Goal: Task Accomplishment & Management: Complete application form

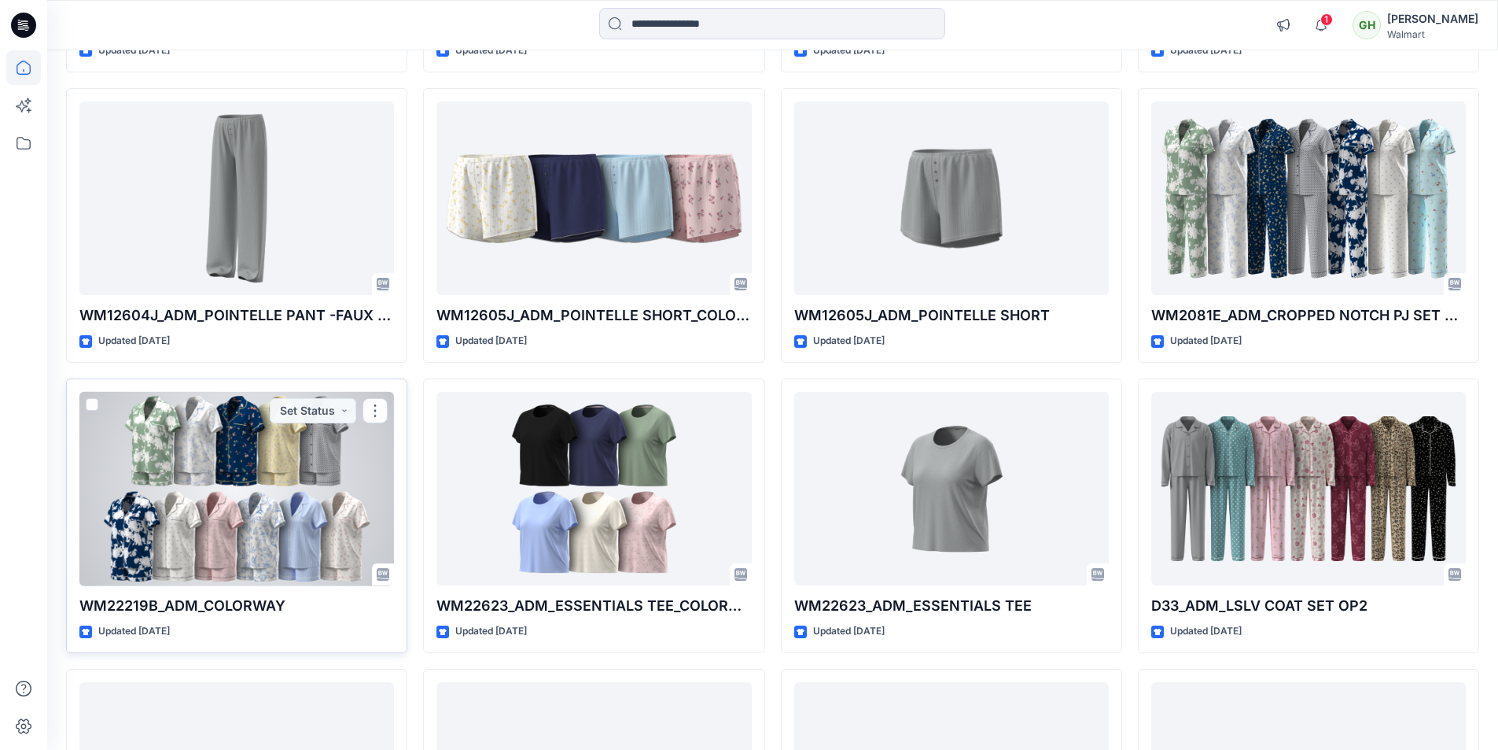
scroll to position [8001, 0]
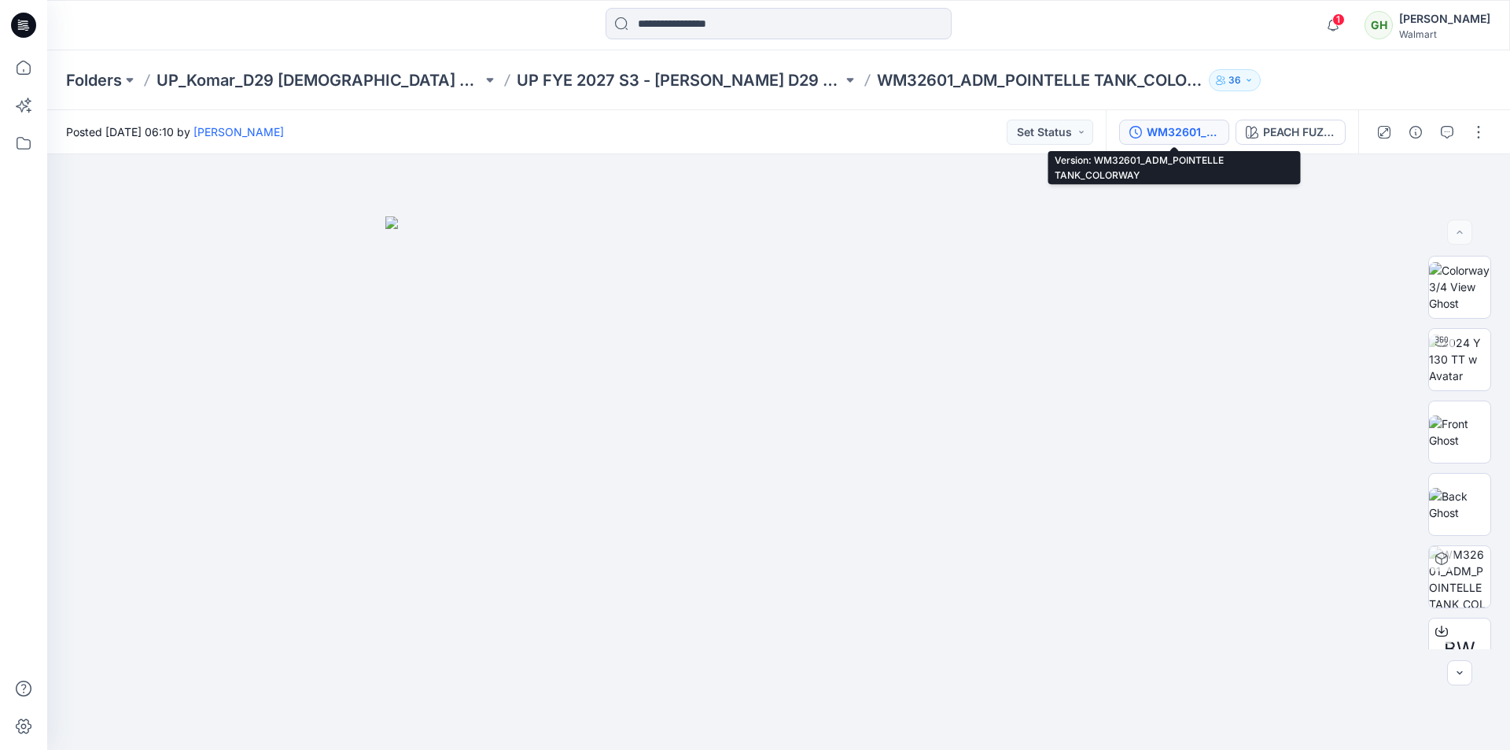
click at [1181, 136] on div "WM32601_ADM_POINTELLE TANK_COLORWAY" at bounding box center [1183, 131] width 72 height 17
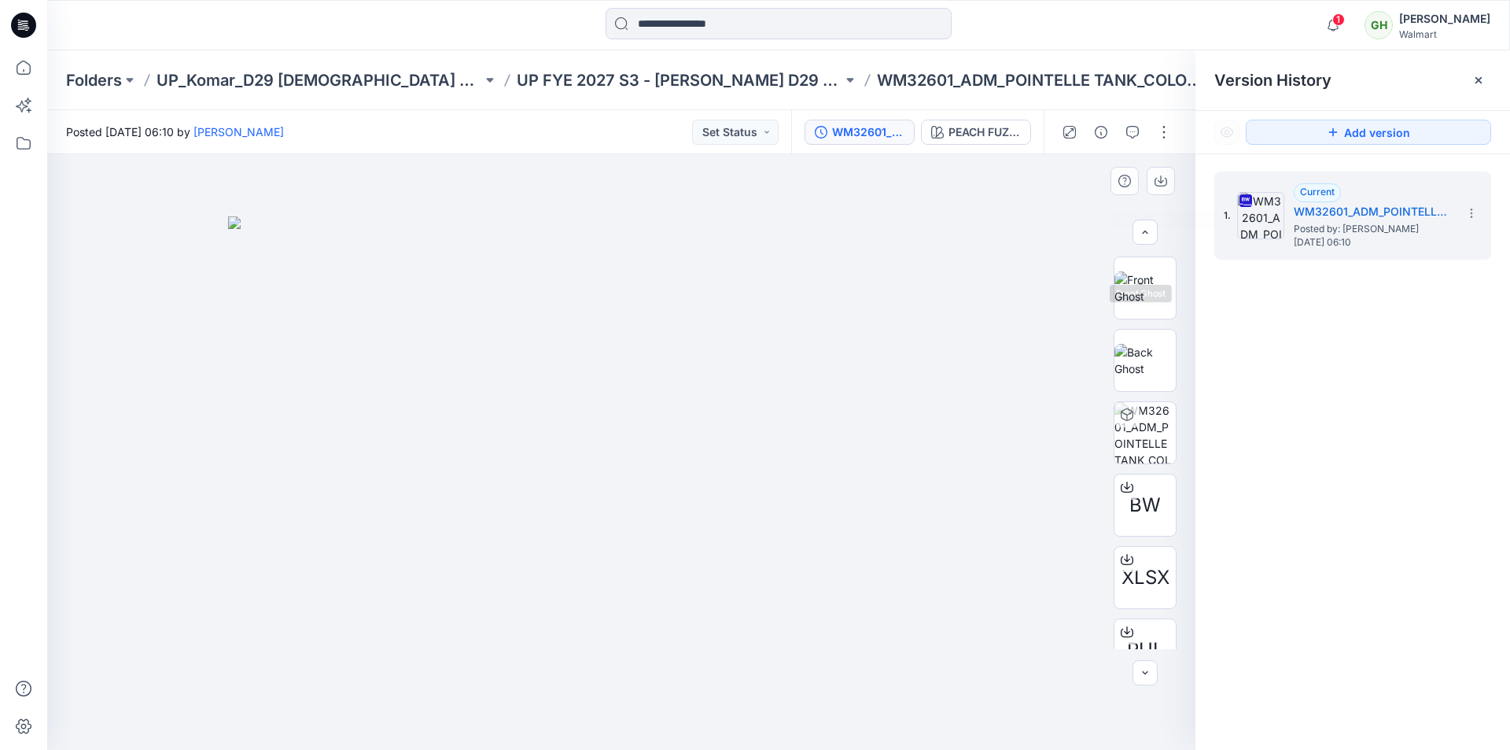
scroll to position [472, 0]
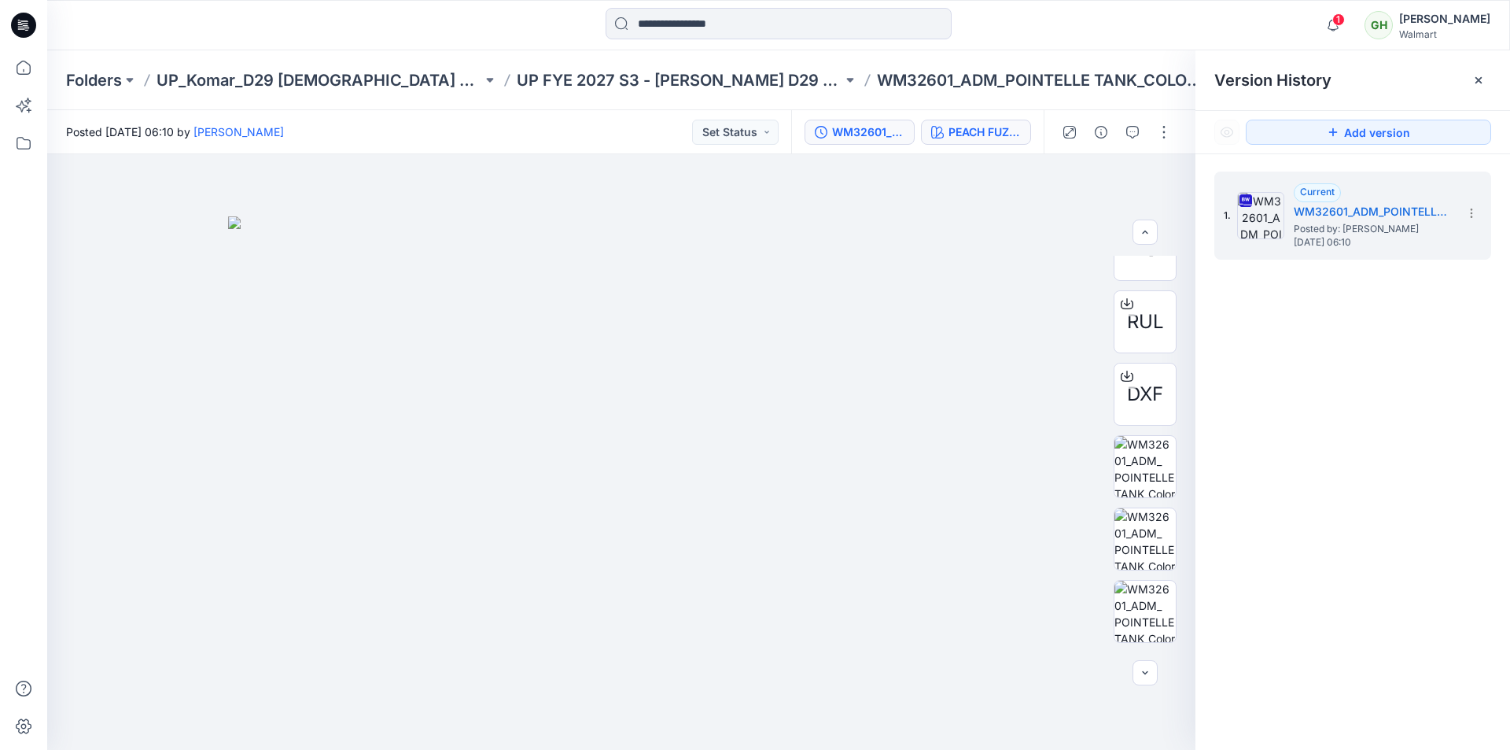
click at [990, 135] on div "PEACH FUZZ 202260" at bounding box center [985, 131] width 72 height 17
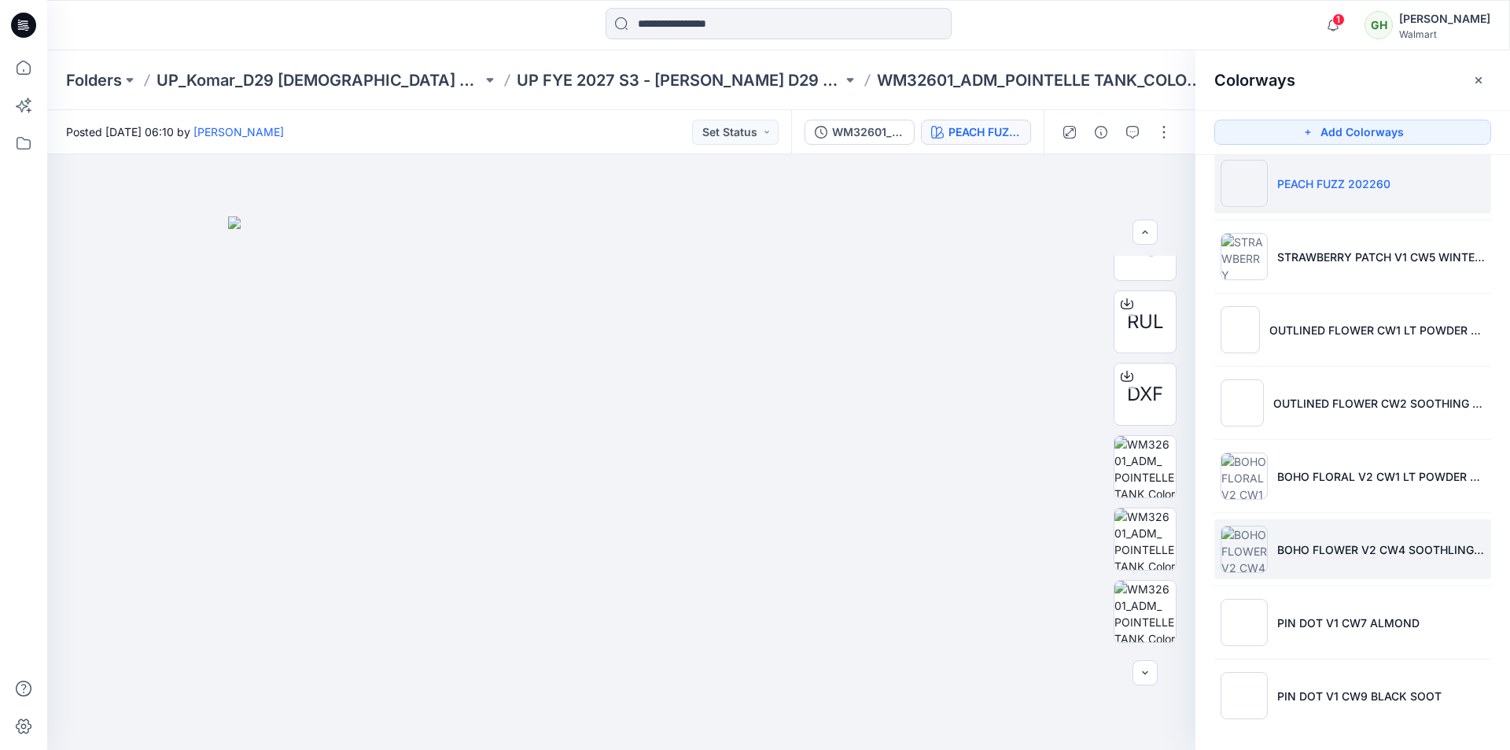
scroll to position [21, 0]
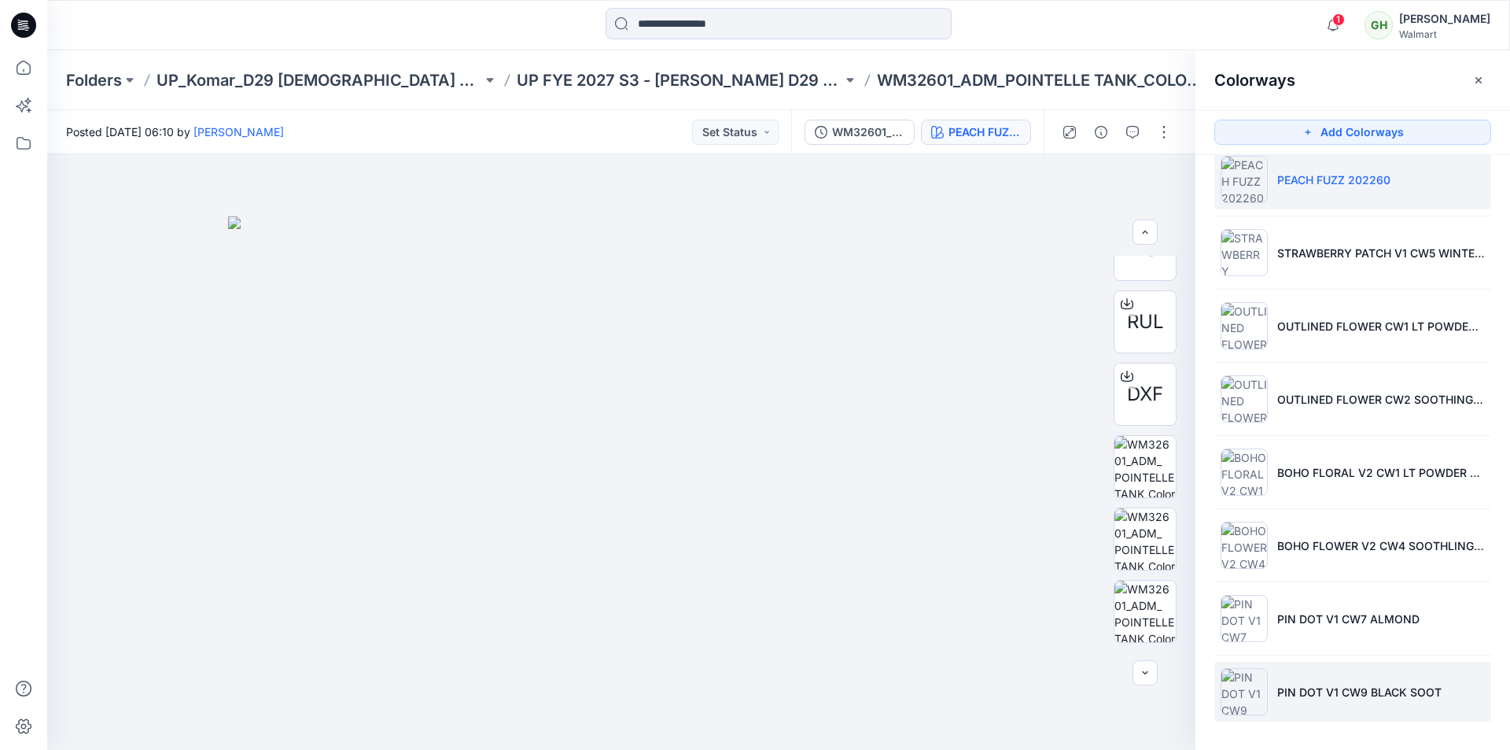
click at [1303, 700] on li "PIN DOT V1 CW9 BLACK SOOT" at bounding box center [1353, 692] width 277 height 60
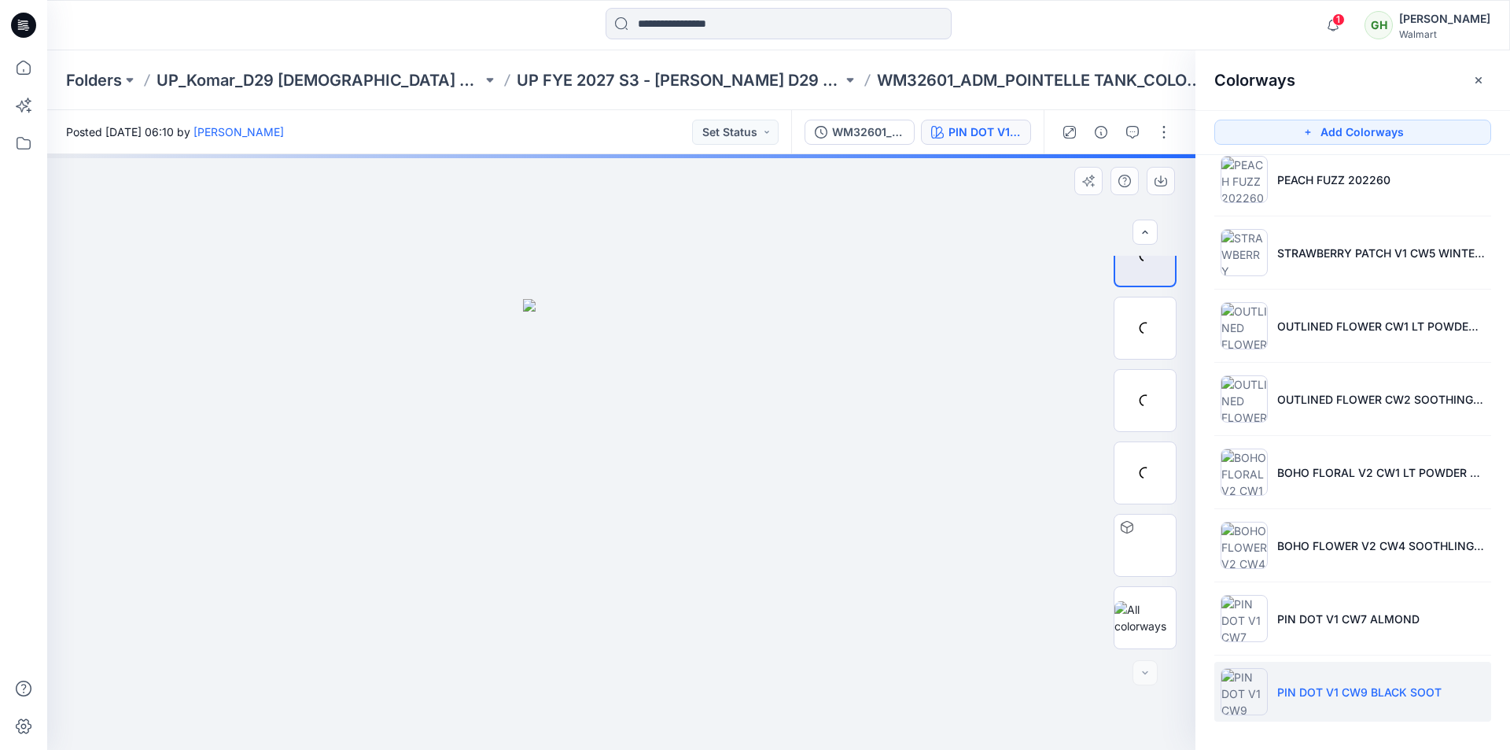
scroll to position [31, 0]
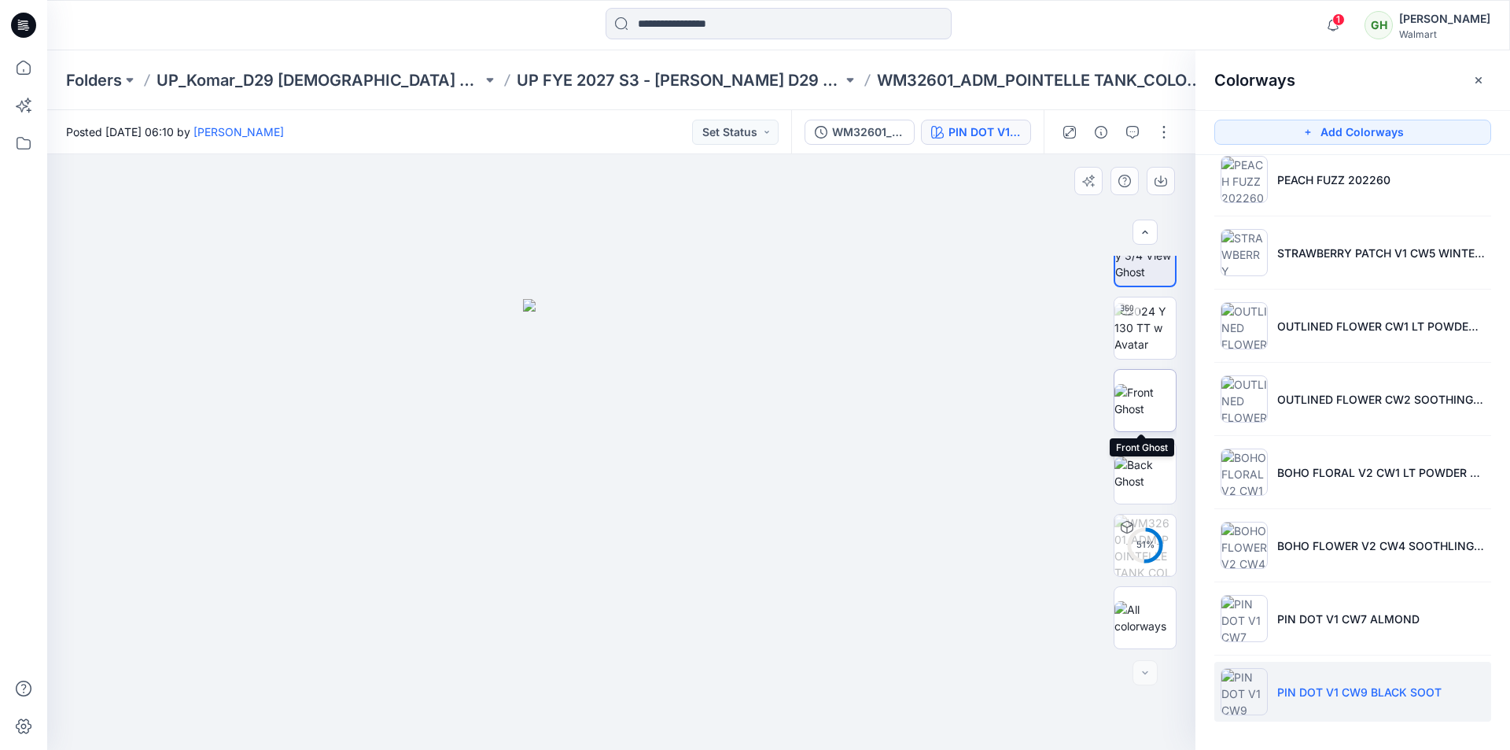
click at [1138, 399] on img at bounding box center [1145, 400] width 61 height 33
drag, startPoint x: 668, startPoint y: 748, endPoint x: 571, endPoint y: 743, distance: 96.9
click at [571, 743] on div at bounding box center [621, 451] width 1148 height 595
click at [1147, 319] on img at bounding box center [1145, 328] width 61 height 50
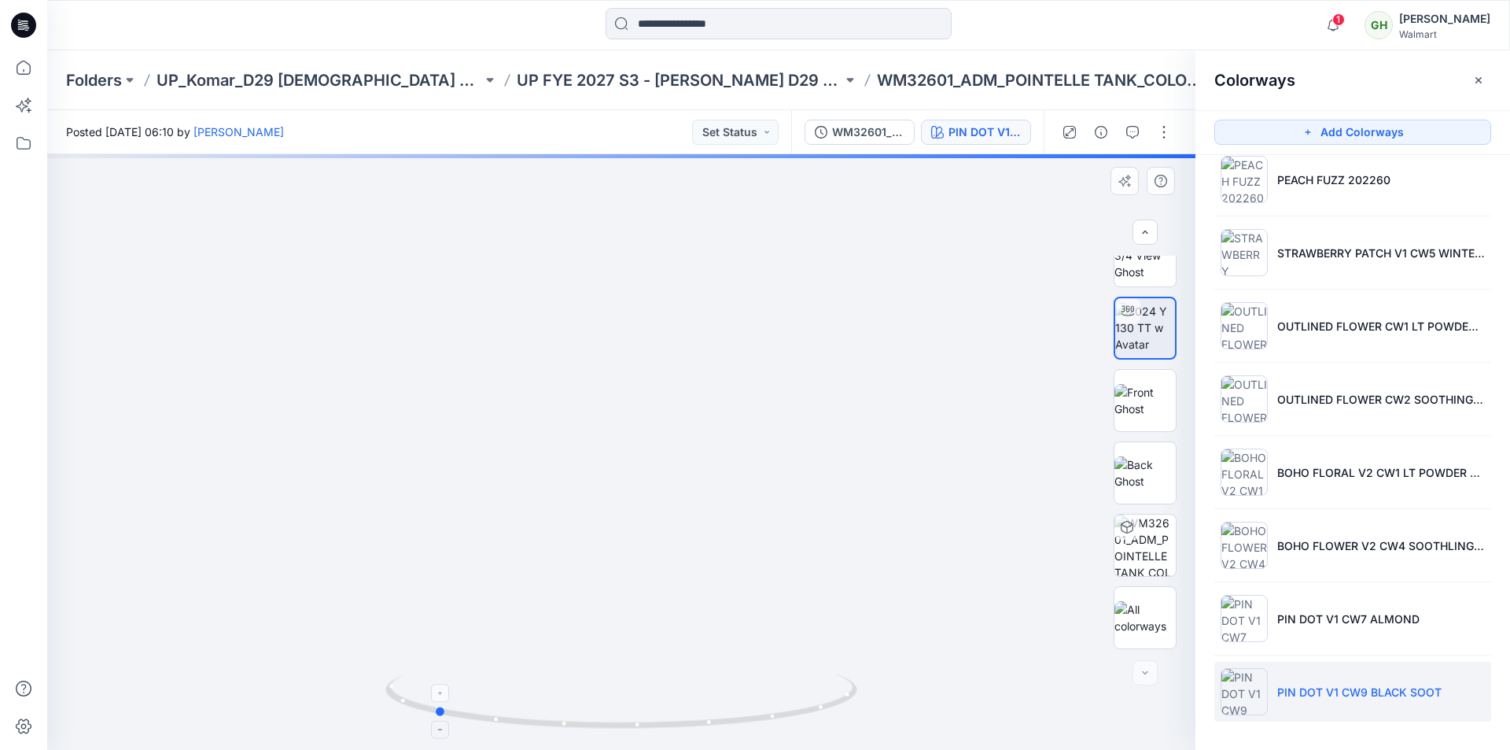
drag, startPoint x: 822, startPoint y: 712, endPoint x: 634, endPoint y: 712, distance: 188.0
click at [634, 712] on icon at bounding box center [623, 702] width 476 height 59
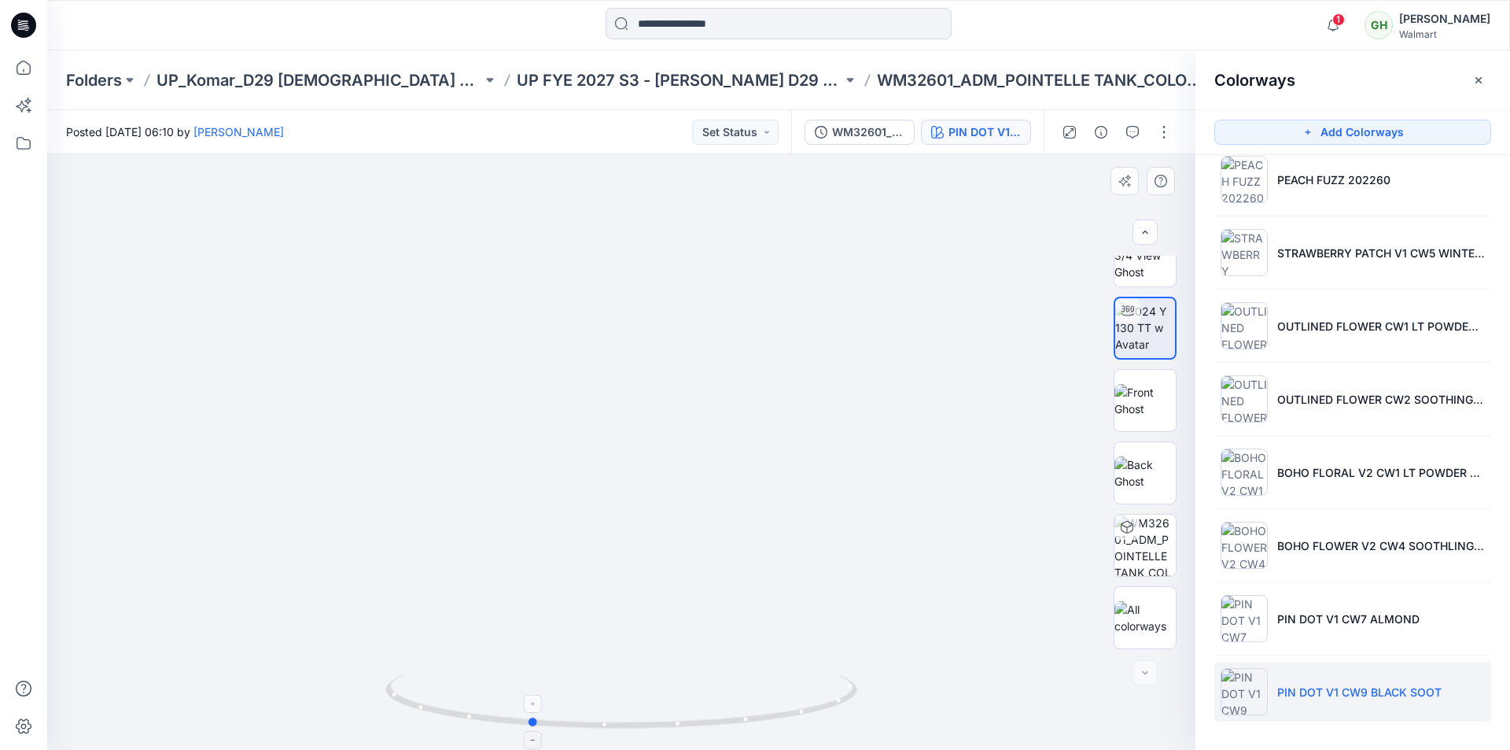
drag, startPoint x: 563, startPoint y: 724, endPoint x: 660, endPoint y: 685, distance: 104.1
click at [1148, 551] on img at bounding box center [1145, 544] width 61 height 61
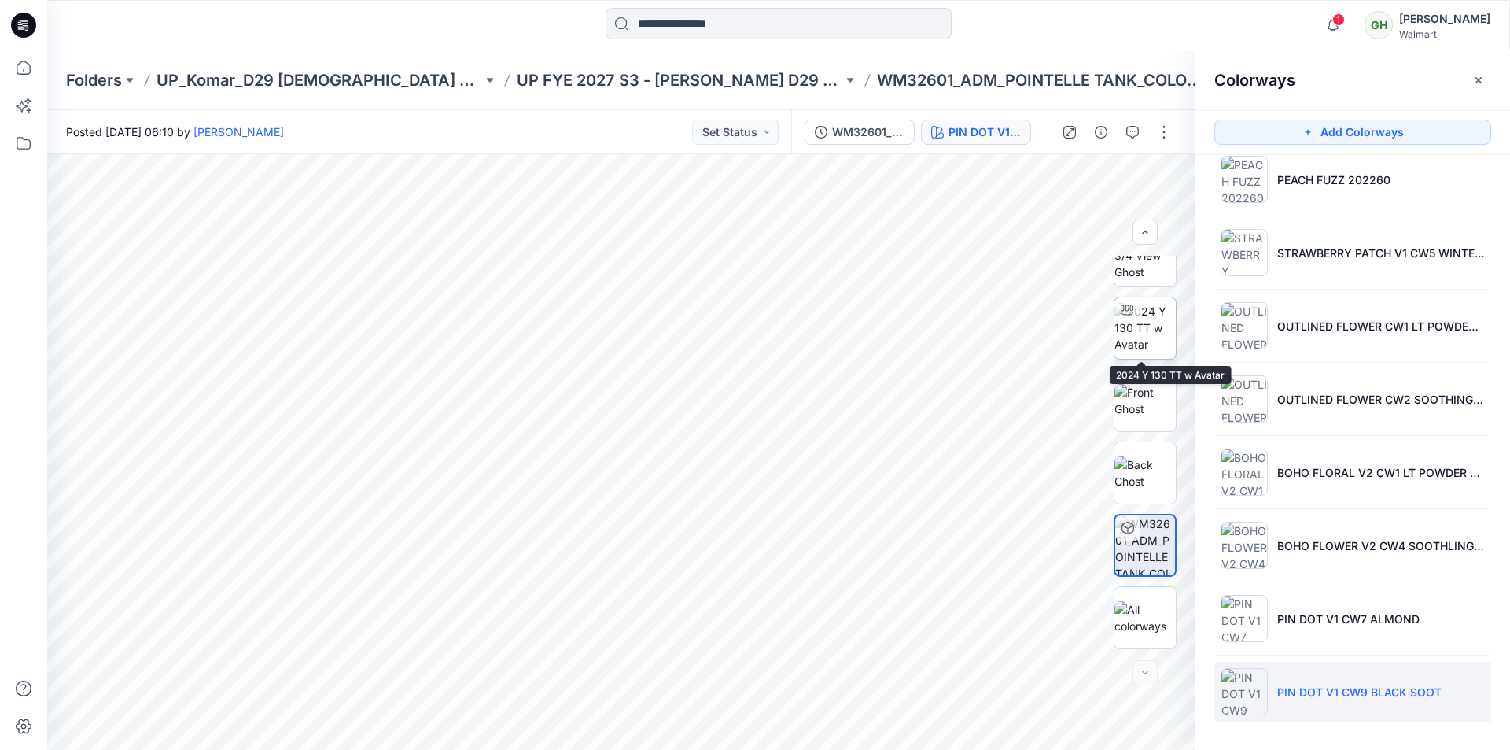
click at [1148, 334] on img at bounding box center [1145, 328] width 61 height 50
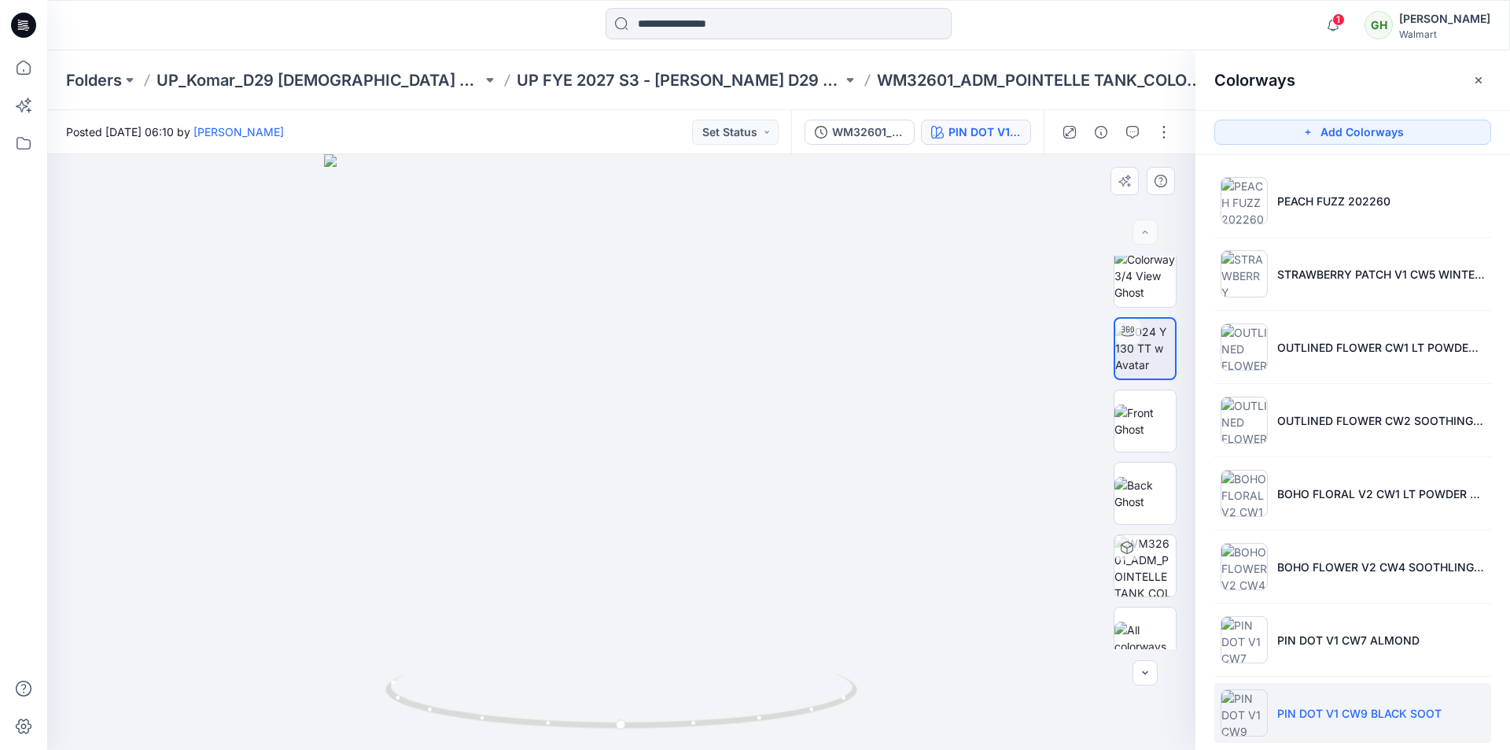
scroll to position [0, 0]
click at [1131, 297] on img at bounding box center [1145, 287] width 61 height 50
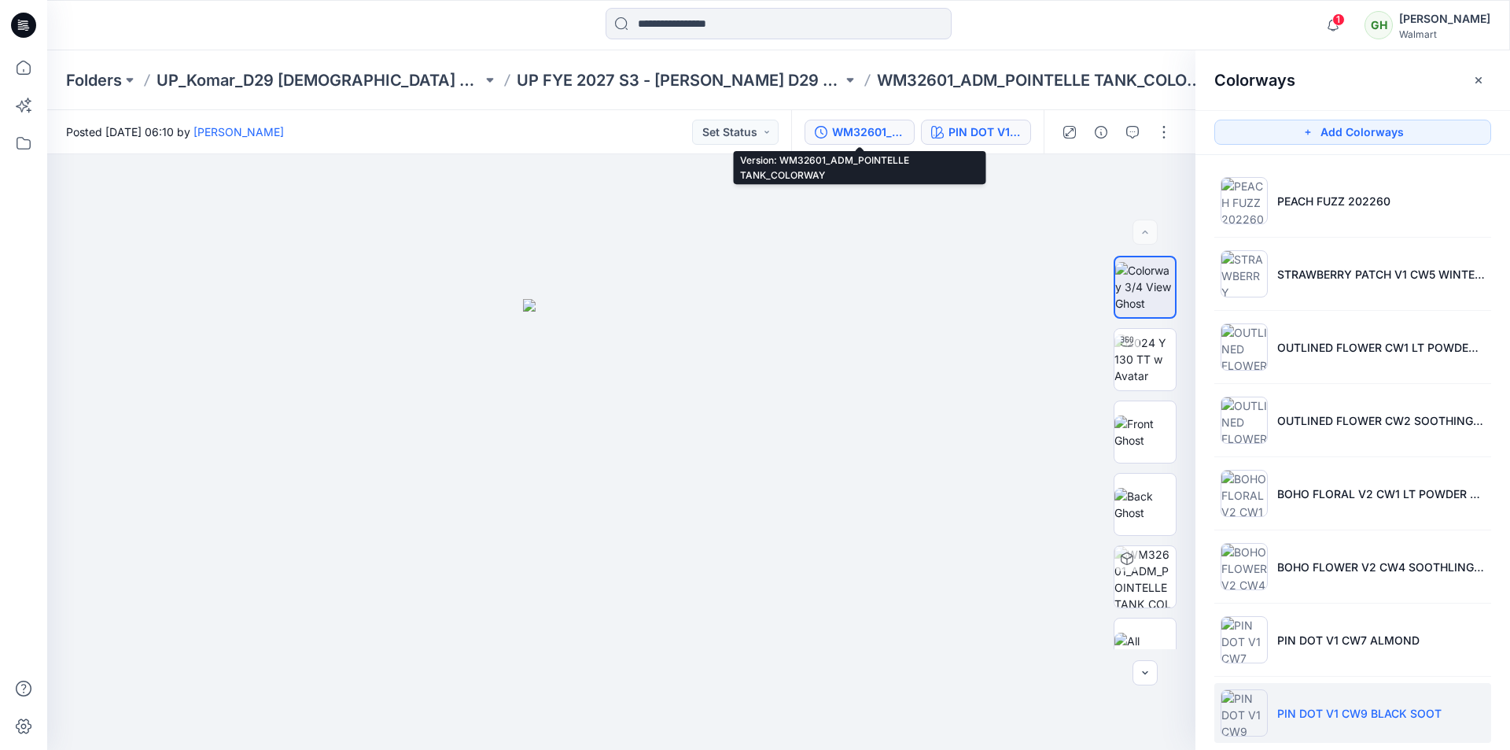
click at [886, 135] on div "WM32601_ADM_POINTELLE TANK_COLORWAY" at bounding box center [868, 131] width 72 height 17
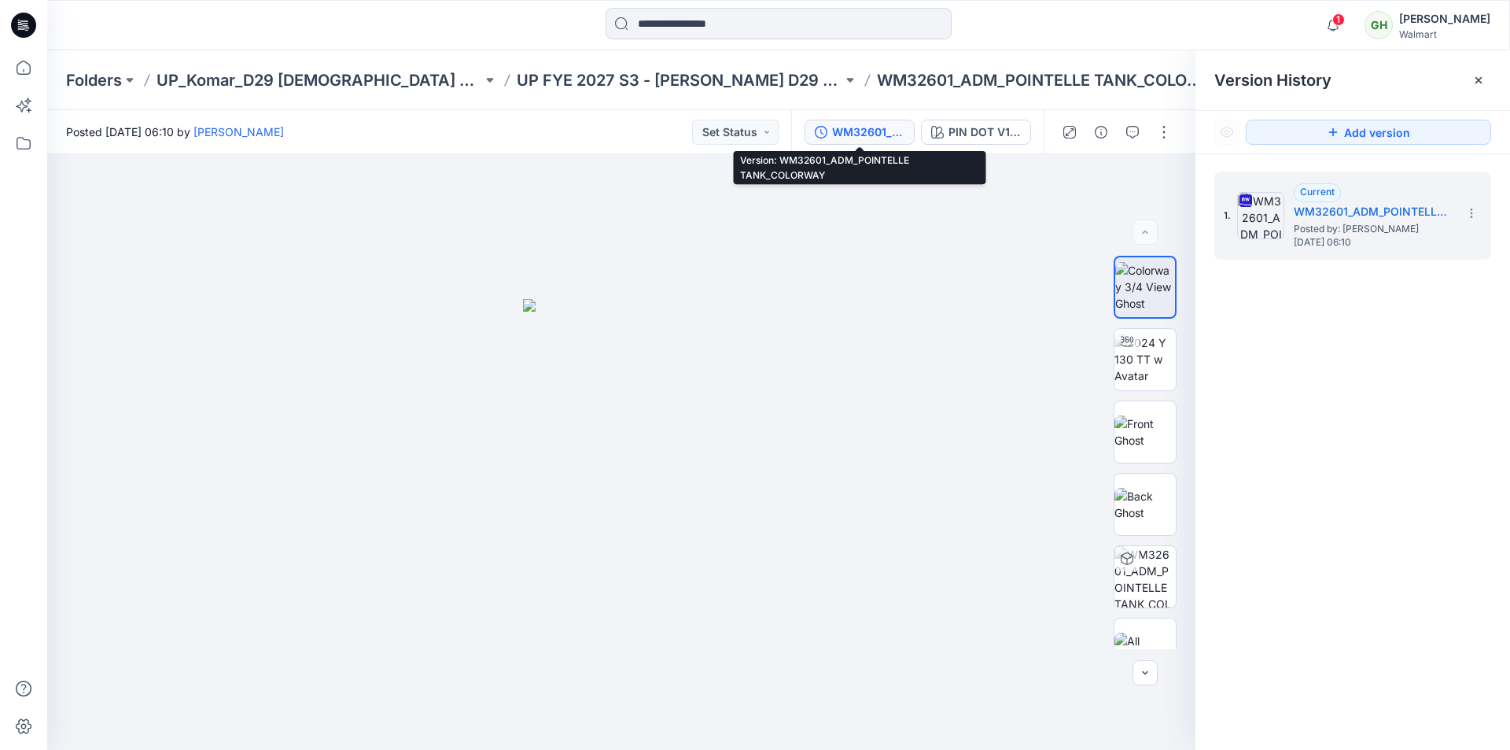
click at [875, 138] on div "WM32601_ADM_POINTELLE TANK_COLORWAY" at bounding box center [868, 131] width 72 height 17
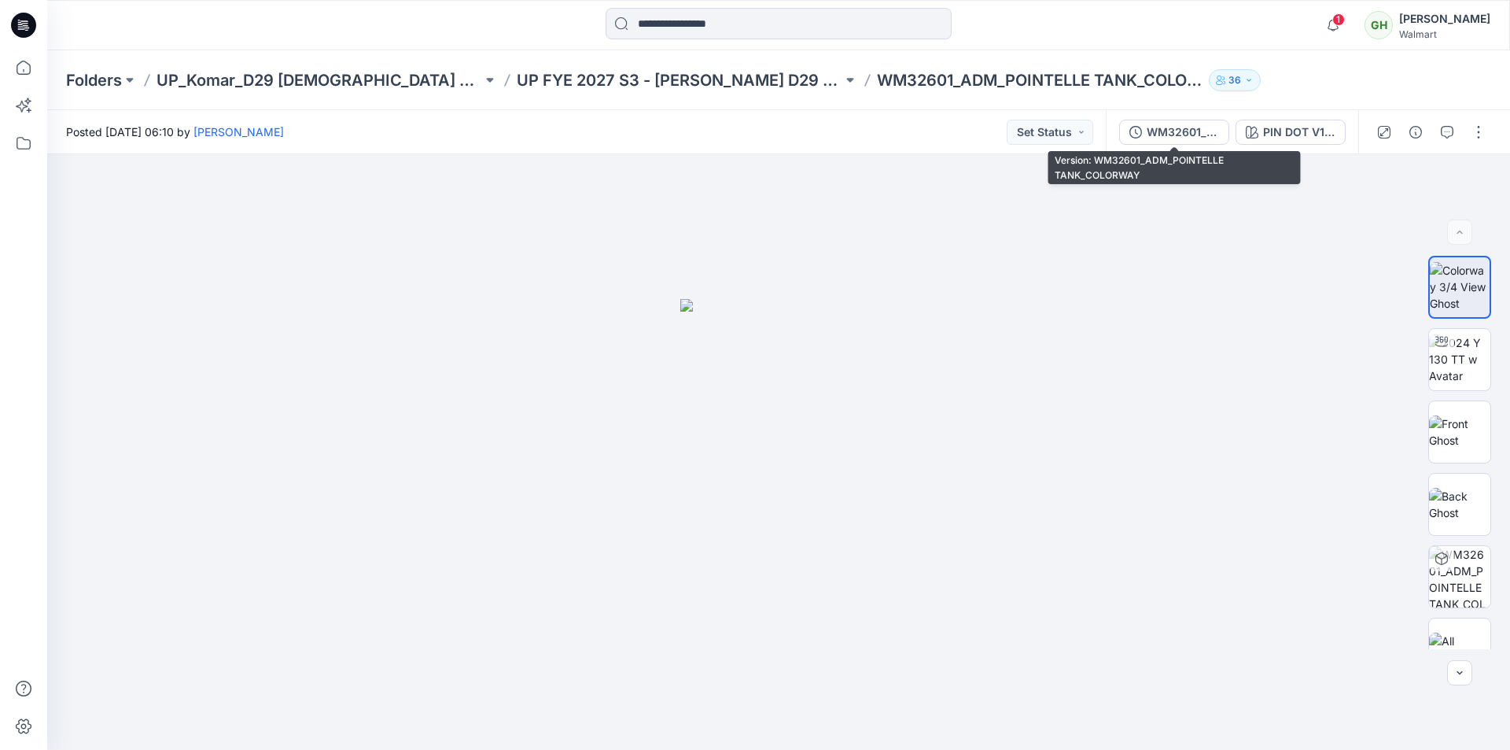
click at [1184, 134] on div "WM32601_ADM_POINTELLE TANK_COLORWAY" at bounding box center [1183, 131] width 72 height 17
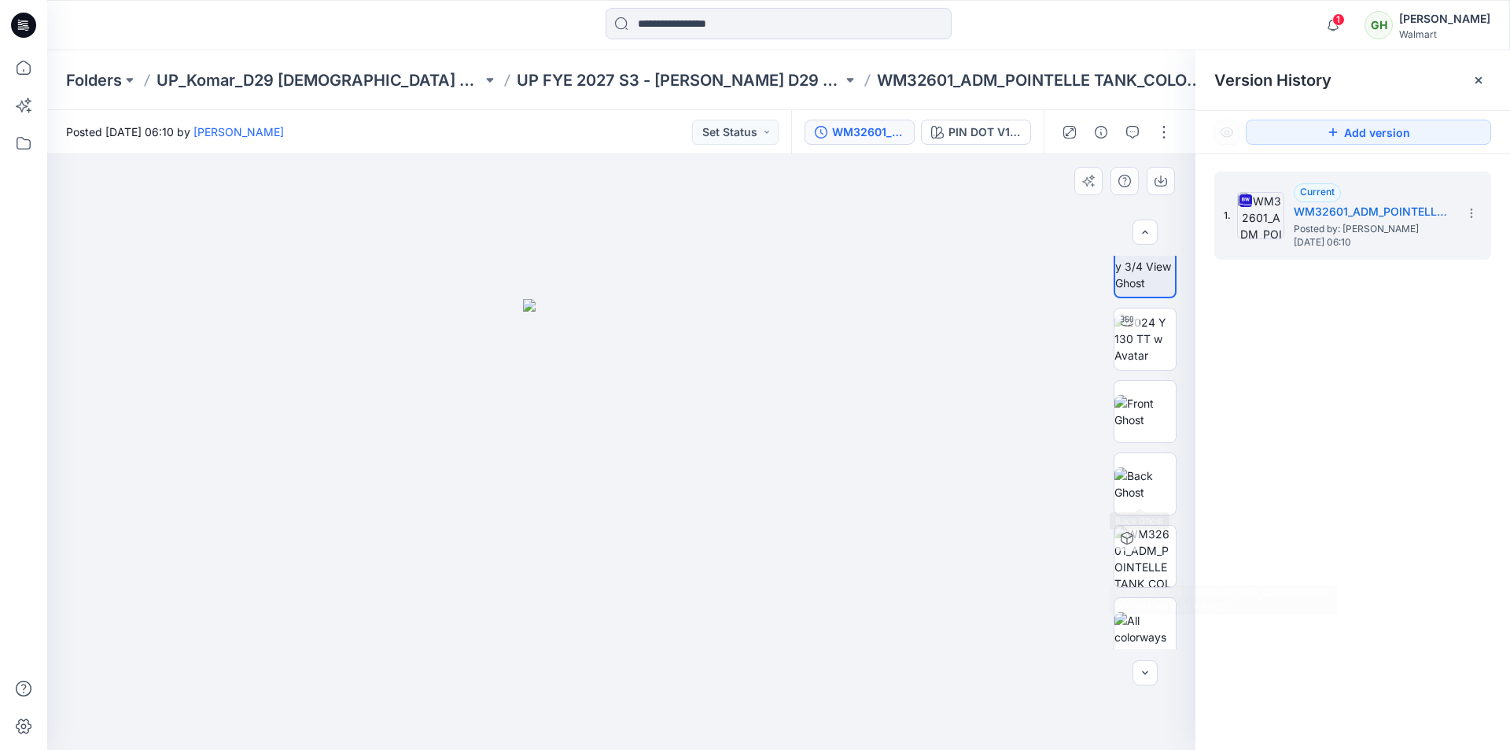
scroll to position [31, 0]
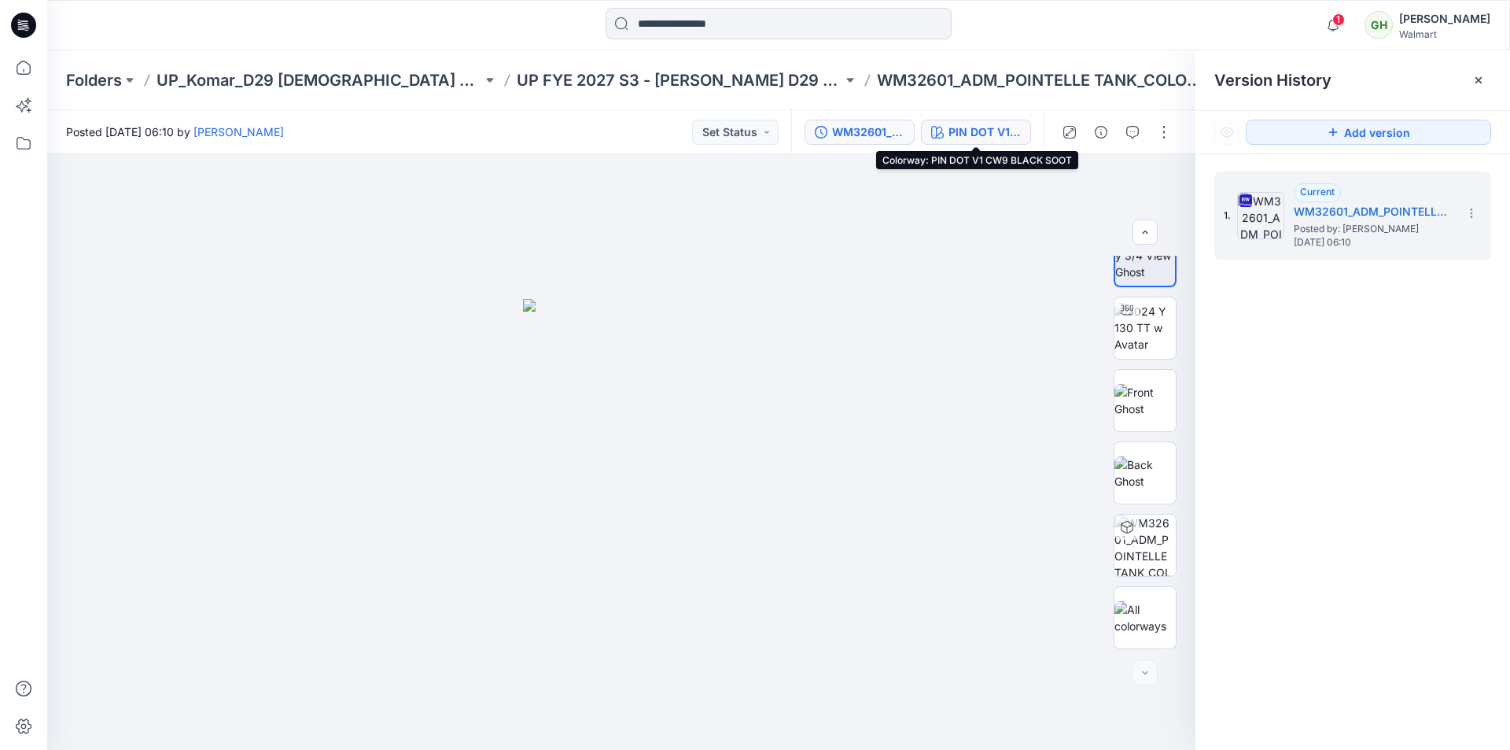
click at [979, 138] on div "PIN DOT V1 CW9 BLACK SOOT" at bounding box center [985, 131] width 72 height 17
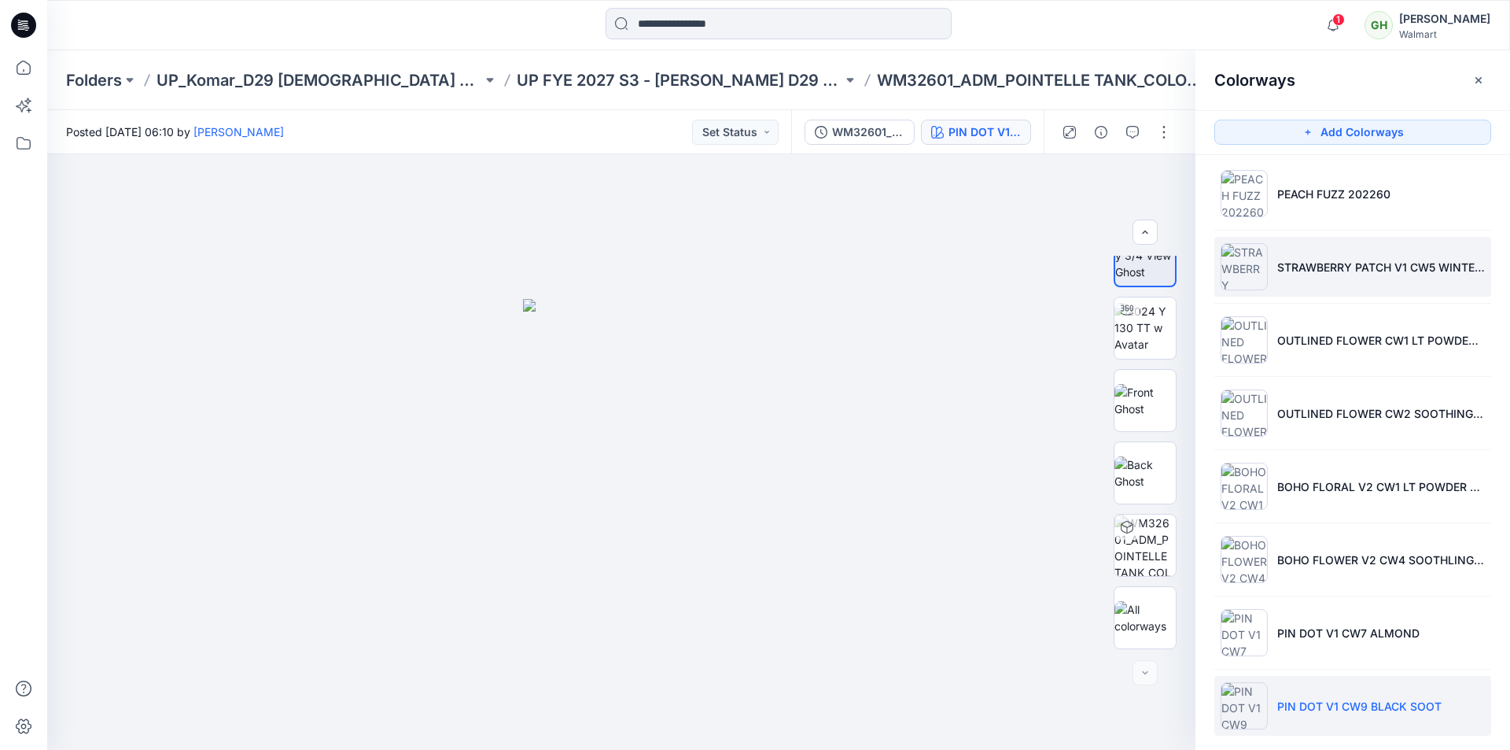
scroll to position [0, 0]
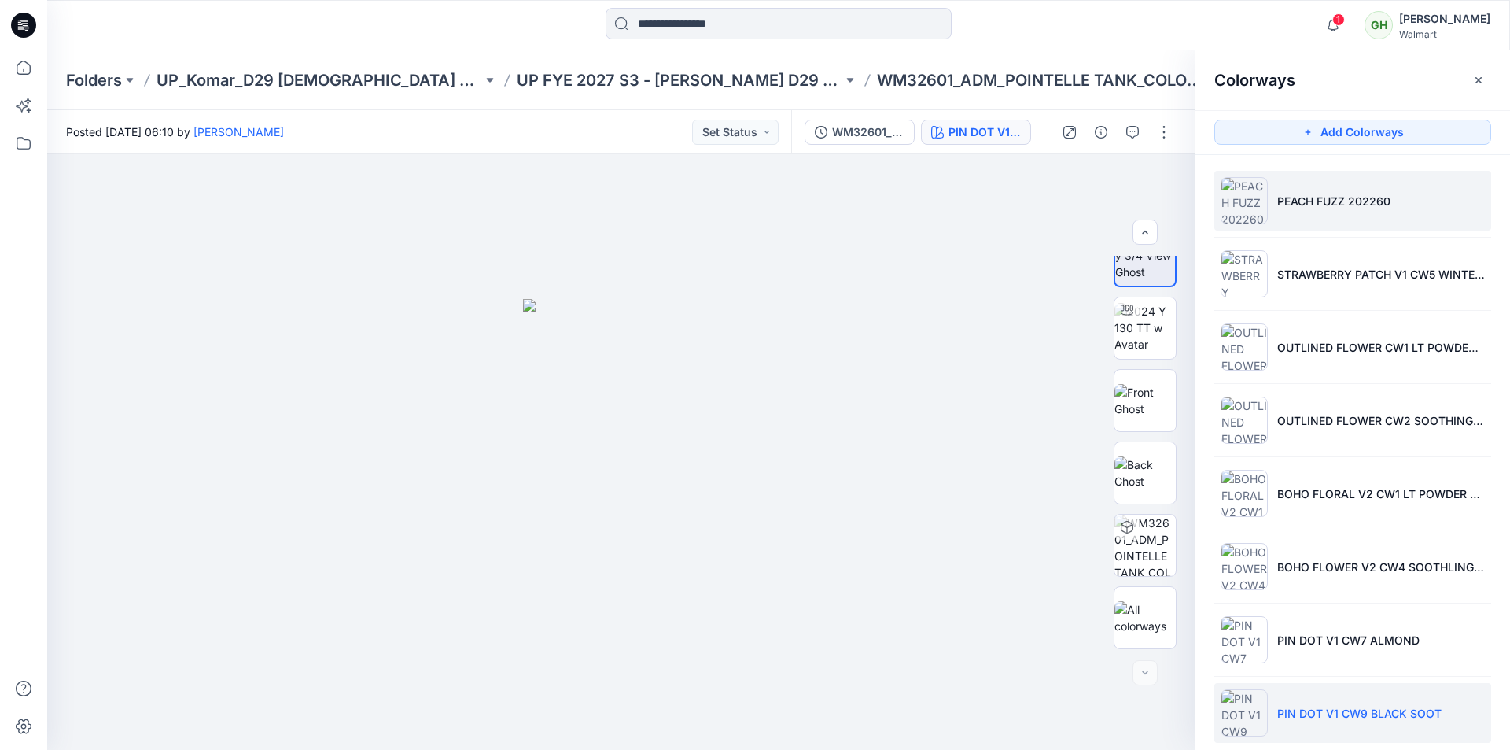
click at [1315, 200] on p "PEACH FUZZ 202260" at bounding box center [1333, 201] width 113 height 17
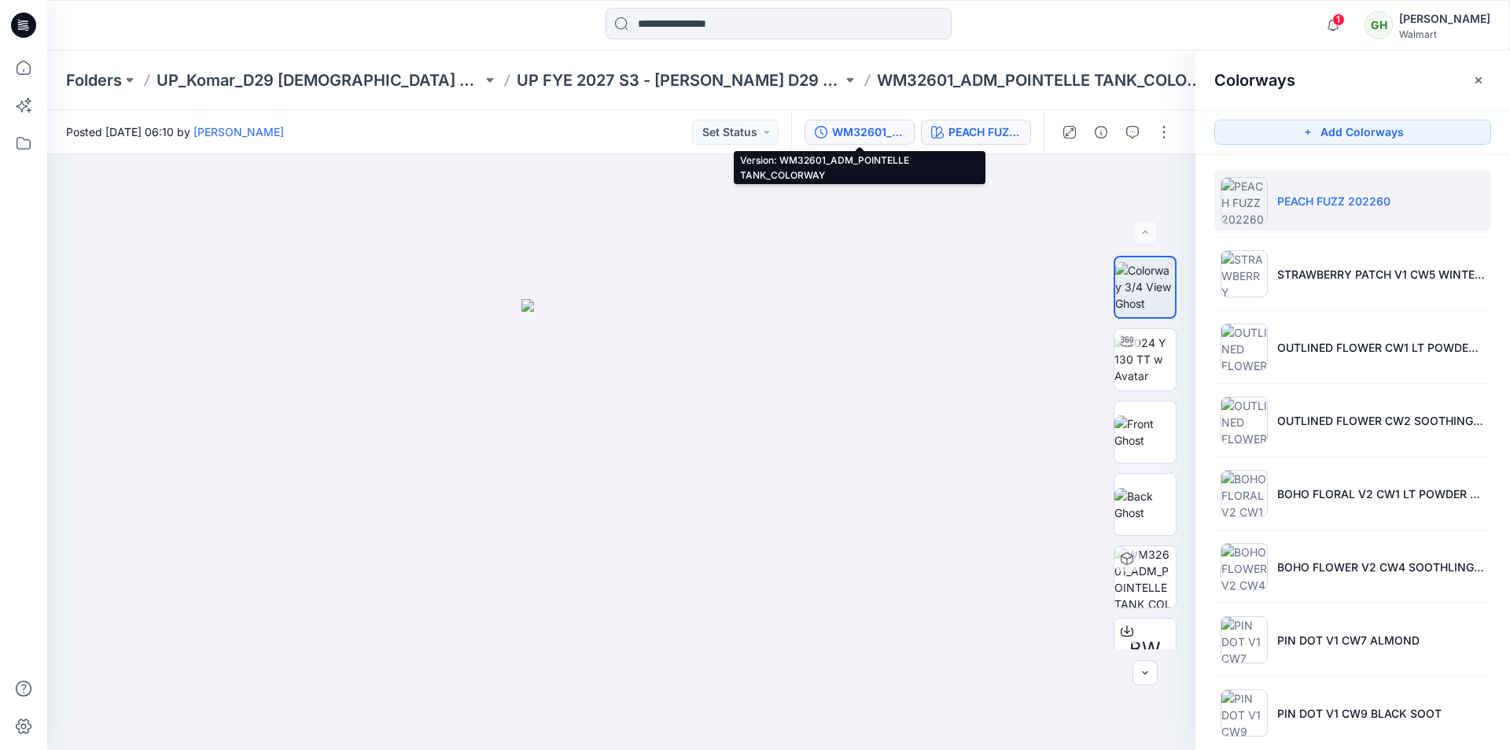
click at [863, 139] on div "WM32601_ADM_POINTELLE TANK_COLORWAY" at bounding box center [868, 131] width 72 height 17
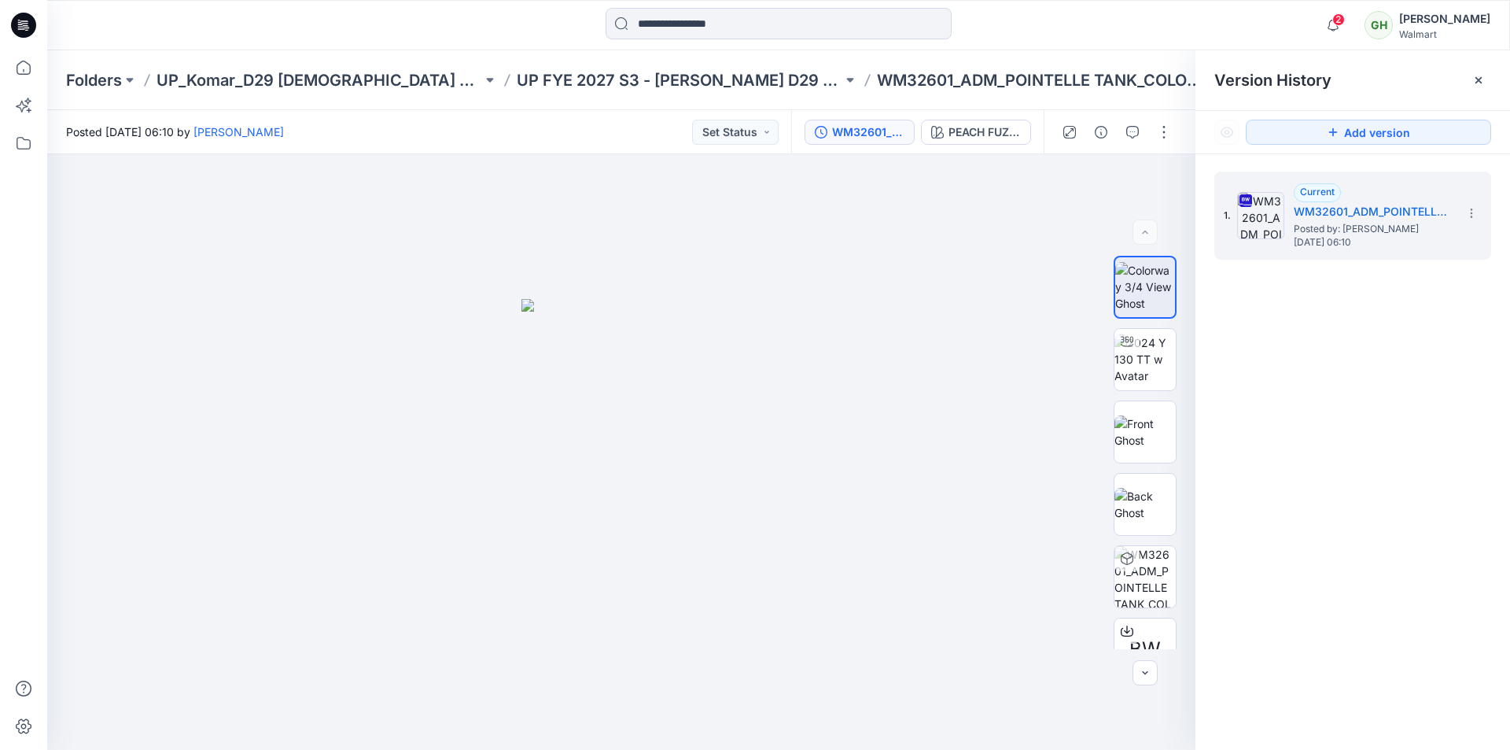
click at [16, 27] on icon at bounding box center [23, 25] width 25 height 25
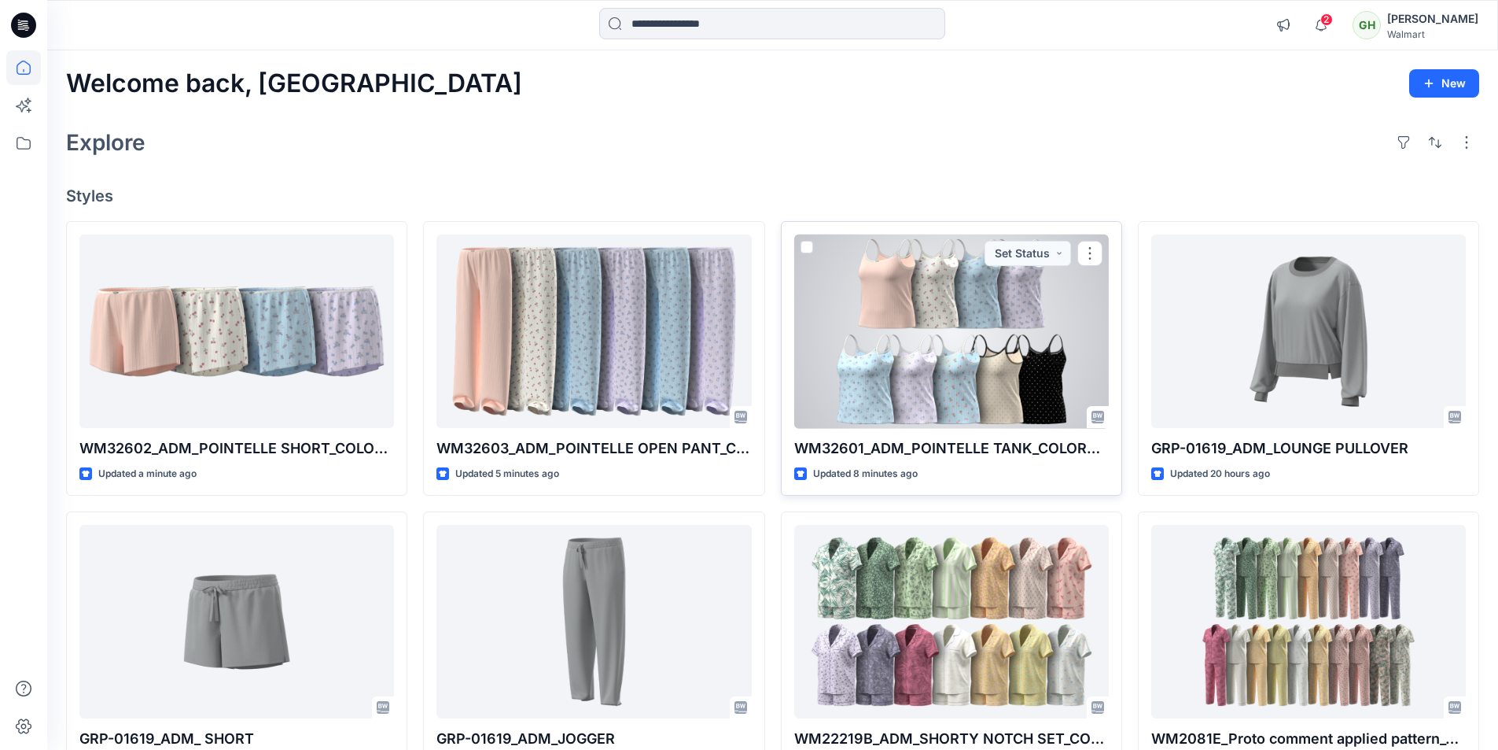
click at [900, 360] on div at bounding box center [951, 331] width 315 height 194
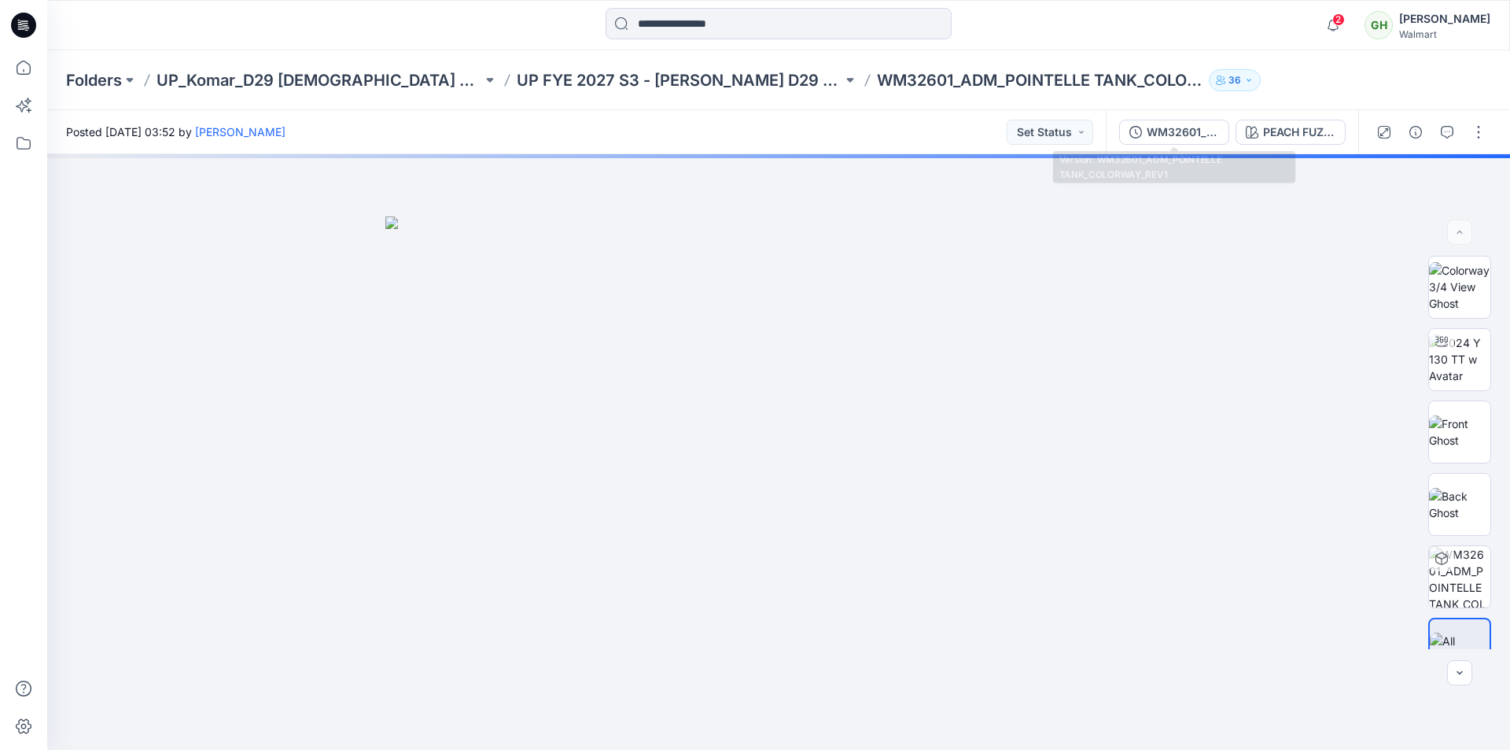
click at [1180, 128] on div "WM32601_ADM_POINTELLE TANK_COLORWAY_REV1" at bounding box center [1183, 131] width 72 height 17
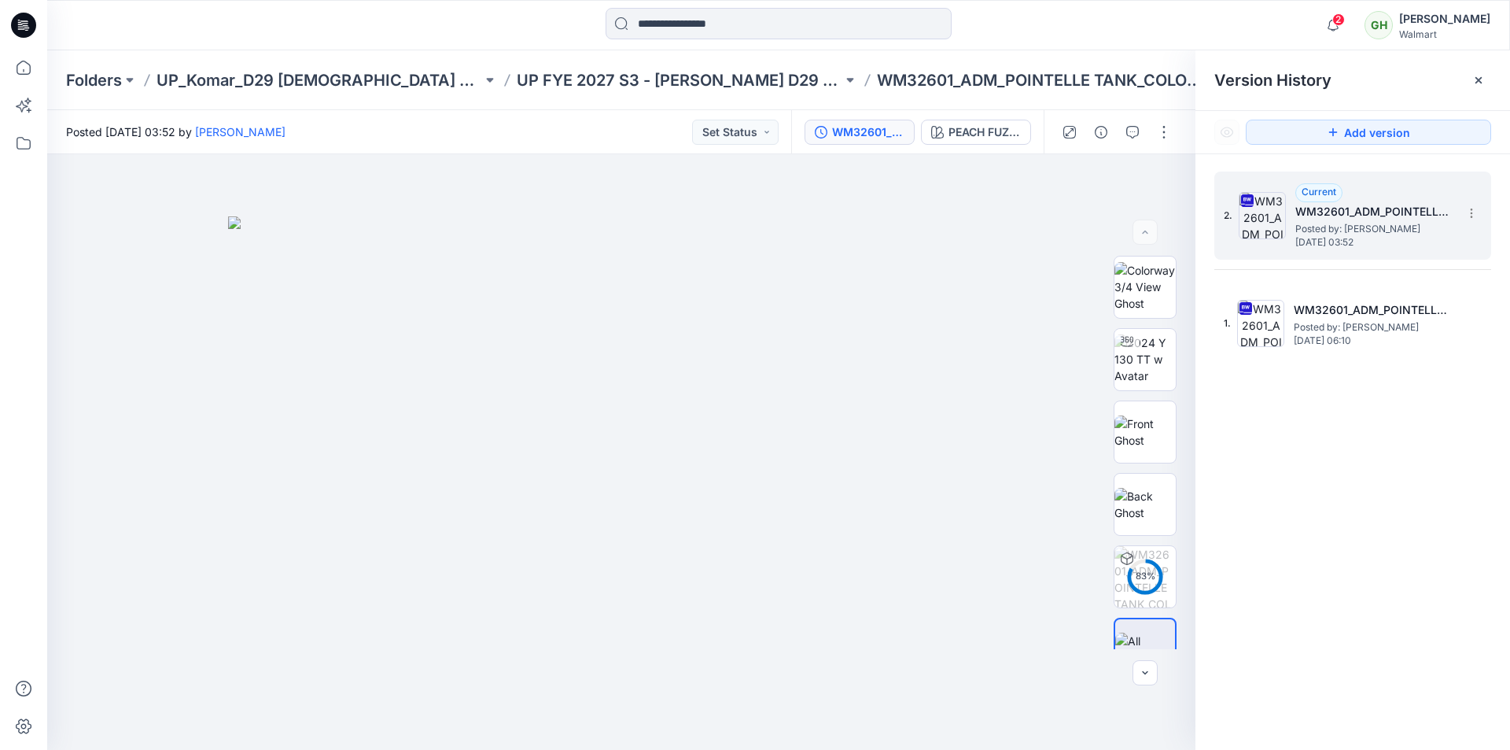
click at [1310, 218] on h5 "WM32601_ADM_POINTELLE TANK_COLORWAY_REV1" at bounding box center [1374, 211] width 157 height 19
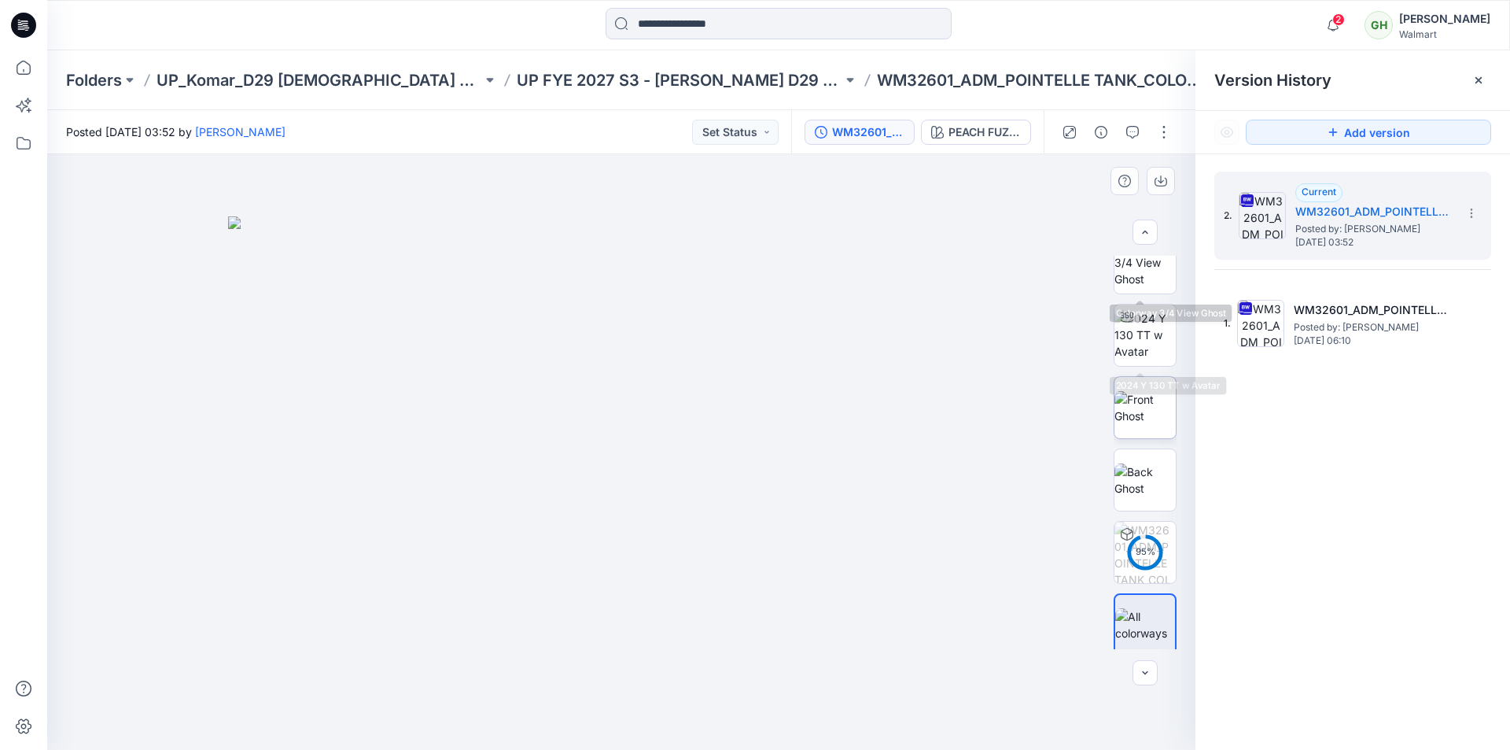
scroll to position [31, 0]
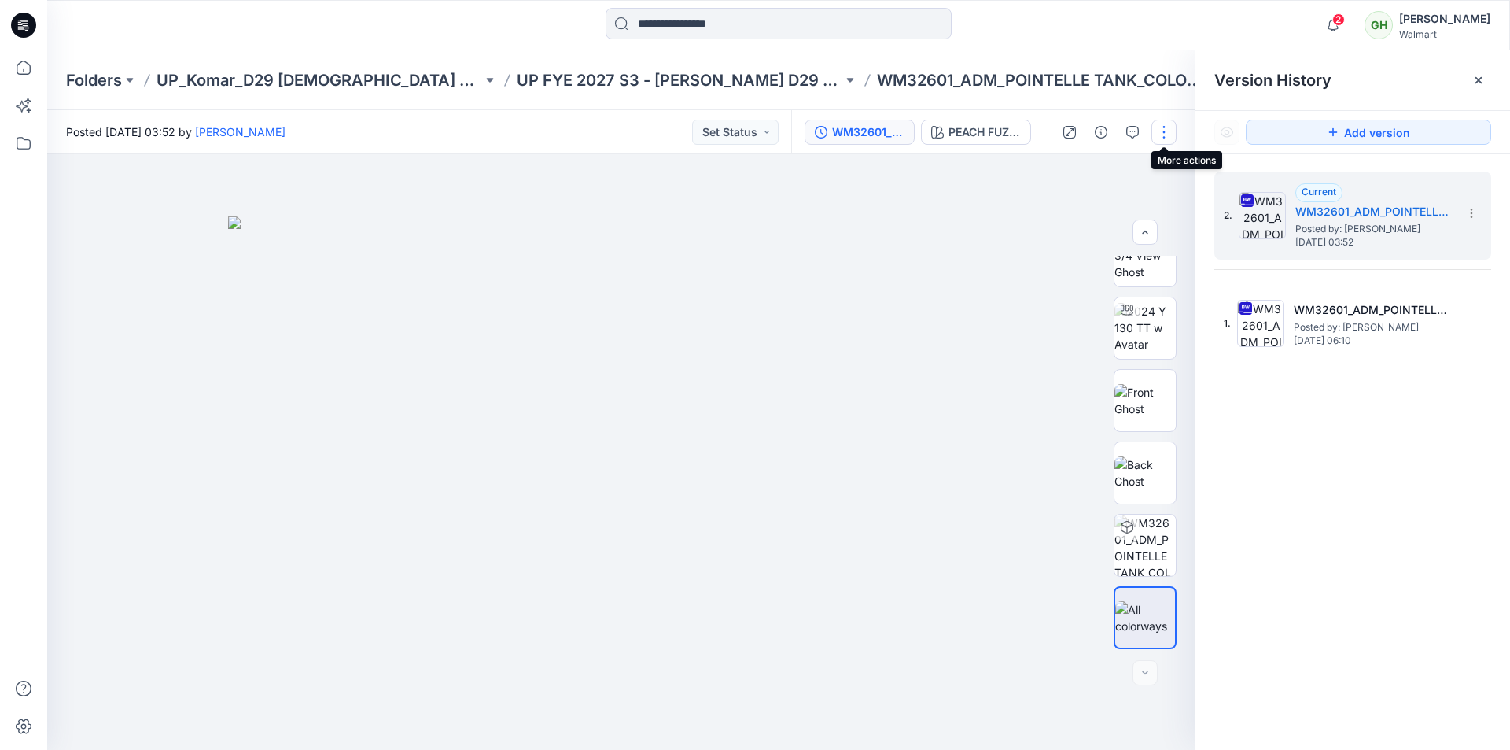
click at [1166, 127] on button "button" at bounding box center [1164, 132] width 25 height 25
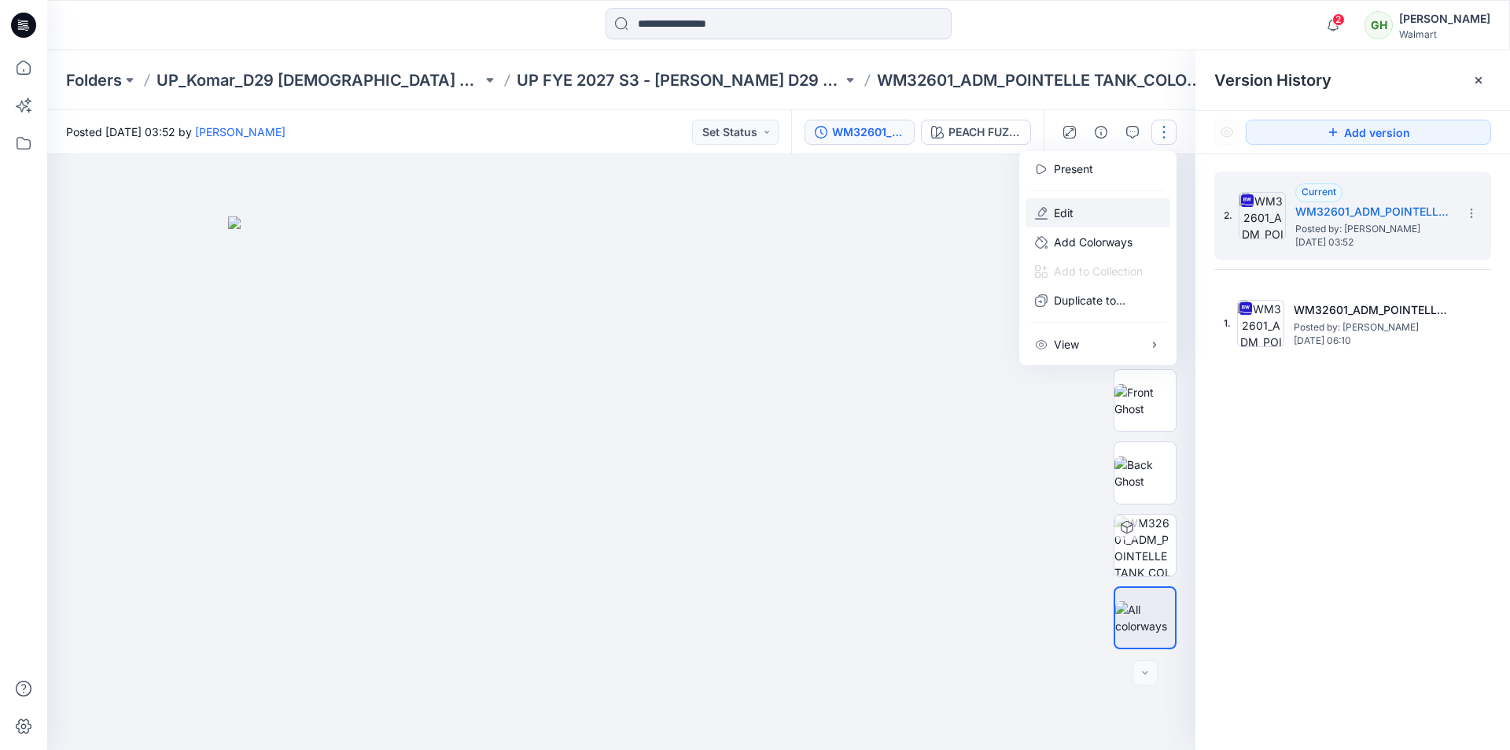
click at [1112, 202] on button "Edit" at bounding box center [1098, 212] width 145 height 29
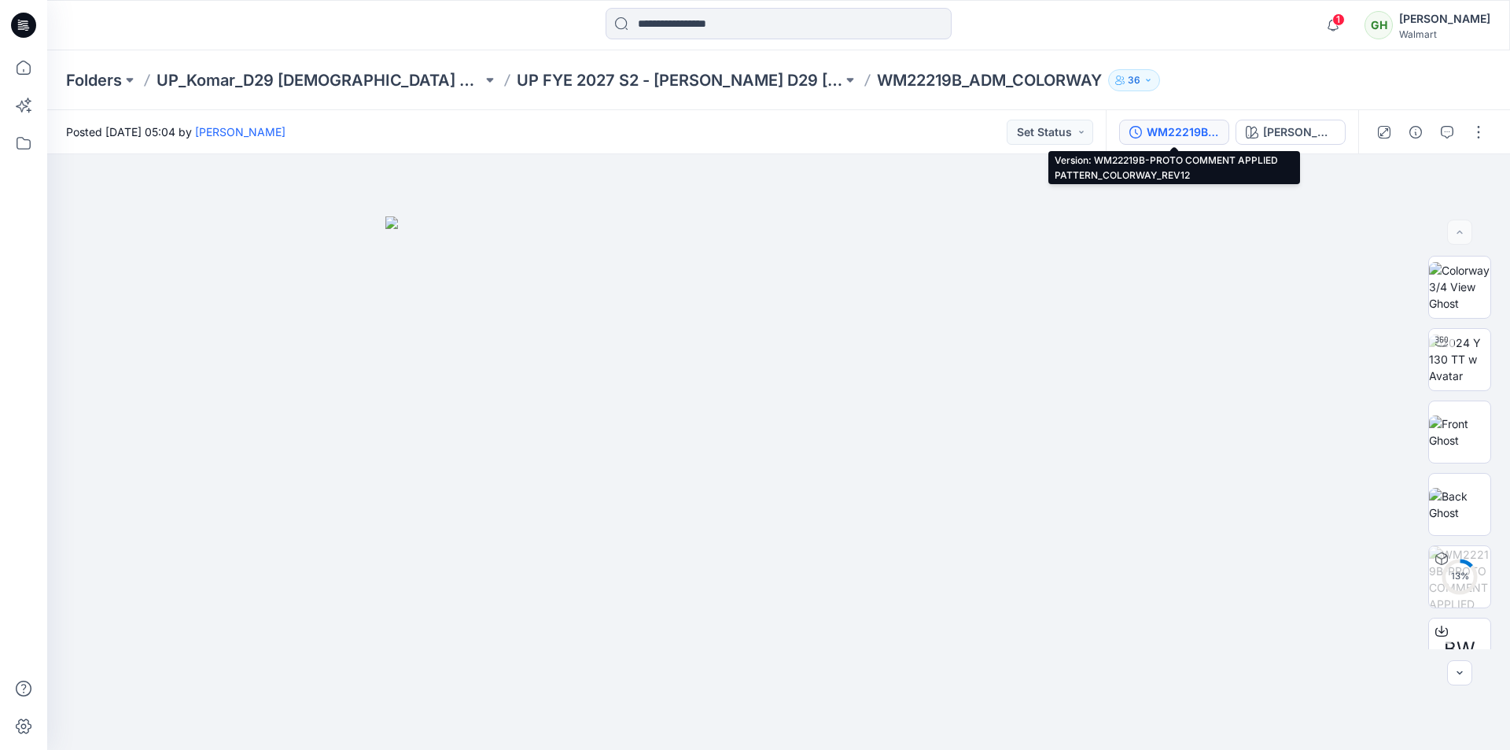
click at [1186, 137] on div "WM22219B-PROTO COMMENT APPLIED PATTERN_COLORWAY_REV12" at bounding box center [1183, 131] width 72 height 17
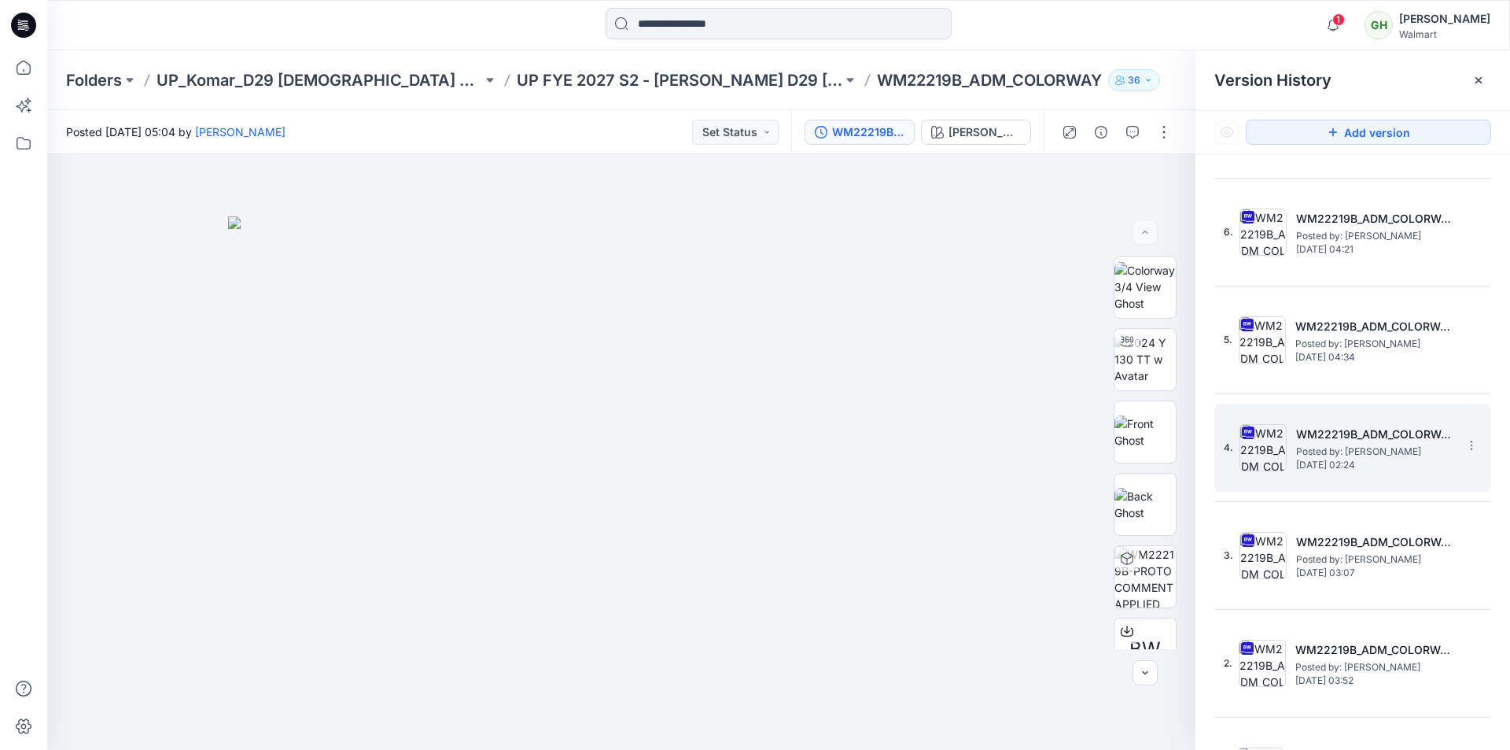
scroll to position [1552, 0]
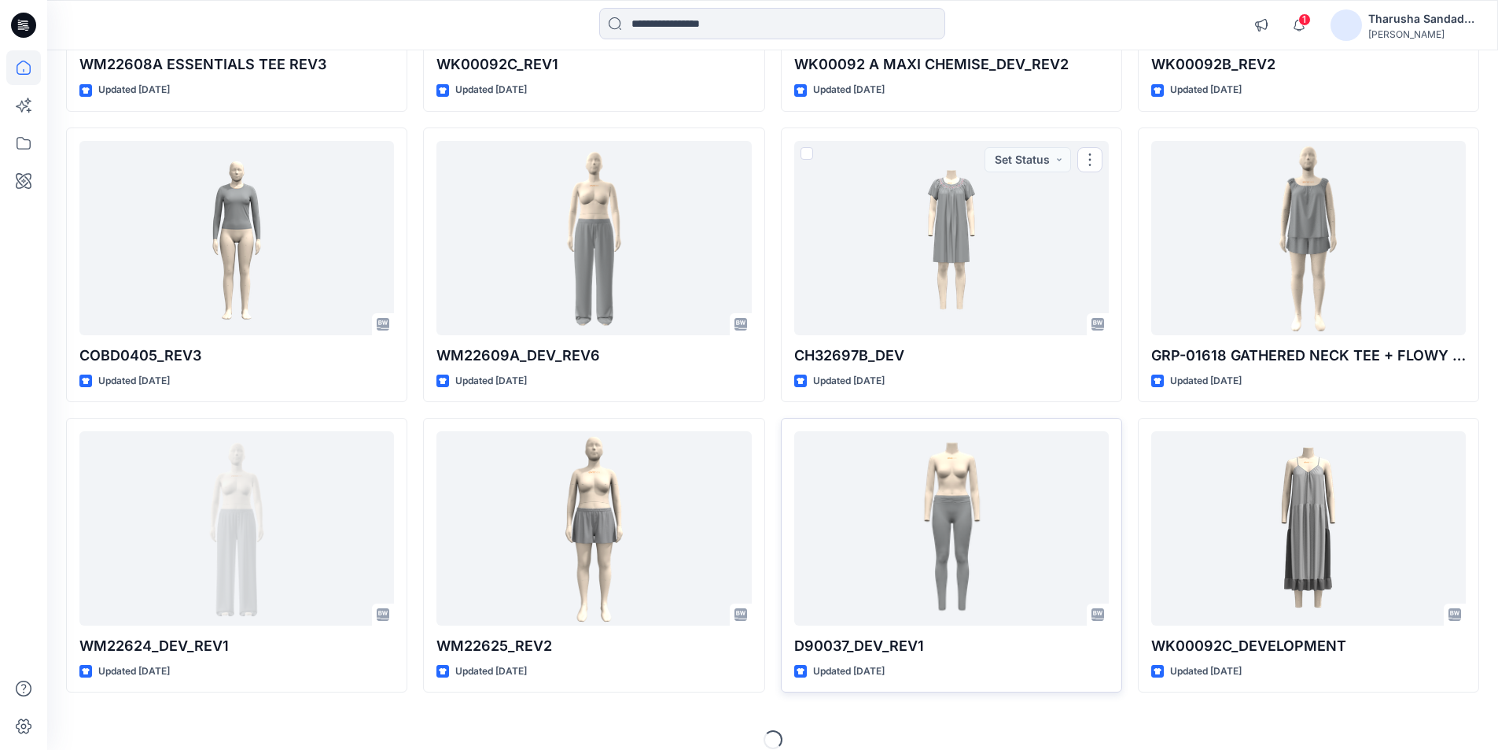
scroll to position [16084, 0]
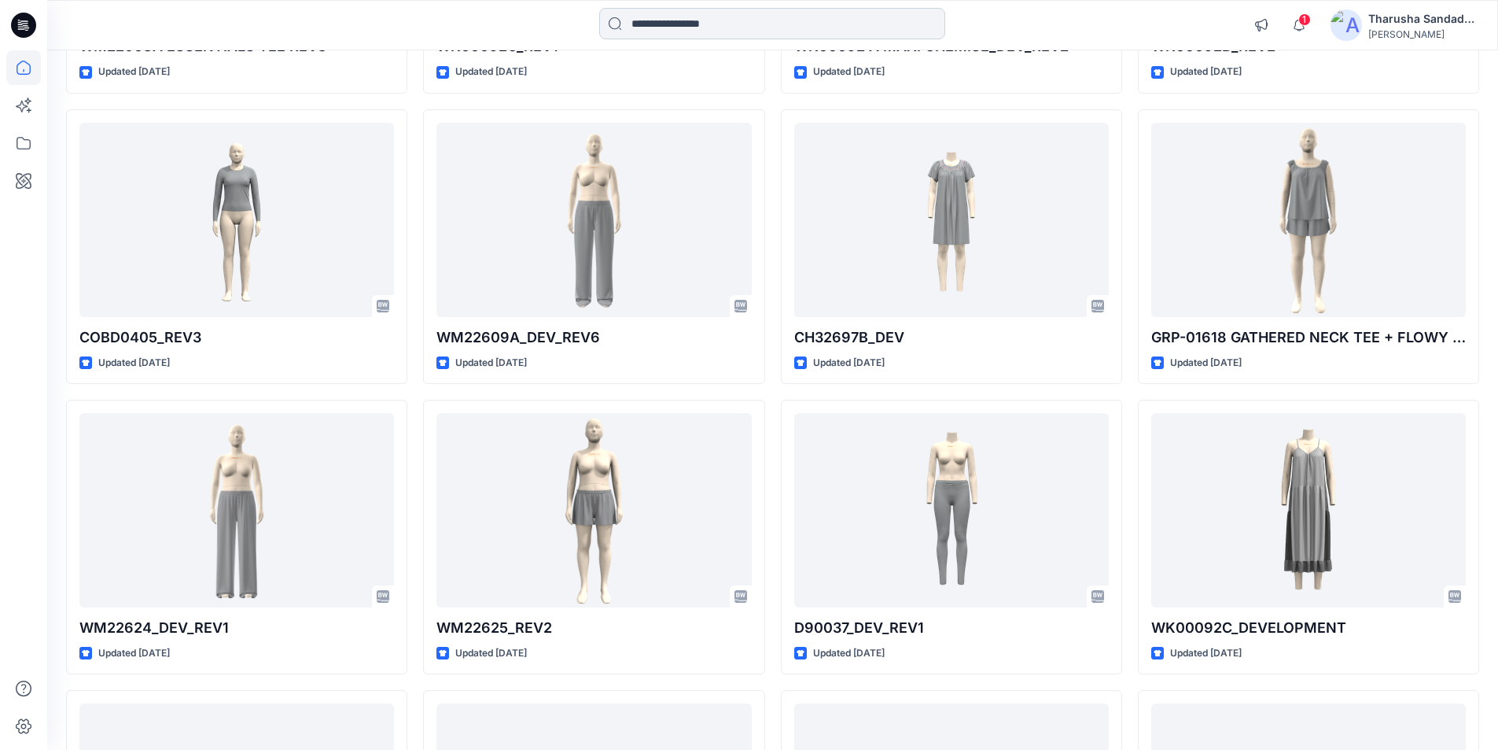
click at [665, 28] on input at bounding box center [772, 23] width 346 height 31
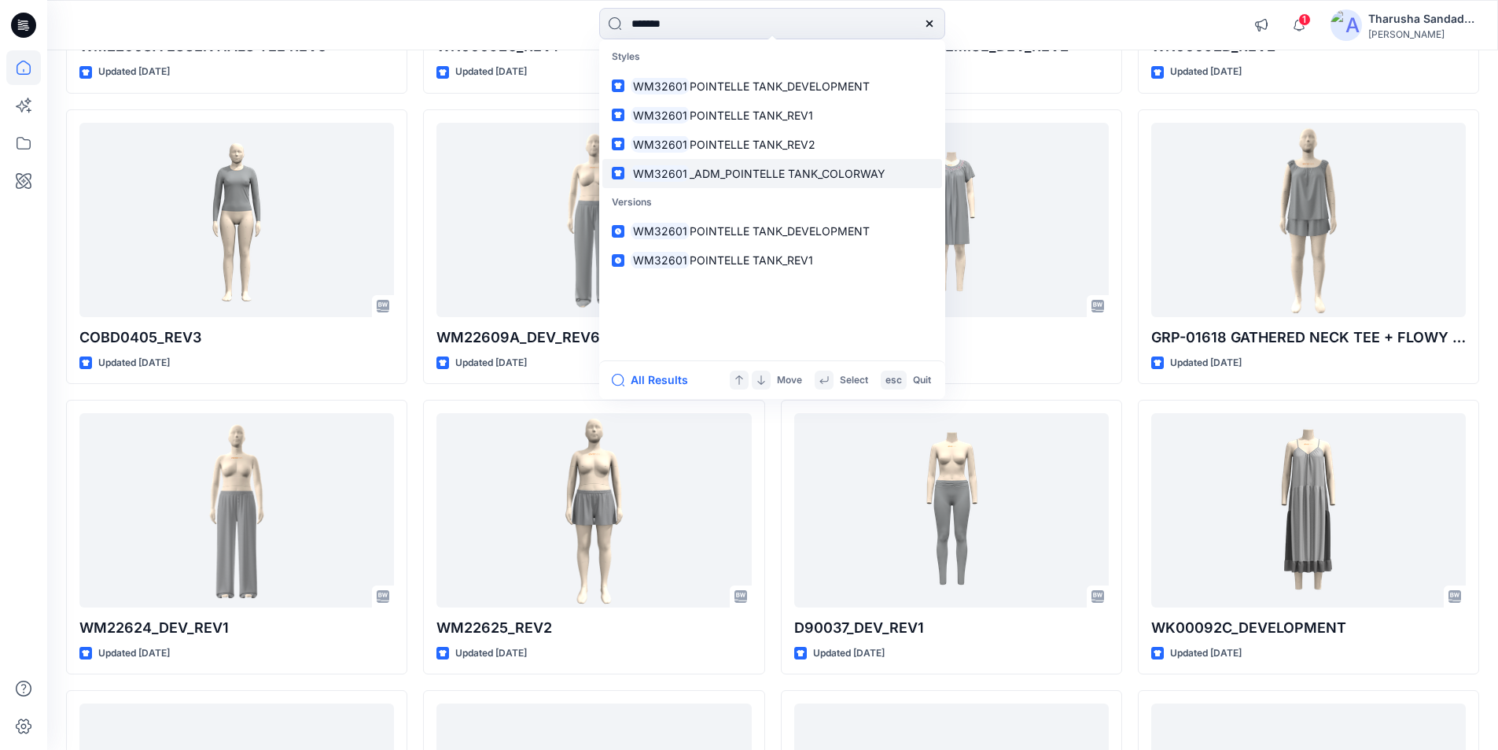
type input "*******"
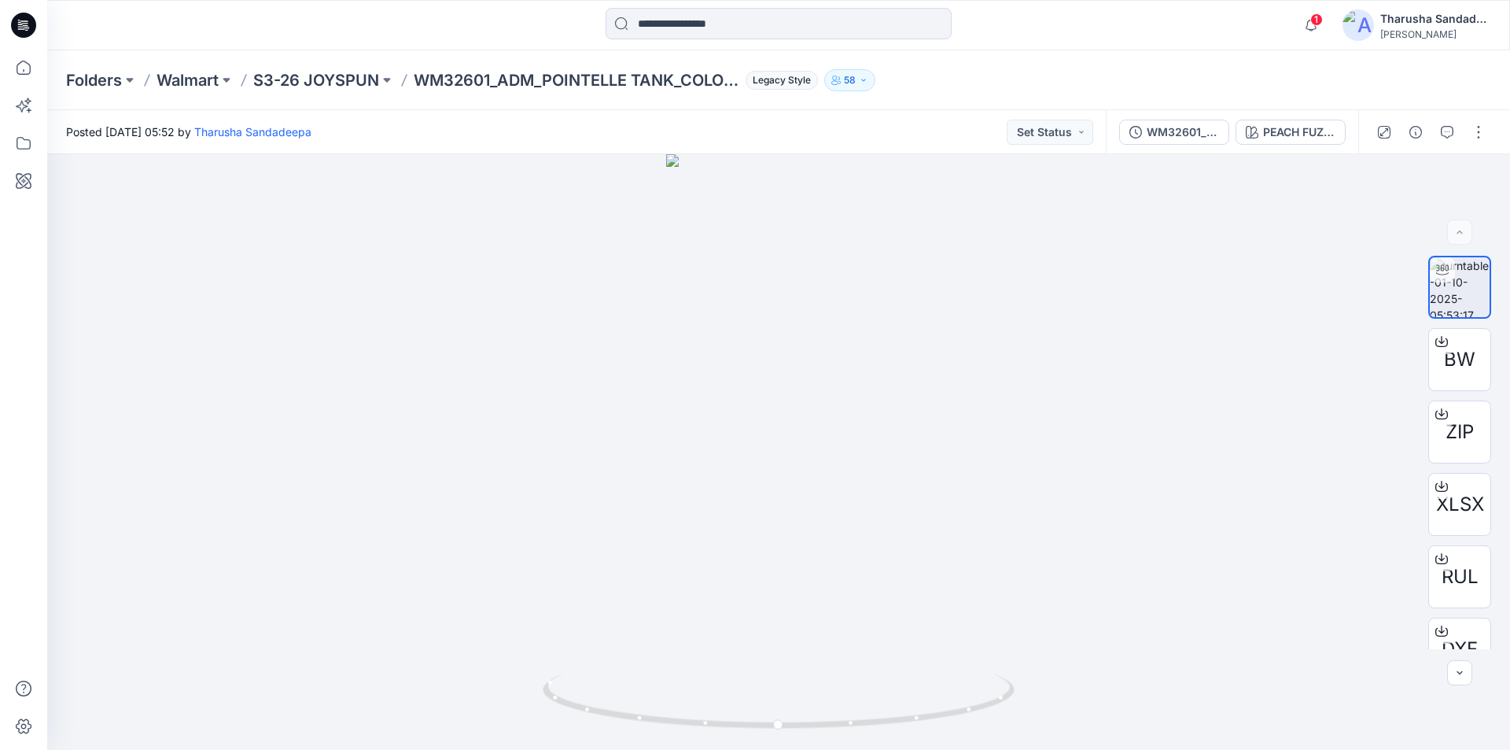
click at [1110, 66] on div "Folders Walmart S3-26 JOYSPUN WM32601_ADM_POINTELLE TANK_COLORWAY Legacy Style …" at bounding box center [778, 80] width 1463 height 60
click at [30, 19] on icon at bounding box center [23, 25] width 25 height 25
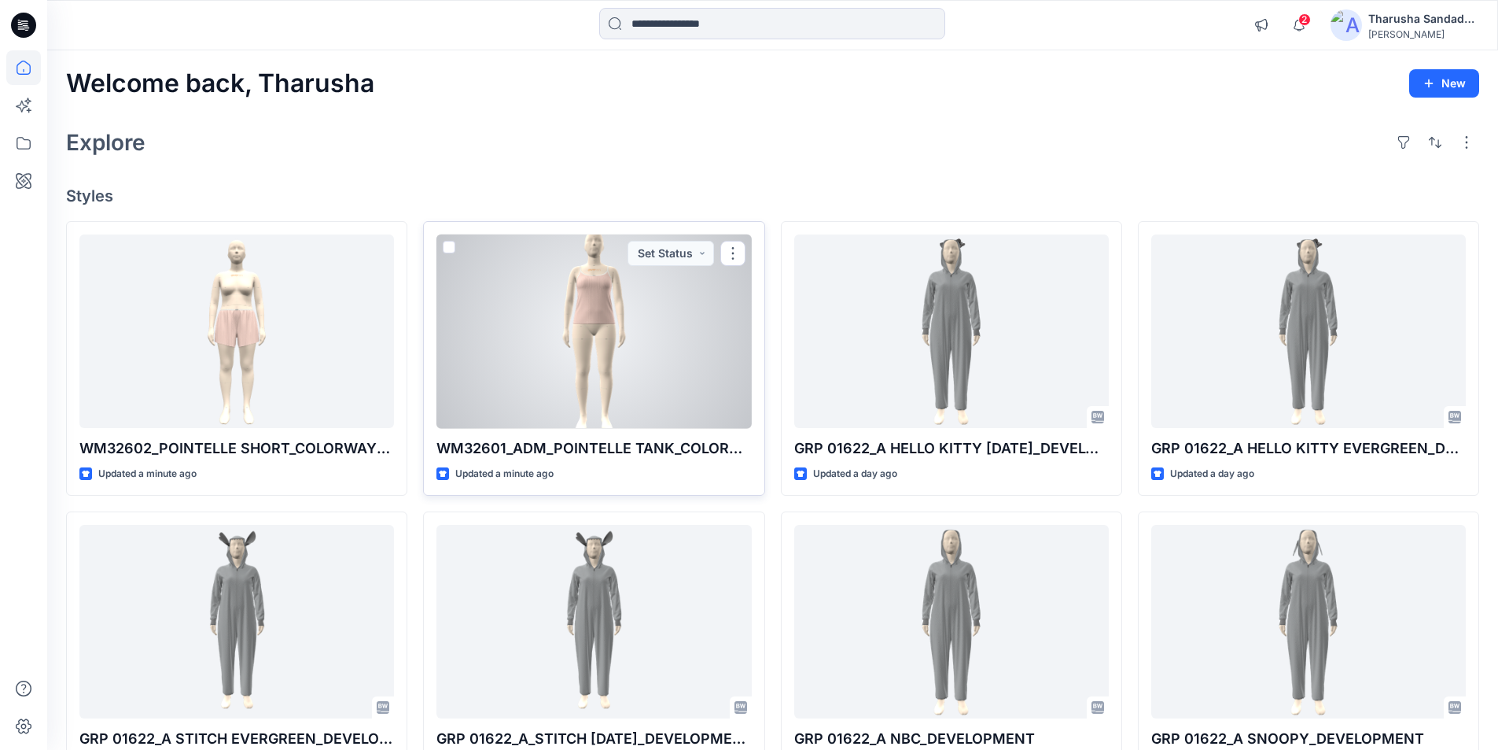
click at [615, 348] on div at bounding box center [594, 331] width 315 height 194
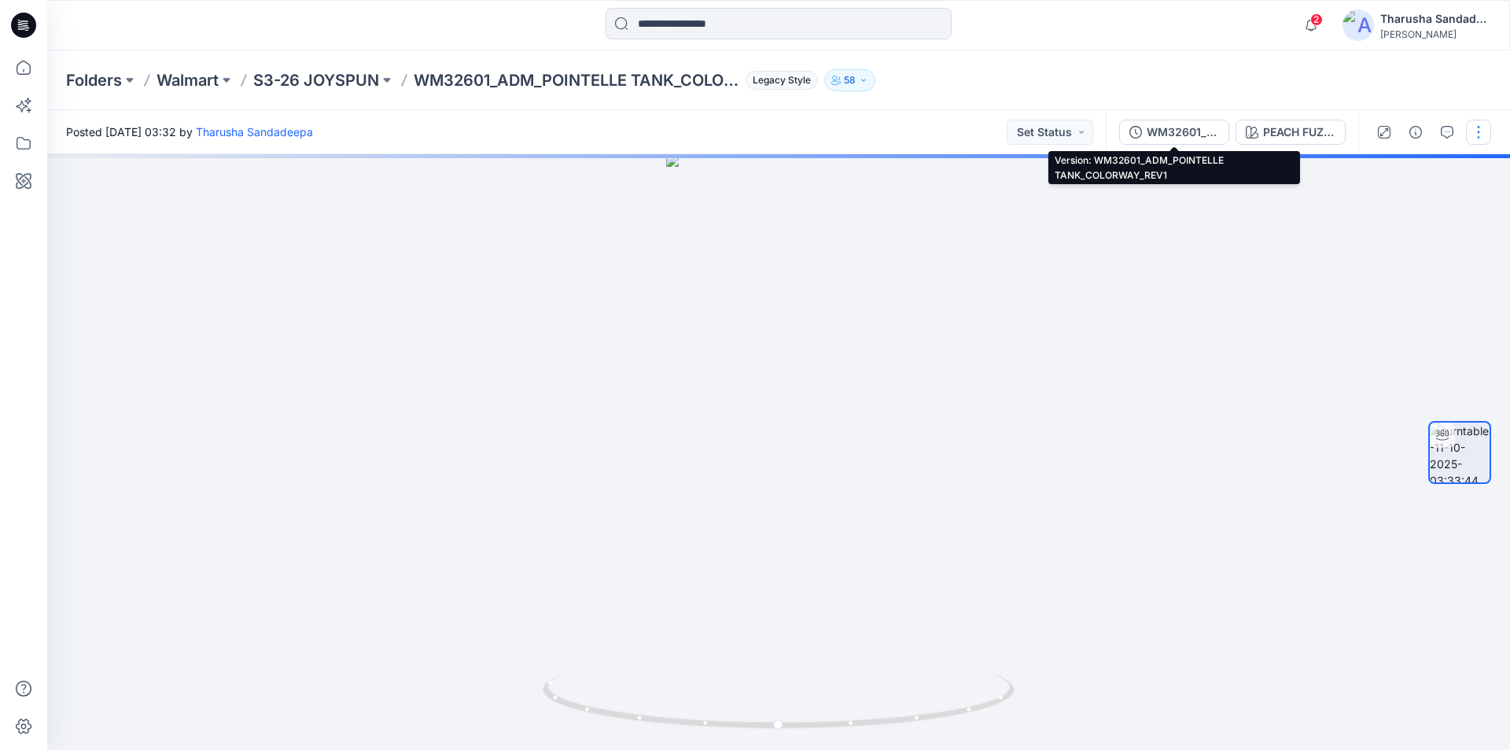
click at [1153, 127] on div "WM32601_ADM_POINTELLE TANK_COLORWAY_REV1" at bounding box center [1183, 131] width 72 height 17
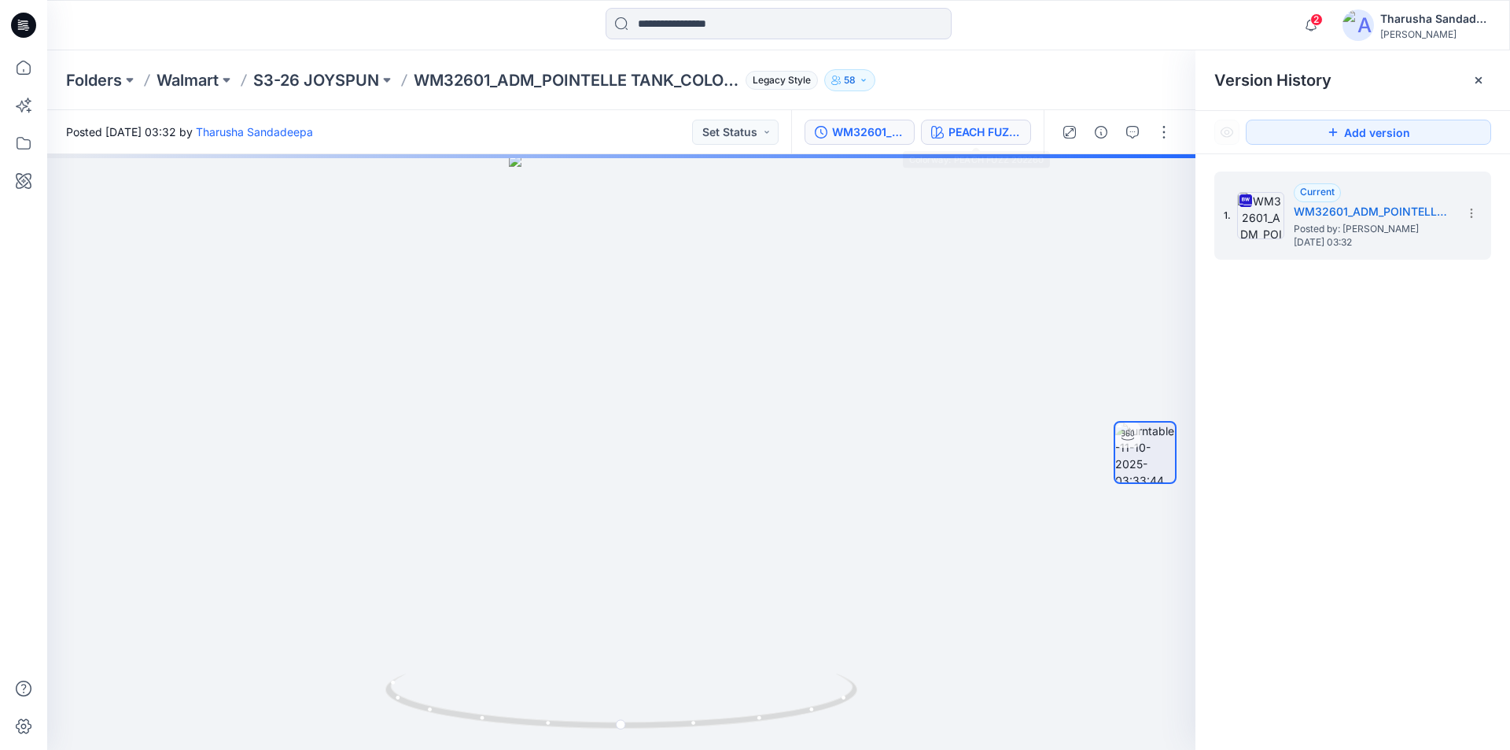
click at [997, 142] on button "PEACH FUZZ 202260" at bounding box center [976, 132] width 110 height 25
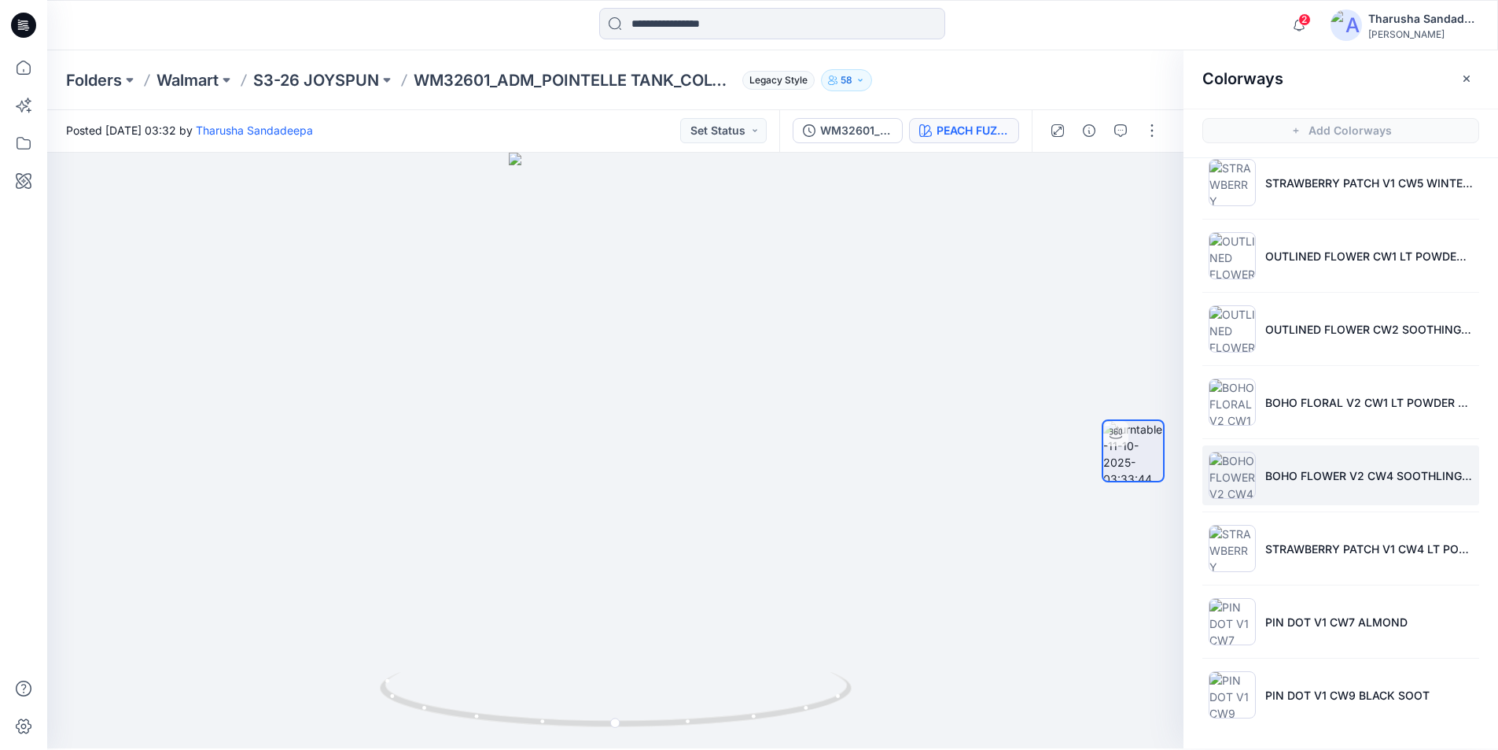
scroll to position [5, 0]
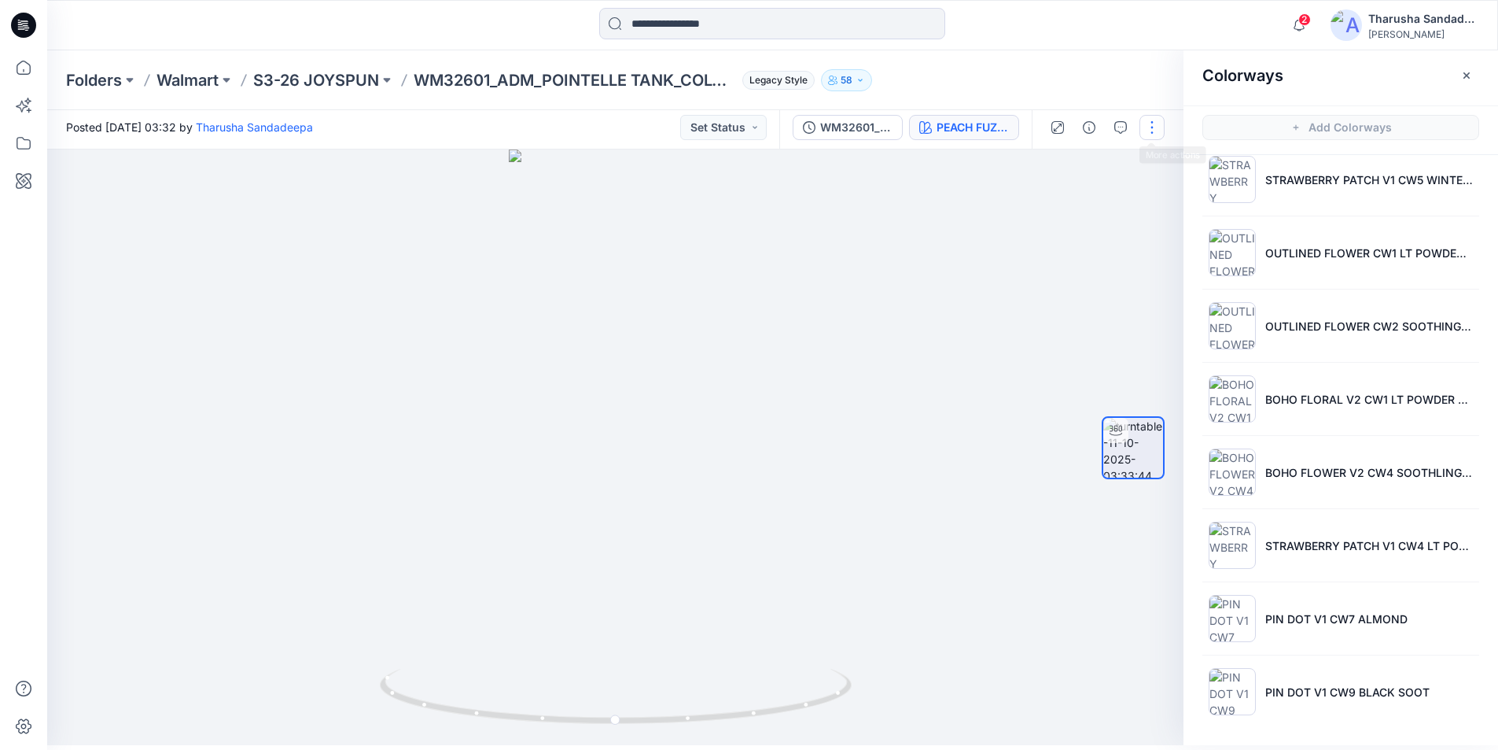
click at [1156, 123] on button "button" at bounding box center [1152, 127] width 25 height 25
click at [1090, 168] on button "Edit" at bounding box center [1086, 163] width 145 height 29
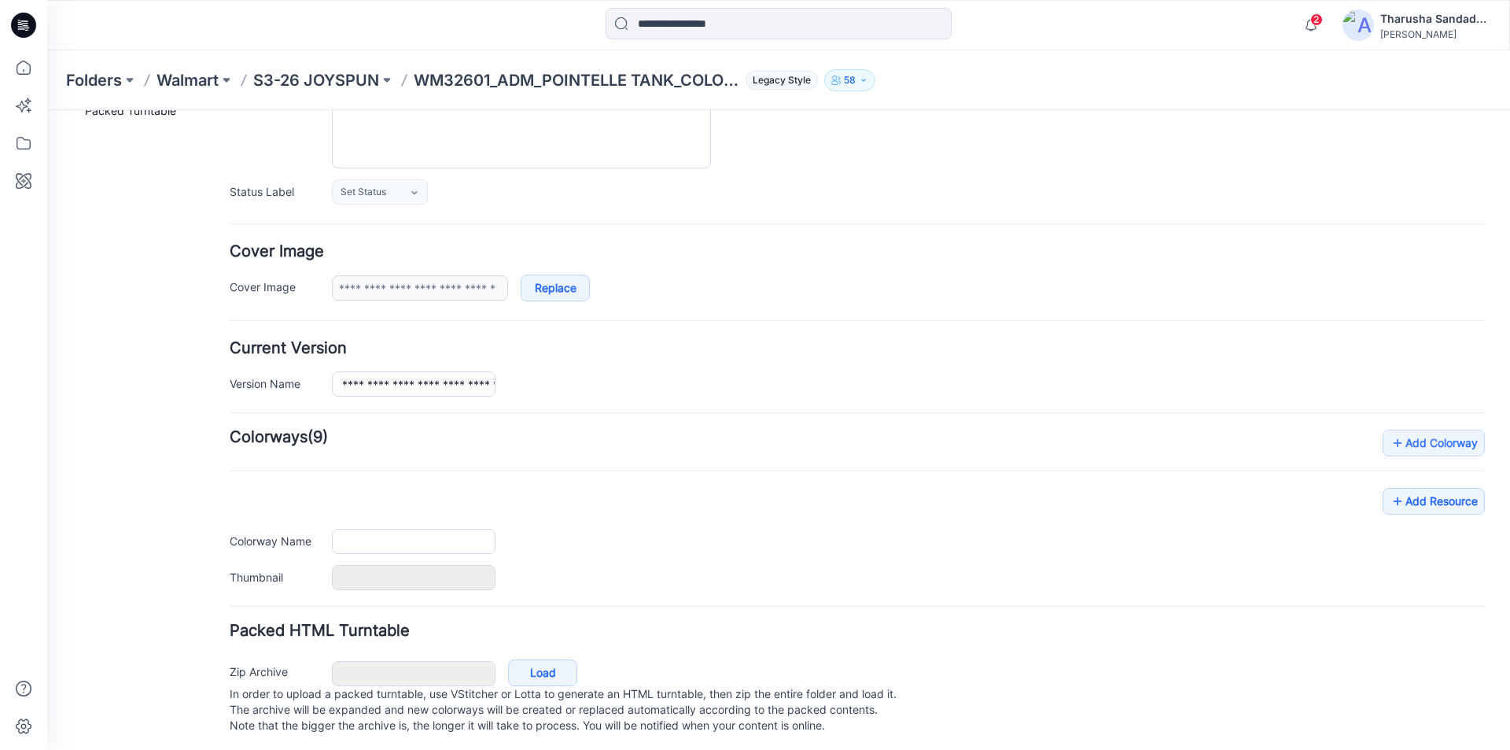
scroll to position [193, 0]
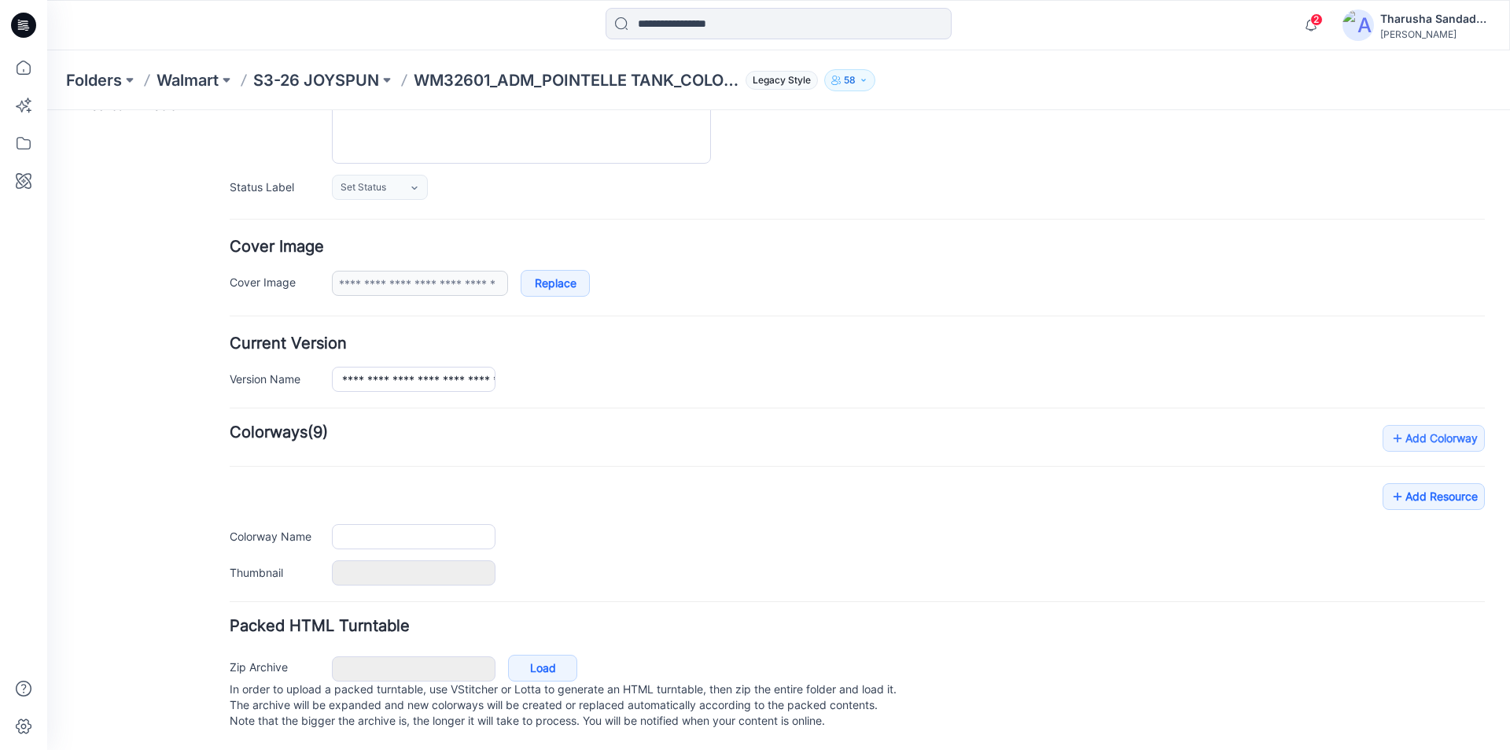
type input "**********"
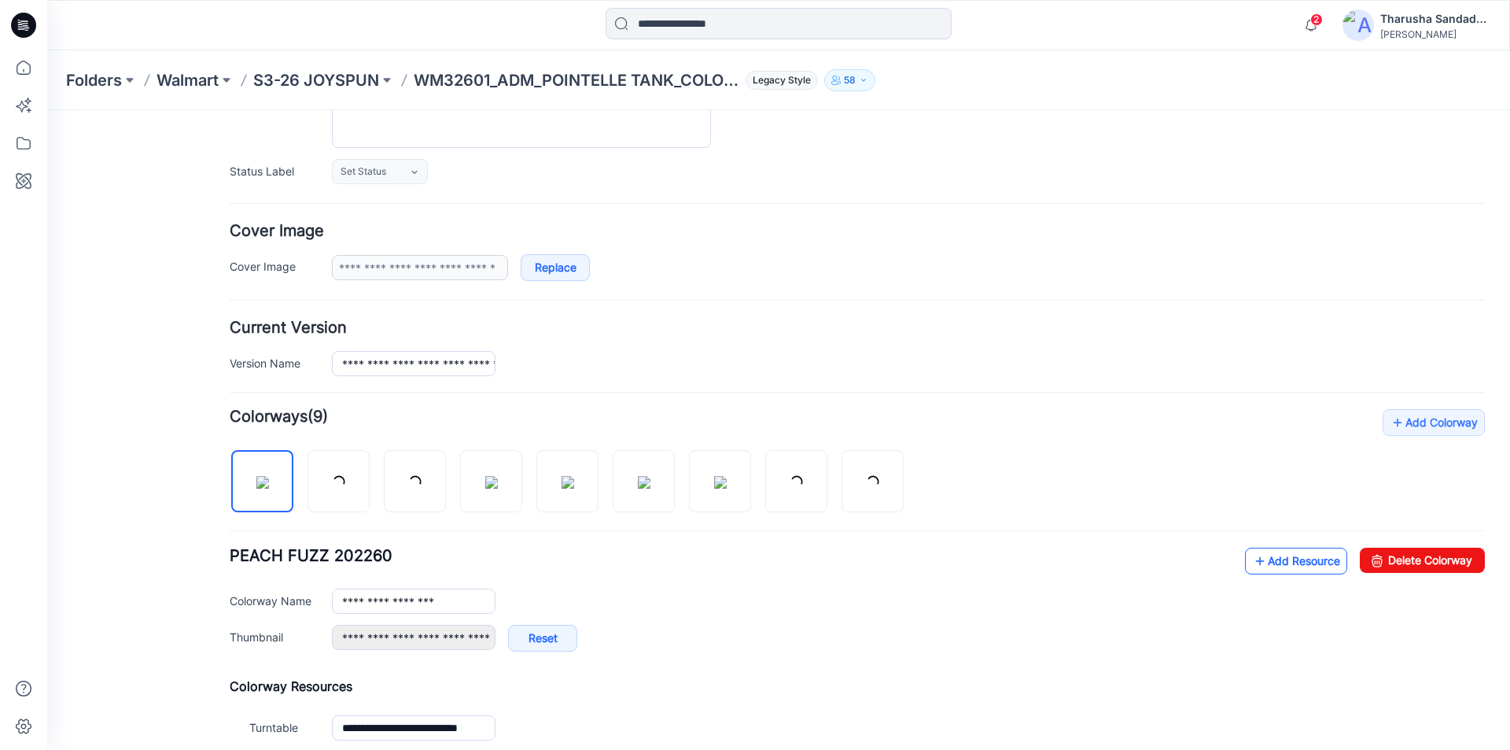
click at [1257, 569] on link "Add Resource" at bounding box center [1296, 560] width 102 height 27
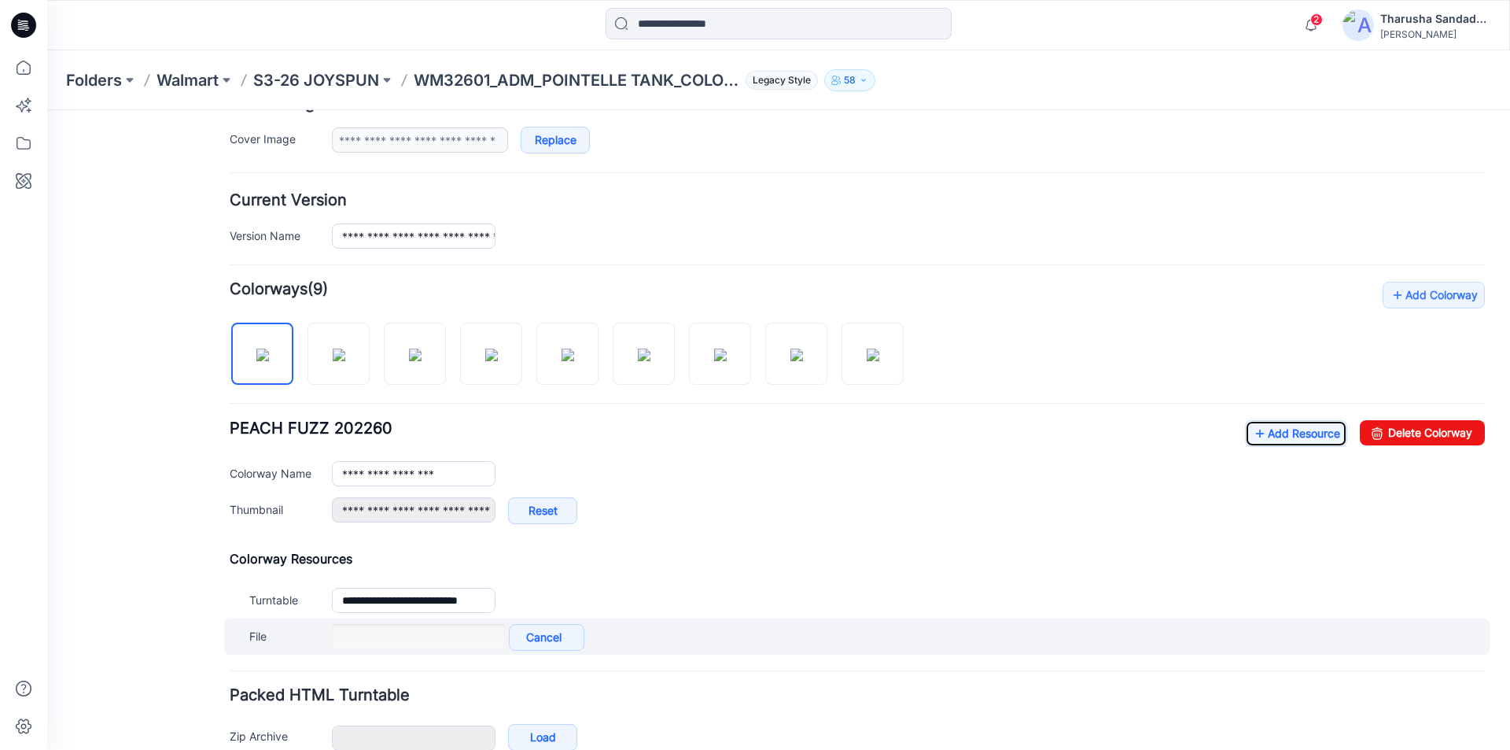
scroll to position [405, 0]
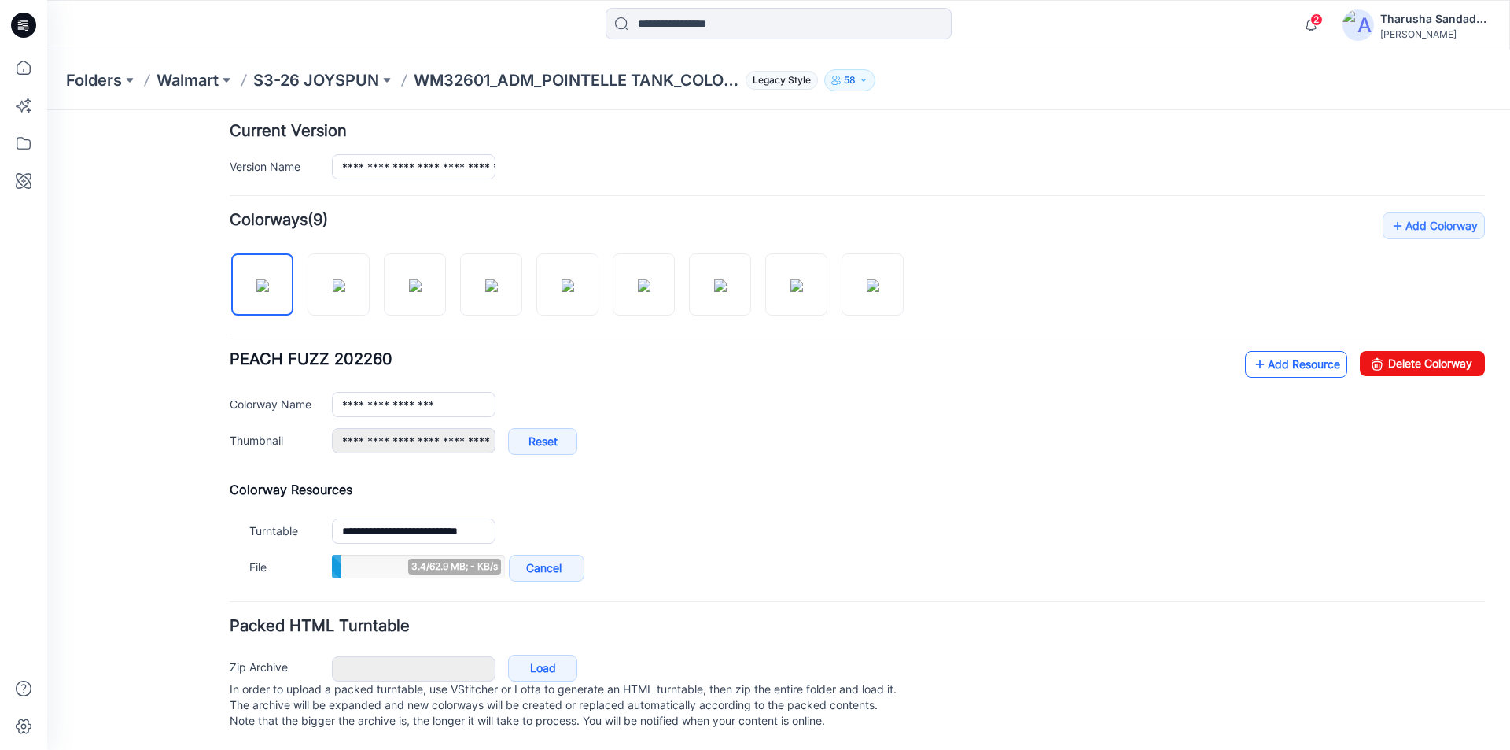
click at [1286, 356] on link "Add Resource" at bounding box center [1296, 364] width 102 height 27
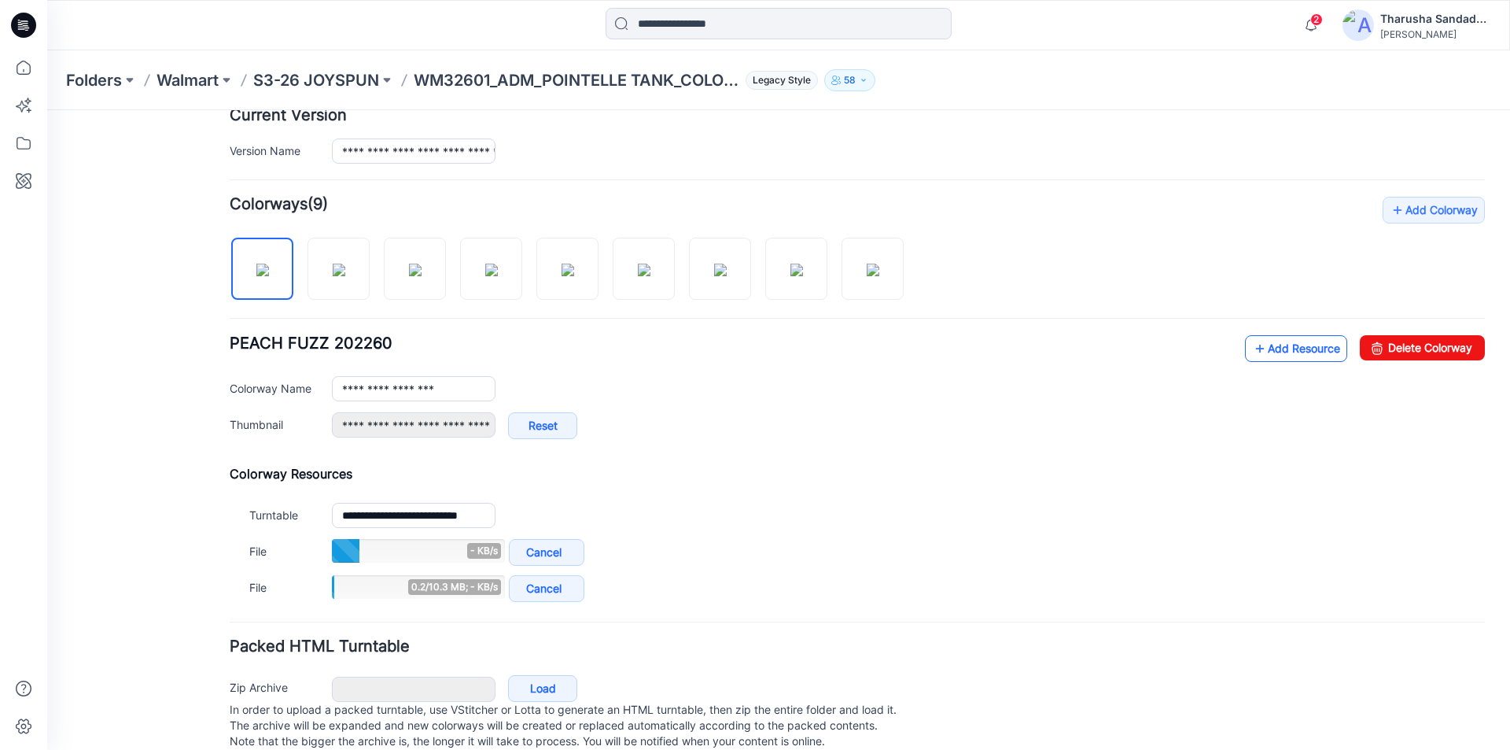
click at [1252, 352] on icon at bounding box center [1260, 348] width 16 height 25
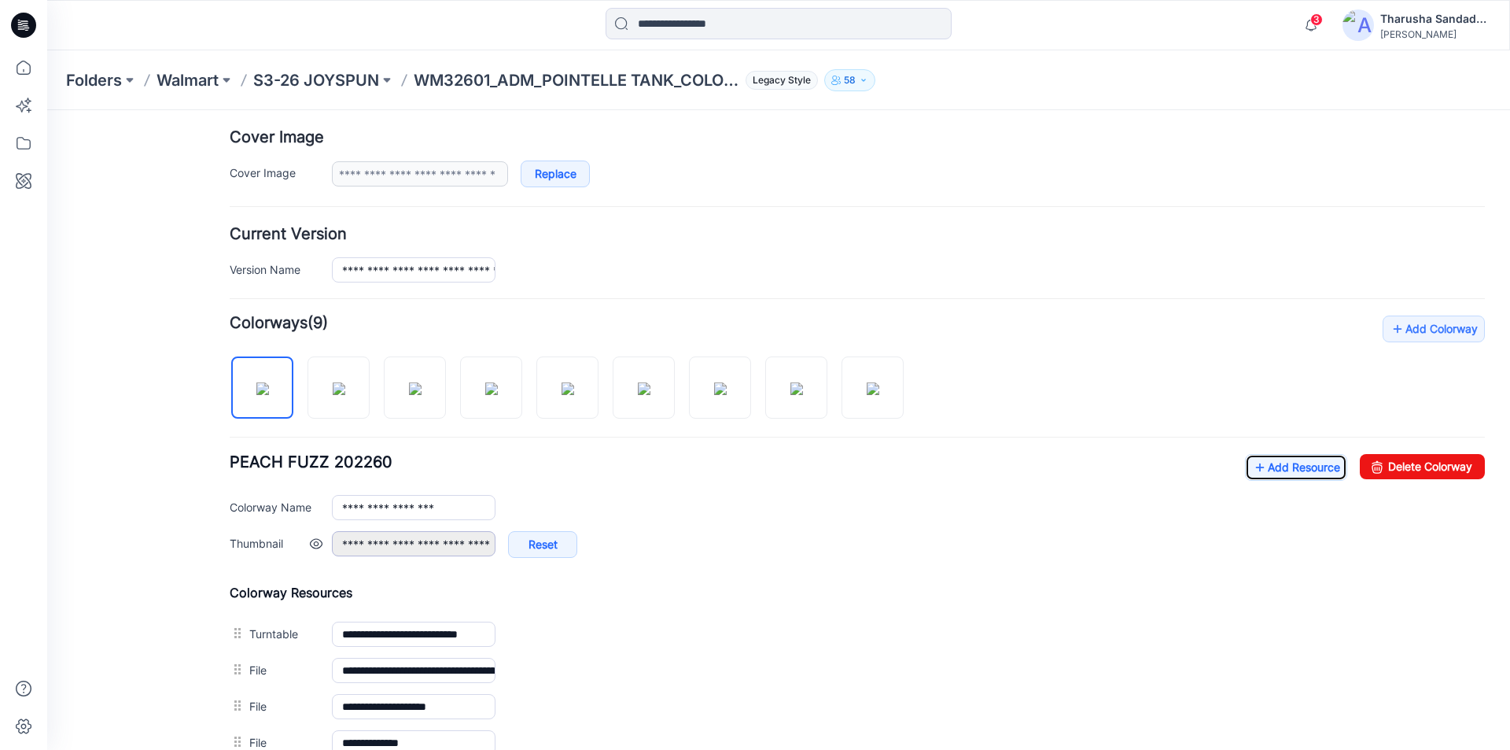
scroll to position [477, 0]
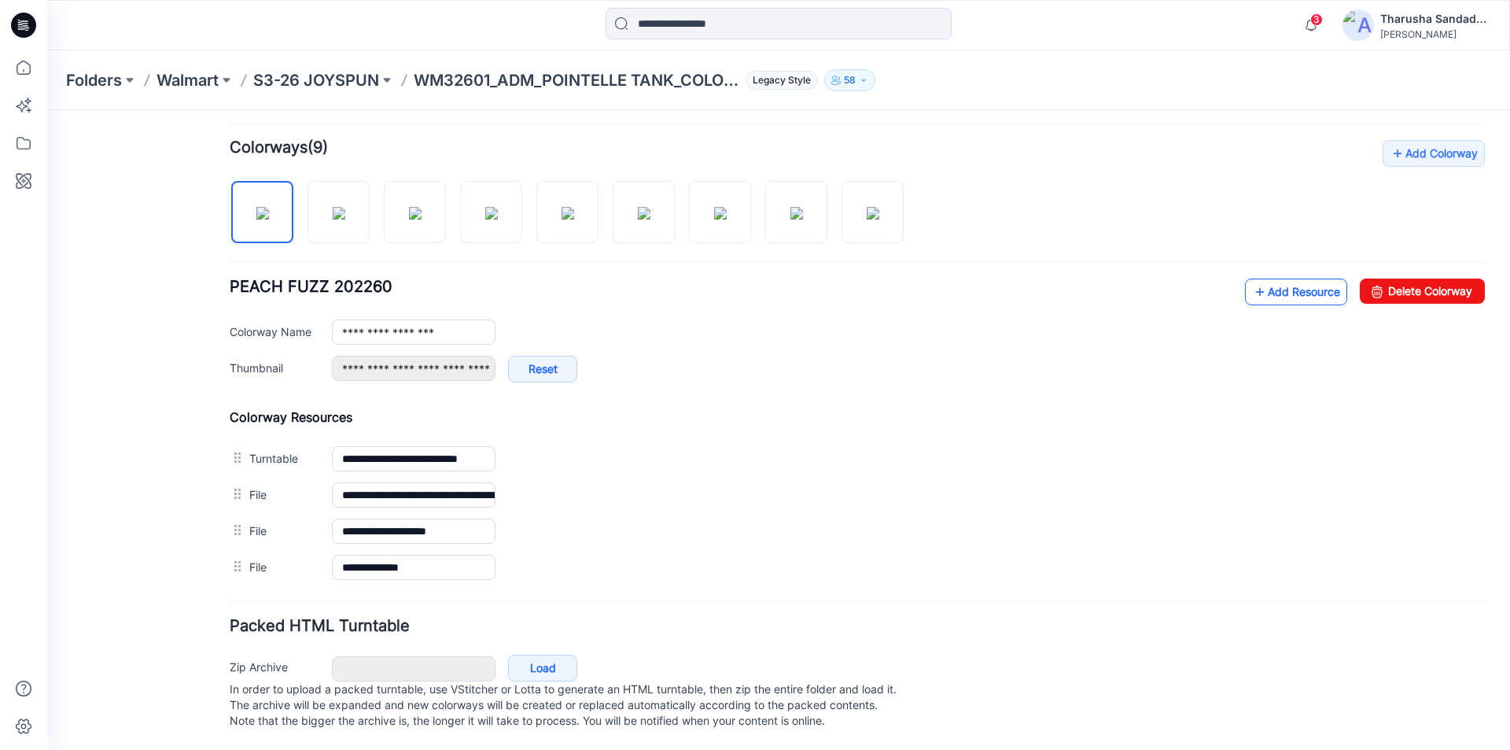
click at [1288, 281] on link "Add Resource" at bounding box center [1296, 291] width 102 height 27
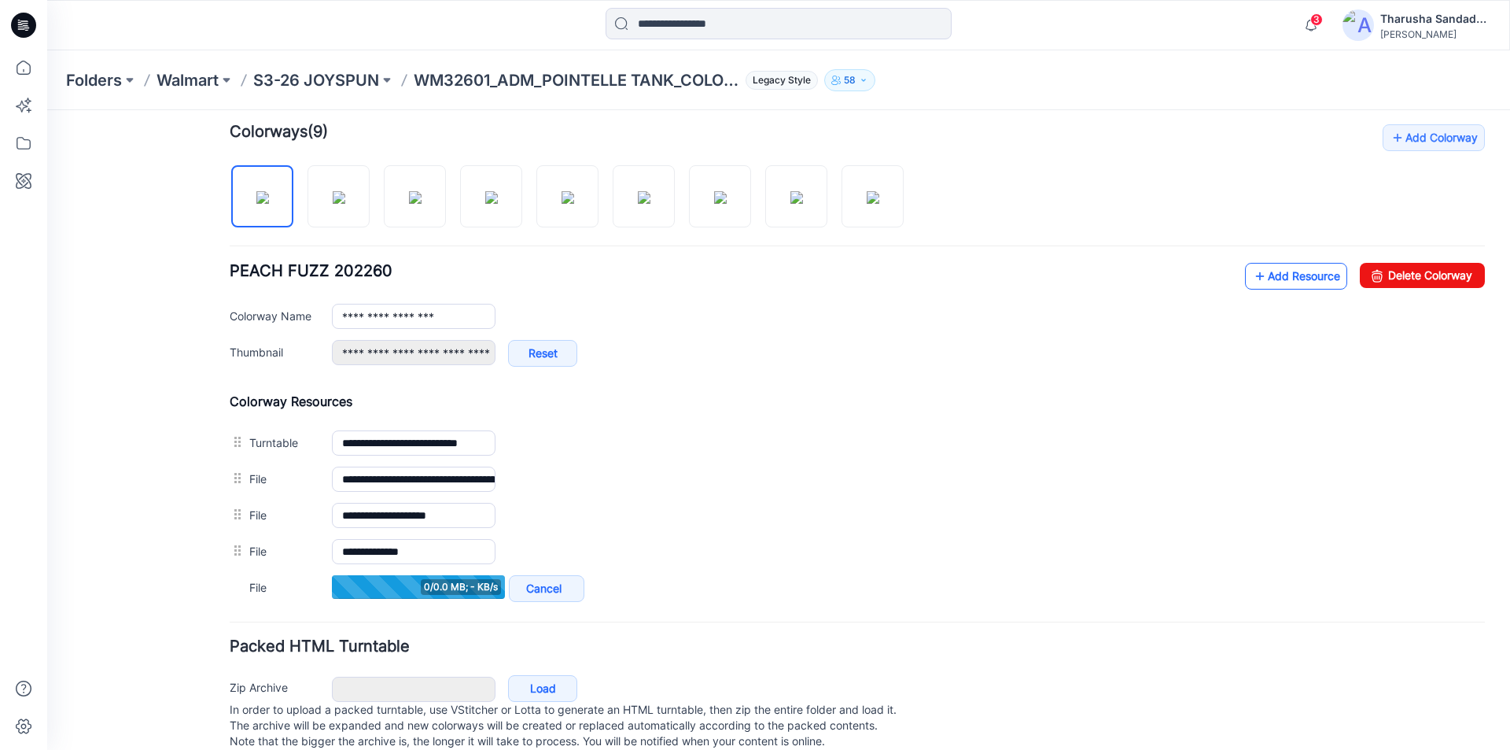
click at [1296, 279] on link "Add Resource" at bounding box center [1296, 276] width 102 height 27
click at [1261, 279] on link "Add Resource" at bounding box center [1296, 276] width 102 height 27
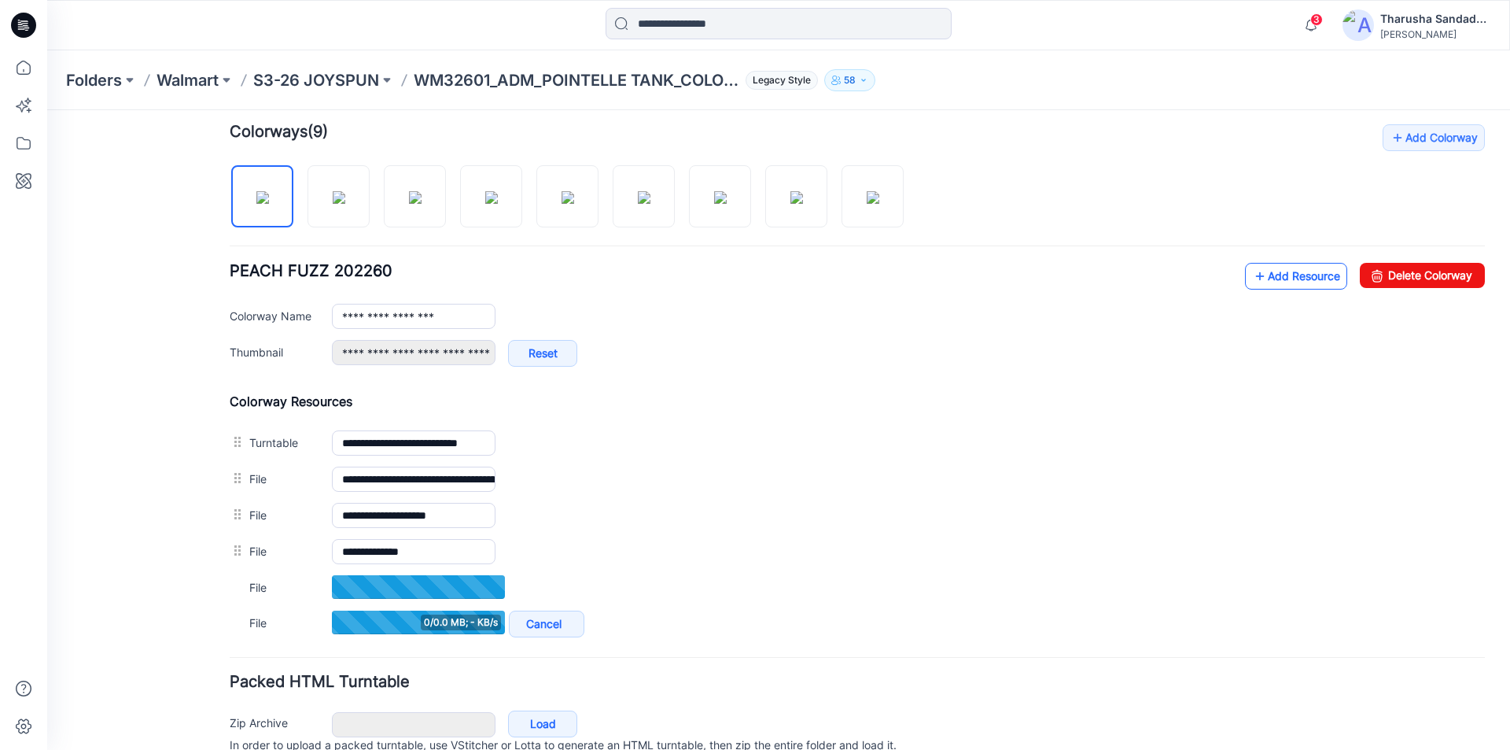
click at [1295, 282] on link "Add Resource" at bounding box center [1296, 276] width 102 height 27
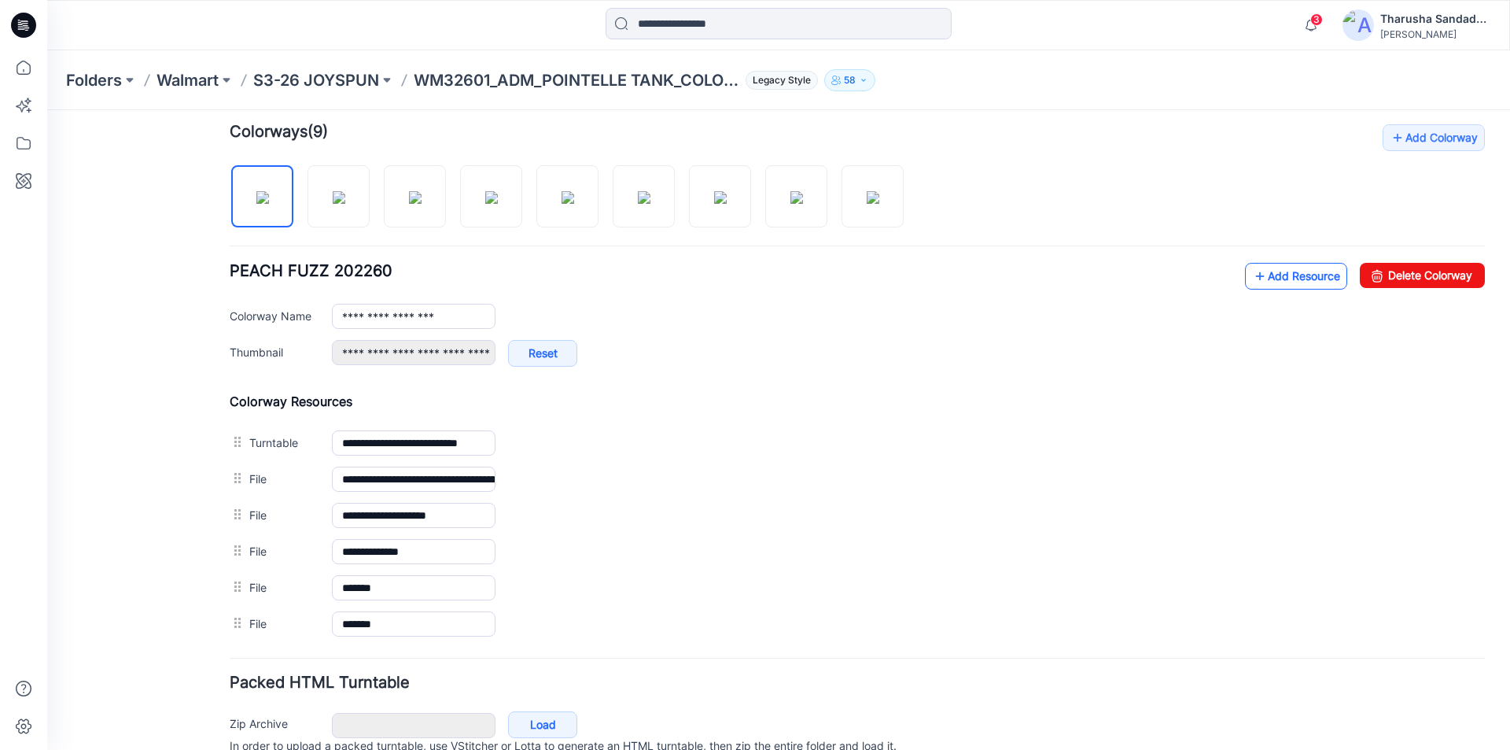
click at [1280, 281] on link "Add Resource" at bounding box center [1296, 276] width 102 height 27
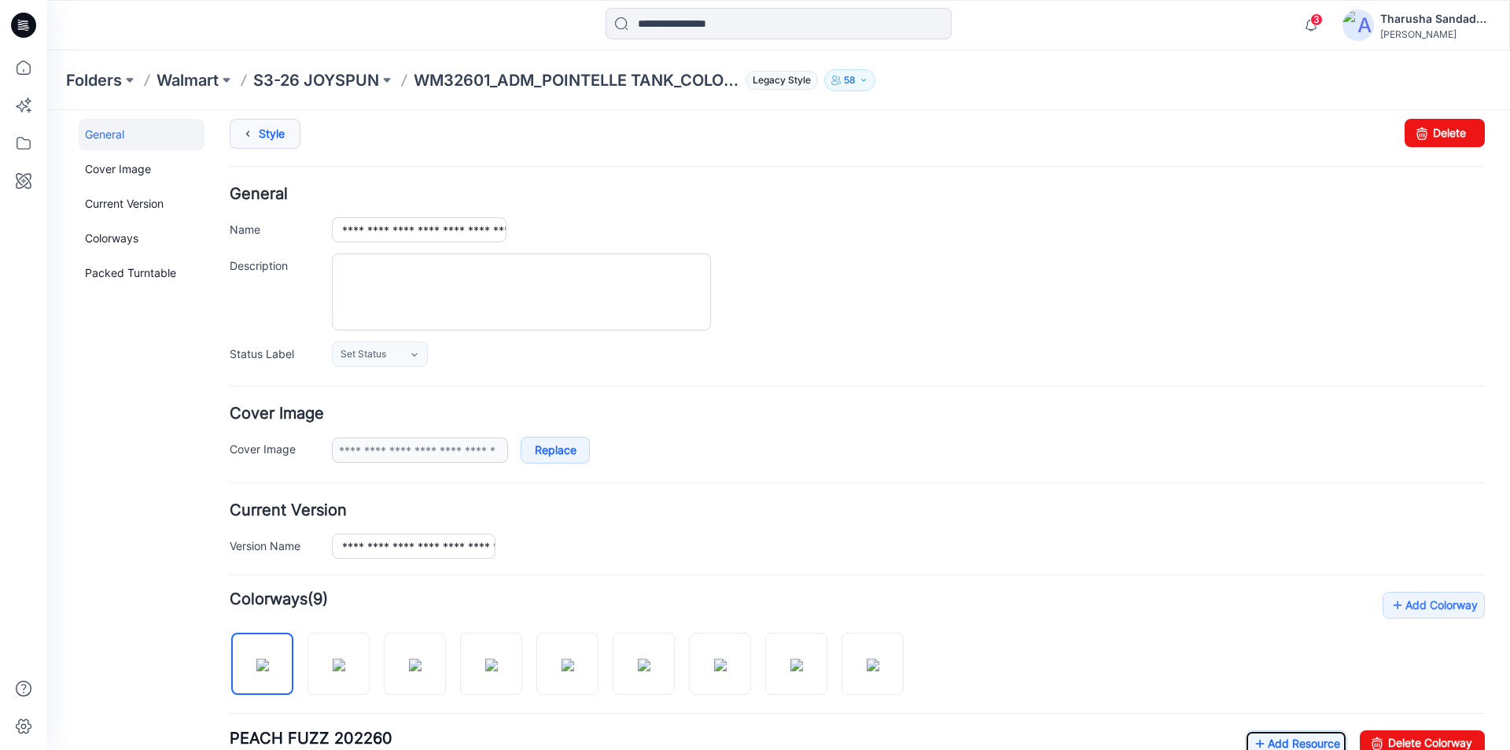
scroll to position [0, 0]
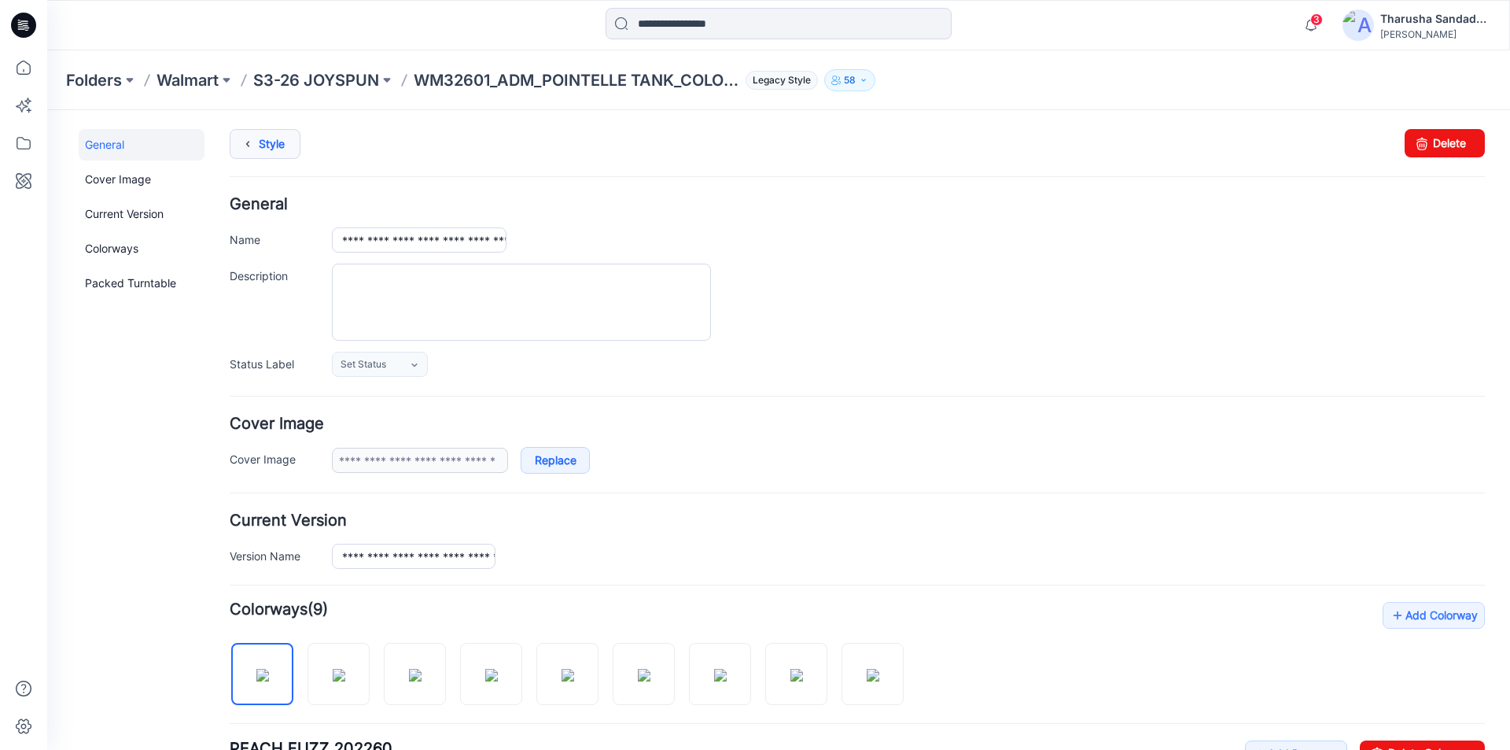
click at [273, 143] on link "Style" at bounding box center [265, 144] width 71 height 30
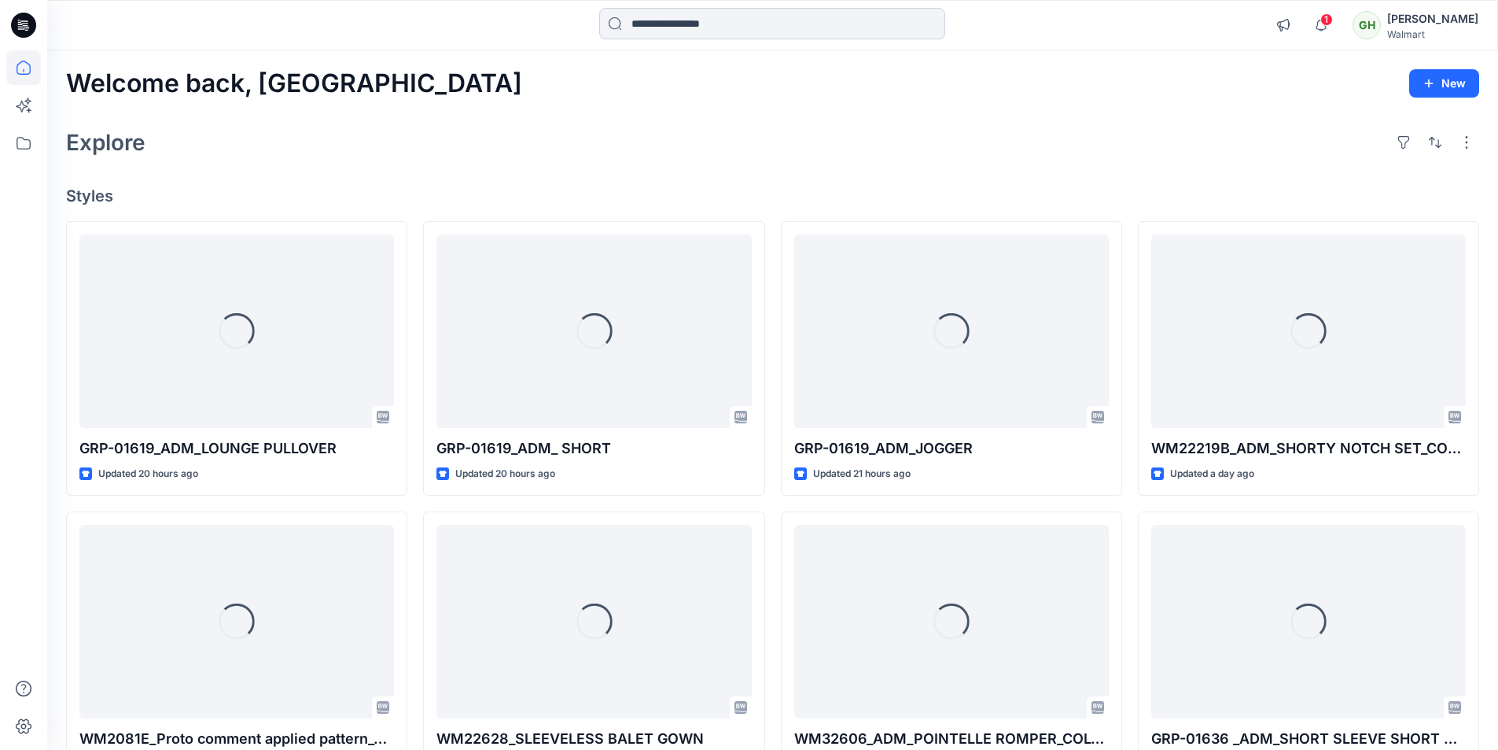
click at [712, 33] on input at bounding box center [772, 23] width 346 height 31
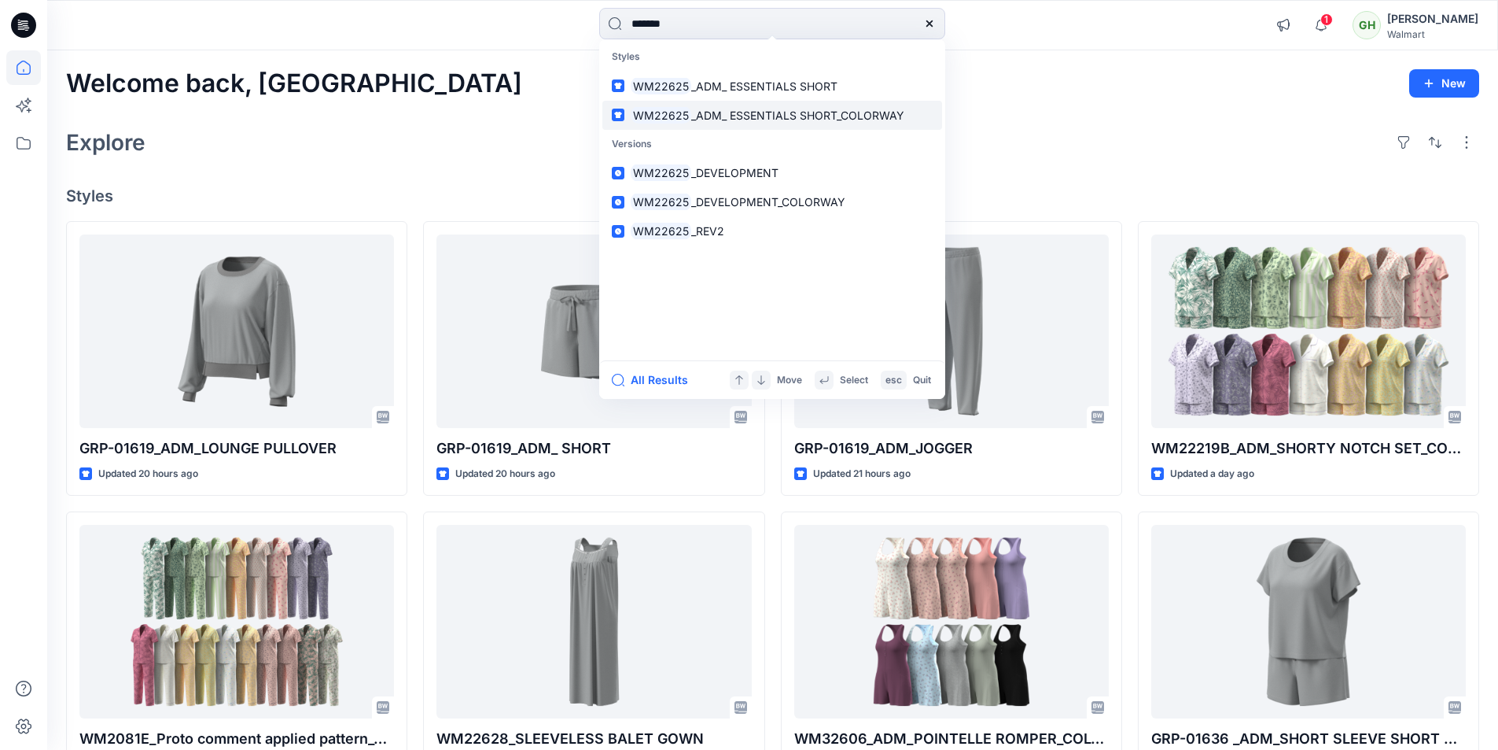
type input "*******"
click at [853, 123] on p "WM22625 _ADM_ ESSENTIALS SHORT_COLORWAY" at bounding box center [768, 115] width 274 height 17
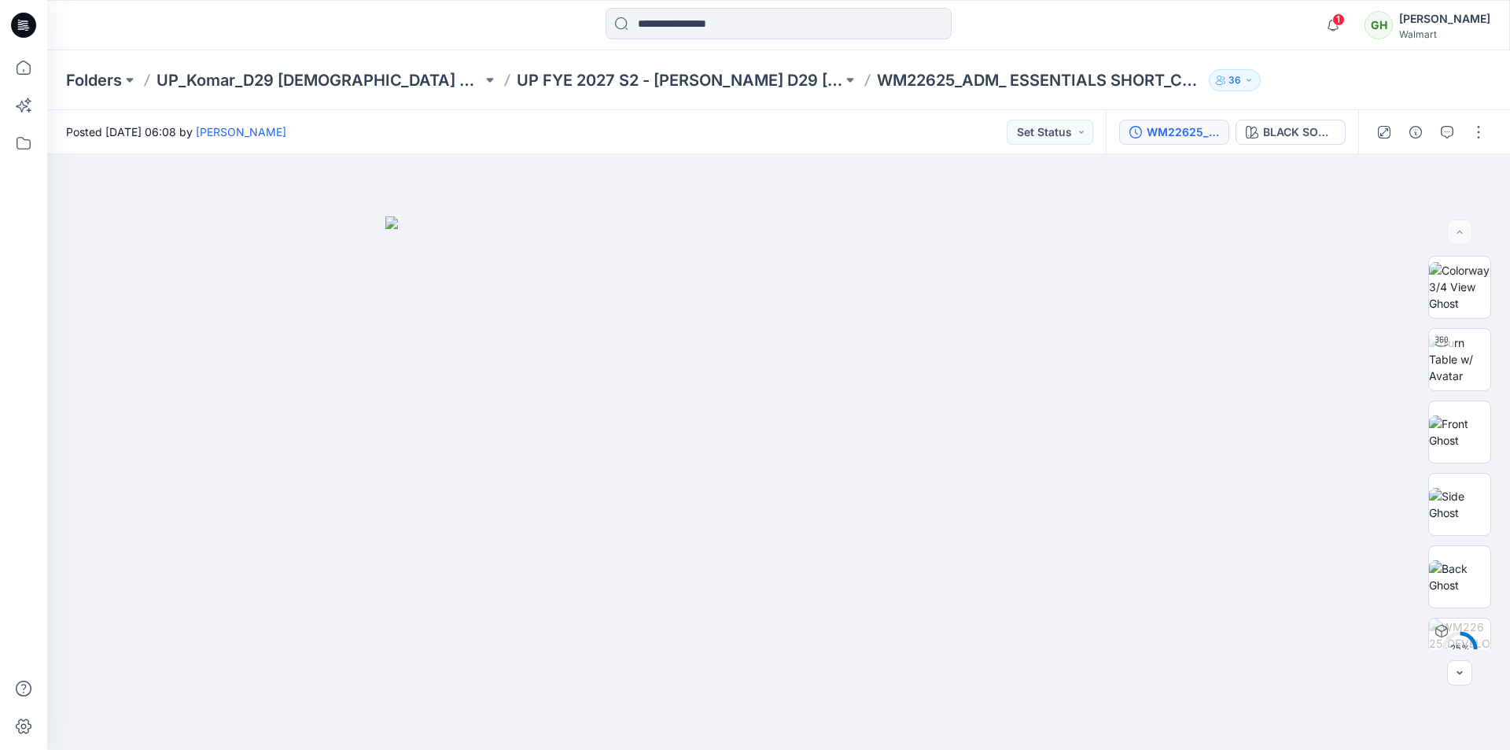
click at [1190, 141] on button "WM22625_DEVELOPMENT_COLORWAY" at bounding box center [1174, 132] width 110 height 25
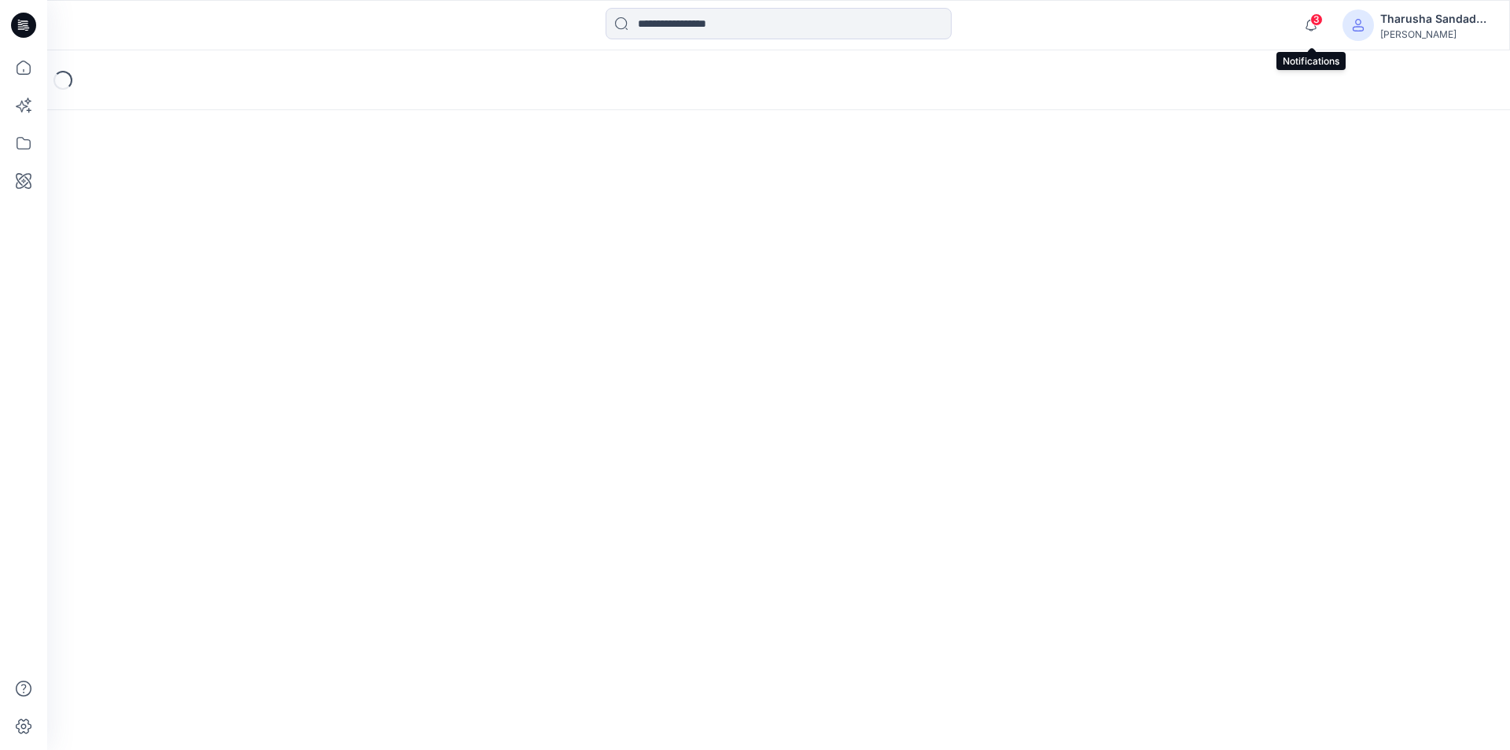
click at [1314, 22] on span "3" at bounding box center [1316, 19] width 13 height 13
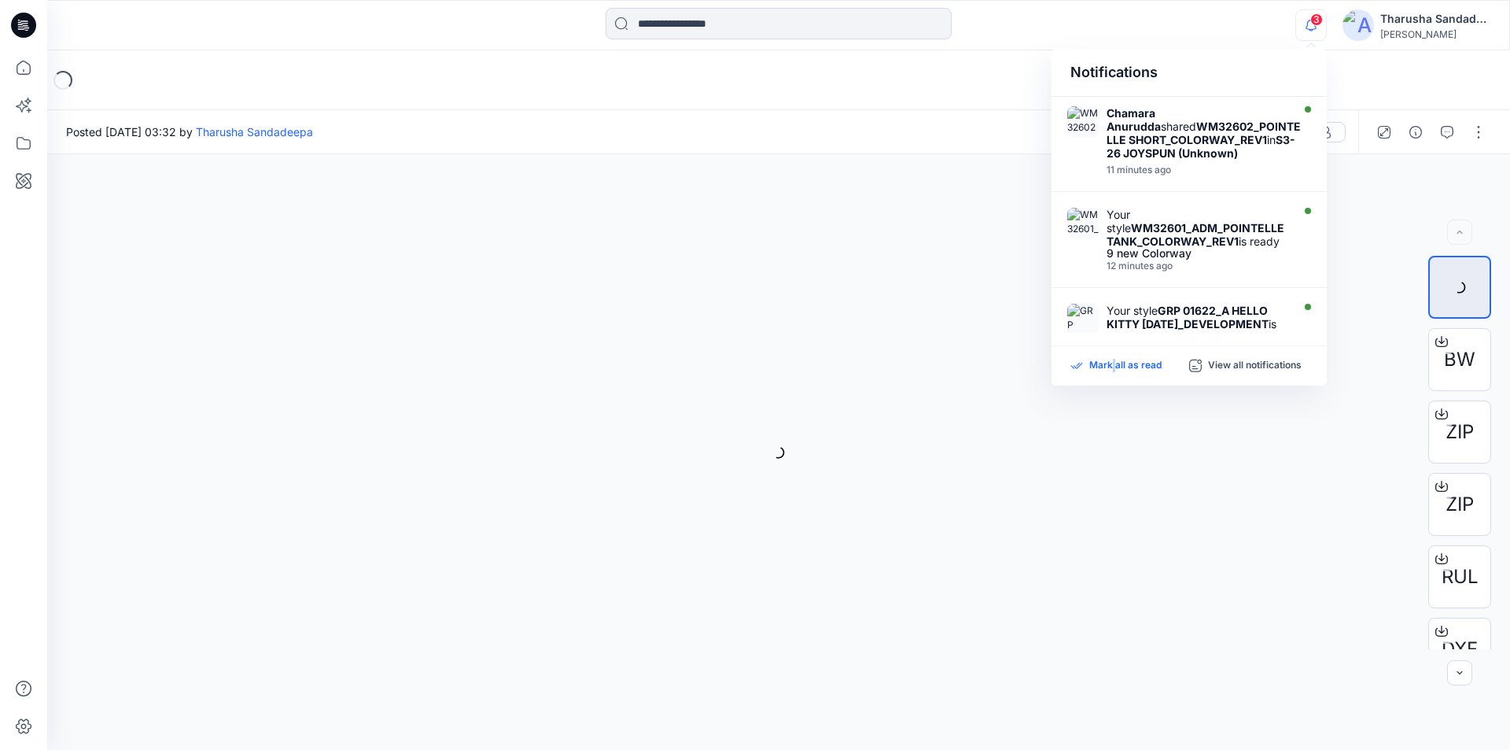
click at [1113, 363] on p "Mark all as read" at bounding box center [1125, 366] width 72 height 14
click at [933, 68] on div "Loading..." at bounding box center [778, 80] width 1463 height 60
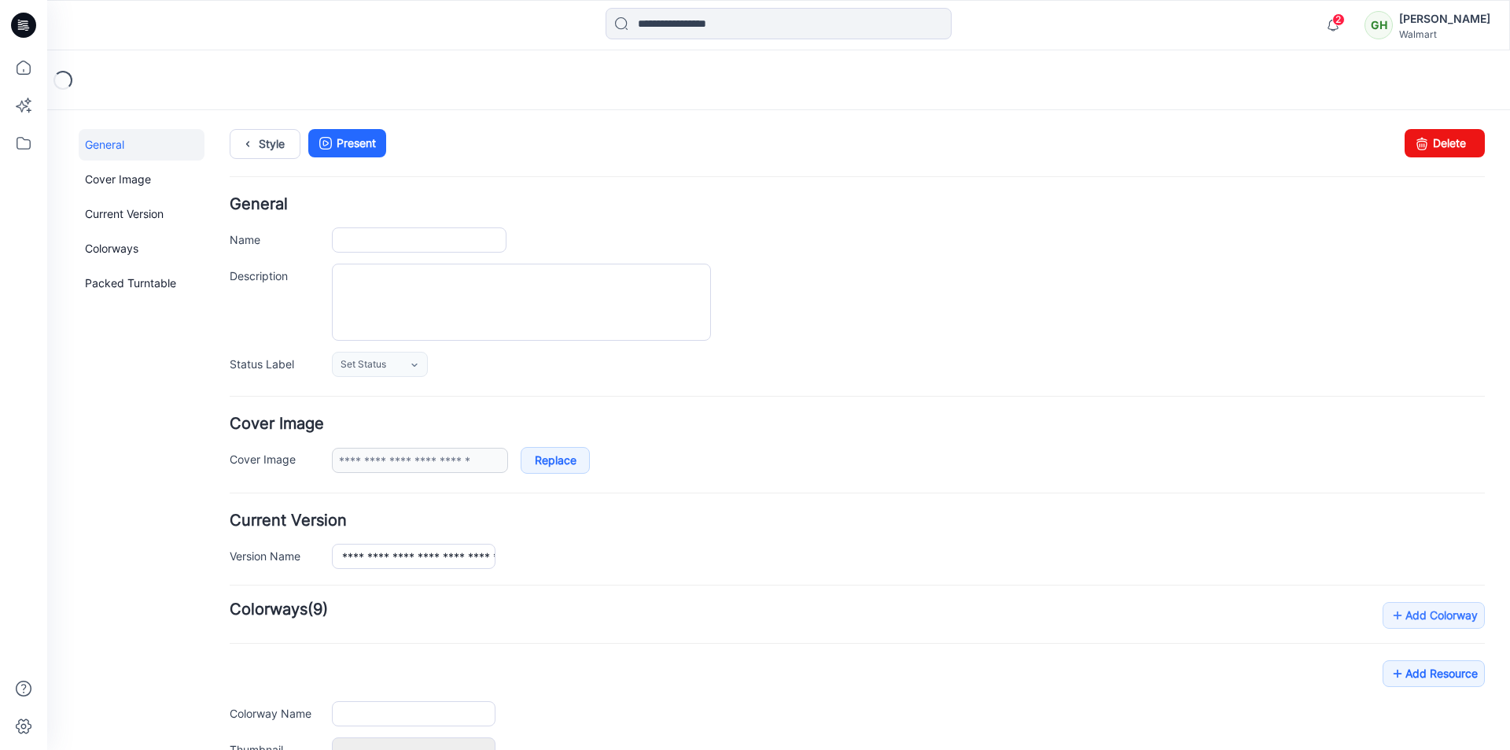
scroll to position [193, 0]
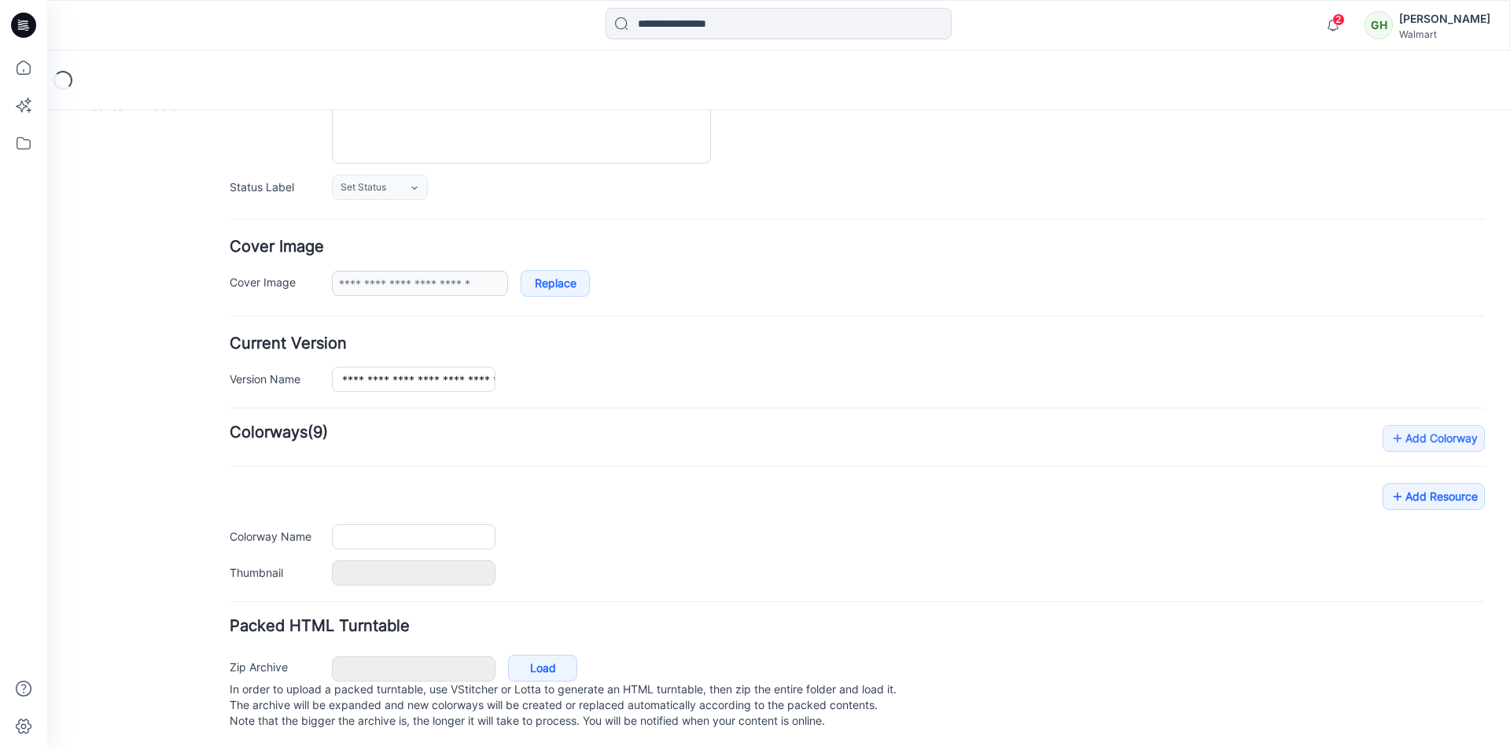
type input "**********"
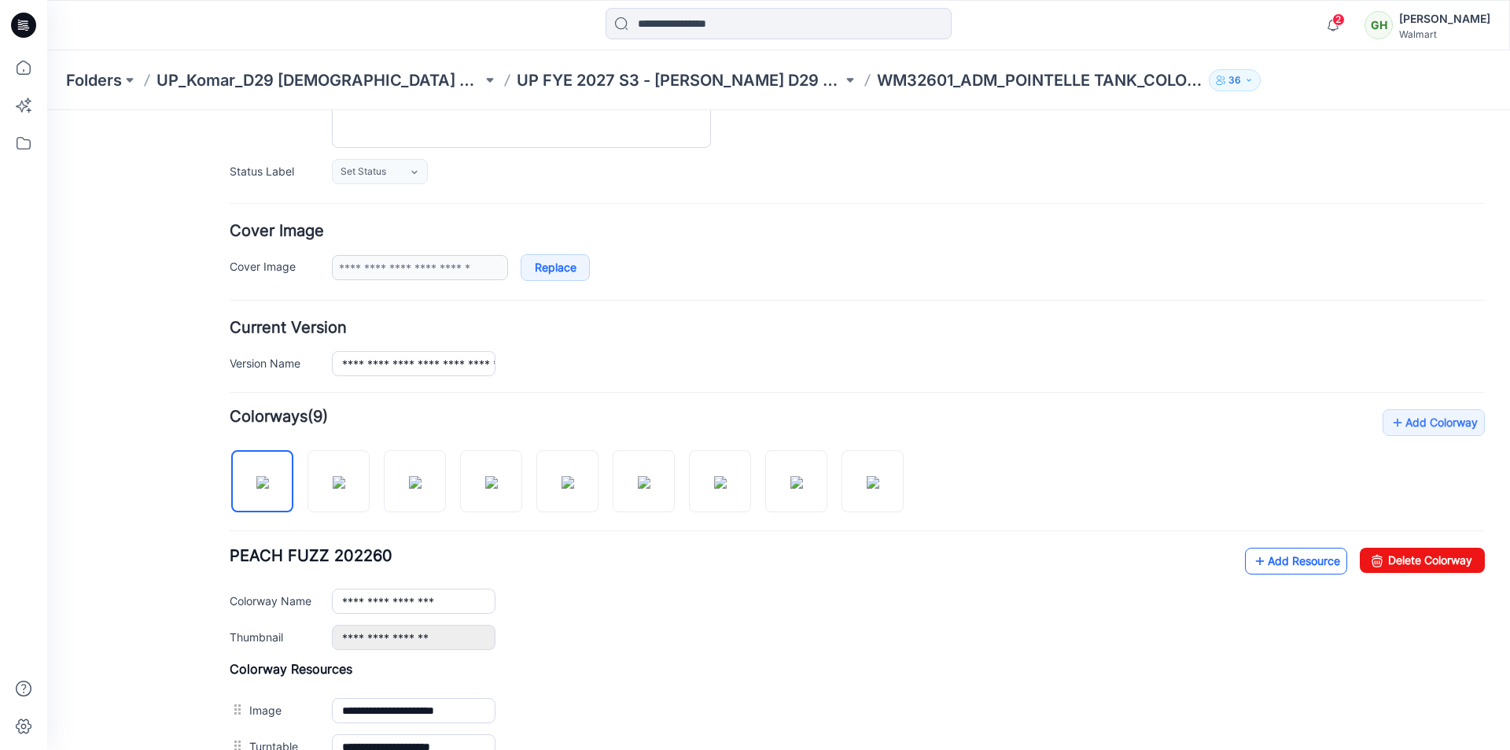
click at [1293, 565] on link "Add Resource" at bounding box center [1296, 560] width 102 height 27
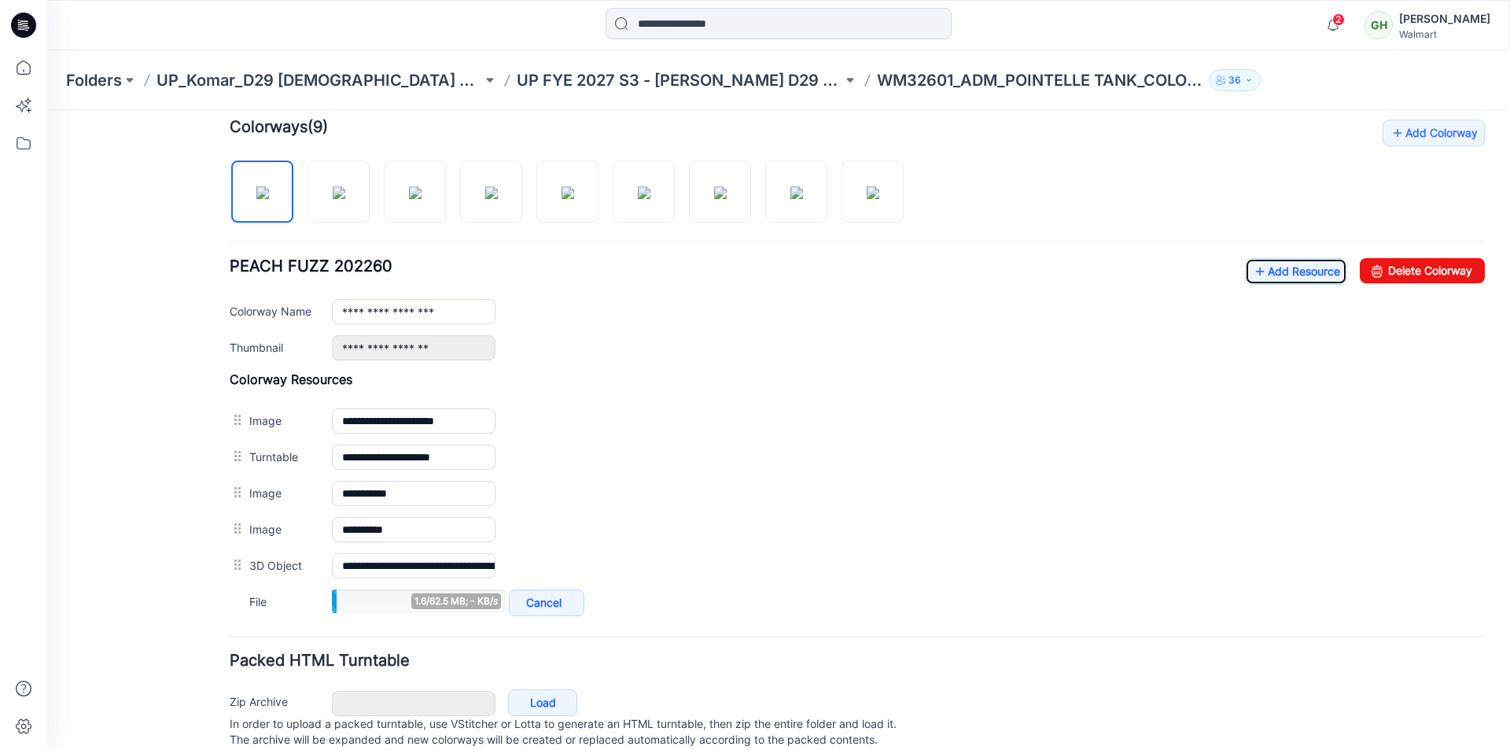
scroll to position [454, 0]
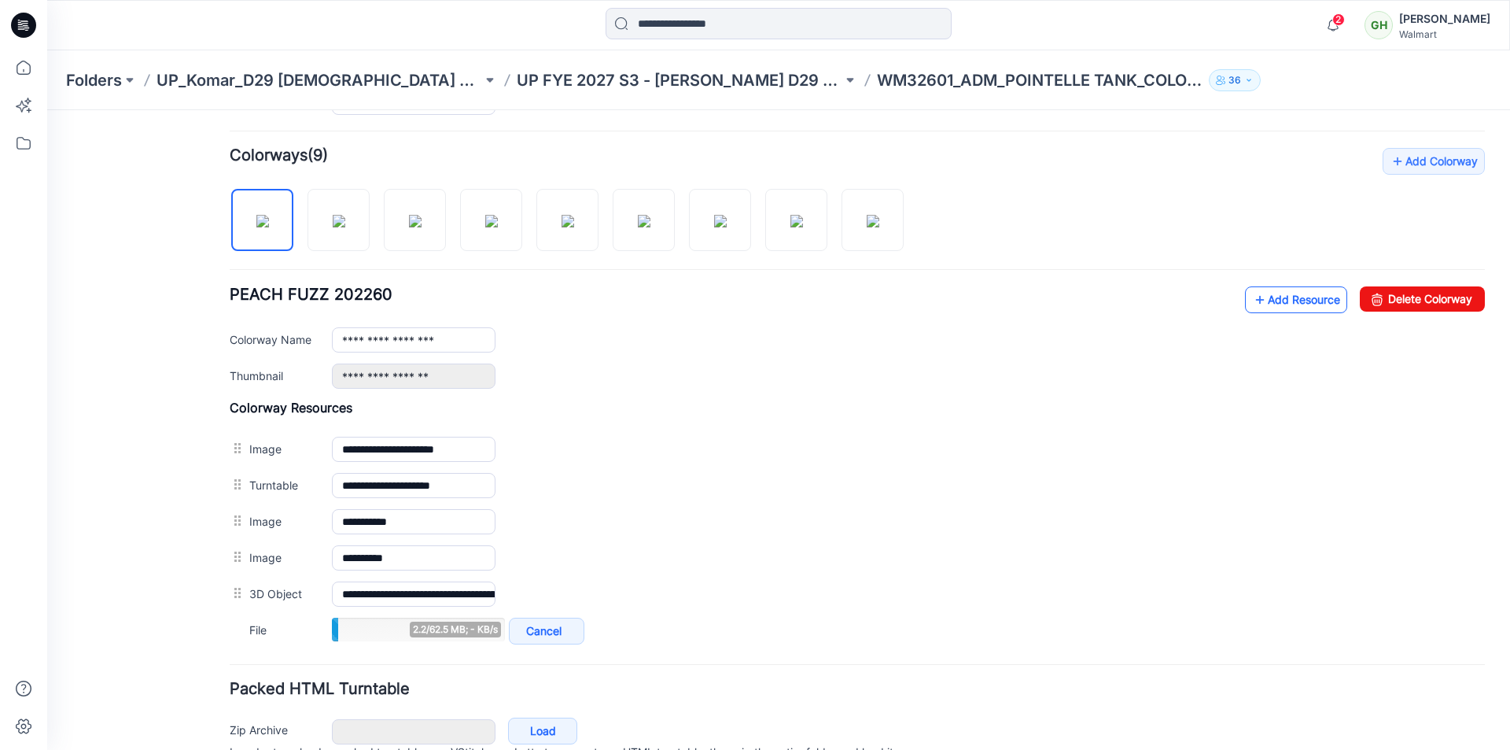
click at [1284, 304] on link "Add Resource" at bounding box center [1296, 299] width 102 height 27
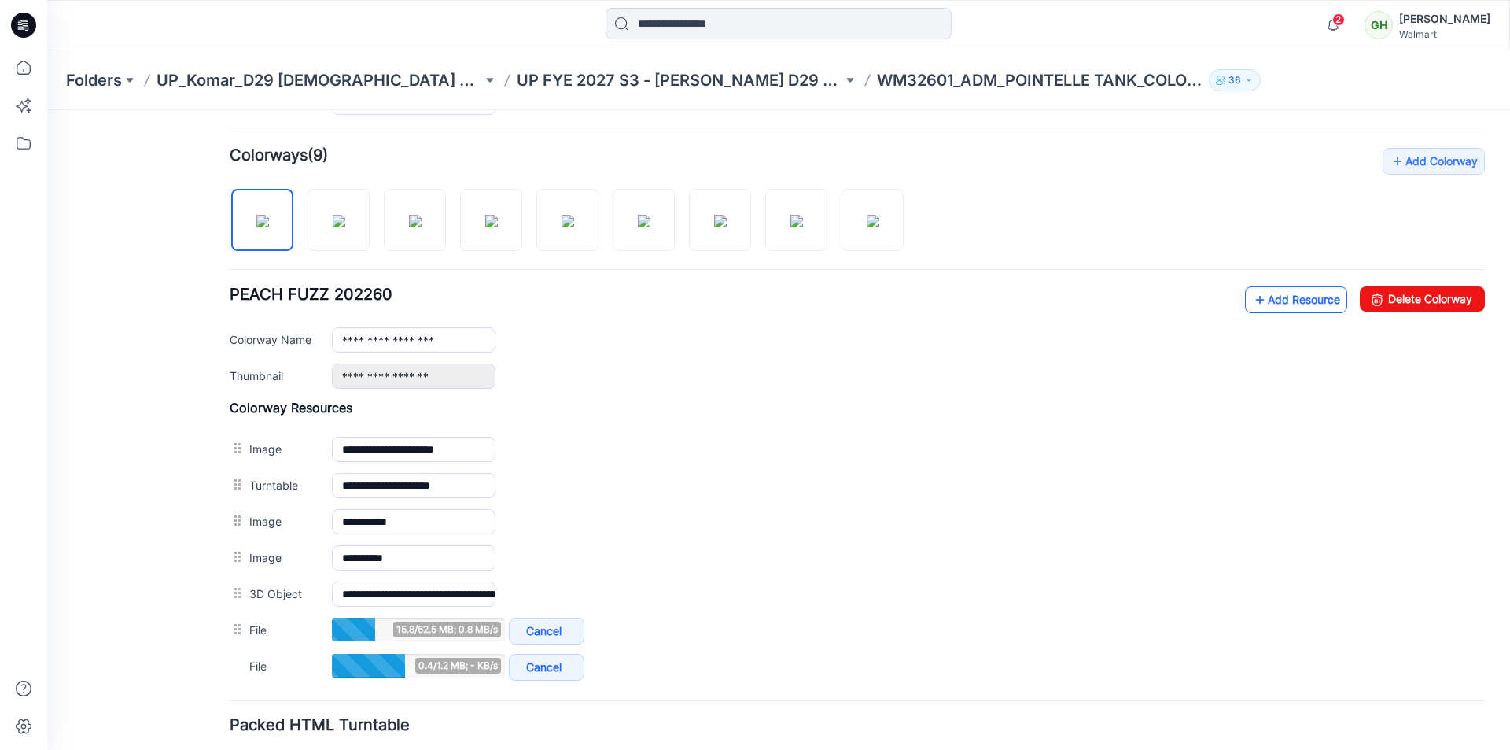
click at [1311, 302] on link "Add Resource" at bounding box center [1296, 299] width 102 height 27
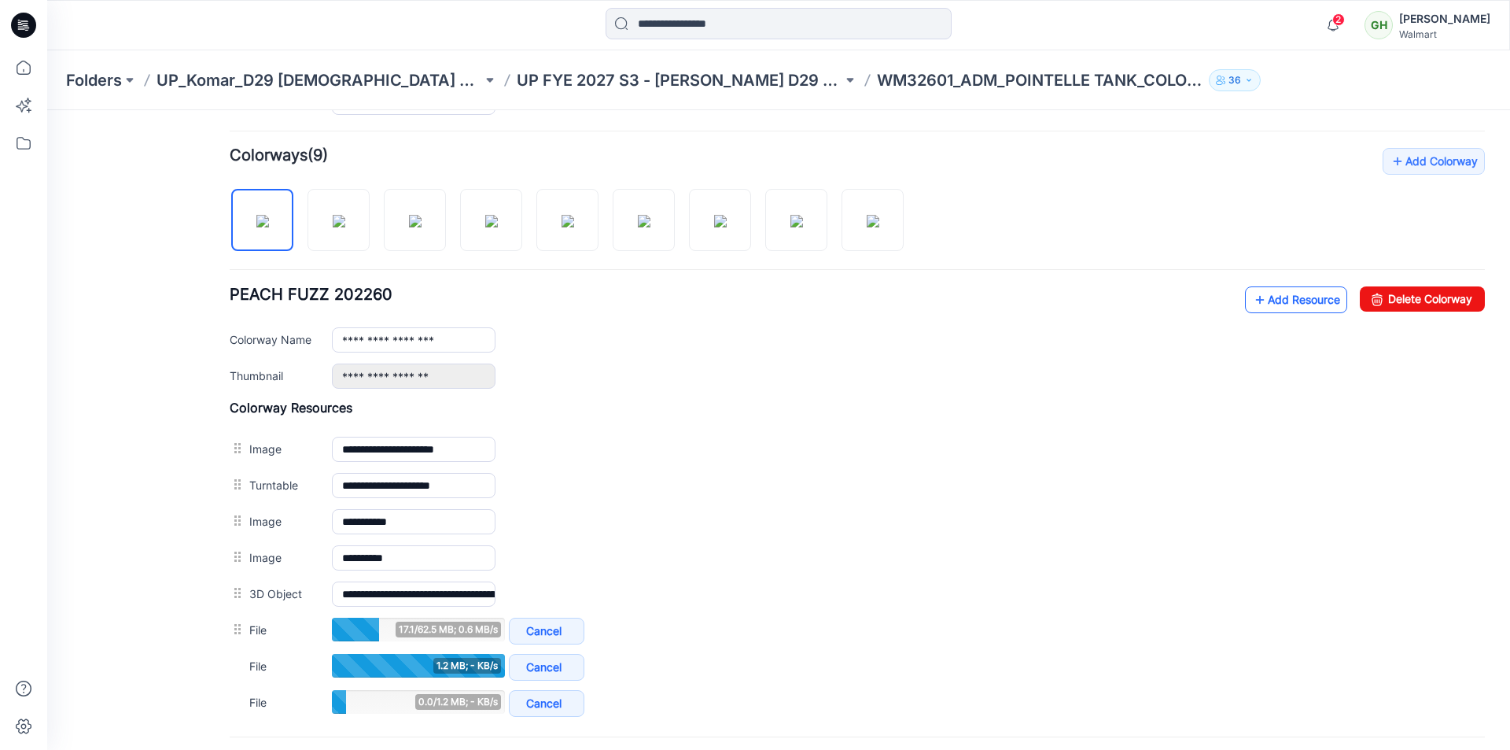
click at [1269, 305] on link "Add Resource" at bounding box center [1296, 299] width 102 height 27
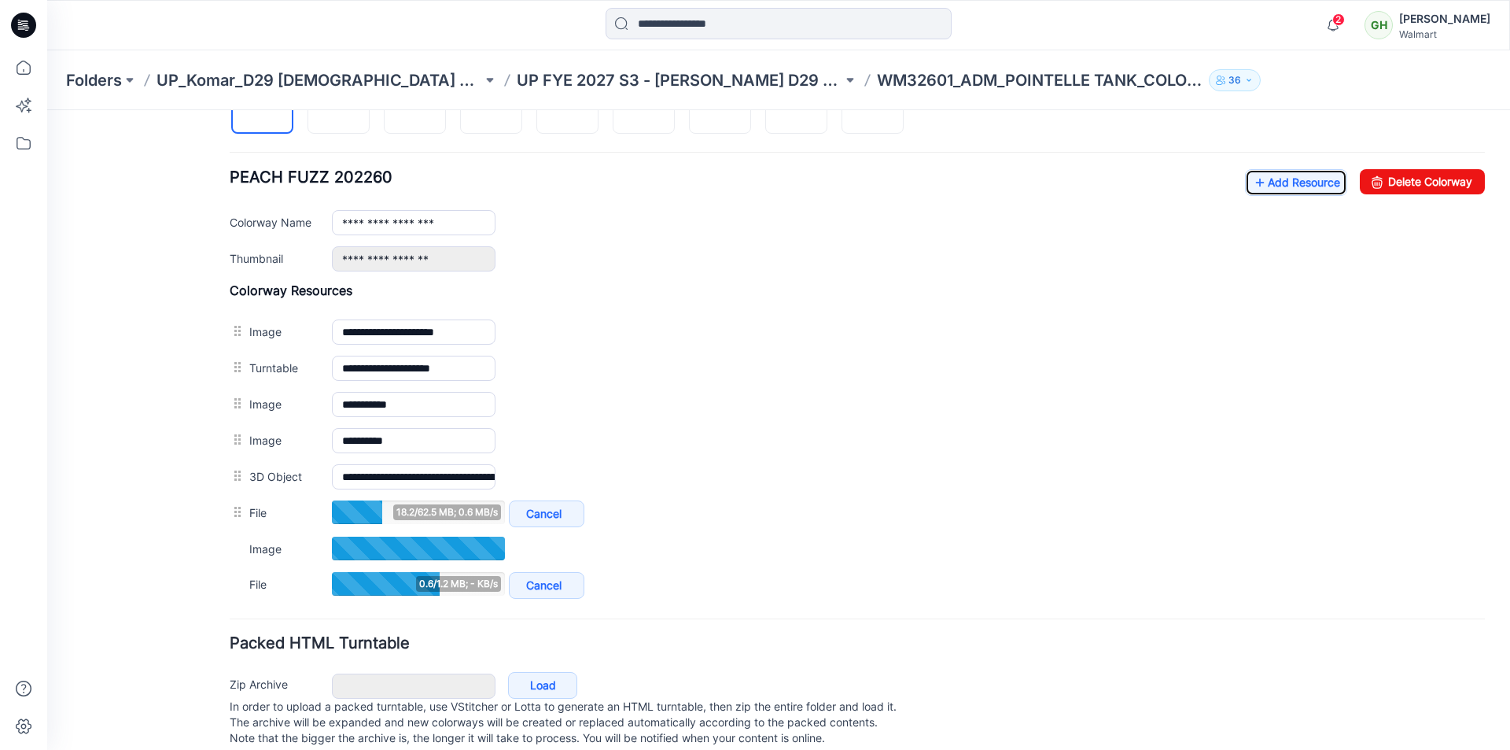
scroll to position [604, 0]
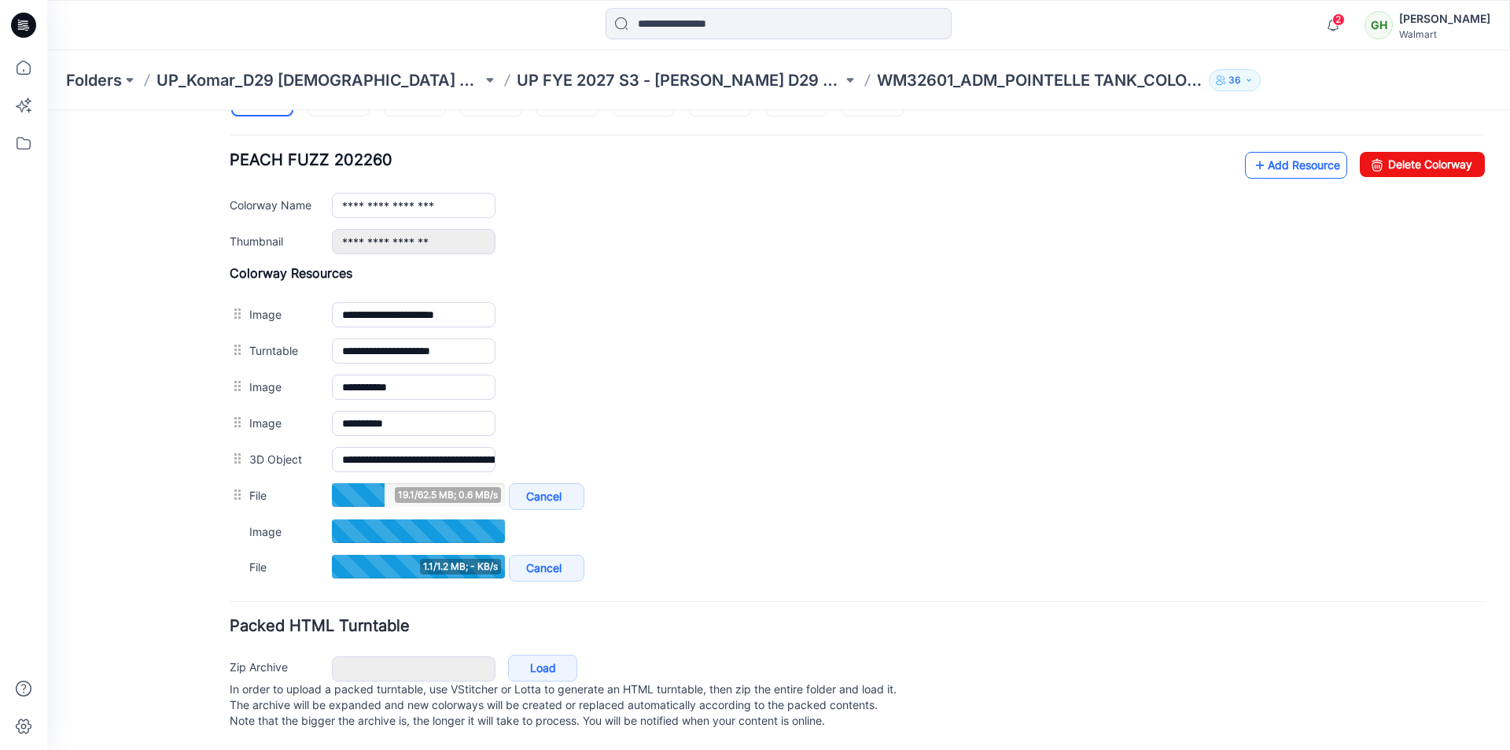
click at [1261, 152] on link "Add Resource" at bounding box center [1296, 165] width 102 height 27
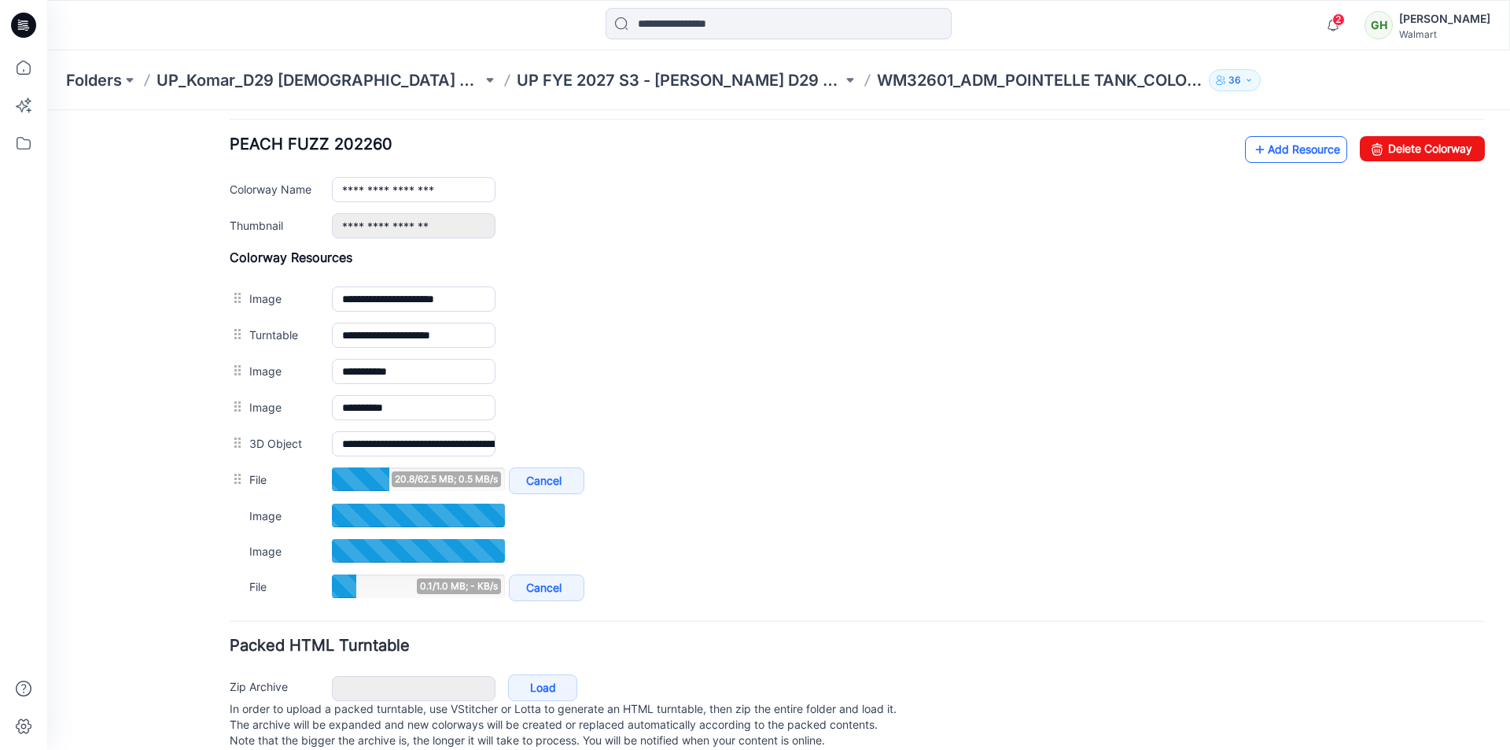
click at [1274, 155] on link "Add Resource" at bounding box center [1296, 149] width 102 height 27
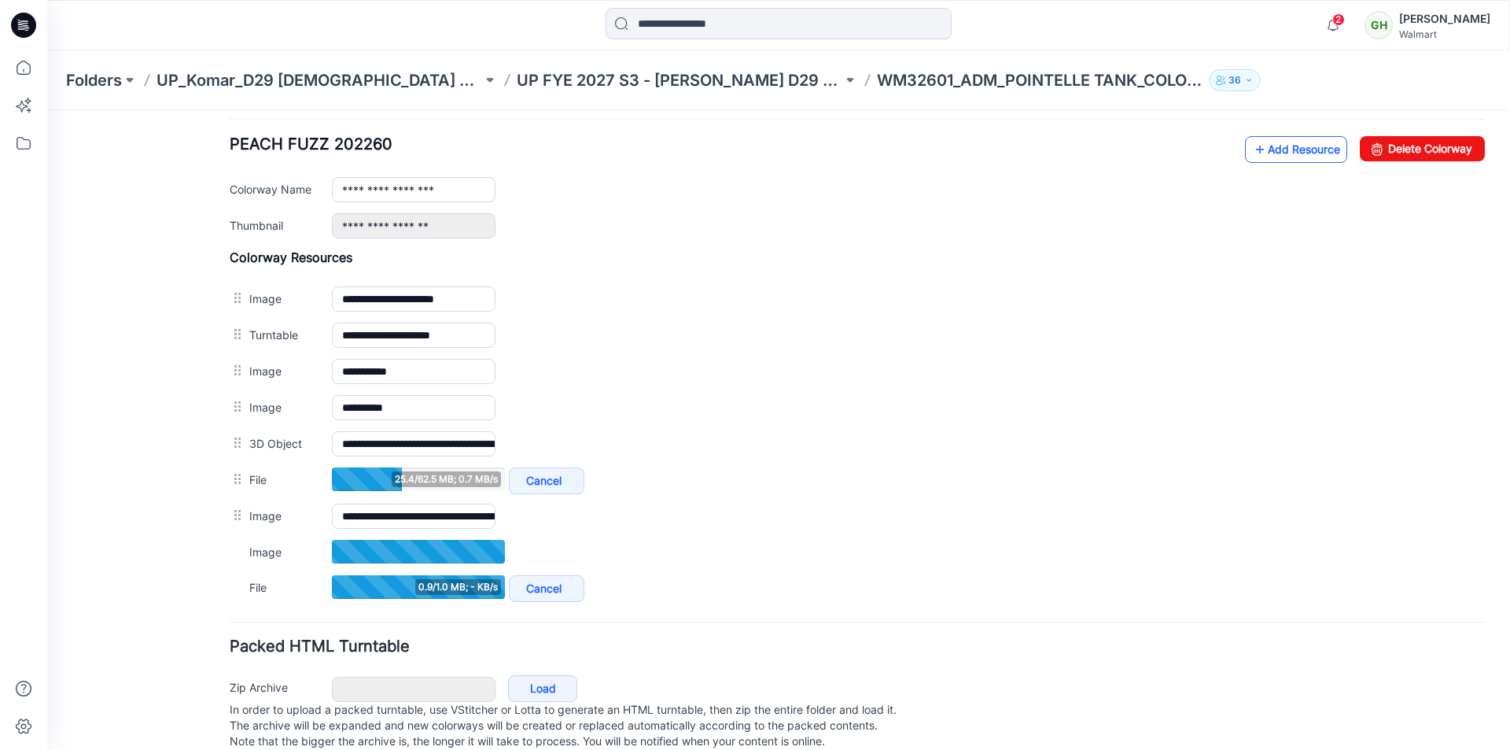
click at [1270, 150] on link "Add Resource" at bounding box center [1296, 149] width 102 height 27
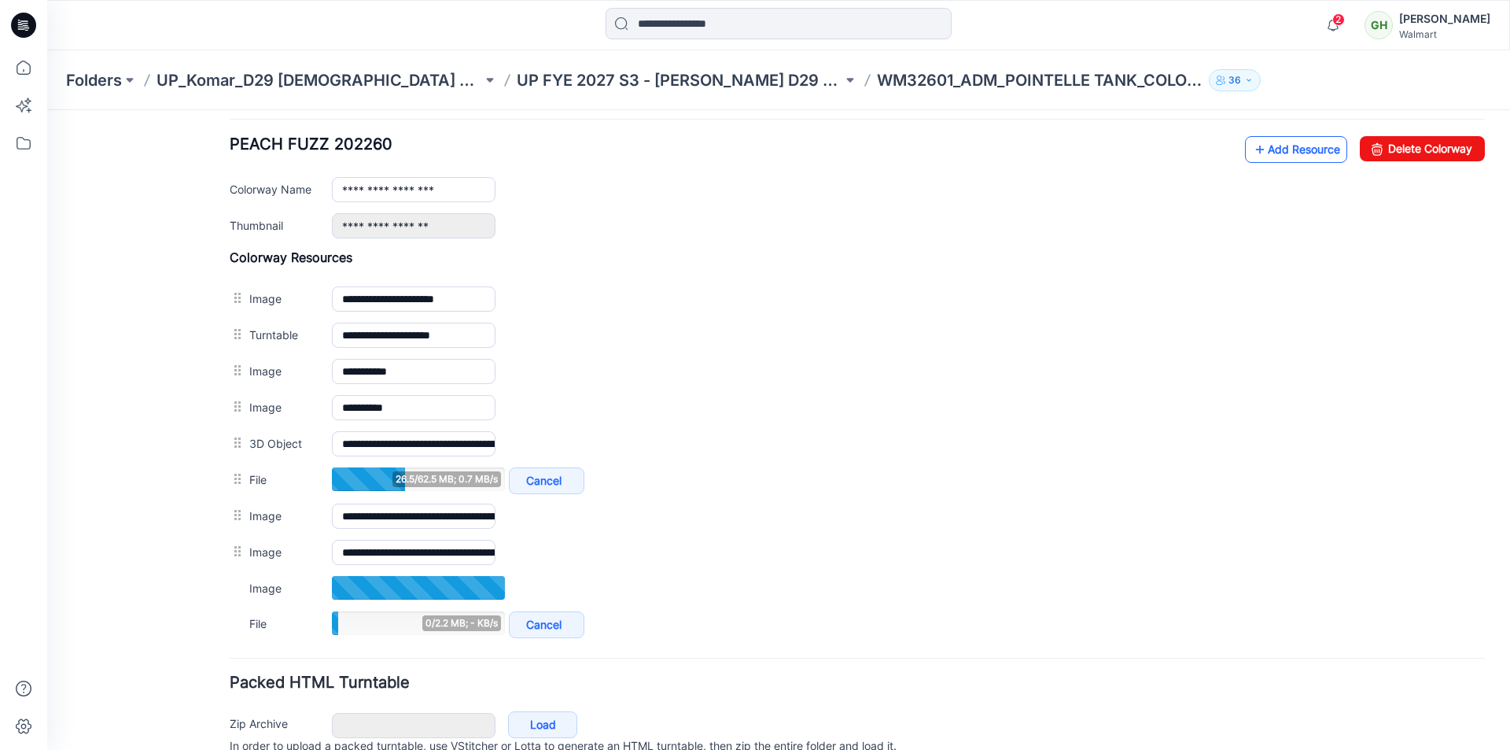
click at [1292, 157] on link "Add Resource" at bounding box center [1296, 149] width 102 height 27
click at [1271, 153] on link "Add Resource" at bounding box center [1296, 149] width 102 height 27
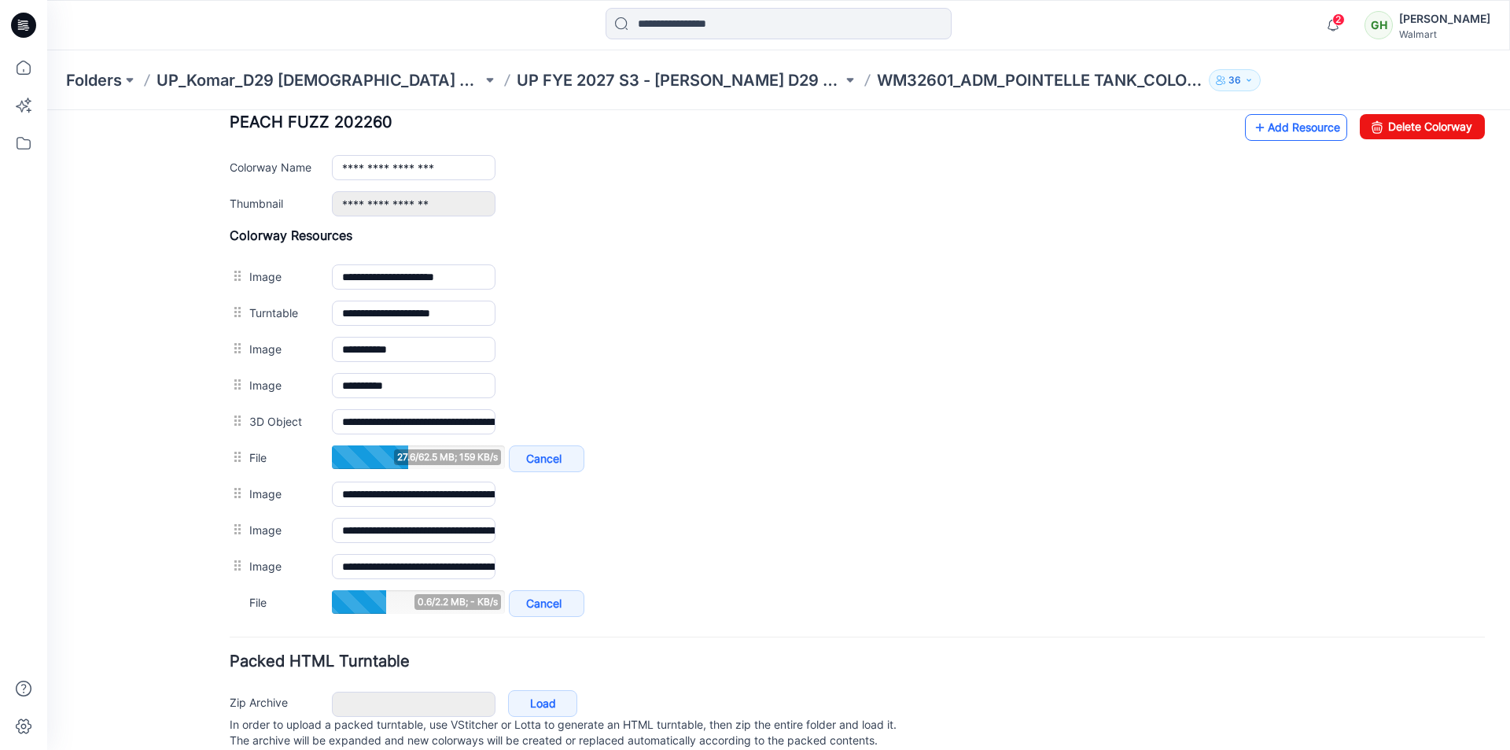
scroll to position [599, 0]
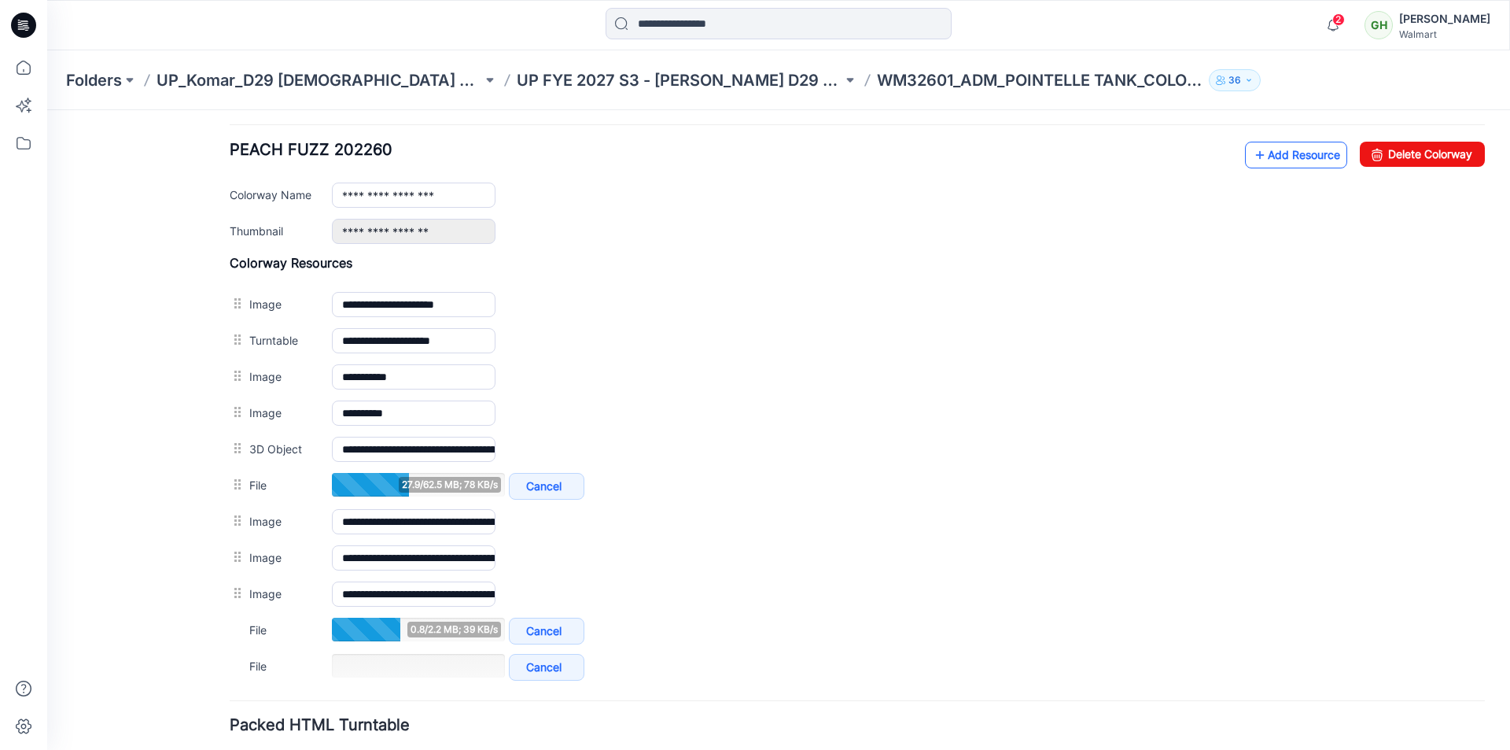
click at [1272, 153] on link "Add Resource" at bounding box center [1296, 155] width 102 height 27
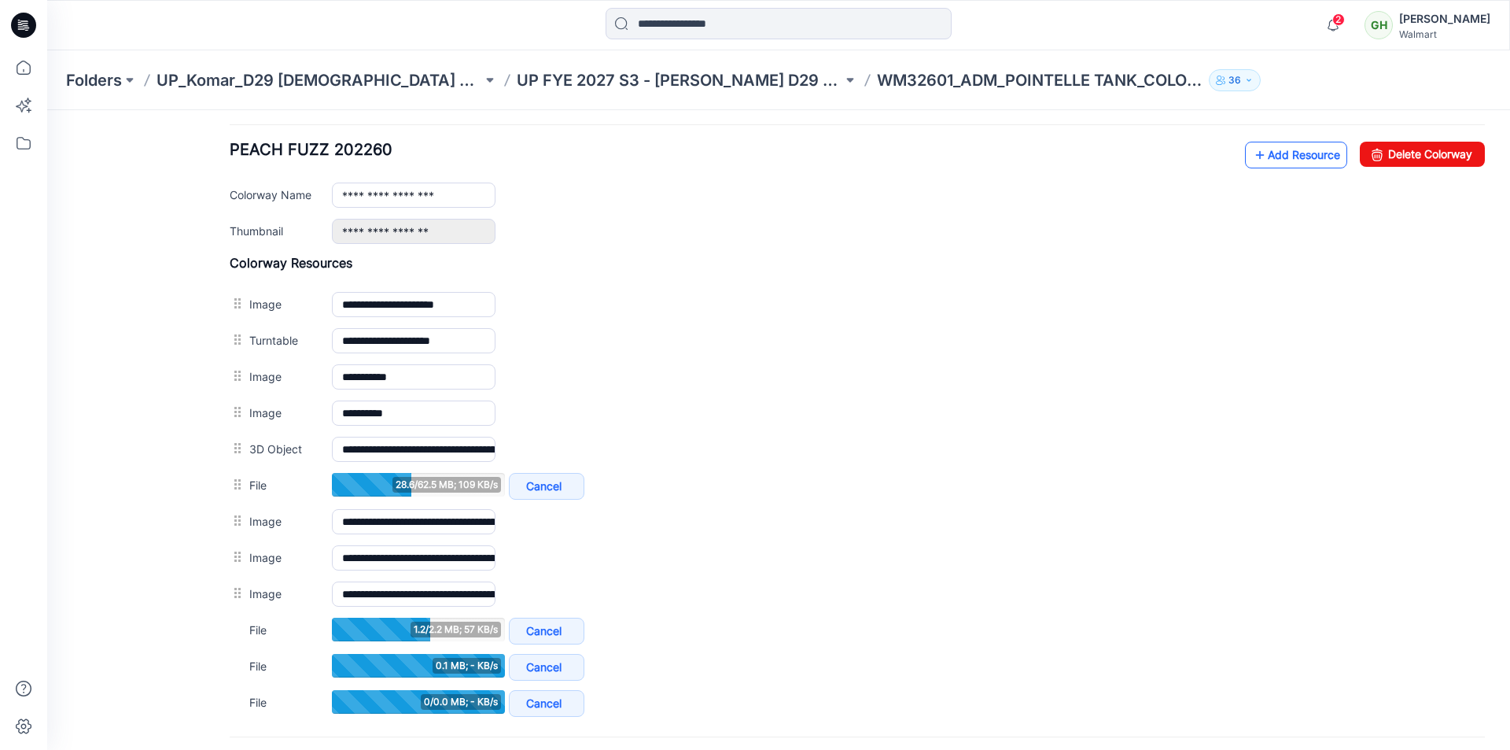
click at [1281, 157] on link "Add Resource" at bounding box center [1296, 155] width 102 height 27
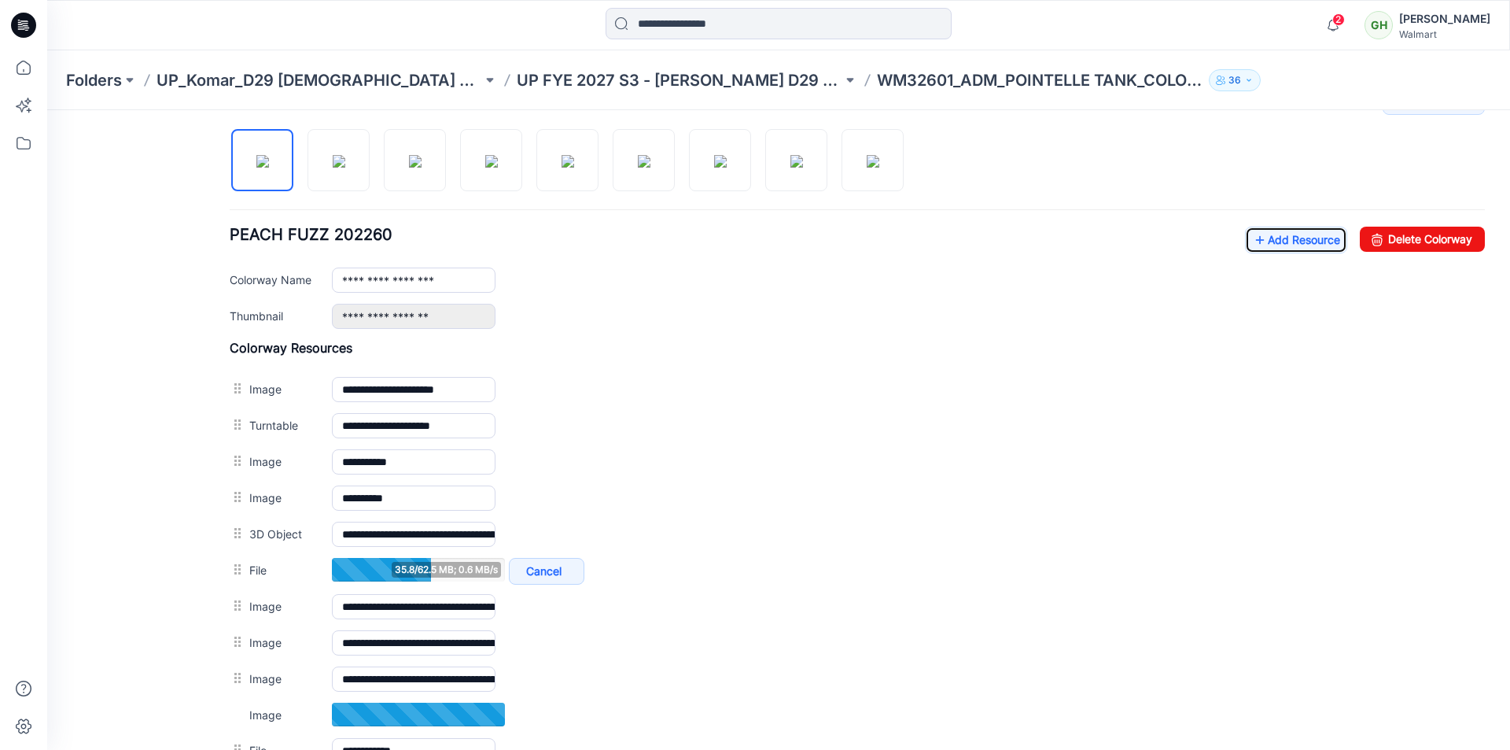
scroll to position [512, 0]
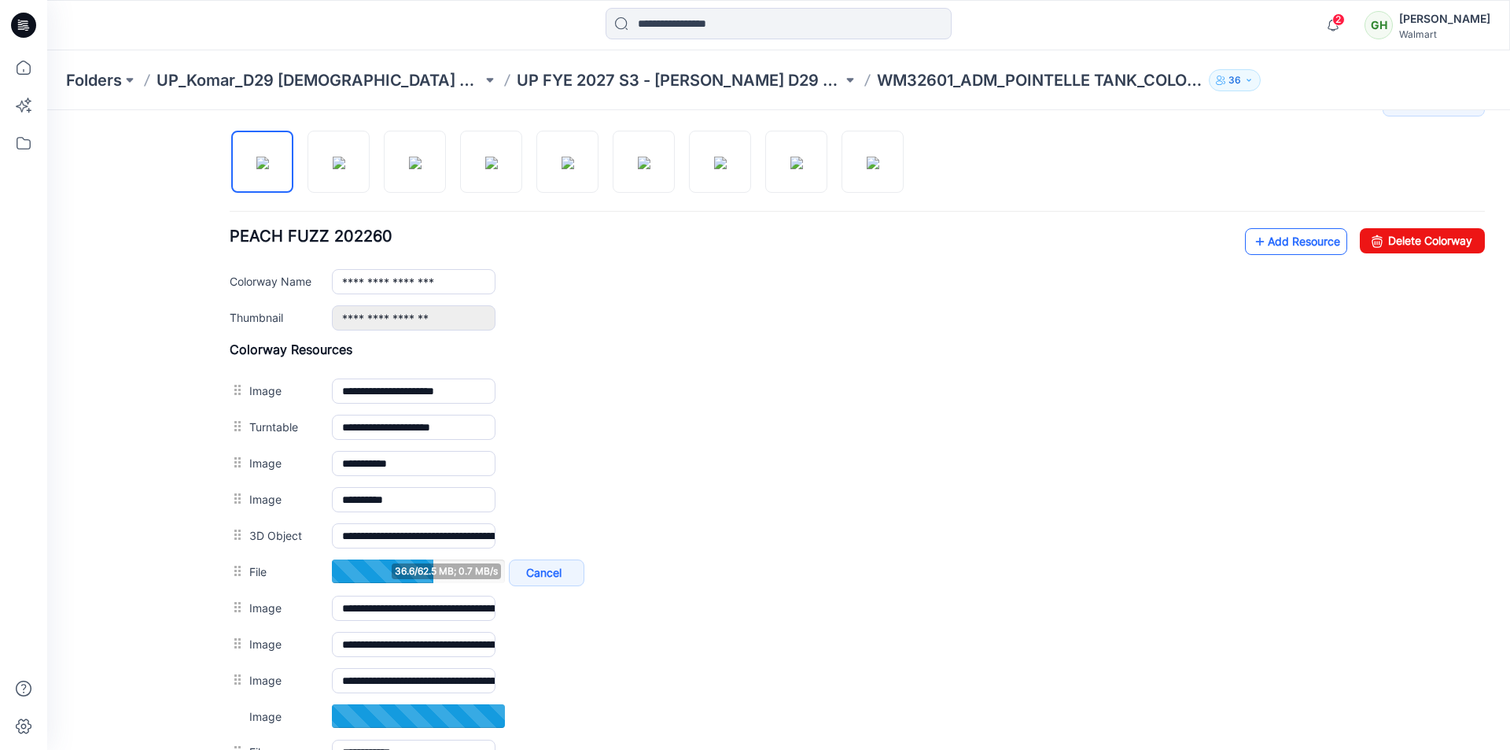
click at [1274, 241] on link "Add Resource" at bounding box center [1296, 241] width 102 height 27
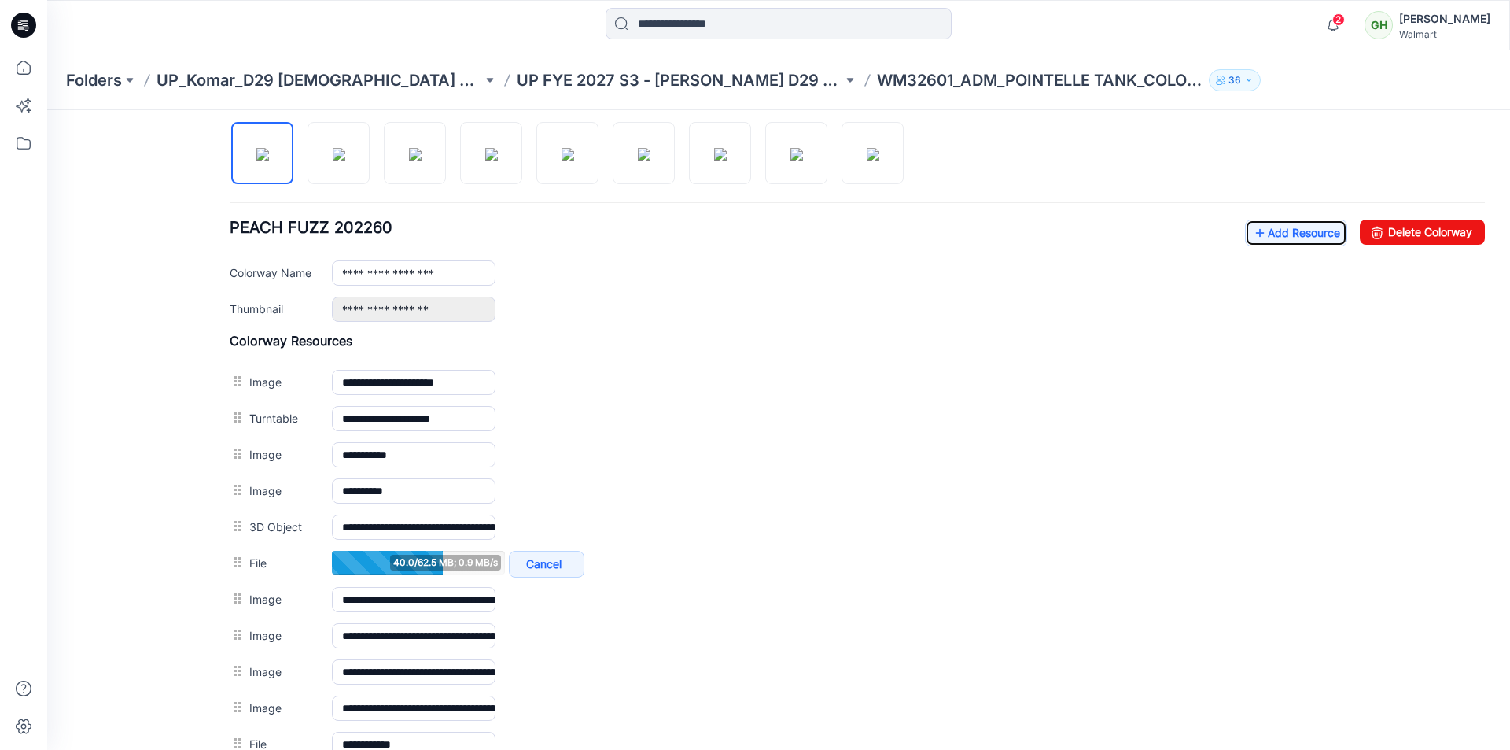
scroll to position [514, 0]
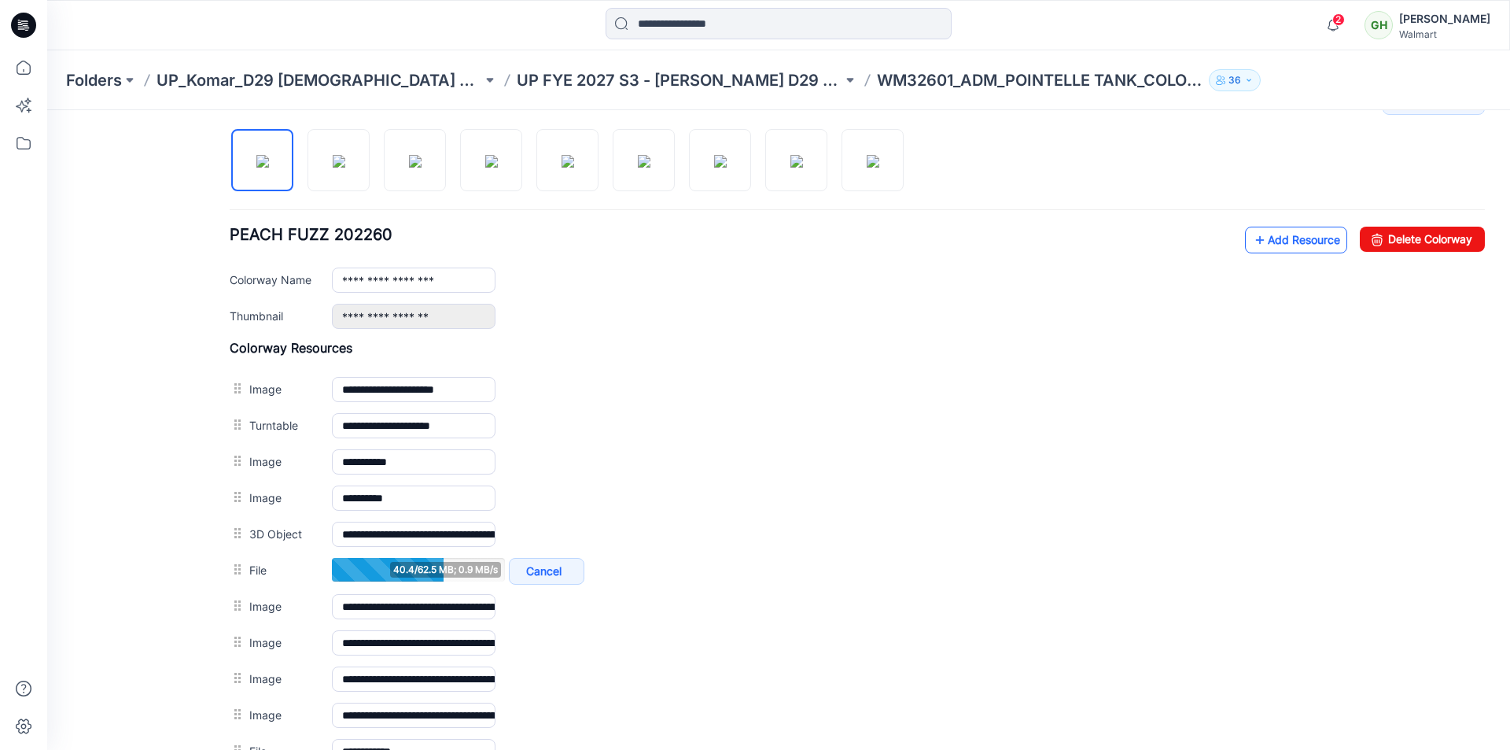
click at [1273, 229] on link "Add Resource" at bounding box center [1296, 240] width 102 height 27
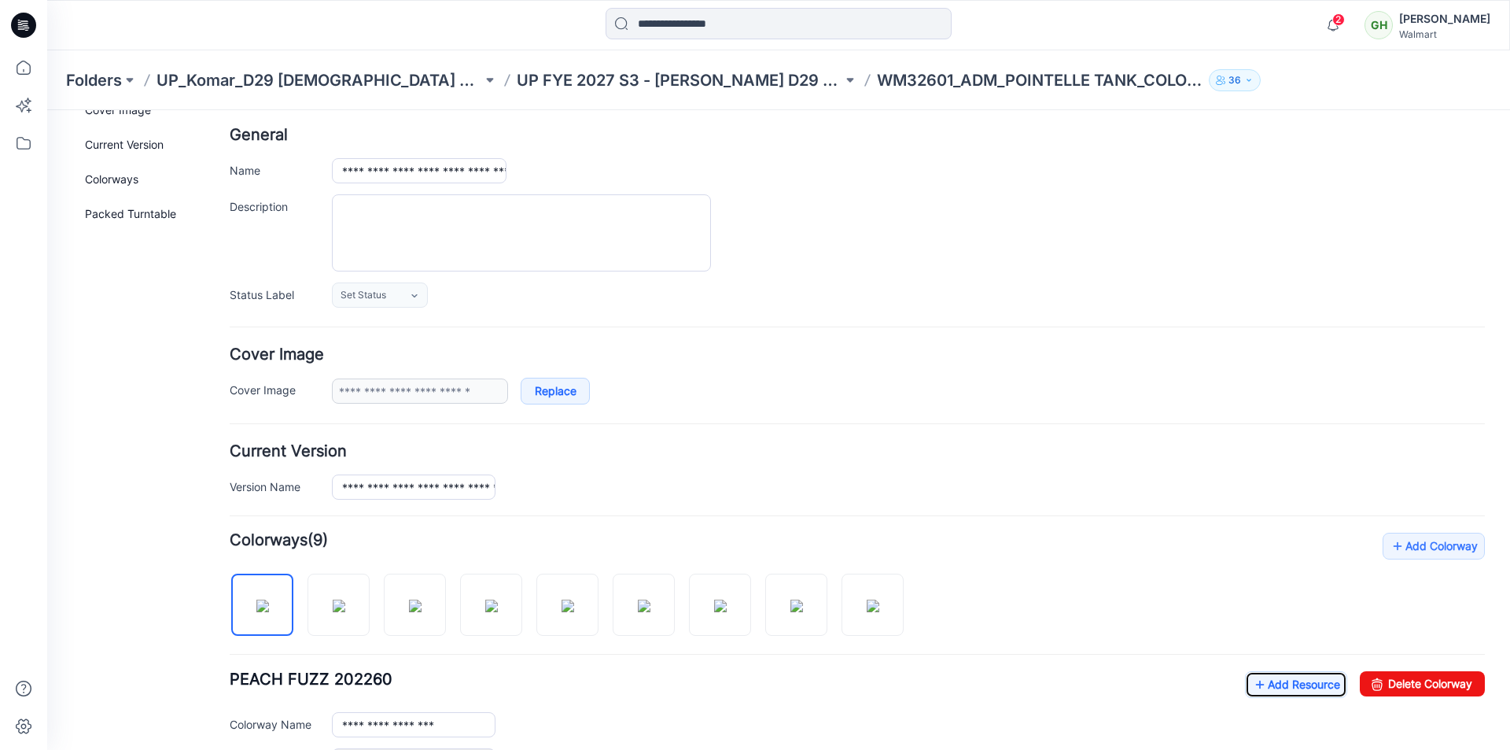
scroll to position [0, 0]
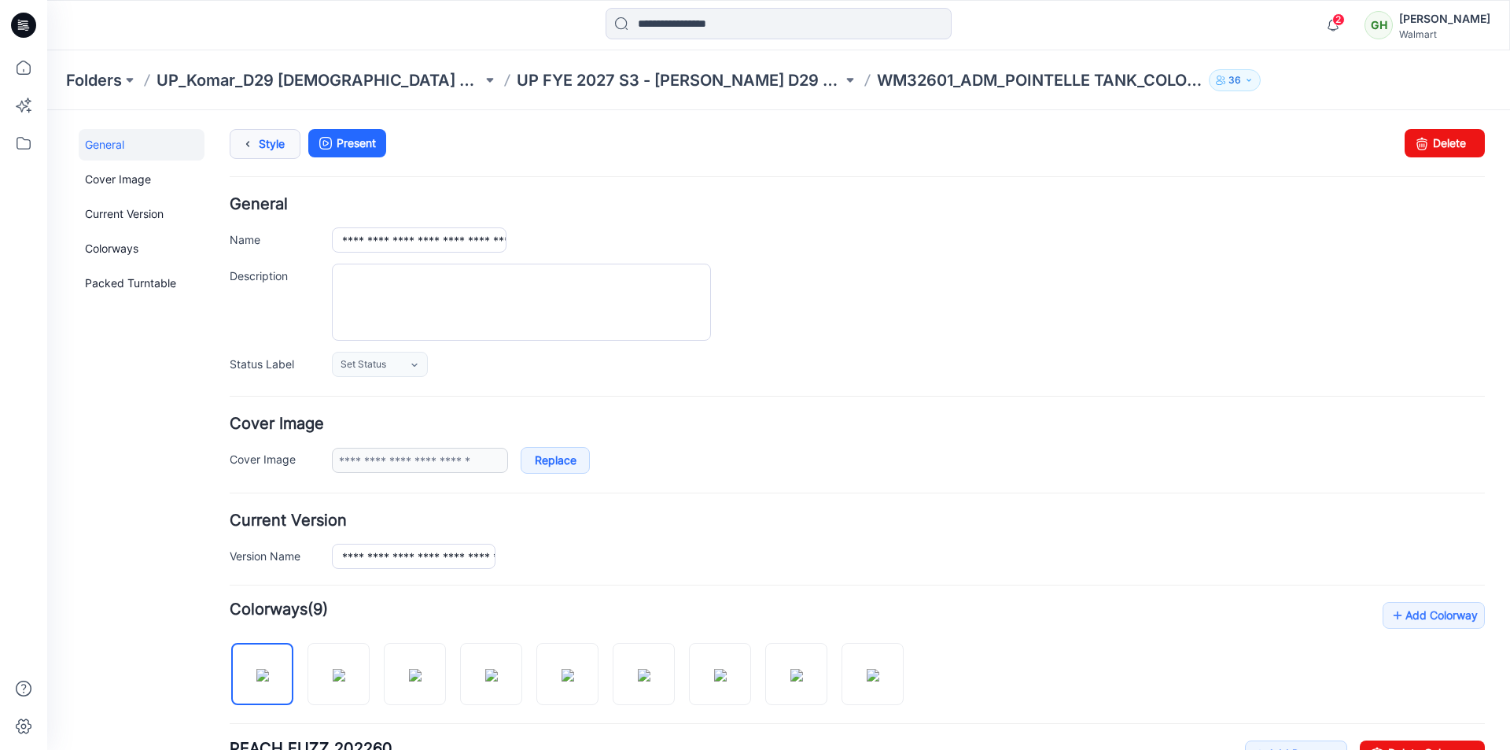
click at [271, 154] on link "Style" at bounding box center [265, 144] width 71 height 30
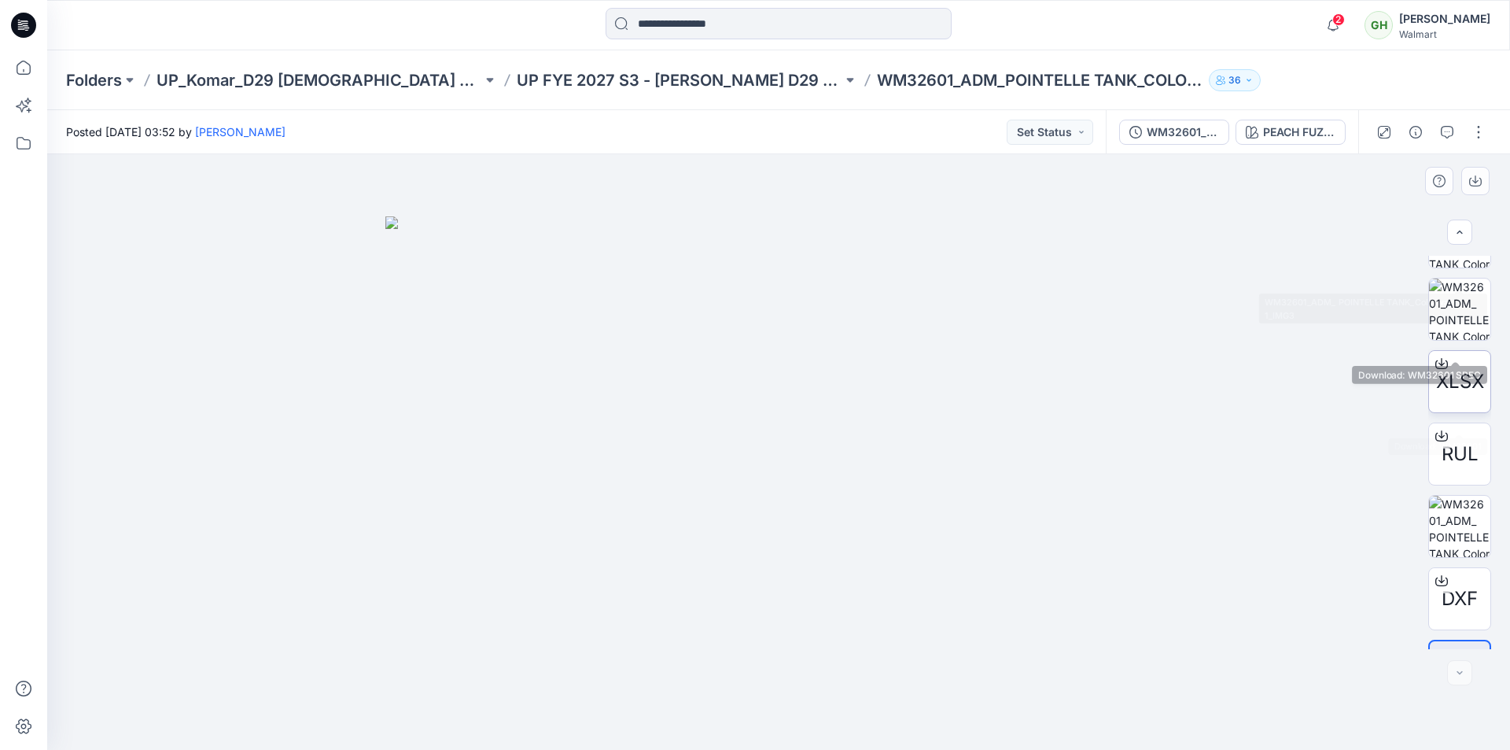
scroll to position [610, 0]
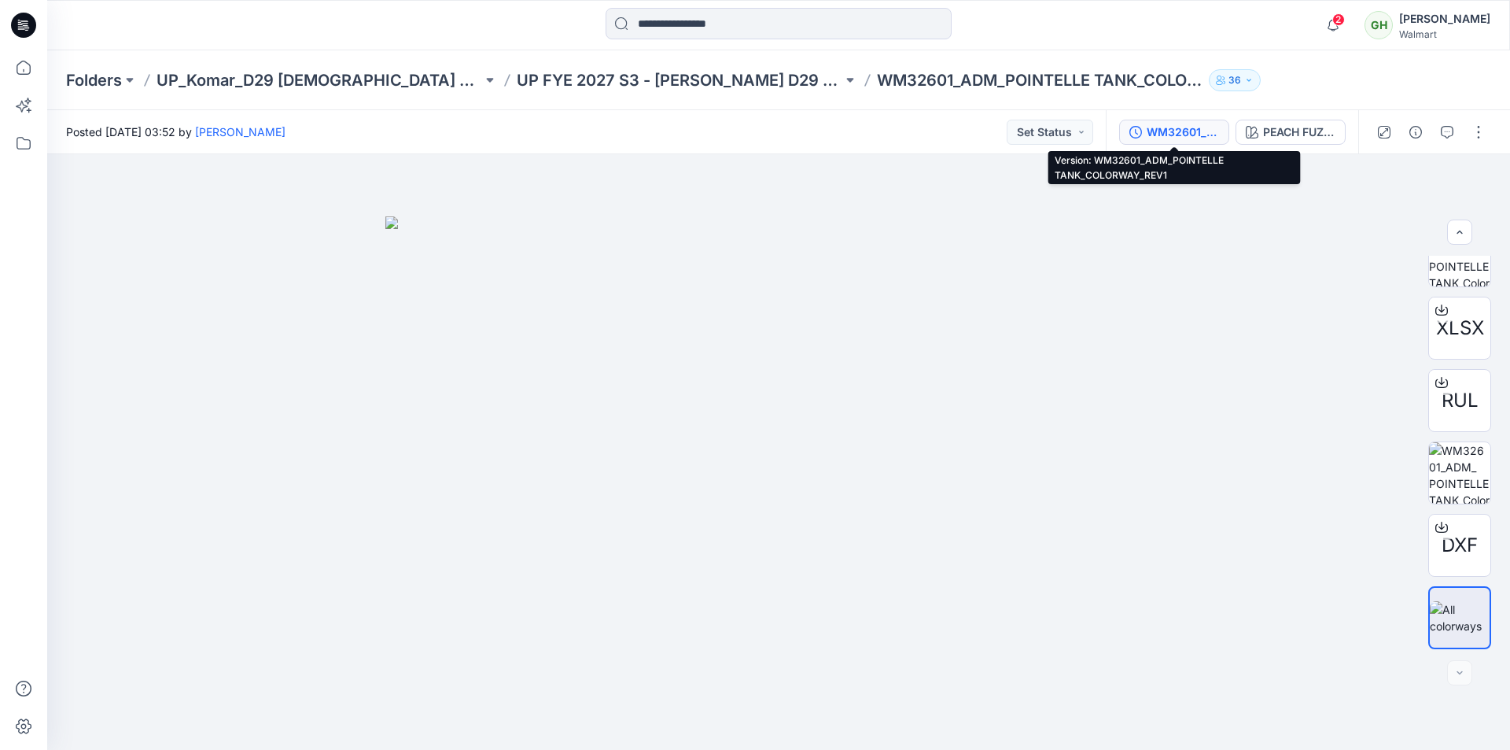
click at [1200, 139] on div "WM32601_ADM_POINTELLE TANK_COLORWAY_REV1" at bounding box center [1183, 131] width 72 height 17
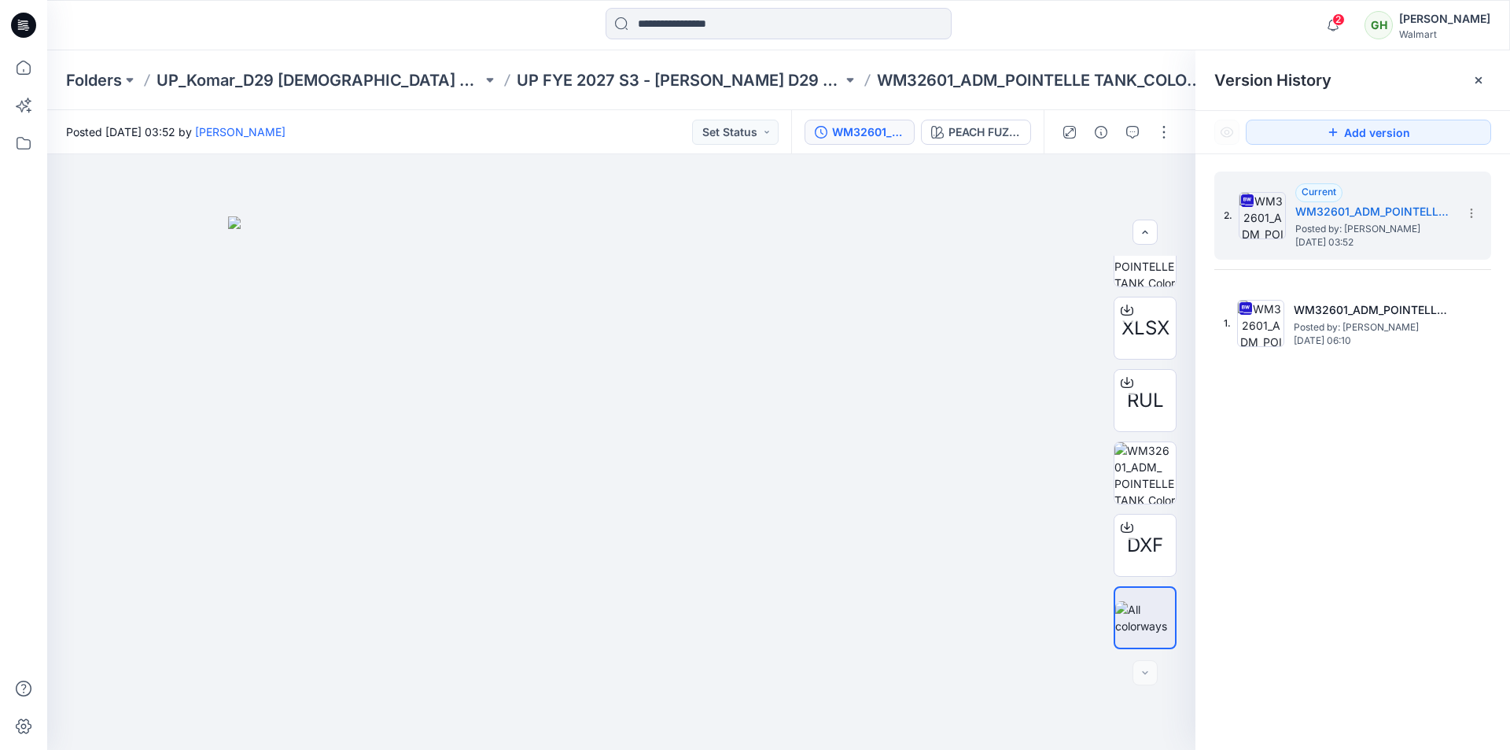
click at [27, 25] on icon at bounding box center [23, 25] width 25 height 25
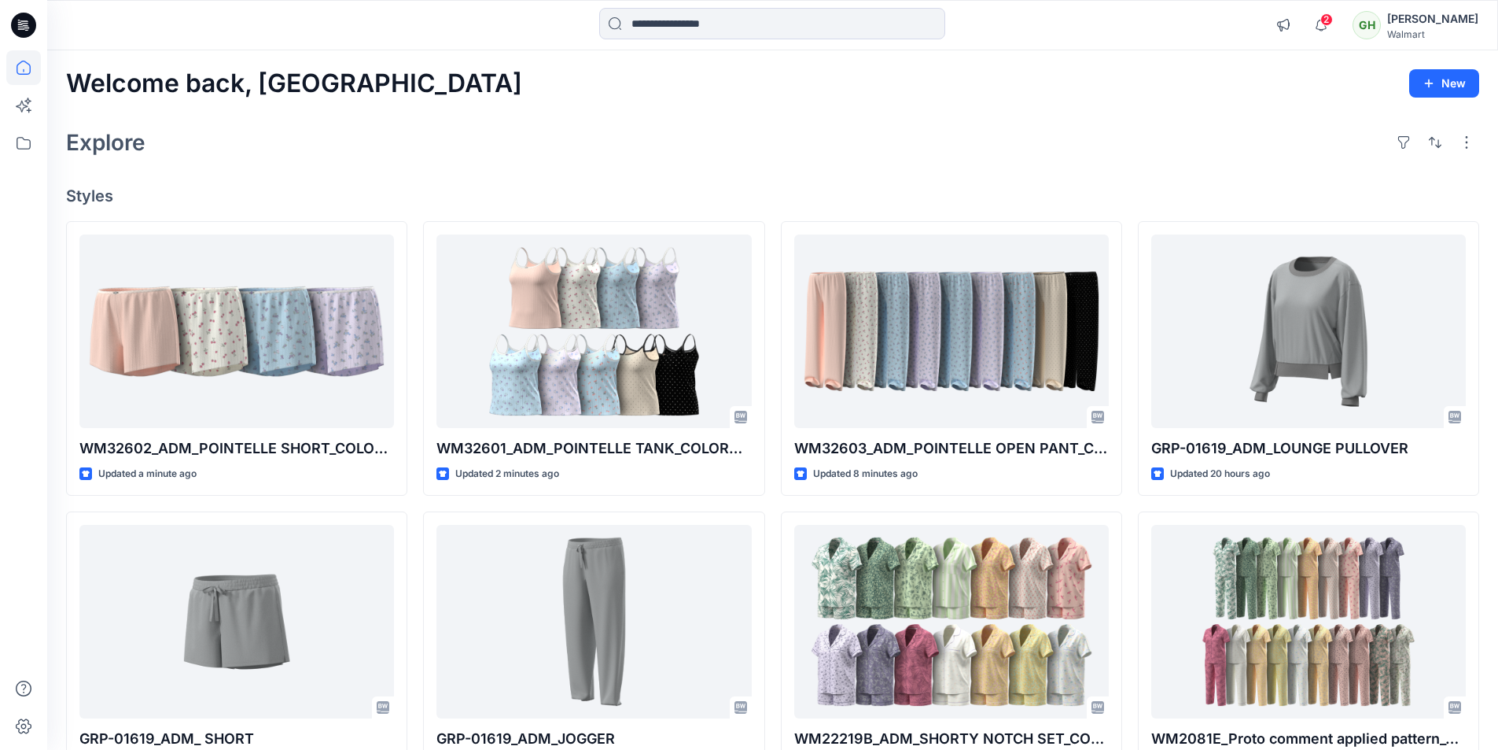
click at [655, 148] on div "Explore" at bounding box center [773, 142] width 1414 height 38
click at [1246, 190] on h4 "Styles" at bounding box center [773, 195] width 1414 height 19
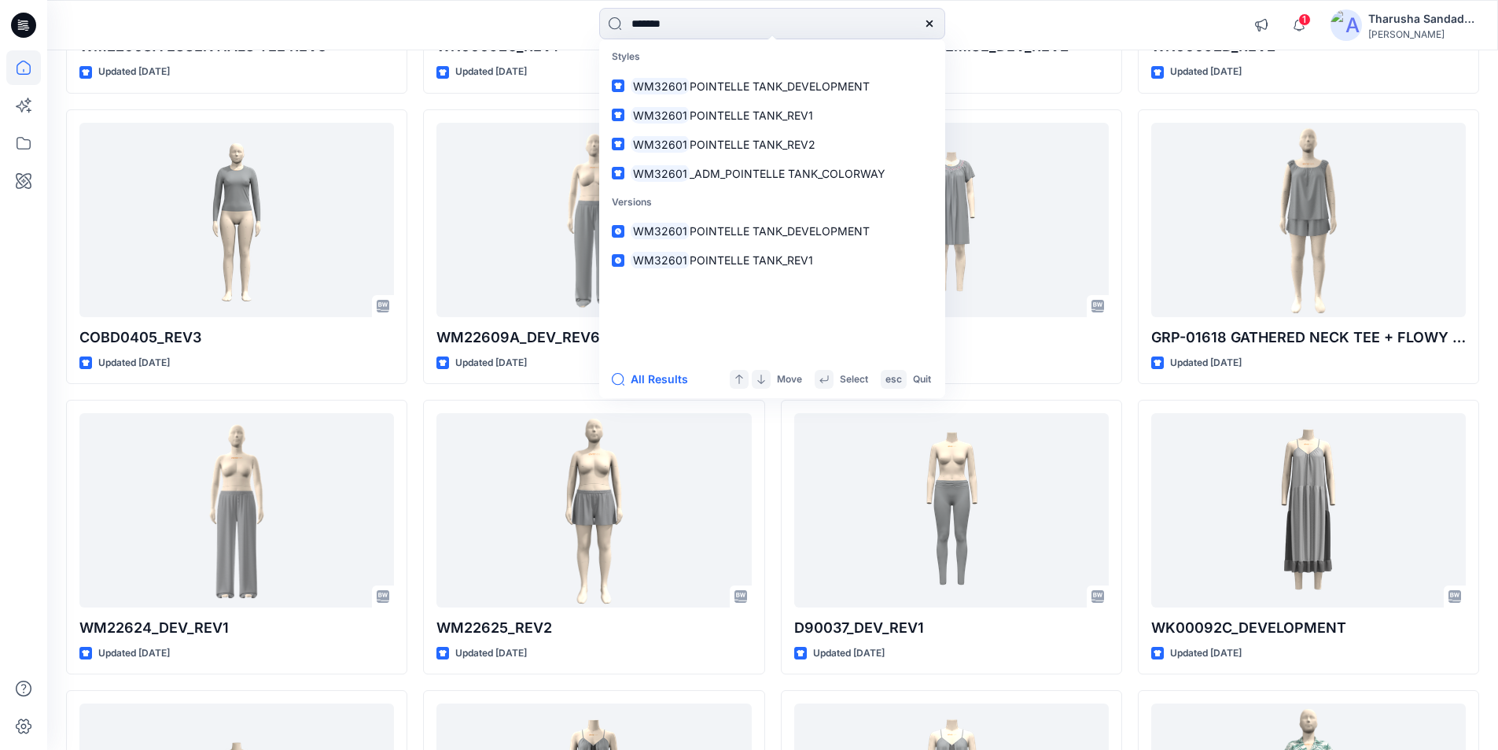
scroll to position [16084, 0]
click at [36, 23] on div at bounding box center [23, 25] width 50 height 50
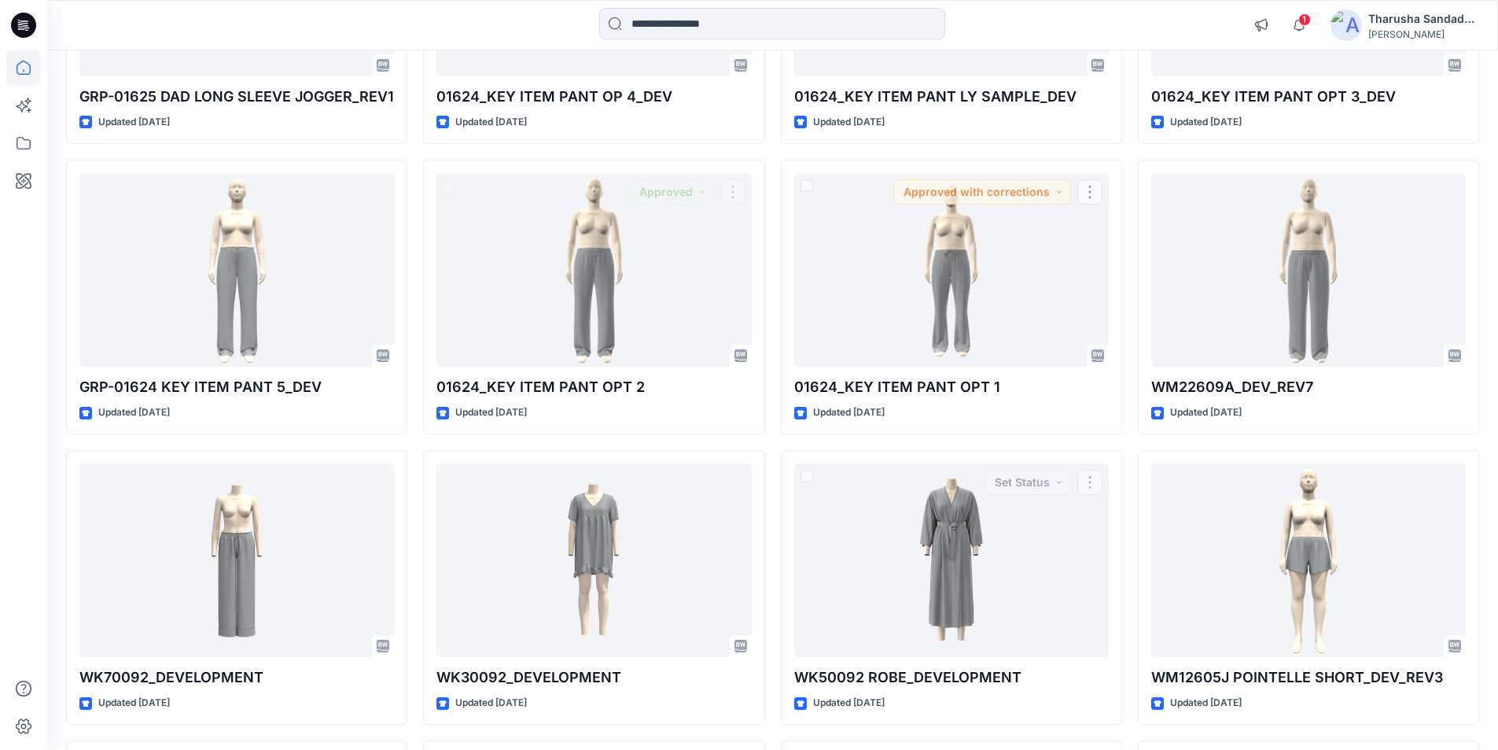
scroll to position [12520, 0]
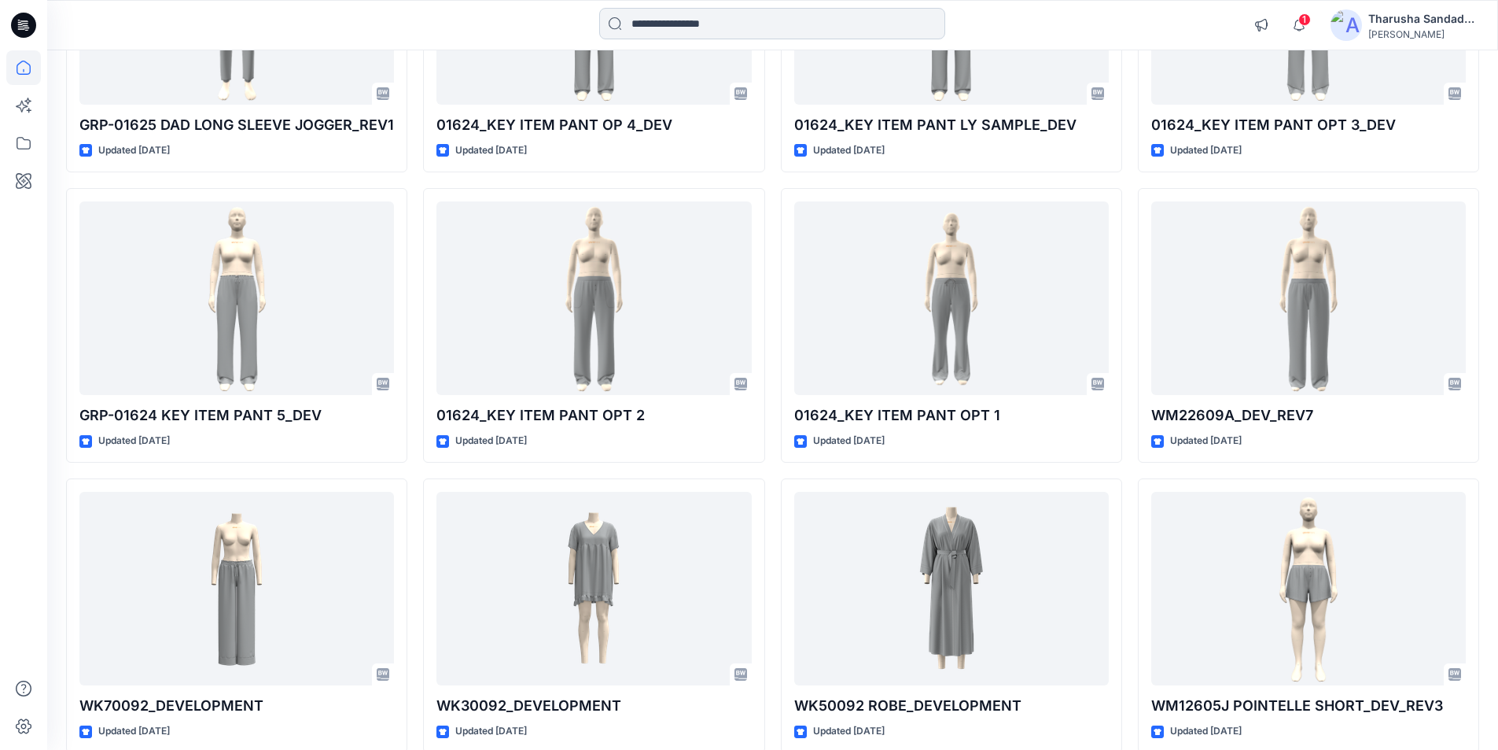
click at [724, 11] on input at bounding box center [772, 23] width 346 height 31
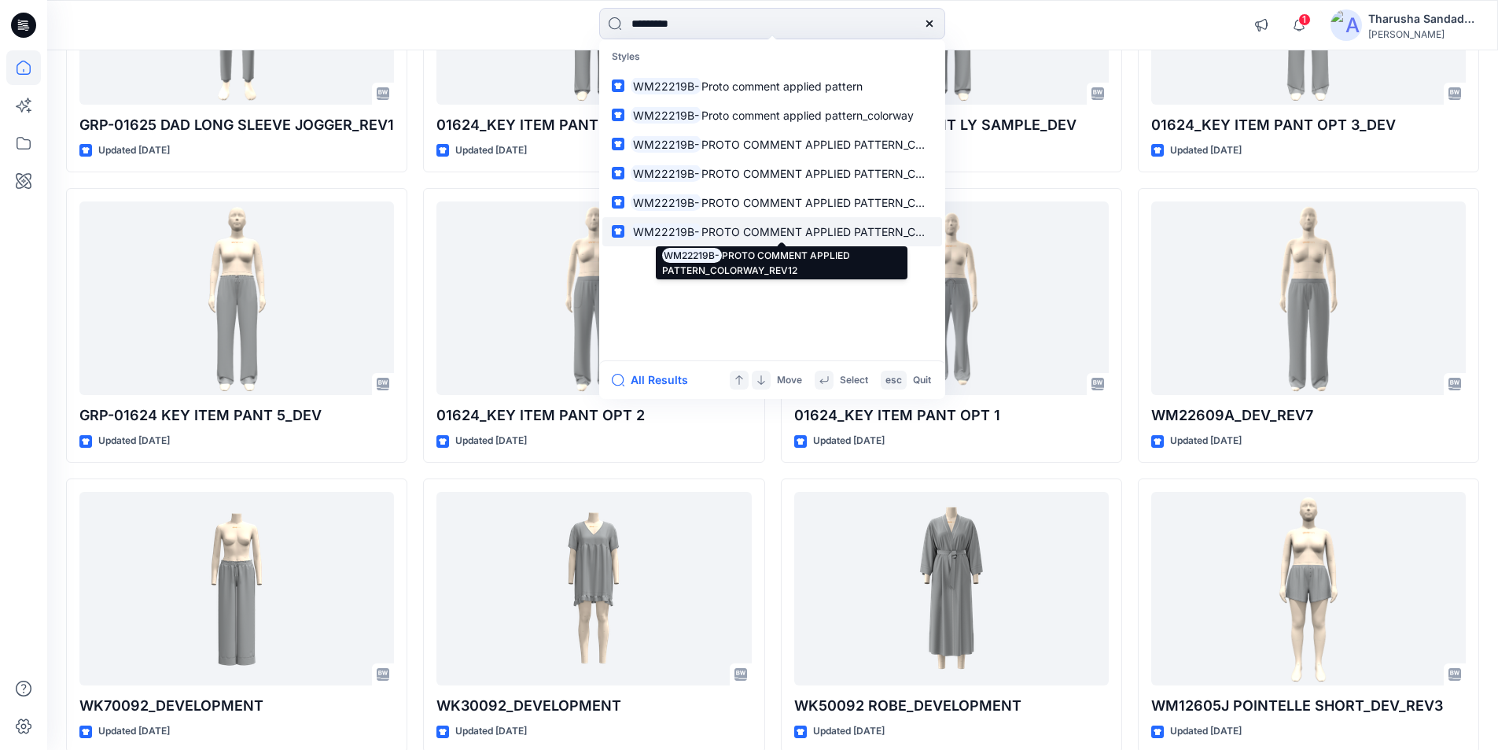
type input "*********"
click at [840, 239] on p "WM22219B- PROTO COMMENT APPLIED PATTERN_COLORWAY_REV12" at bounding box center [782, 231] width 302 height 17
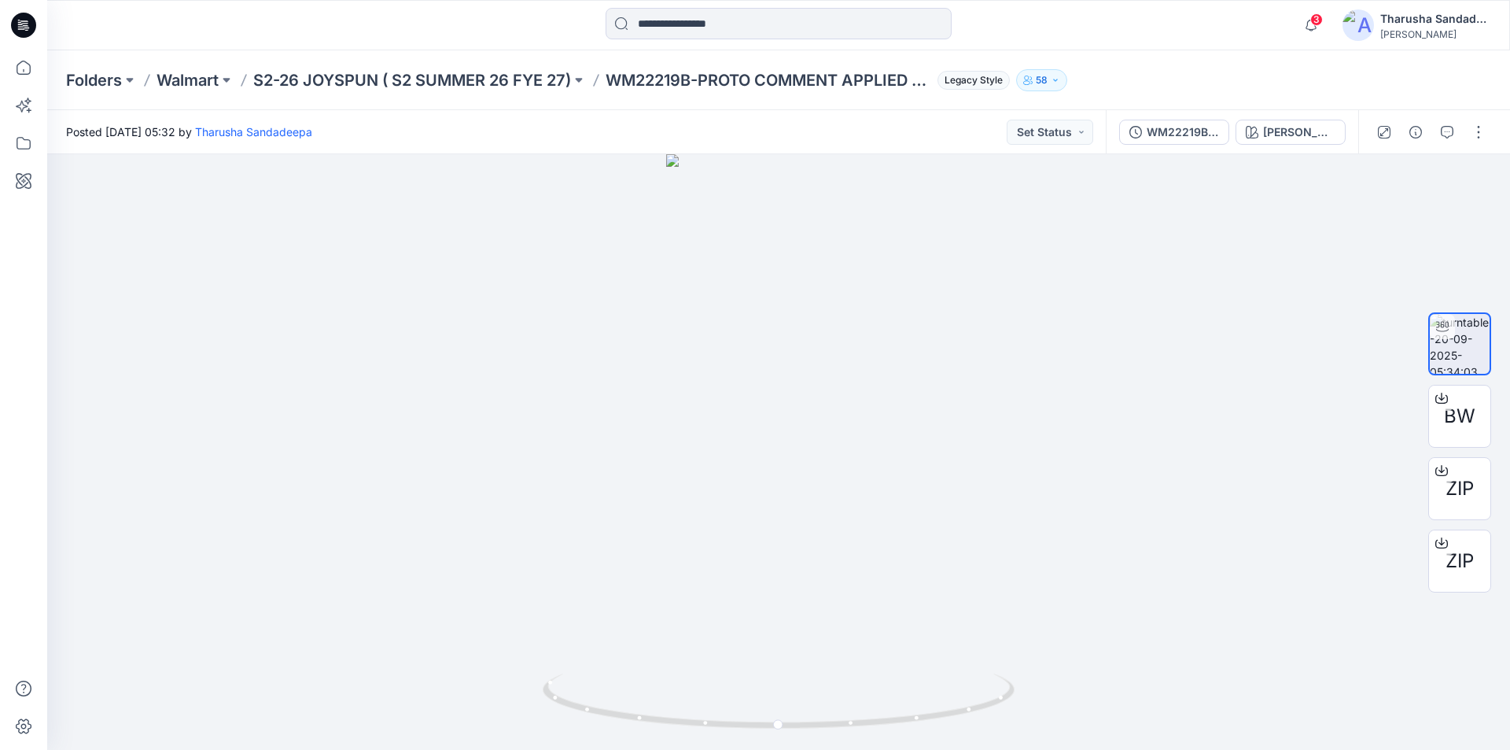
click at [32, 34] on icon at bounding box center [23, 25] width 25 height 50
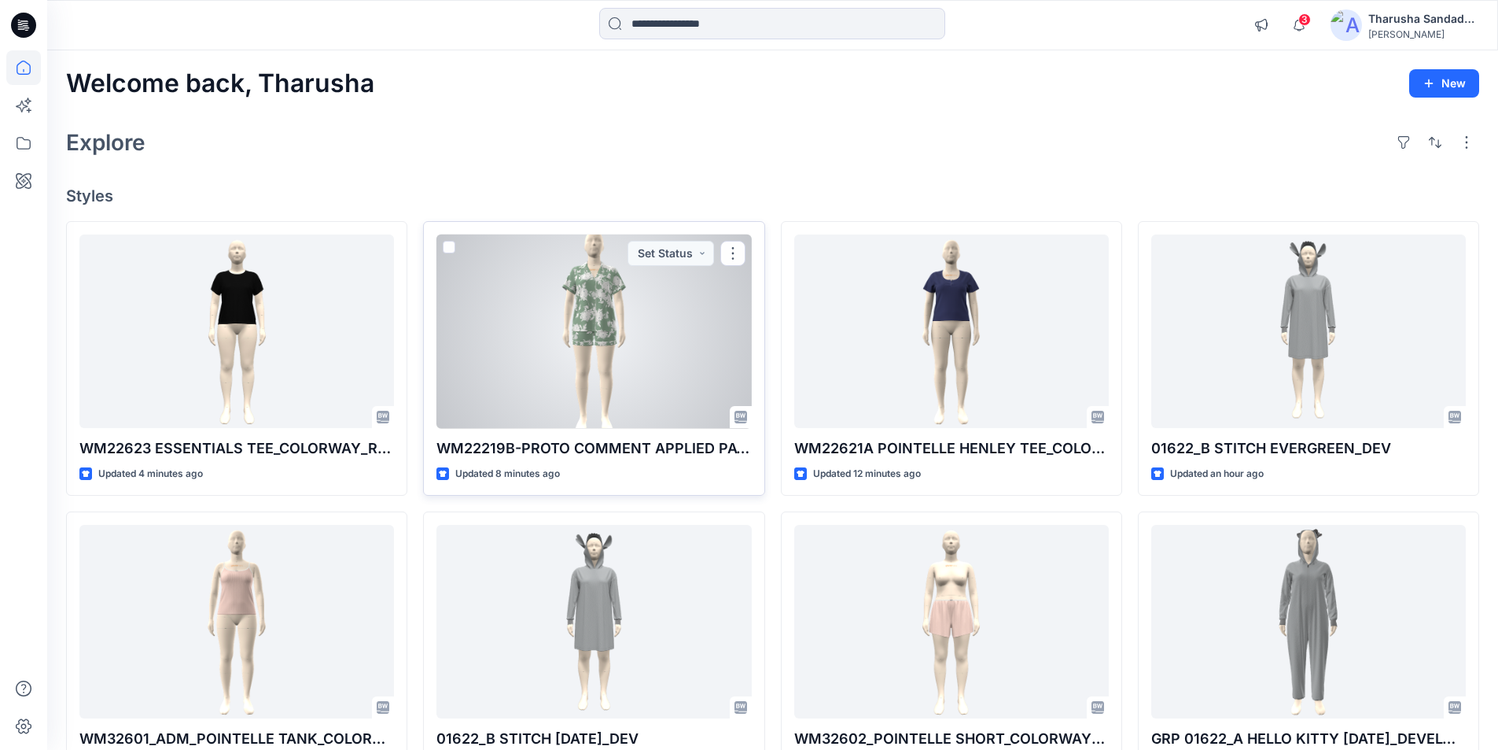
click at [586, 352] on div at bounding box center [594, 331] width 315 height 194
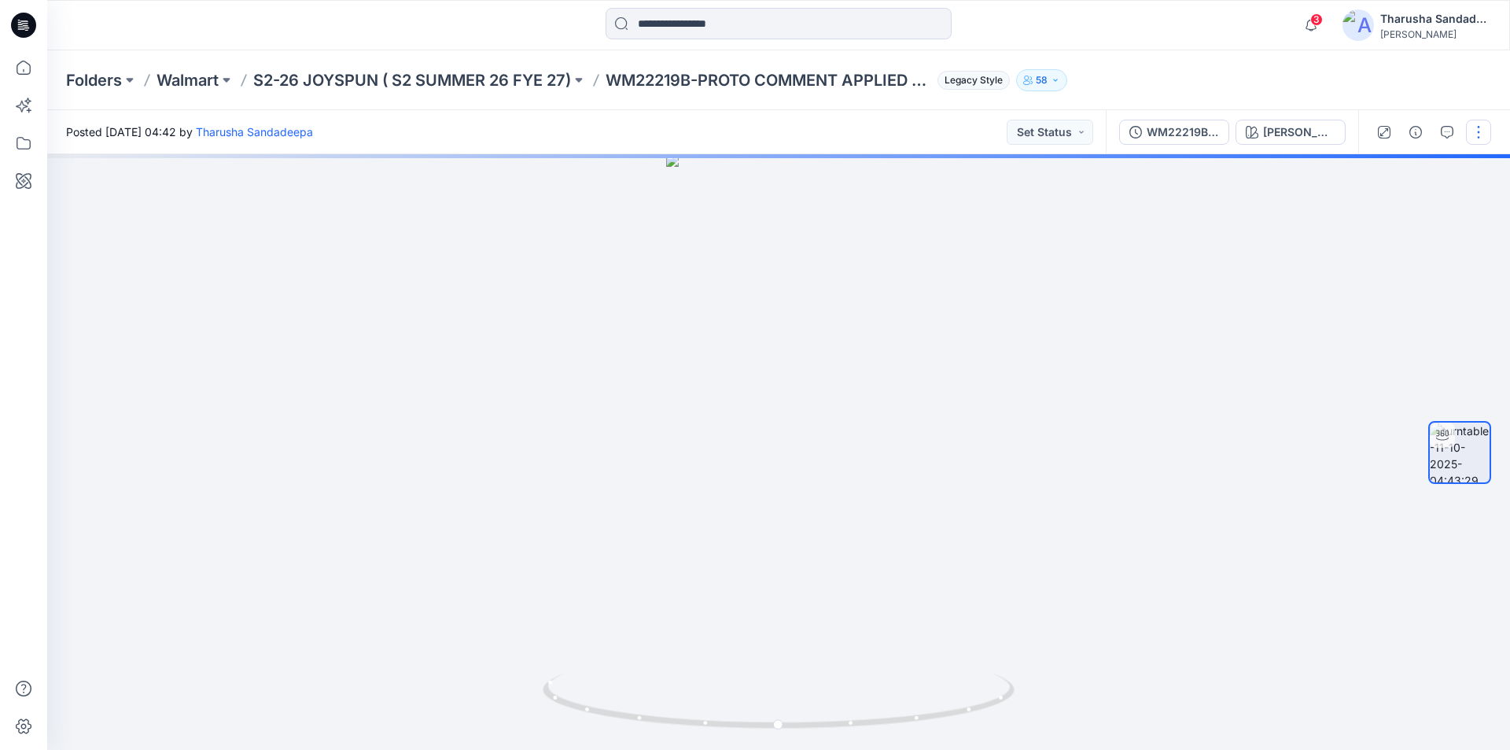
click at [1479, 131] on button "button" at bounding box center [1478, 132] width 25 height 25
click at [1406, 169] on button "Edit" at bounding box center [1412, 168] width 145 height 29
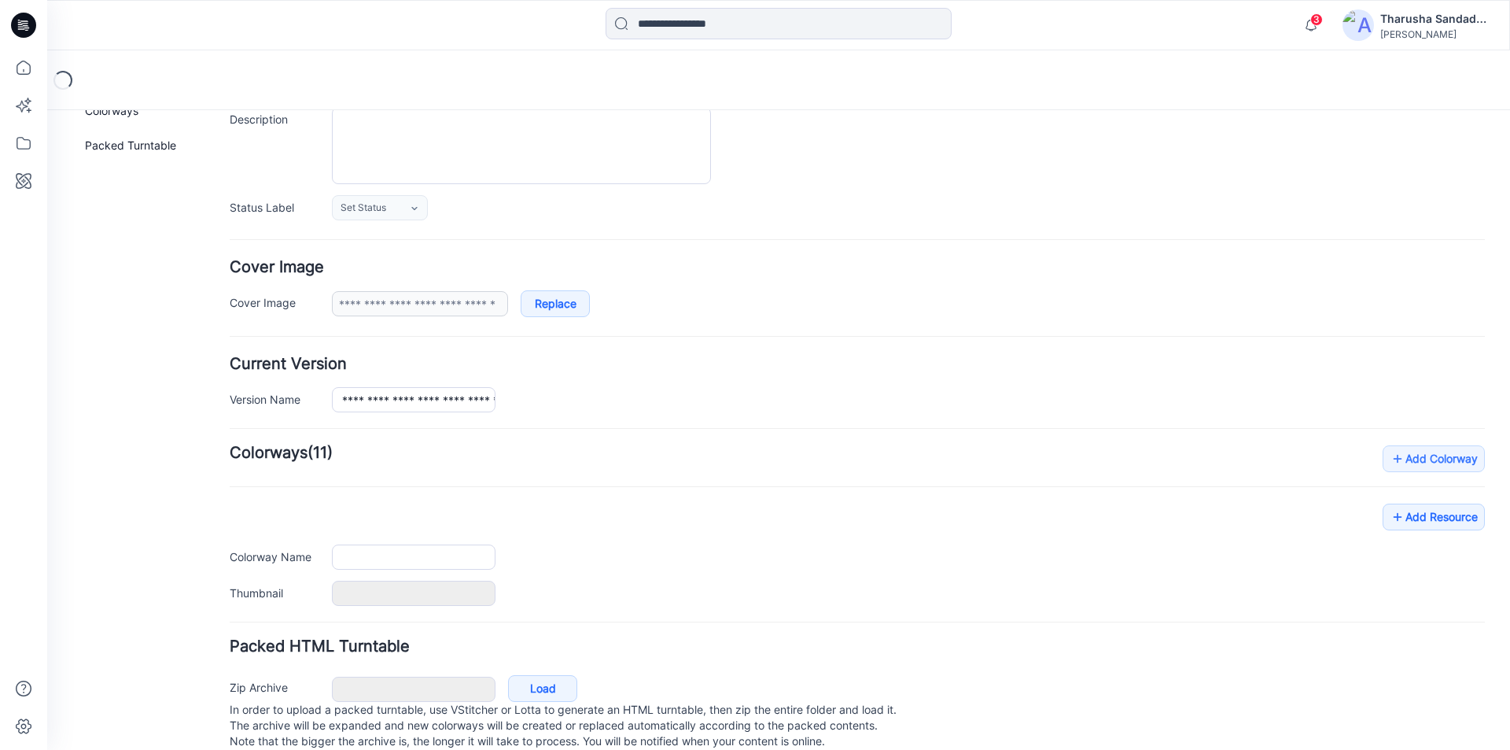
scroll to position [193, 0]
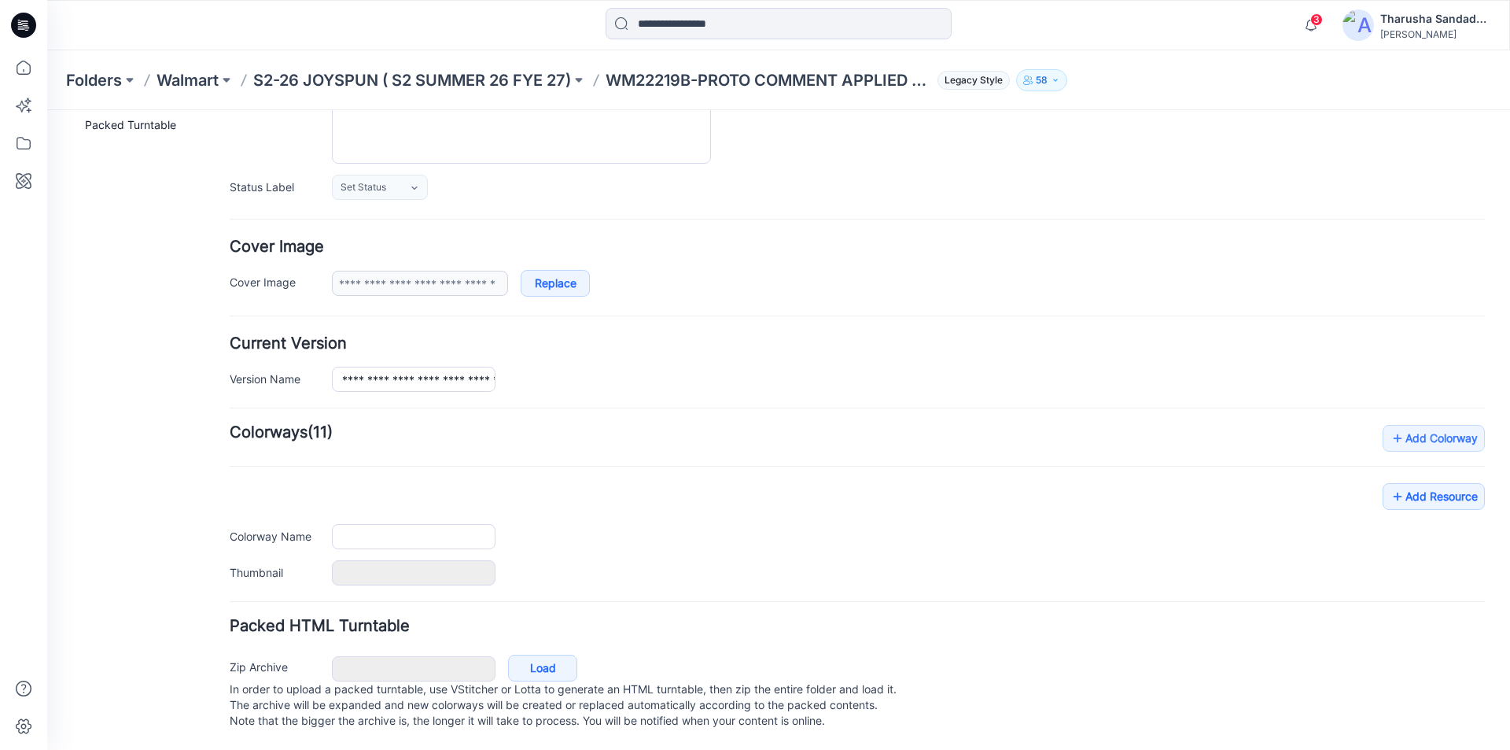
type input "**********"
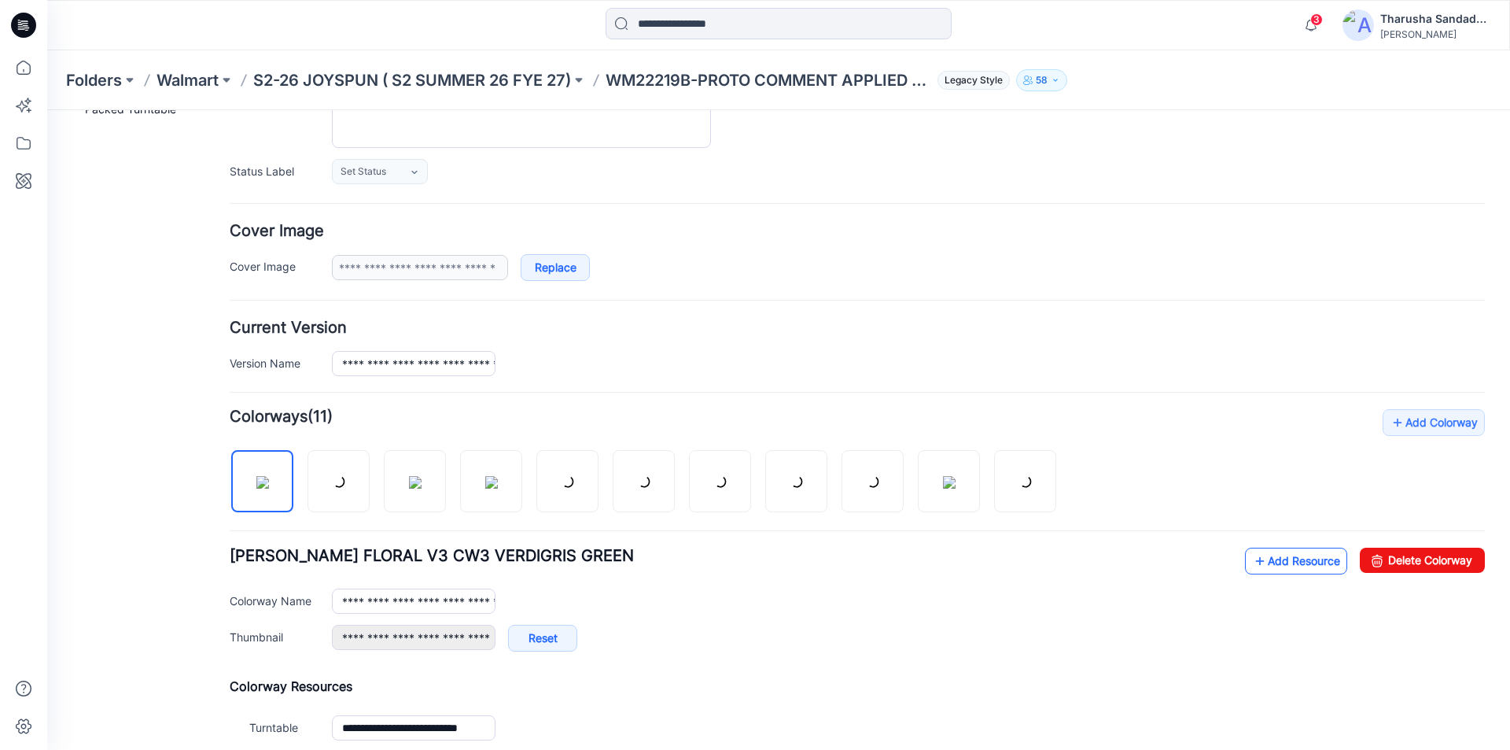
click at [1292, 564] on link "Add Resource" at bounding box center [1296, 560] width 102 height 27
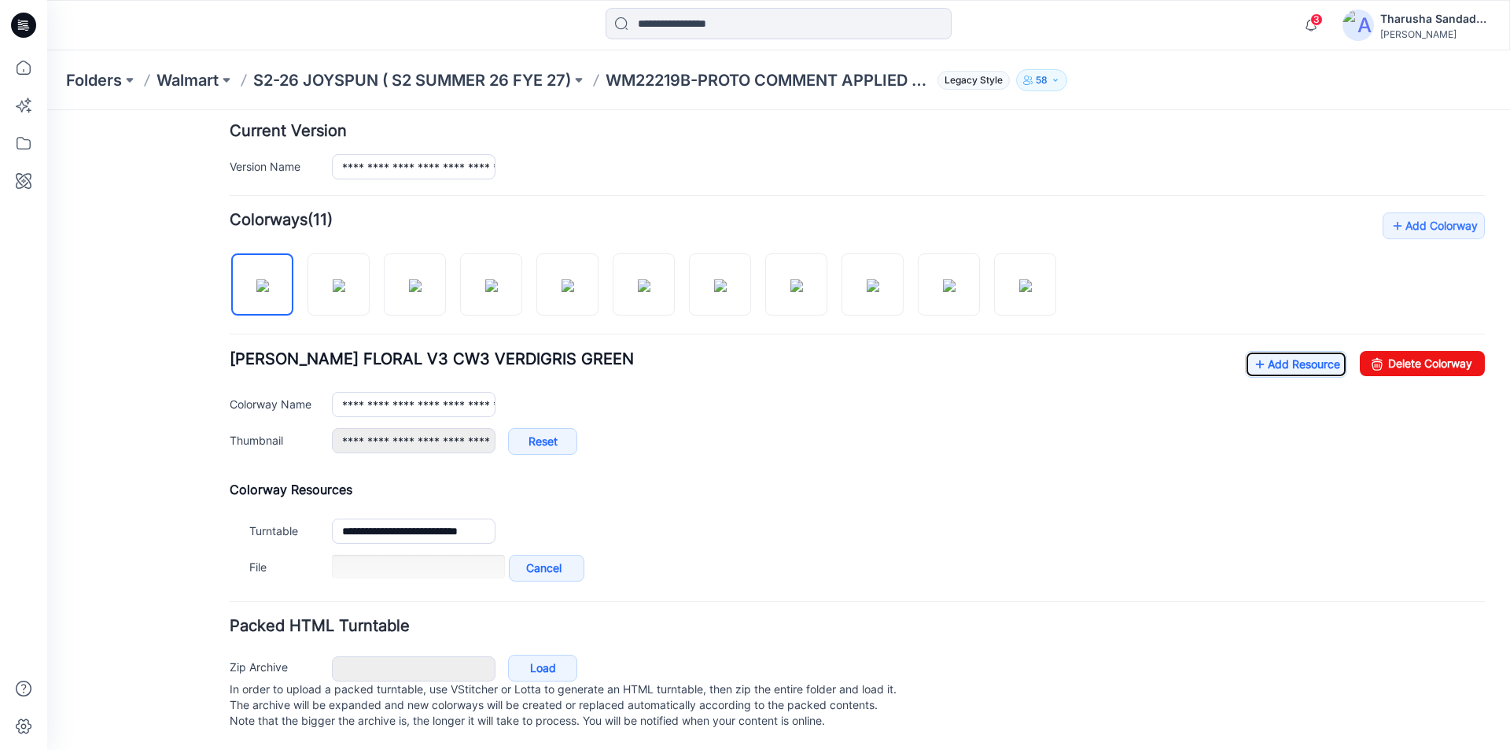
scroll to position [405, 0]
click at [1292, 351] on link "Add Resource" at bounding box center [1296, 364] width 102 height 27
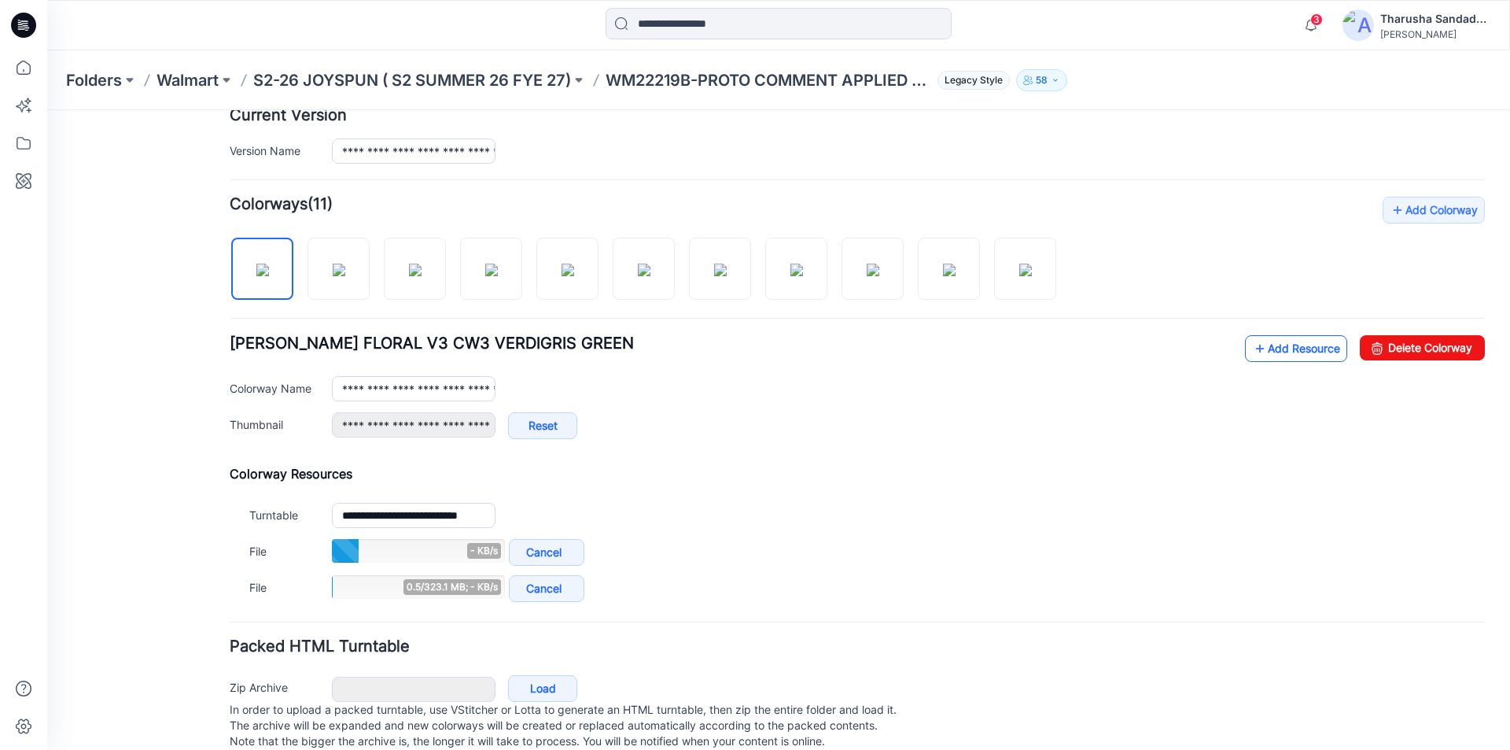
click at [1274, 356] on link "Add Resource" at bounding box center [1296, 348] width 102 height 27
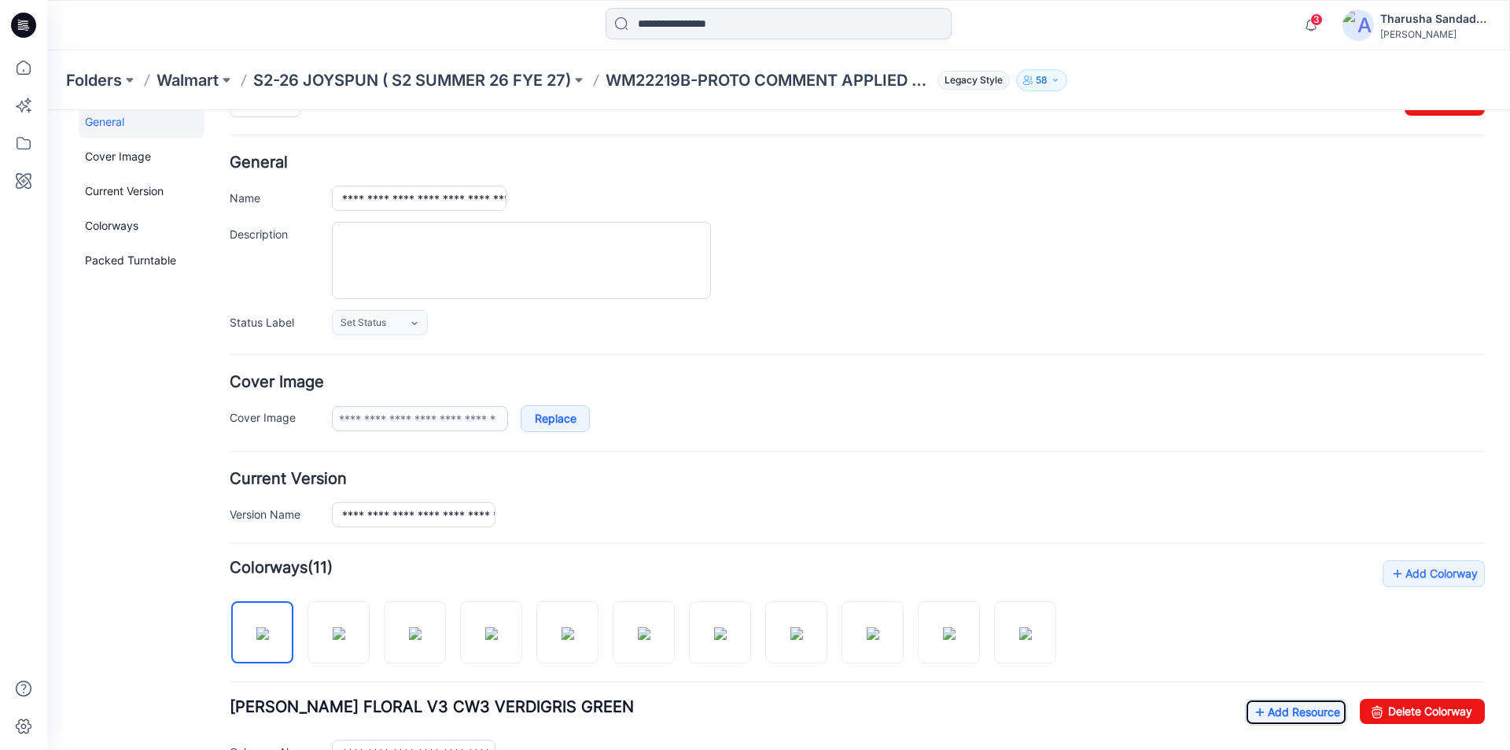
scroll to position [0, 0]
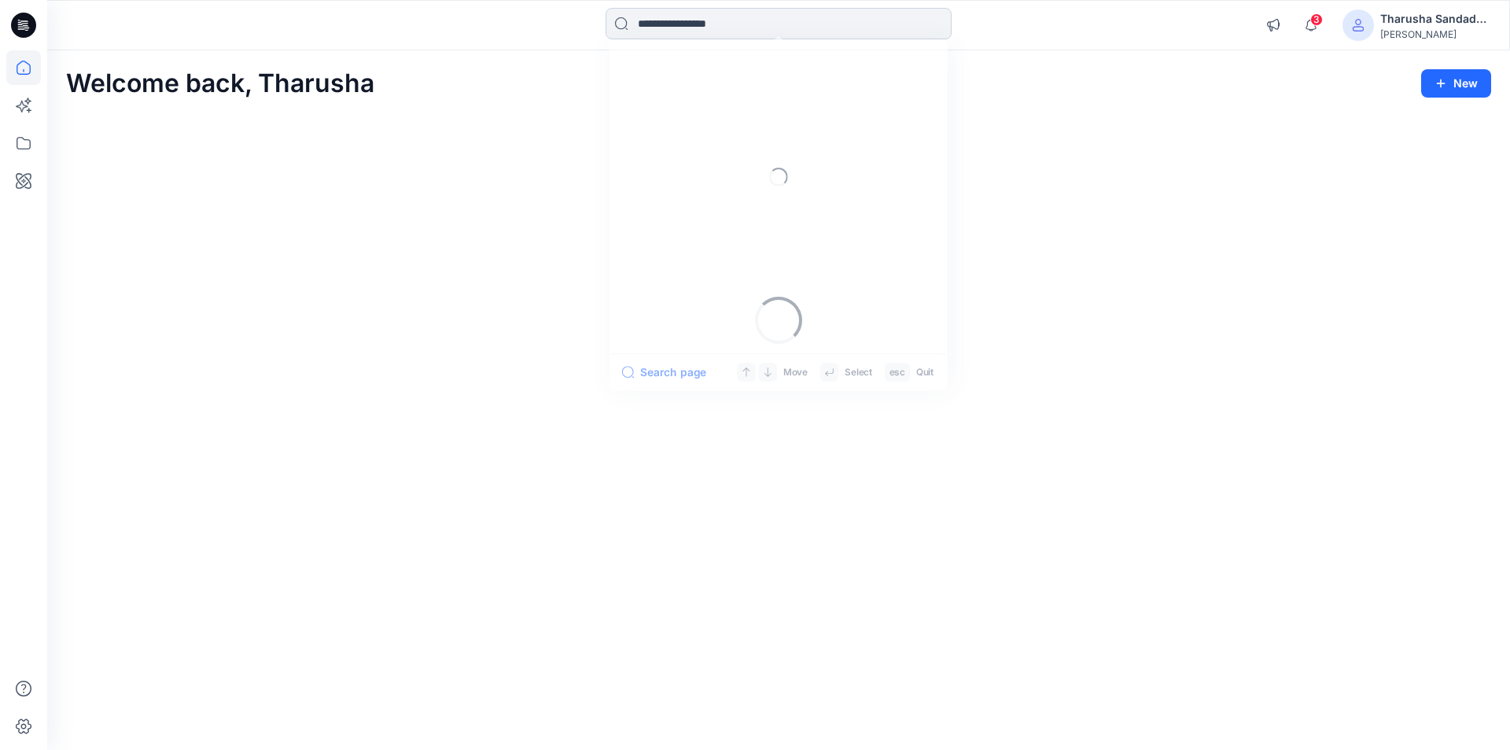
click at [696, 18] on input at bounding box center [779, 23] width 346 height 31
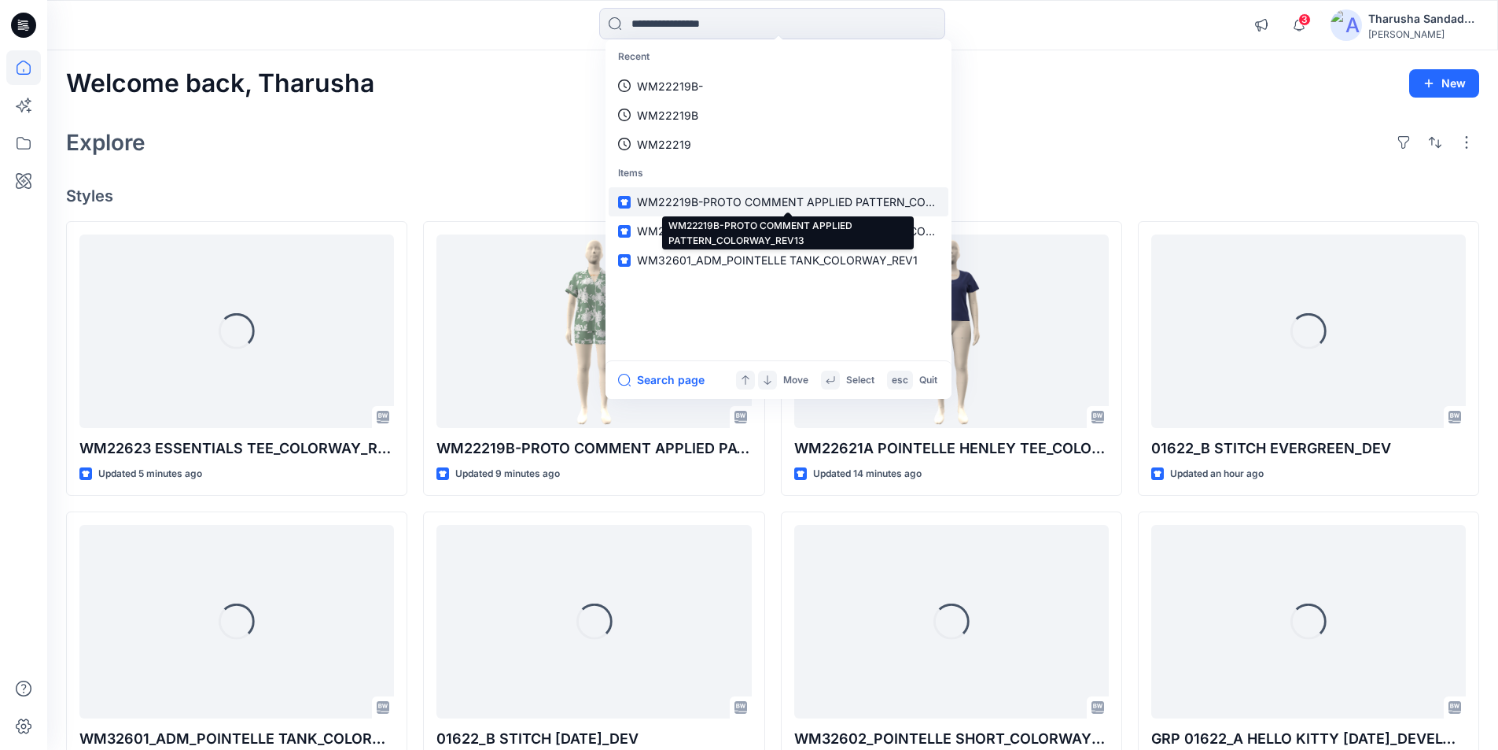
click at [761, 201] on span "WM22219B-PROTO COMMENT APPLIED PATTERN_COLORWAY_REV13" at bounding box center [824, 201] width 374 height 13
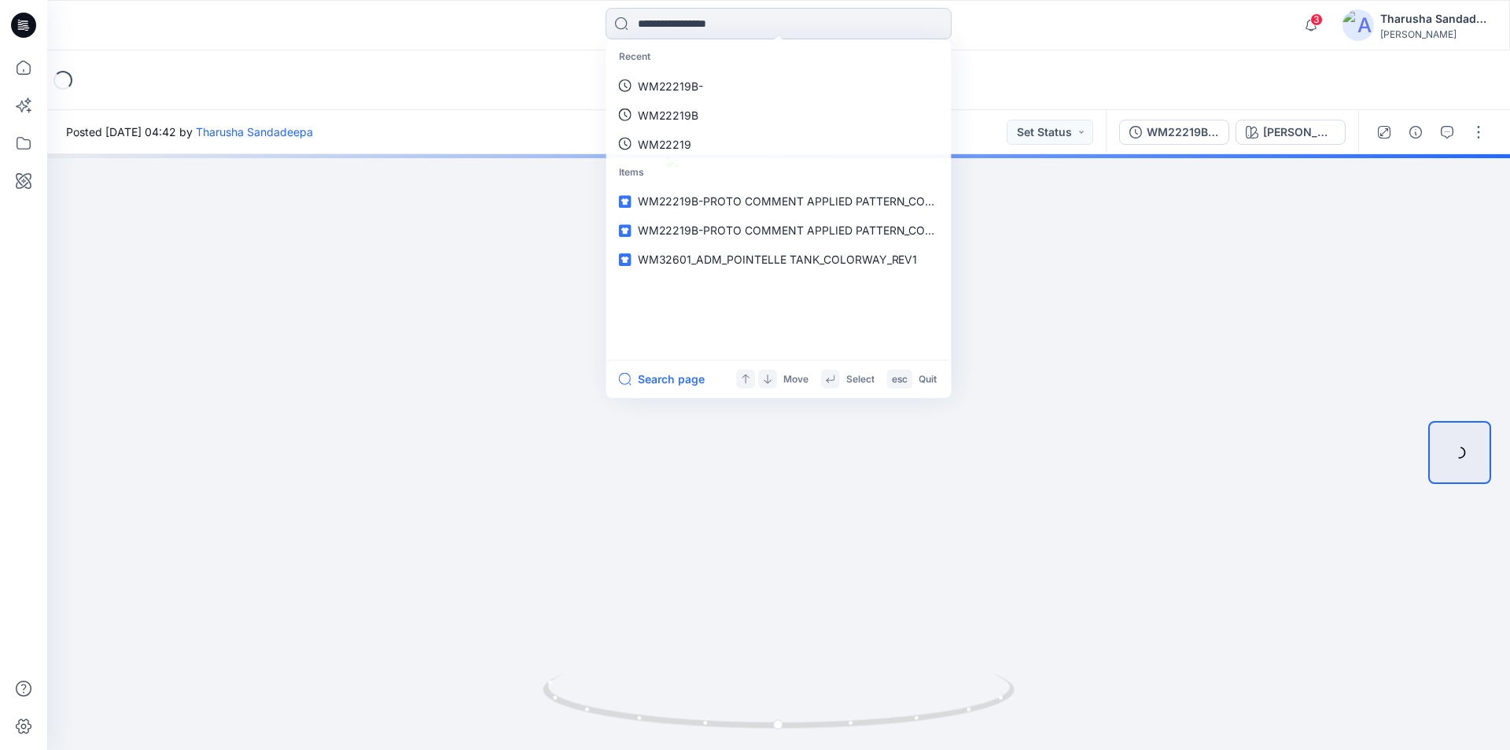
click at [735, 31] on input at bounding box center [779, 23] width 346 height 31
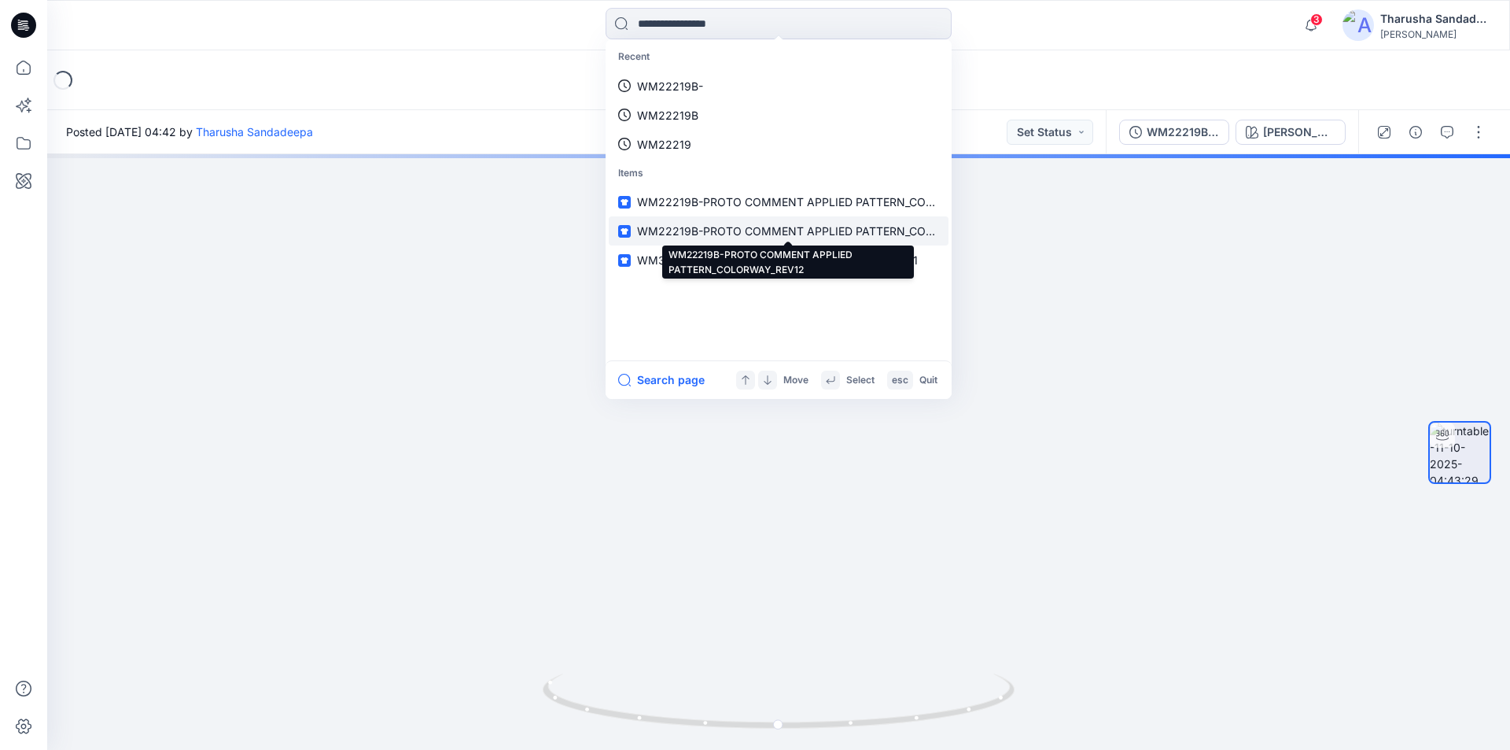
click at [770, 233] on span "WM22219B-PROTO COMMENT APPLIED PATTERN_COLORWAY_REV12" at bounding box center [824, 230] width 374 height 13
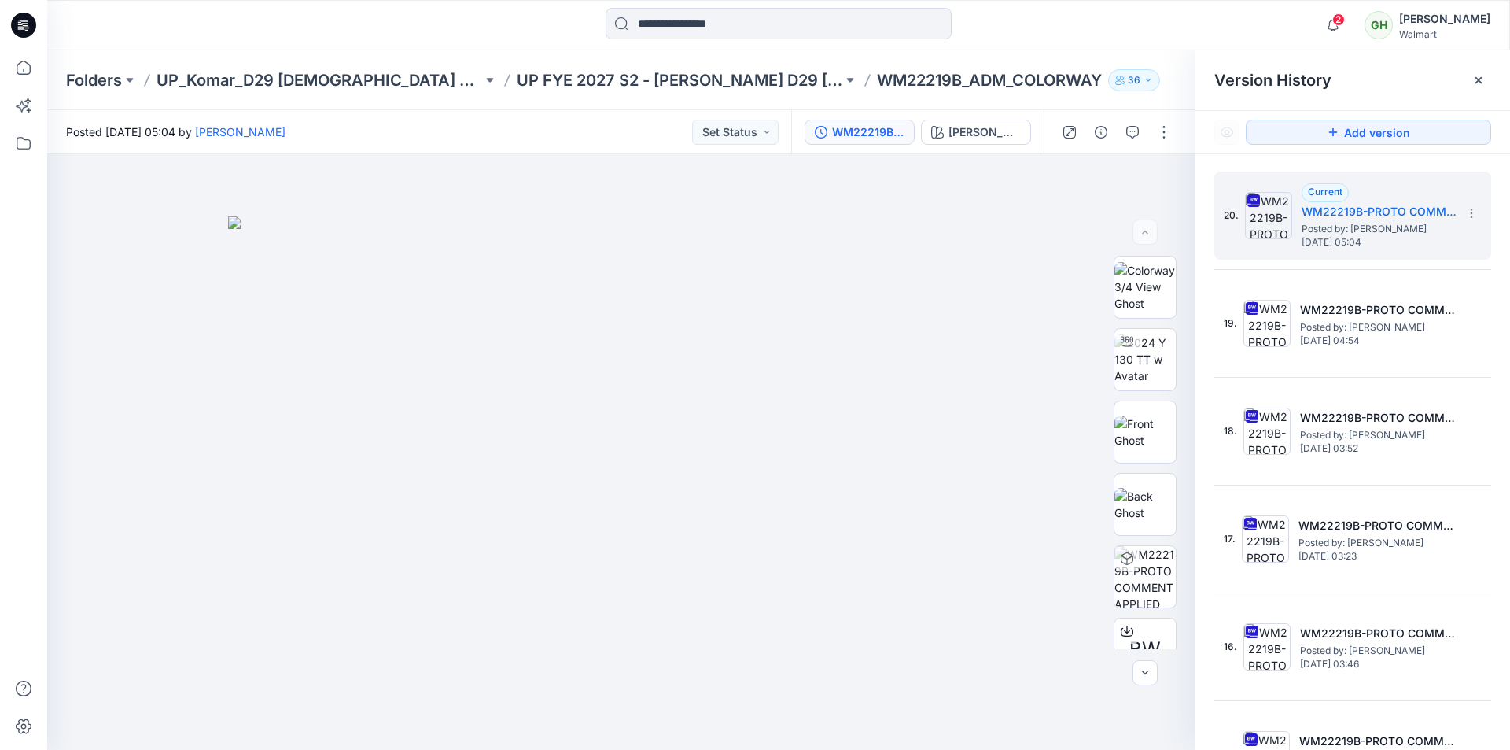
click at [404, 19] on div at bounding box center [230, 25] width 366 height 35
click at [24, 24] on icon at bounding box center [23, 25] width 25 height 25
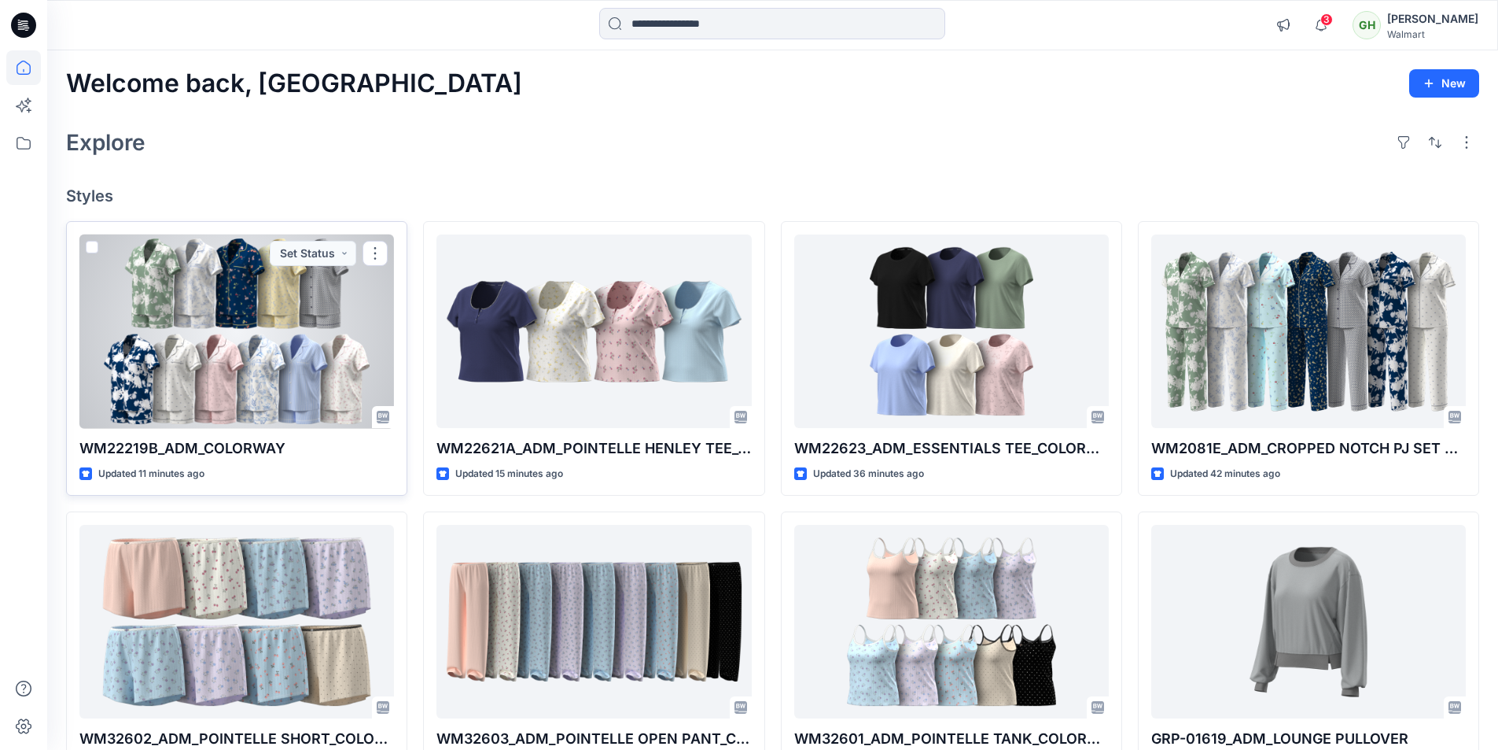
click at [304, 321] on div at bounding box center [236, 331] width 315 height 194
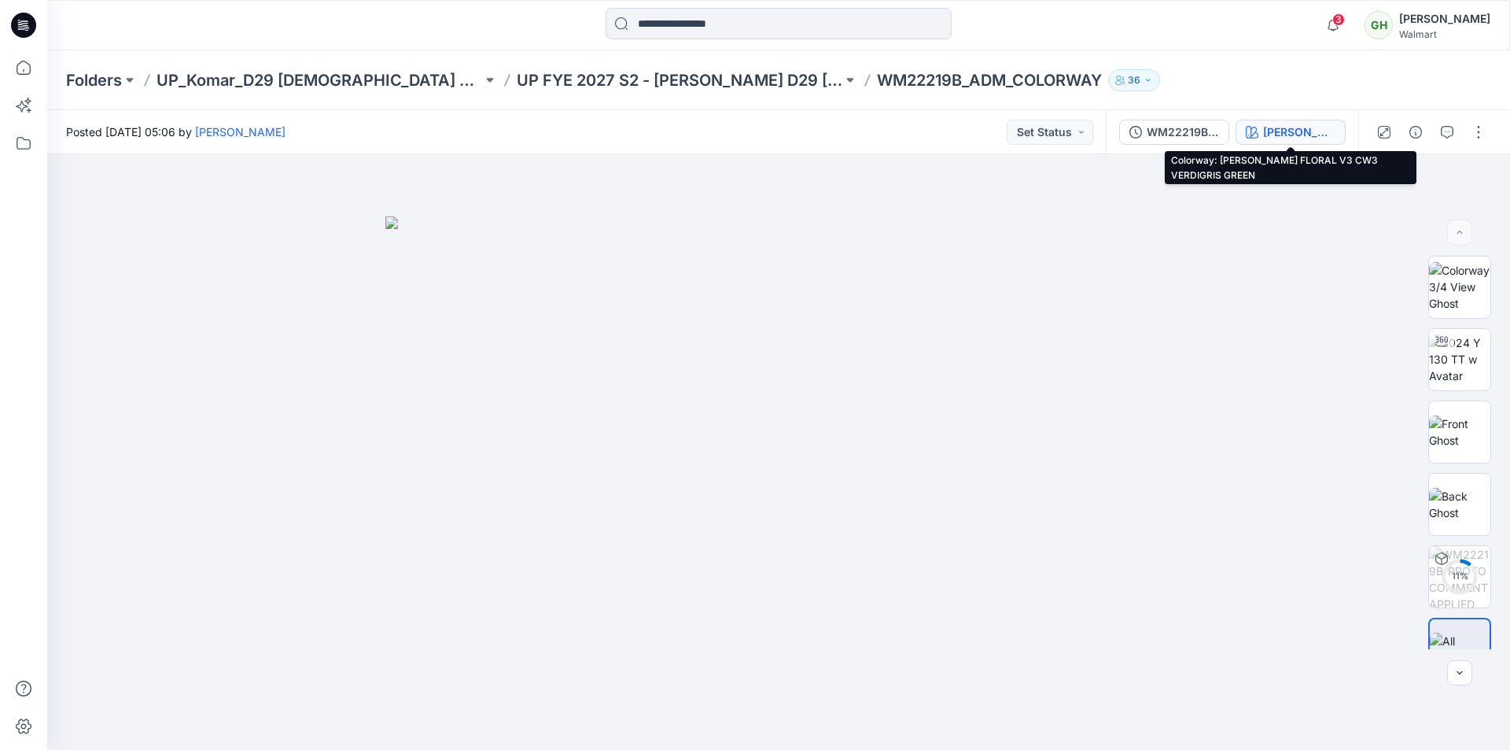
click at [1289, 126] on div "ATHIYA FLORAL V3 CW3 VERDIGRIS GREEN" at bounding box center [1299, 131] width 72 height 17
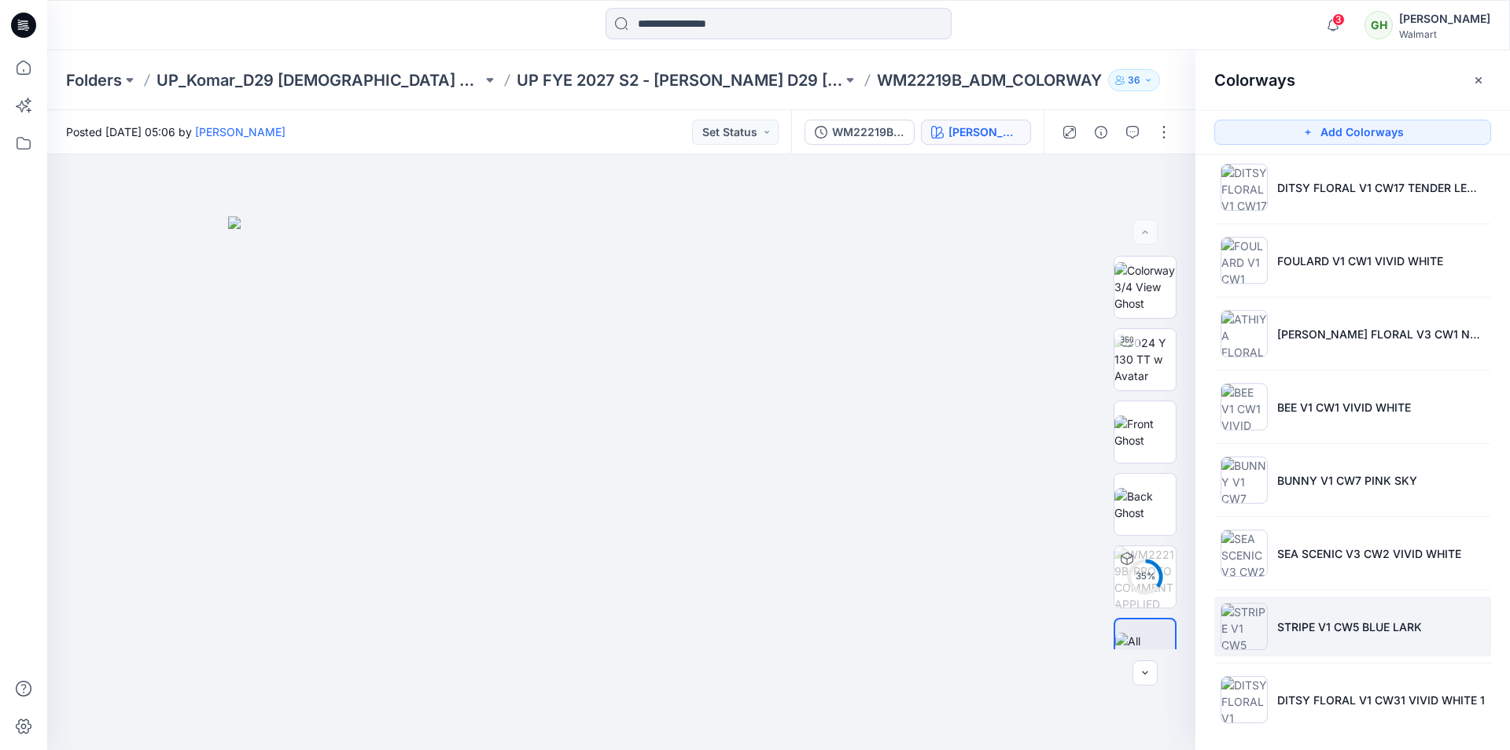
scroll to position [241, 0]
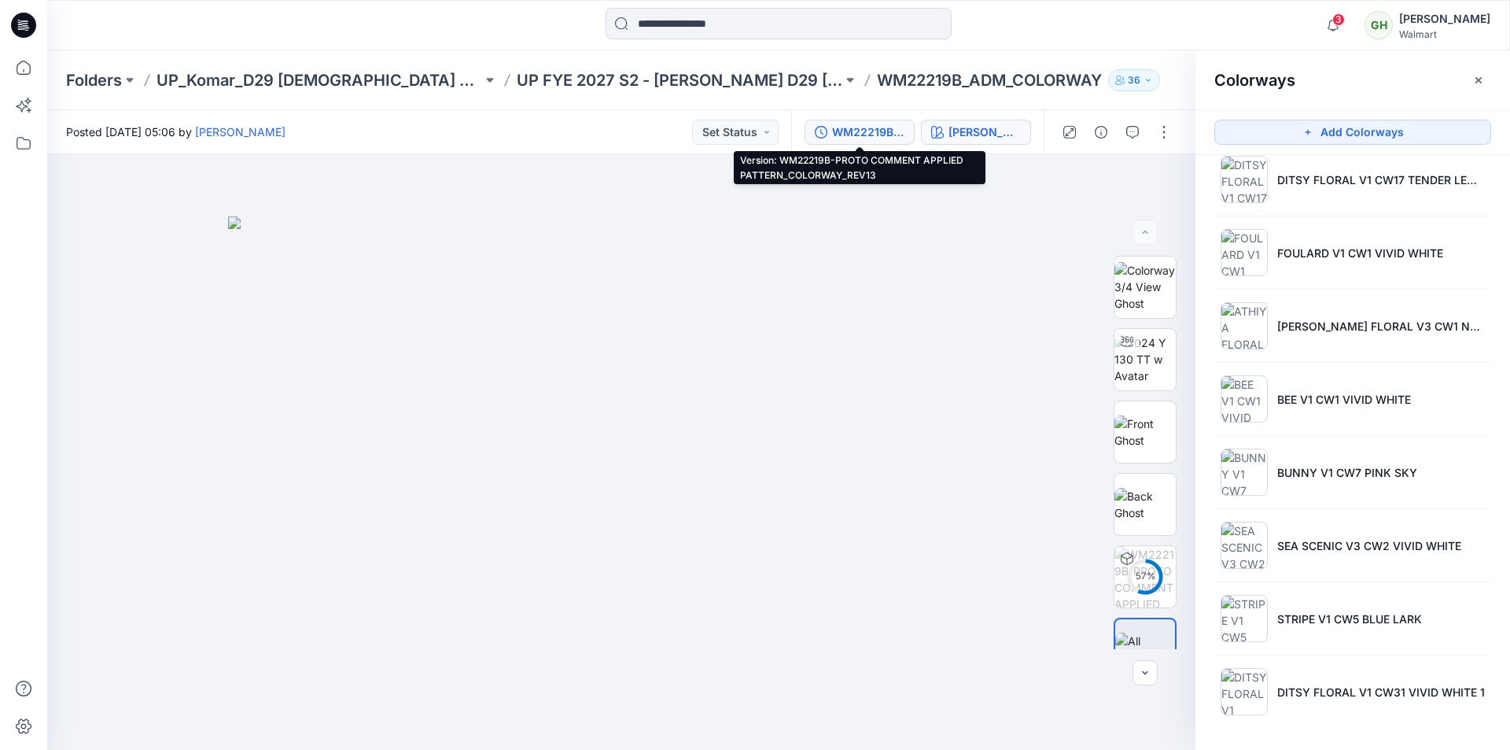
click at [850, 127] on div "WM22219B-PROTO COMMENT APPLIED PATTERN_COLORWAY_REV13" at bounding box center [868, 131] width 72 height 17
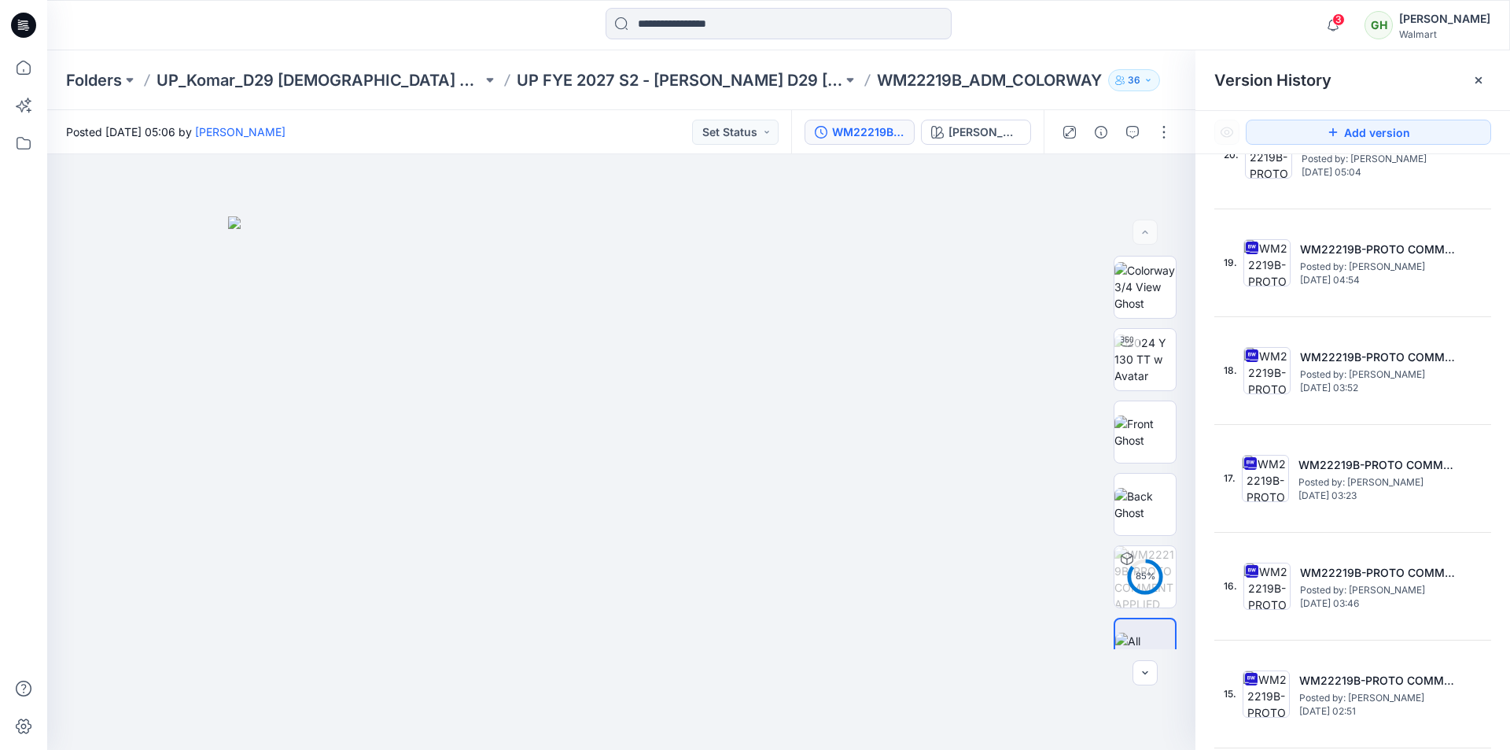
scroll to position [0, 0]
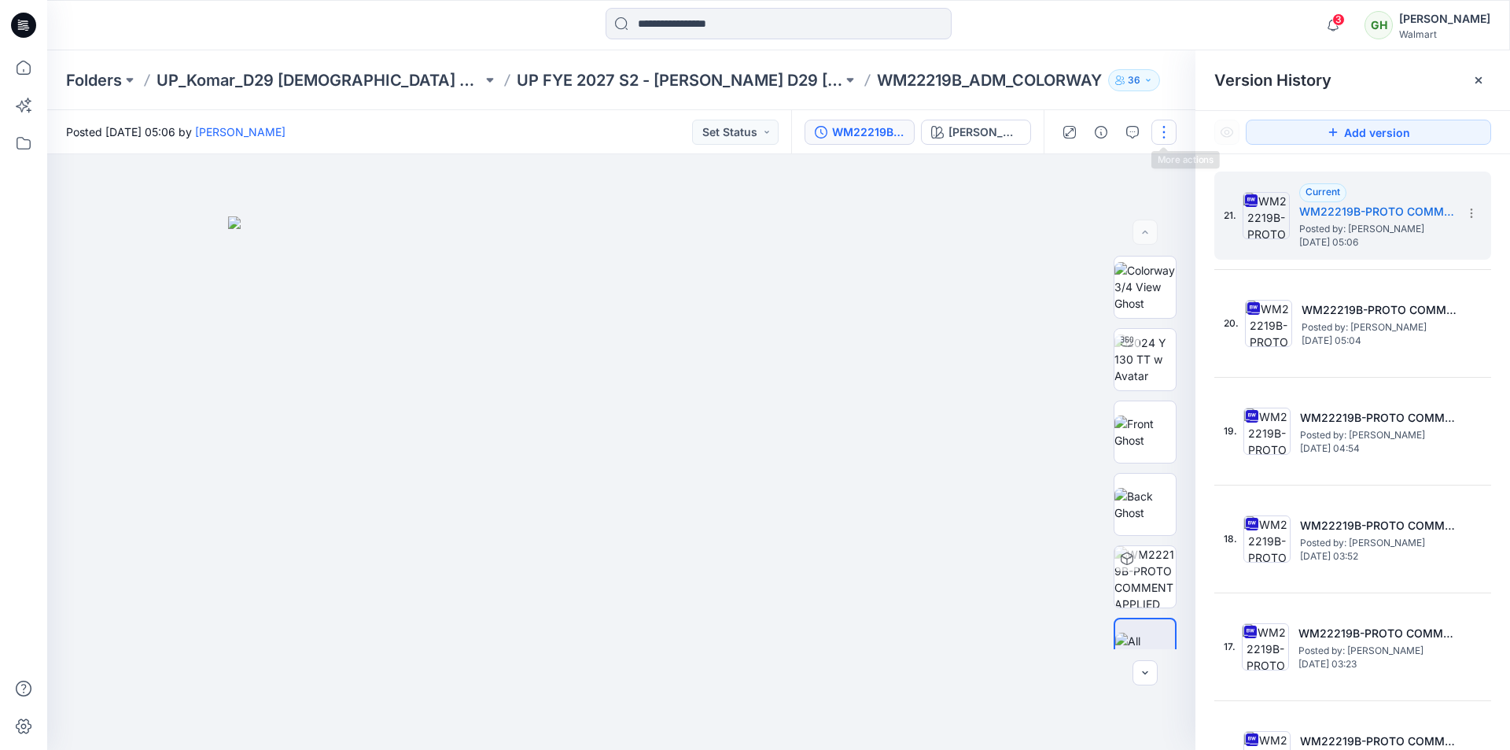
click at [1163, 122] on button "button" at bounding box center [1164, 132] width 25 height 25
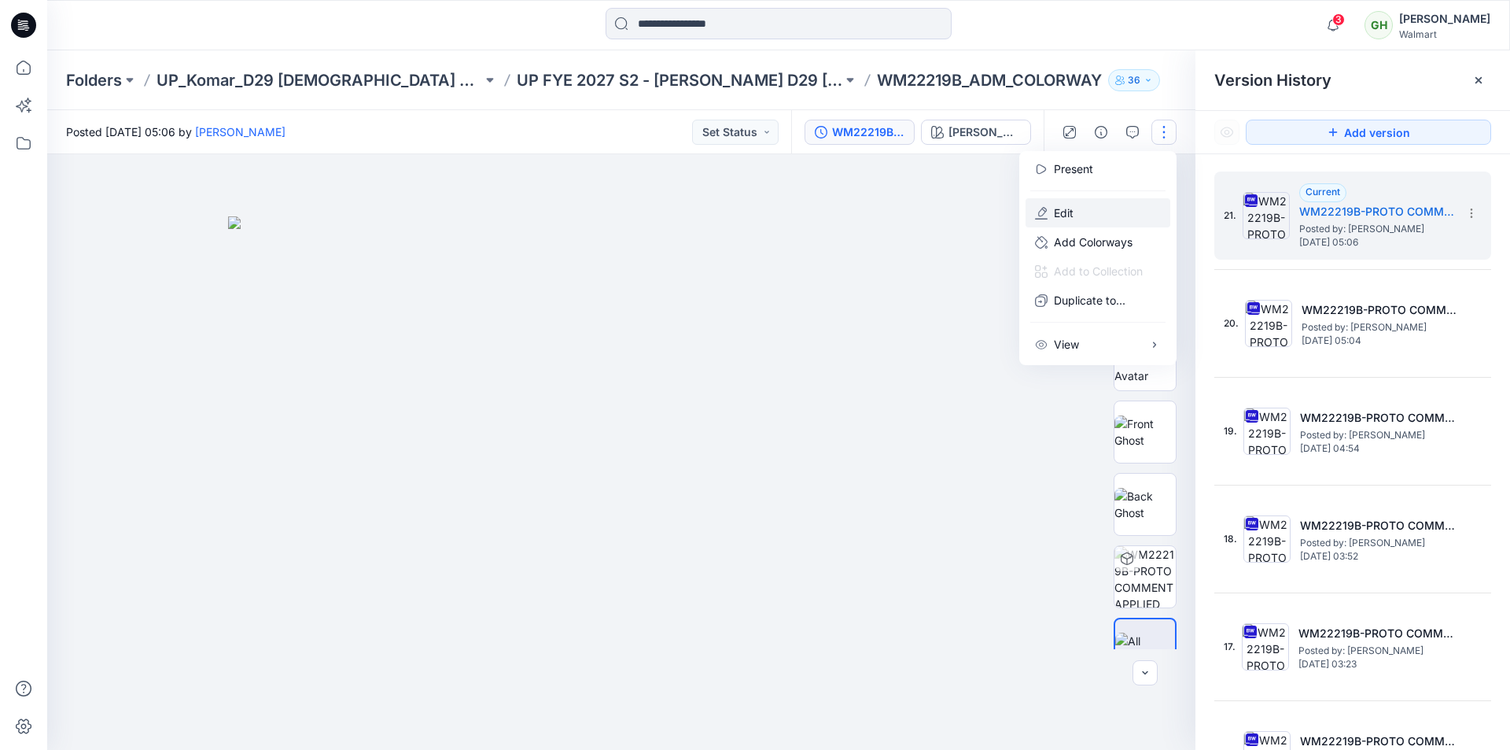
click at [1076, 214] on button "Edit" at bounding box center [1098, 212] width 145 height 29
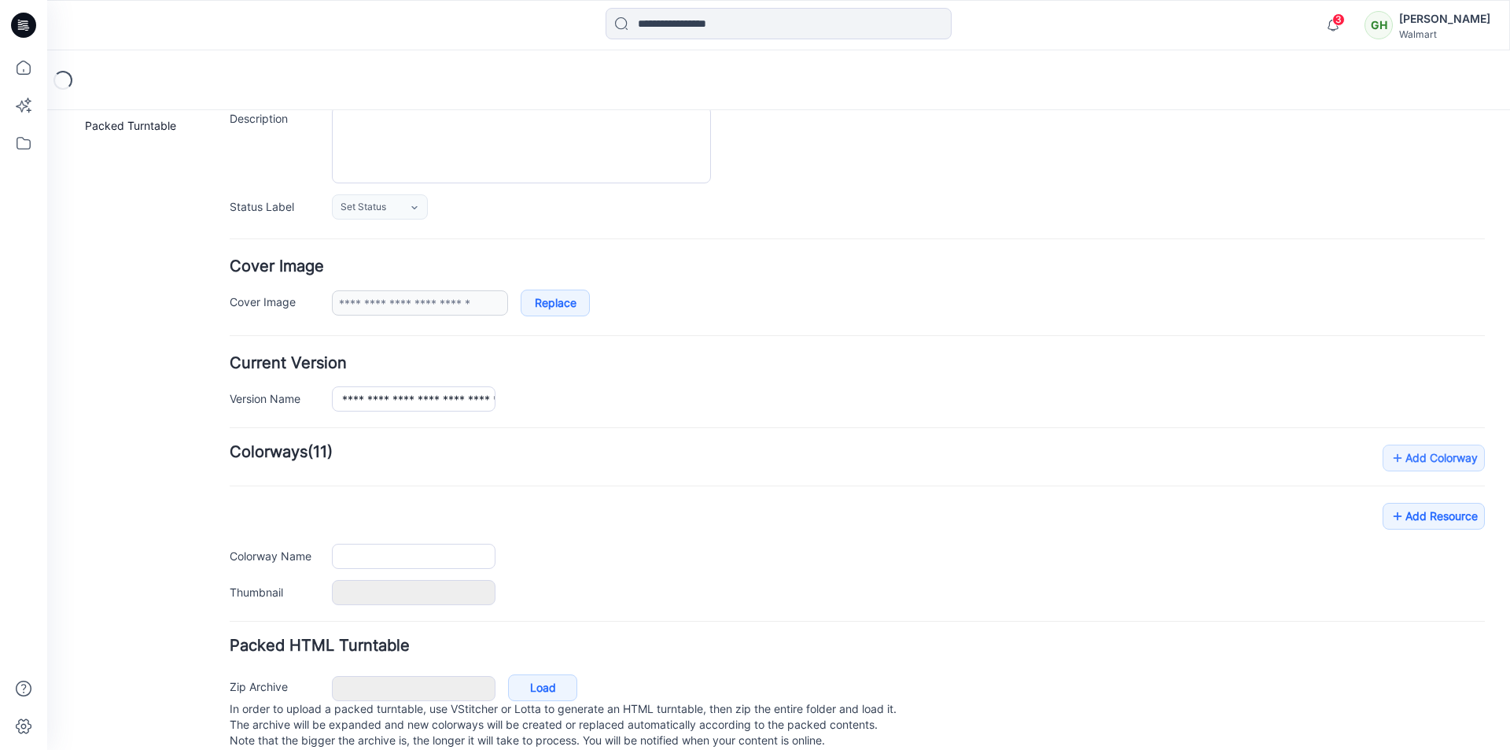
type input "**********"
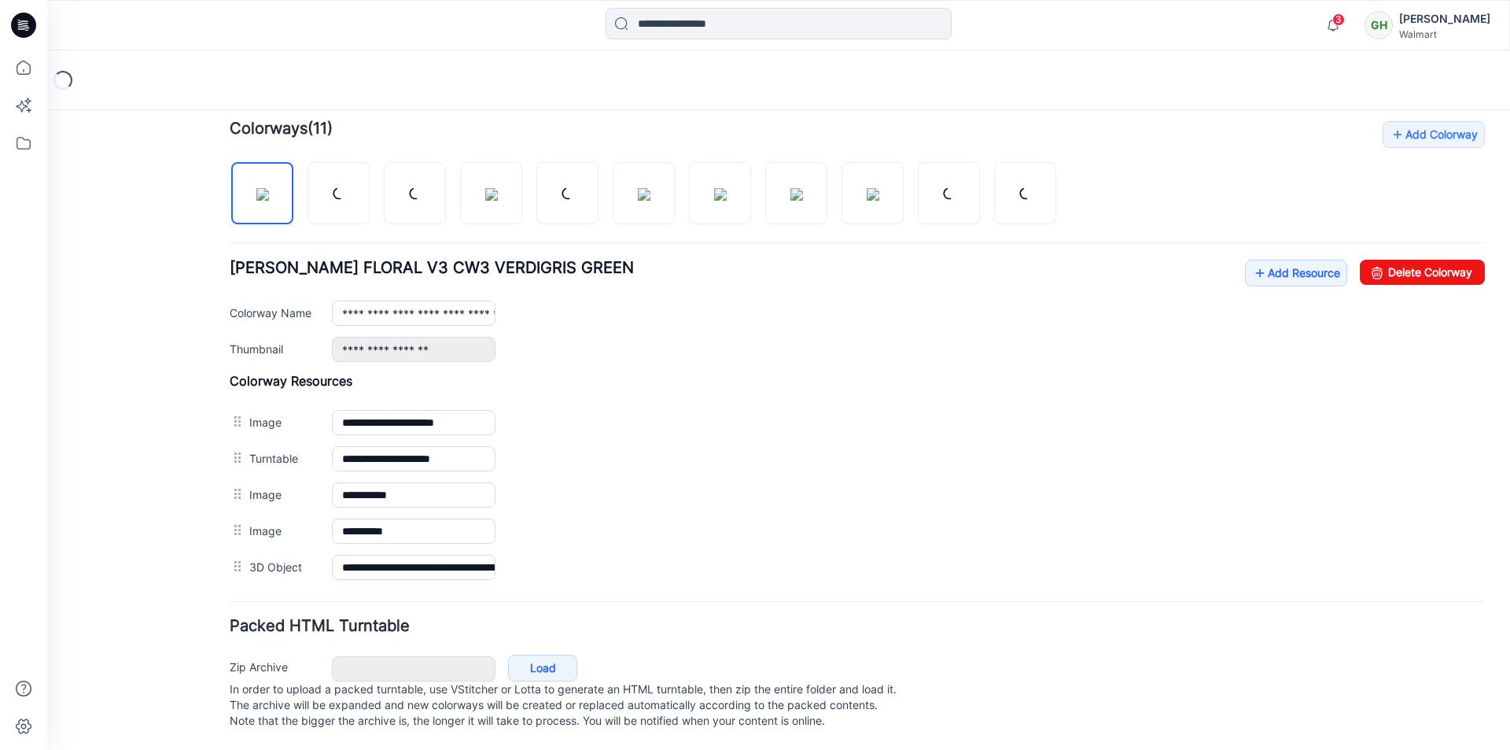
scroll to position [496, 0]
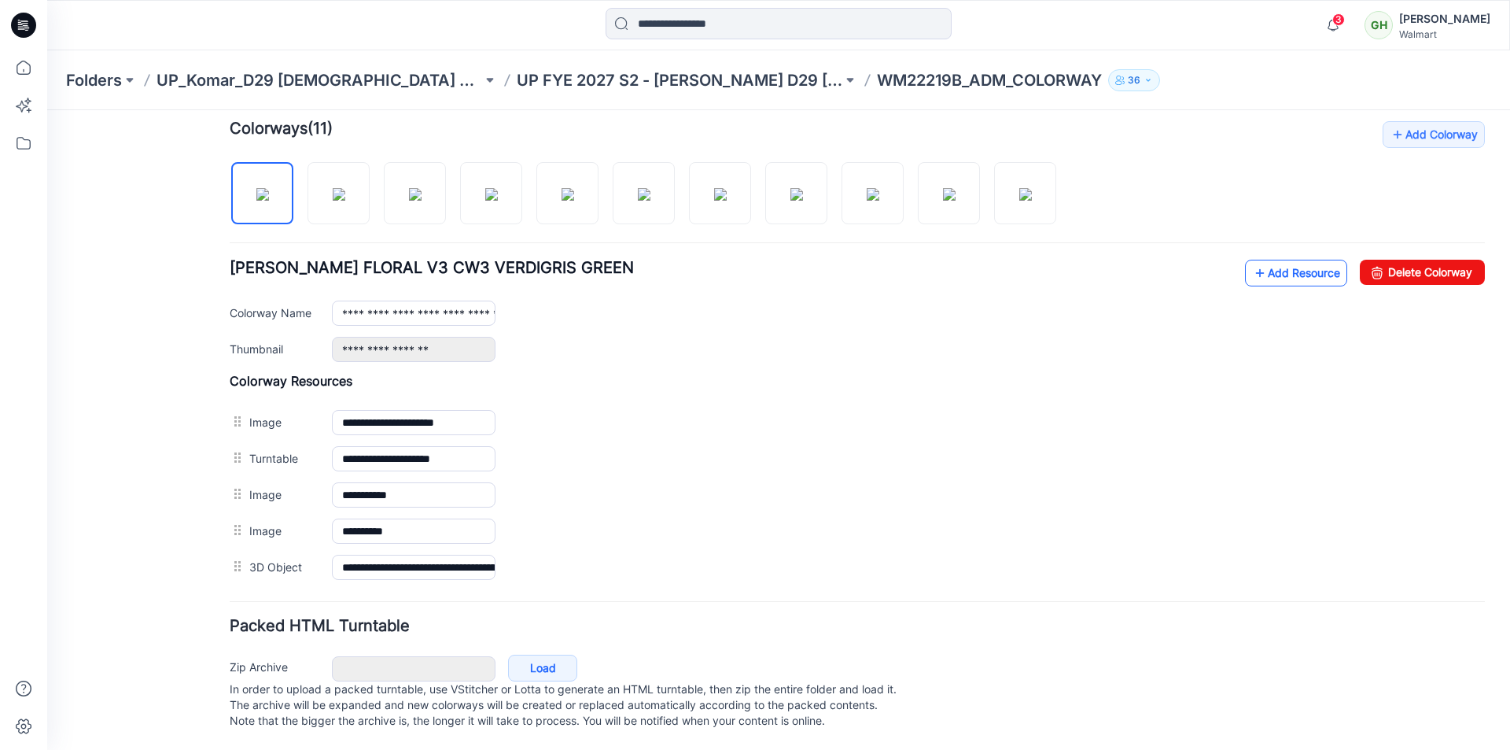
click at [1282, 260] on link "Add Resource" at bounding box center [1296, 273] width 102 height 27
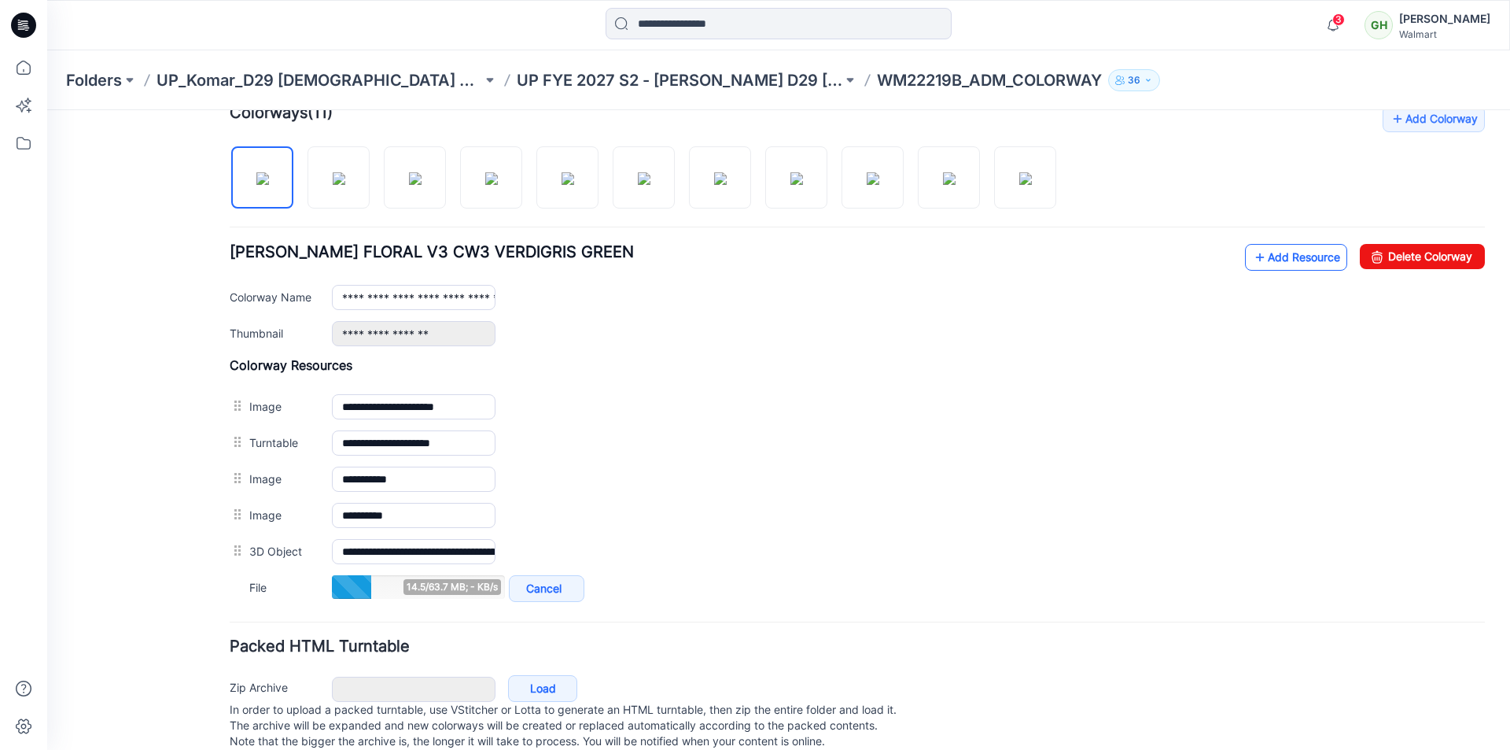
click at [1273, 263] on link "Add Resource" at bounding box center [1296, 257] width 102 height 27
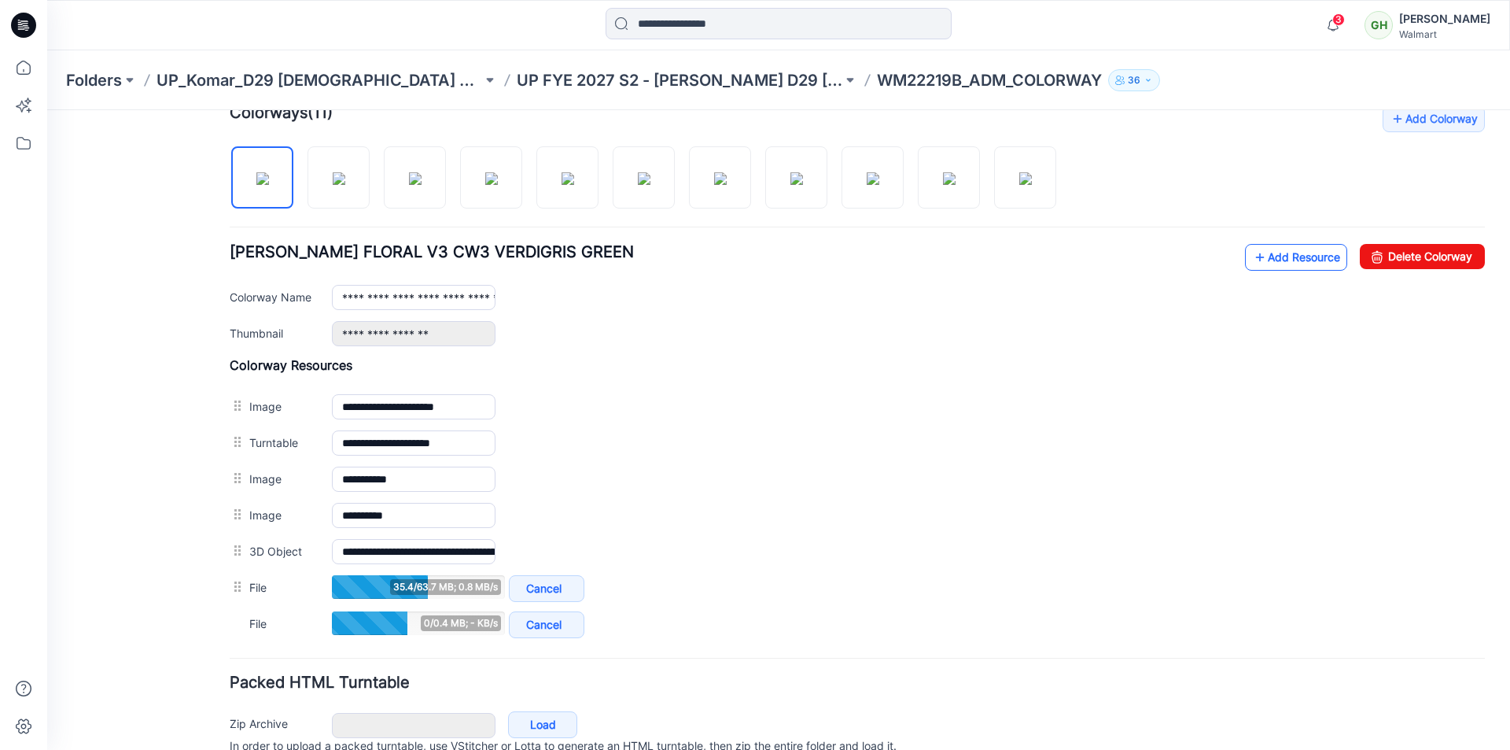
click at [1299, 269] on link "Add Resource" at bounding box center [1296, 257] width 102 height 27
click at [1270, 265] on link "Add Resource" at bounding box center [1296, 257] width 102 height 27
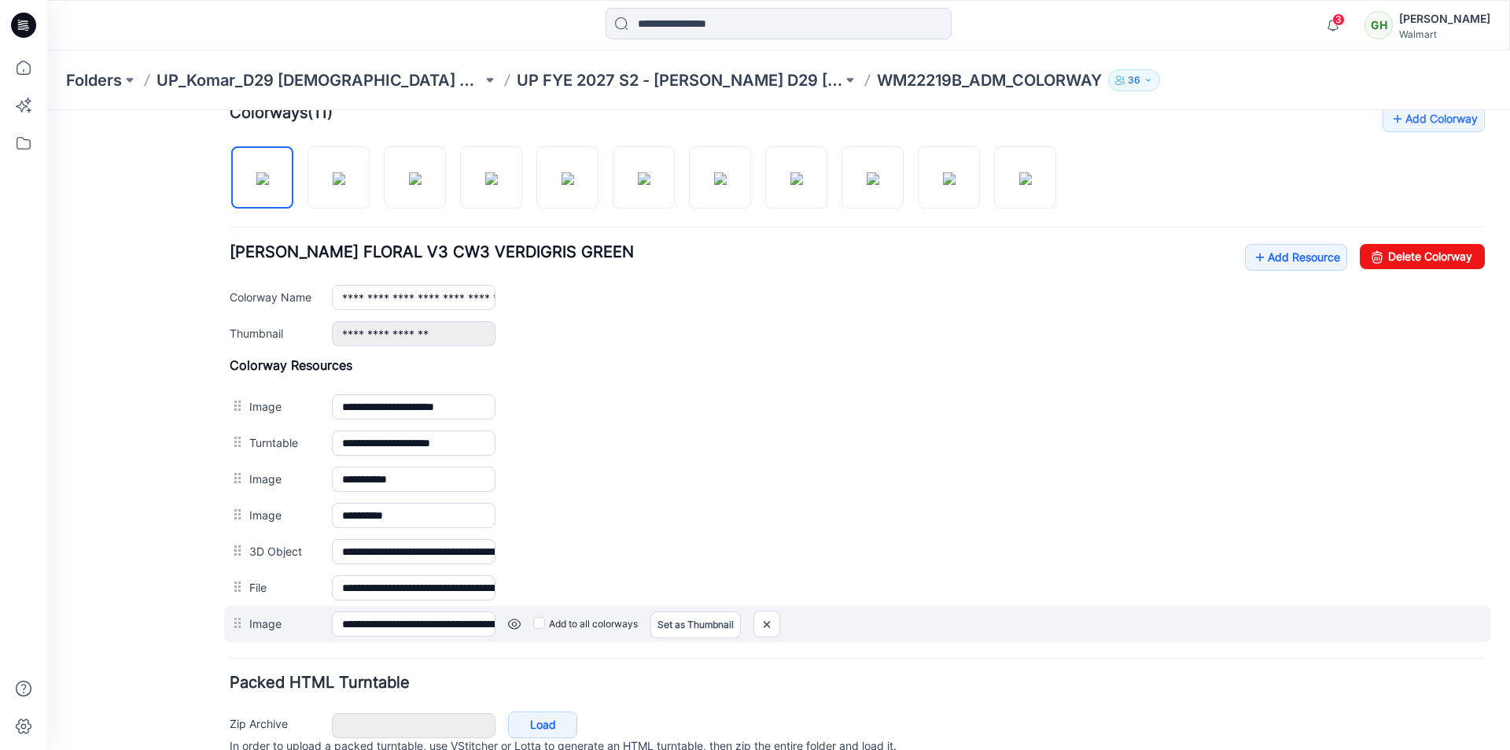
click at [514, 625] on link at bounding box center [514, 623] width 13 height 13
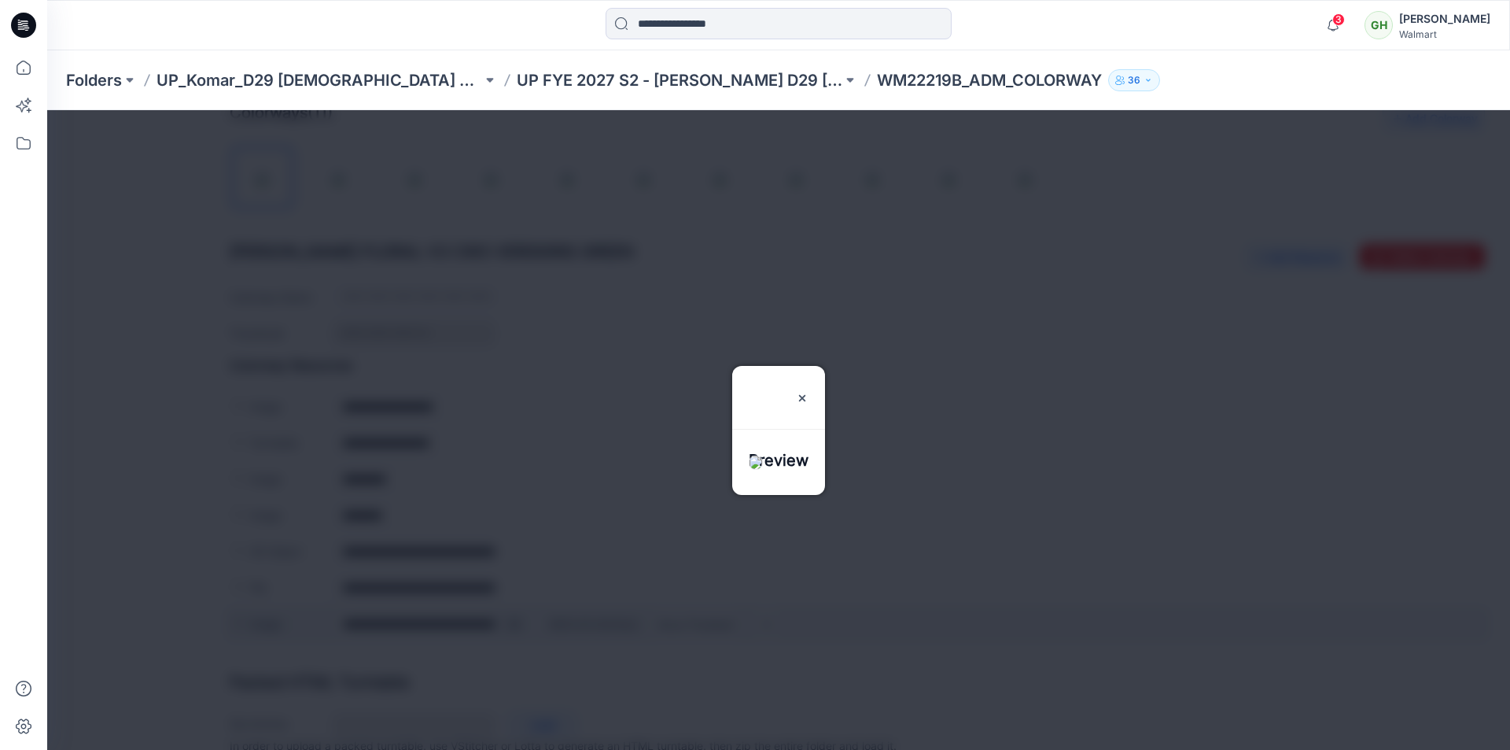
click at [514, 625] on div at bounding box center [778, 430] width 1463 height 640
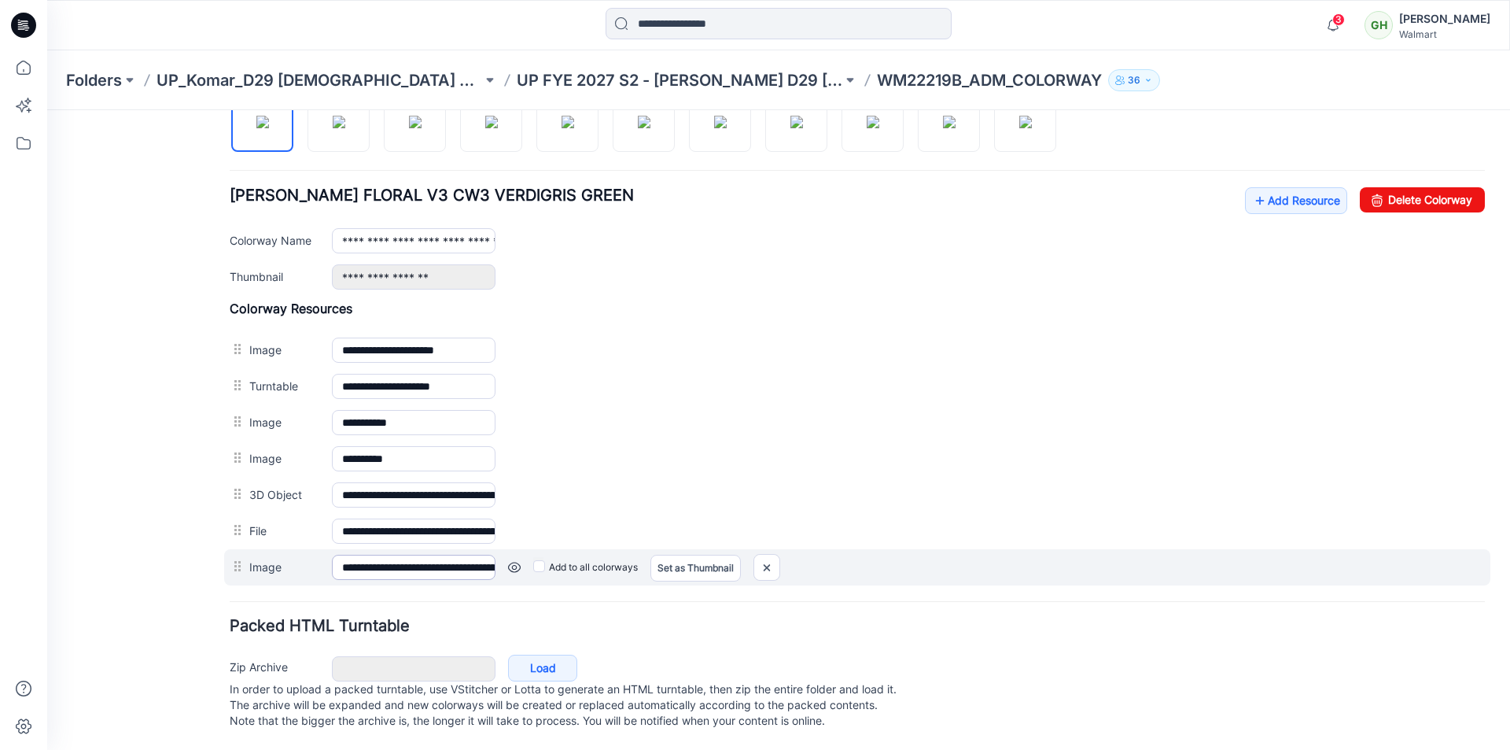
scroll to position [569, 0]
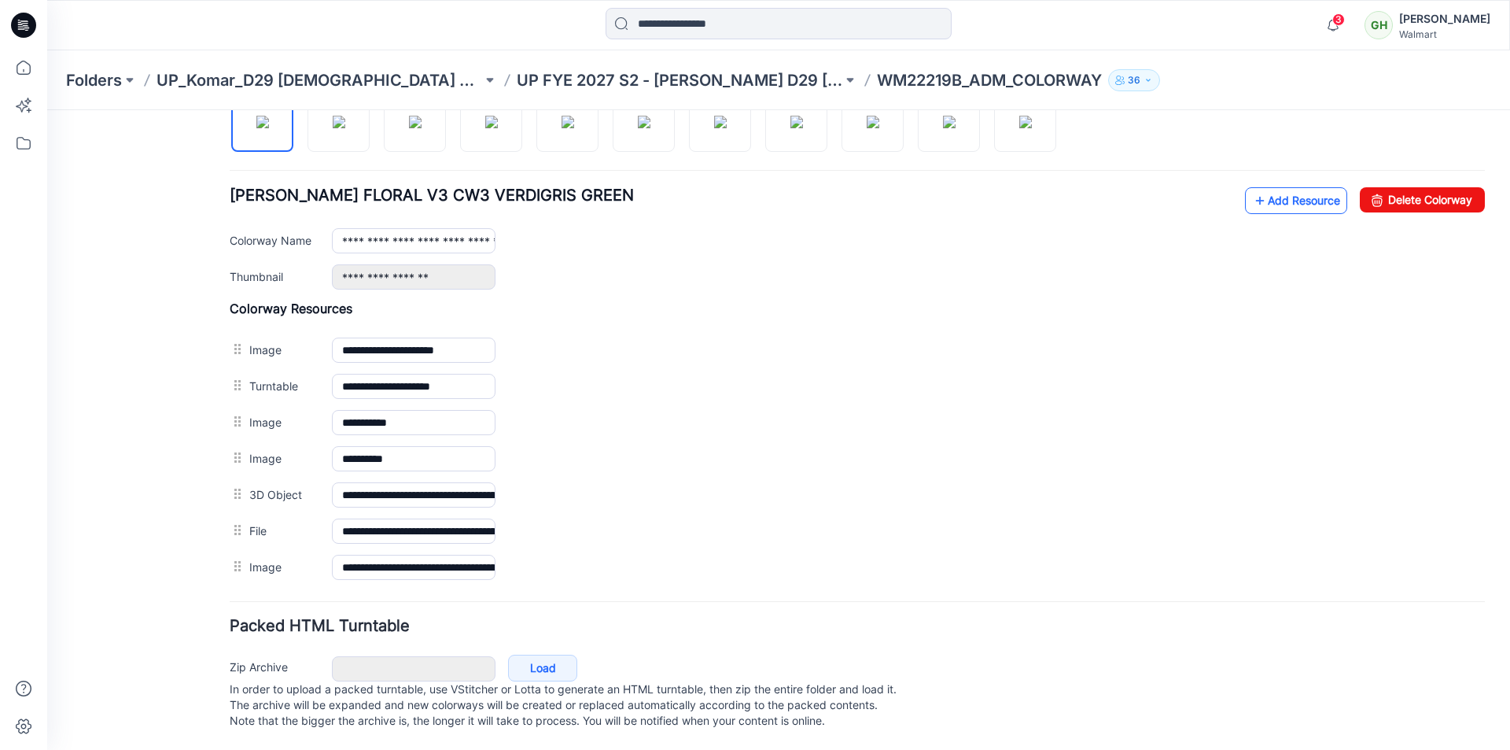
click at [1281, 187] on link "Add Resource" at bounding box center [1296, 200] width 102 height 27
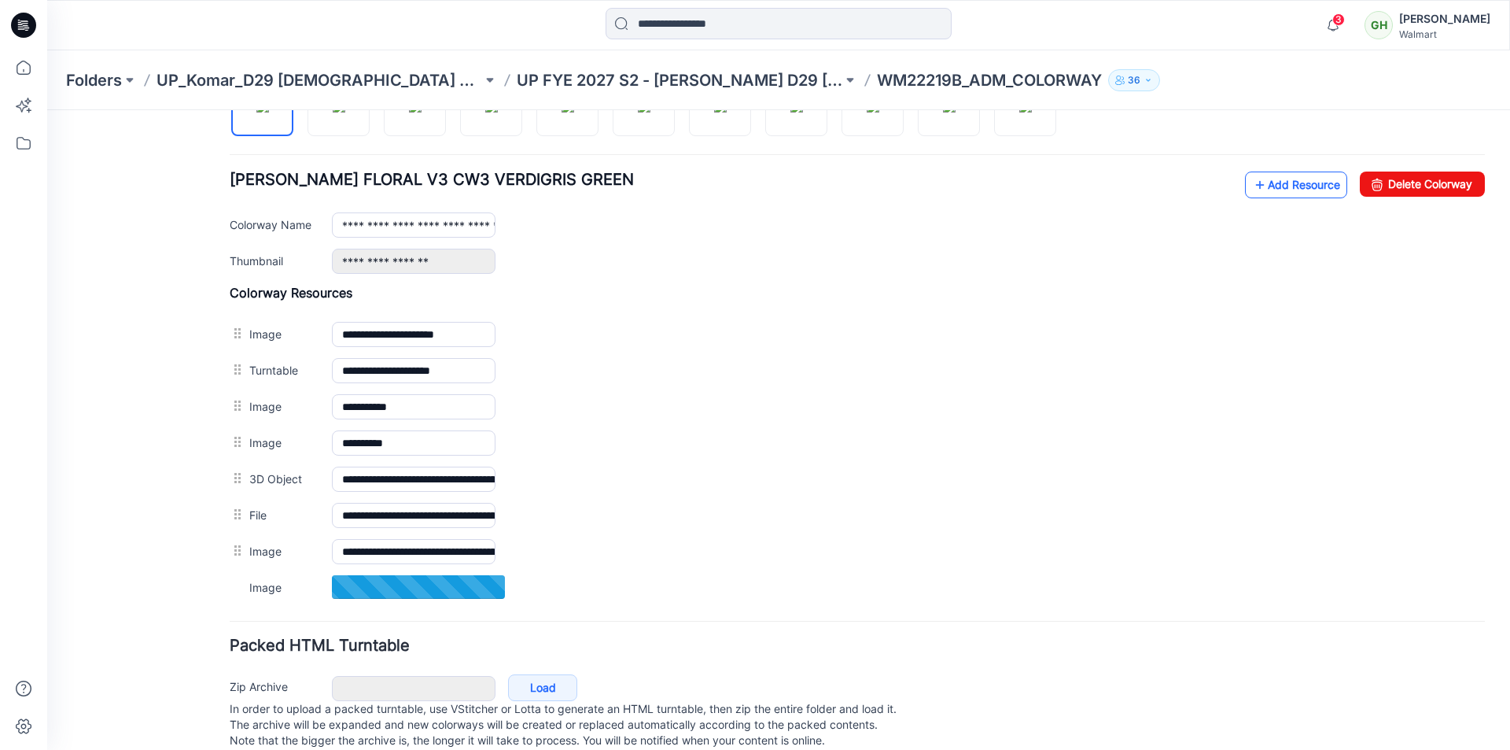
click at [1290, 195] on link "Add Resource" at bounding box center [1296, 184] width 102 height 27
click at [1273, 194] on link "Add Resource" at bounding box center [1296, 184] width 102 height 27
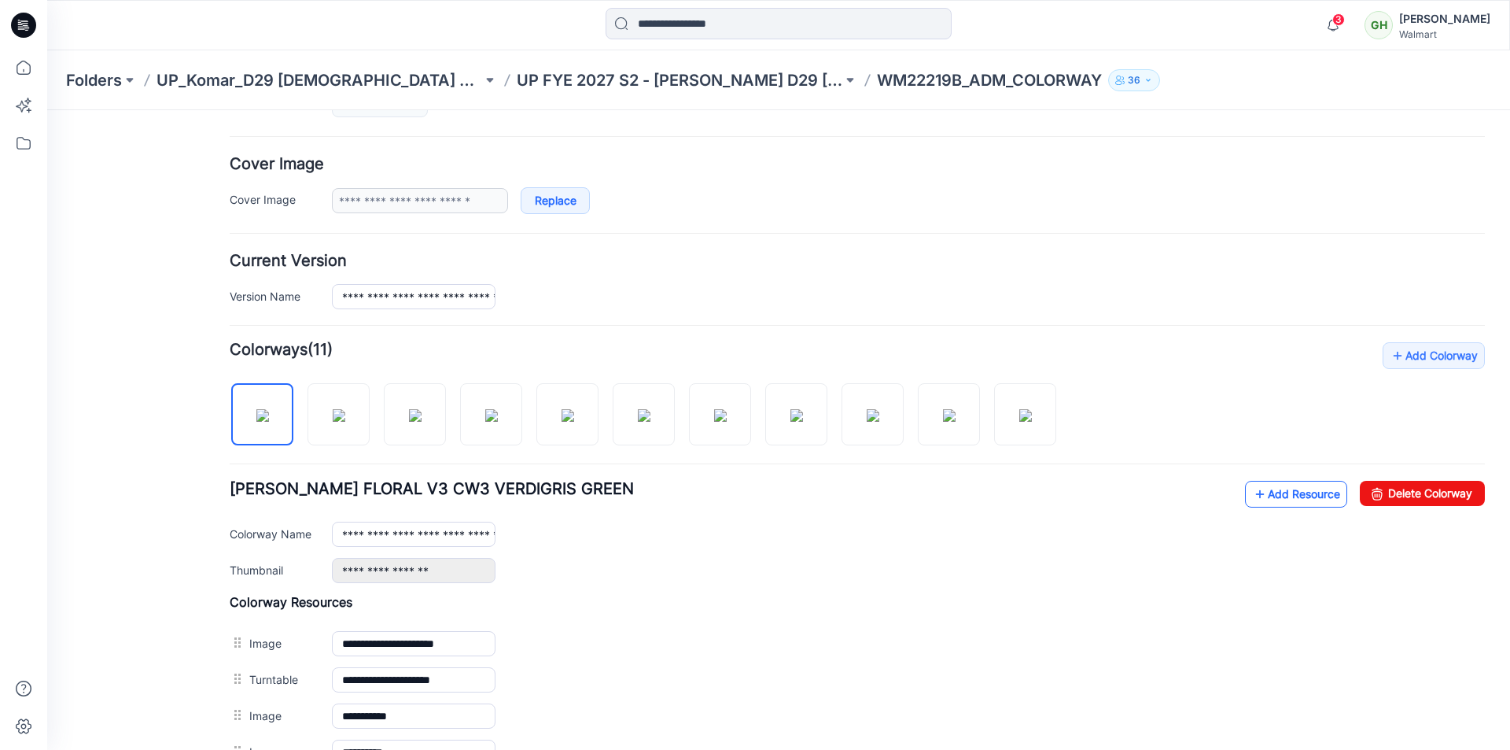
scroll to position [605, 0]
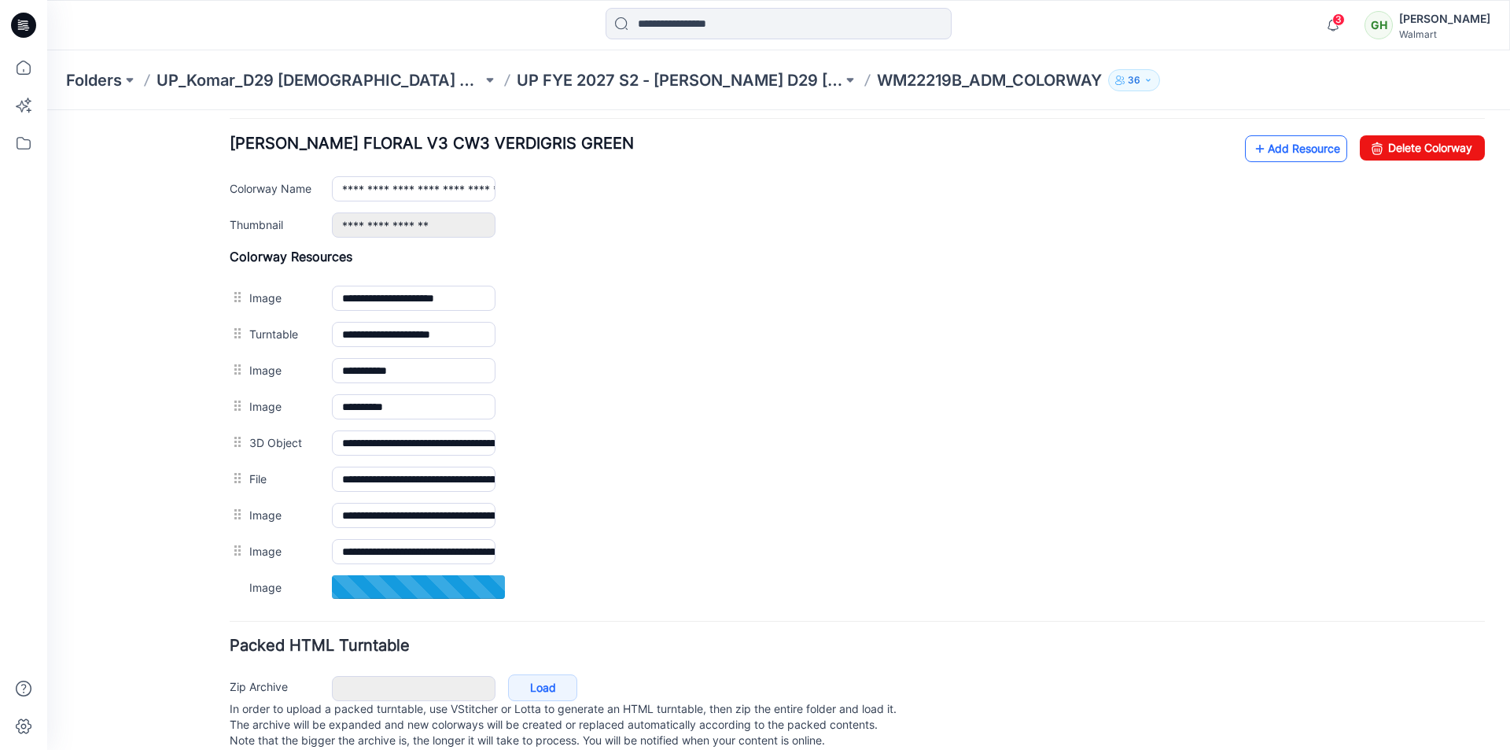
click at [1281, 154] on link "Add Resource" at bounding box center [1296, 148] width 102 height 27
click at [1275, 149] on link "Add Resource" at bounding box center [1296, 148] width 102 height 27
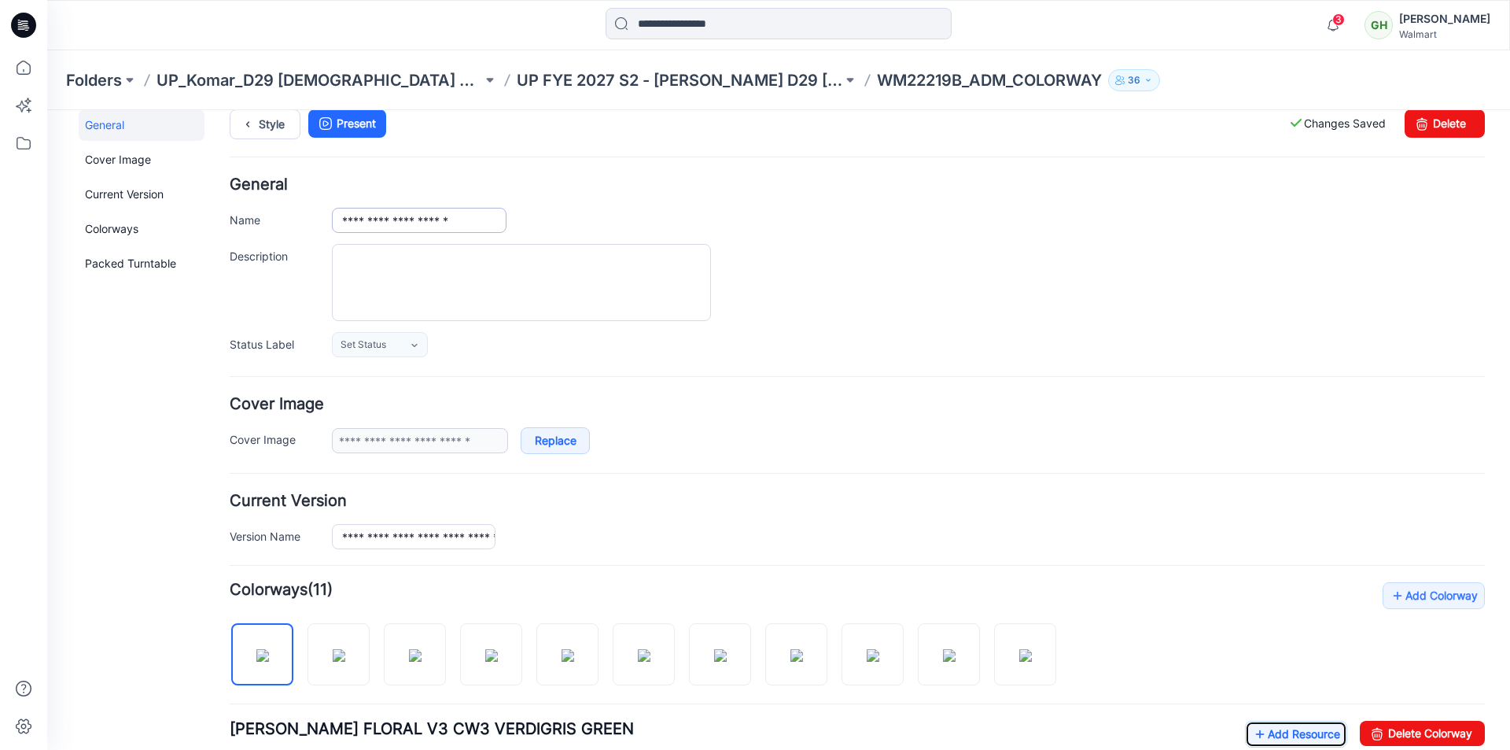
scroll to position [0, 0]
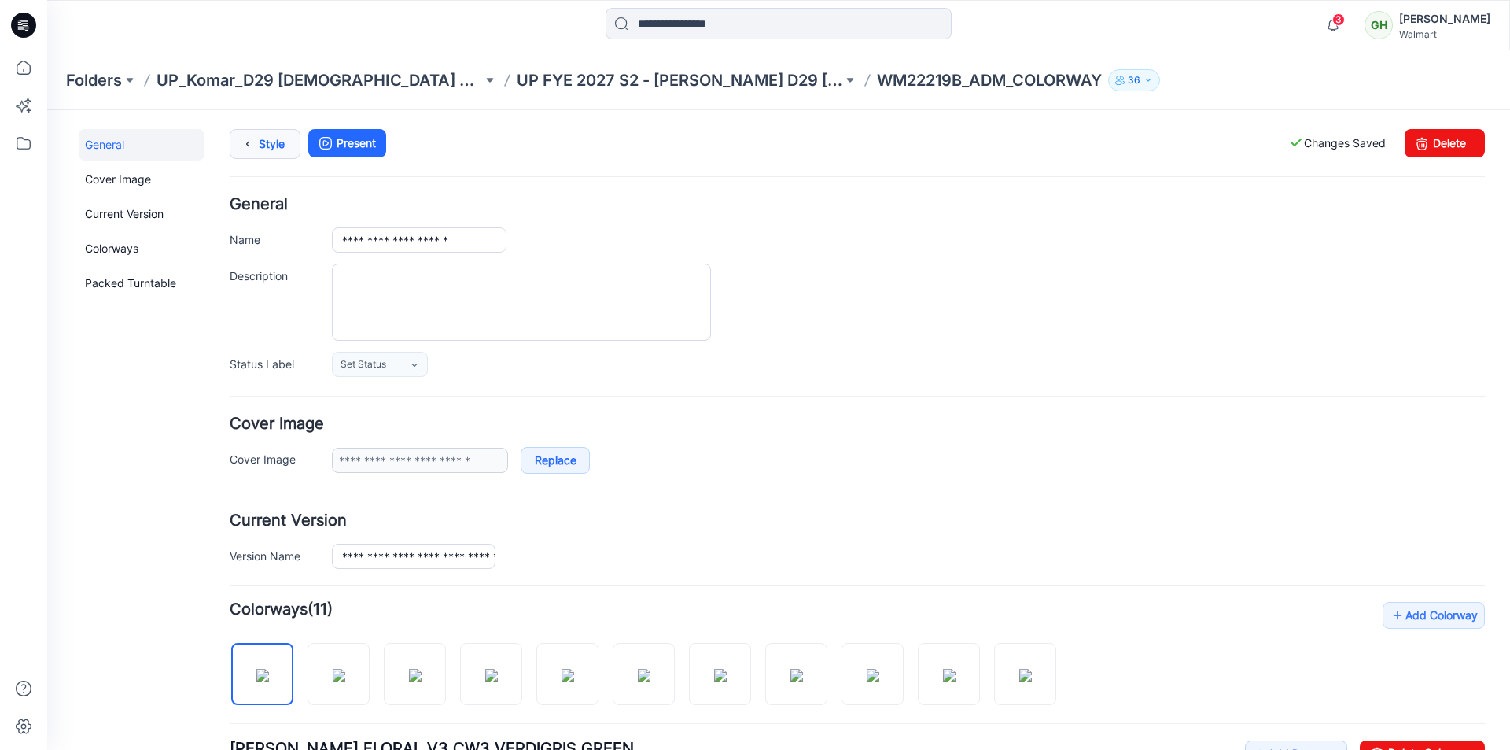
click at [278, 155] on link "Style" at bounding box center [265, 144] width 71 height 30
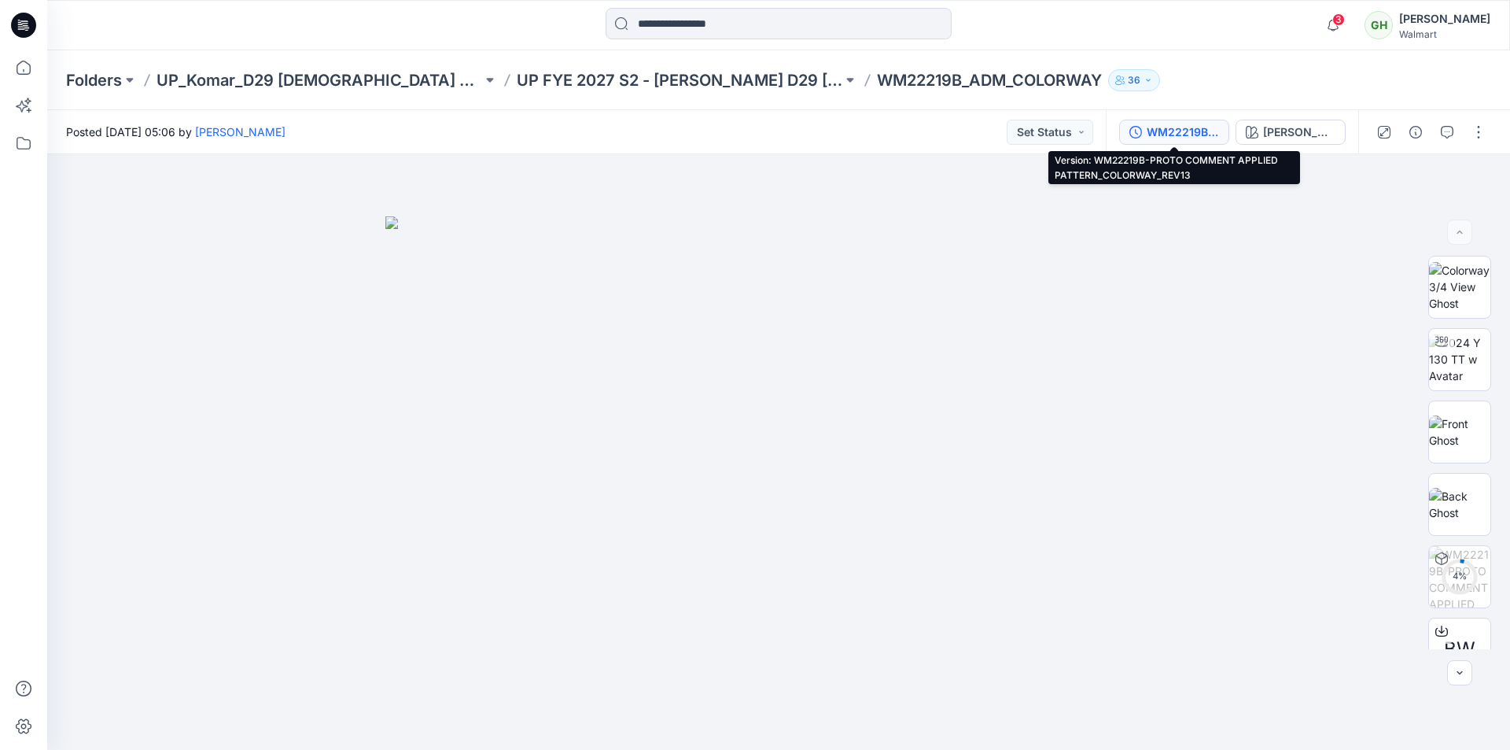
click at [1205, 135] on div "WM22219B-PROTO COMMENT APPLIED PATTERN_COLORWAY_REV13" at bounding box center [1183, 131] width 72 height 17
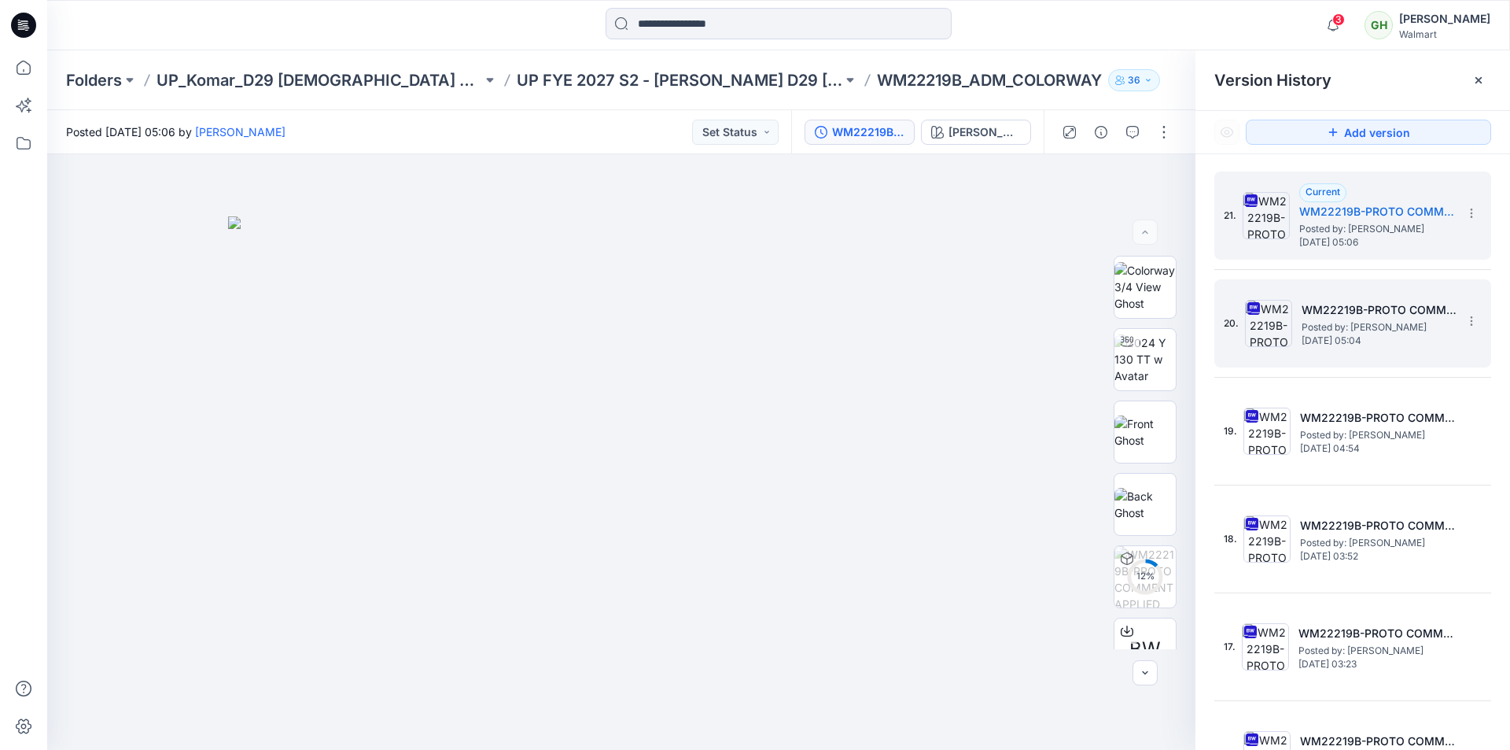
click at [1327, 335] on span "Saturday, September 20, 2025 05:04" at bounding box center [1380, 340] width 157 height 11
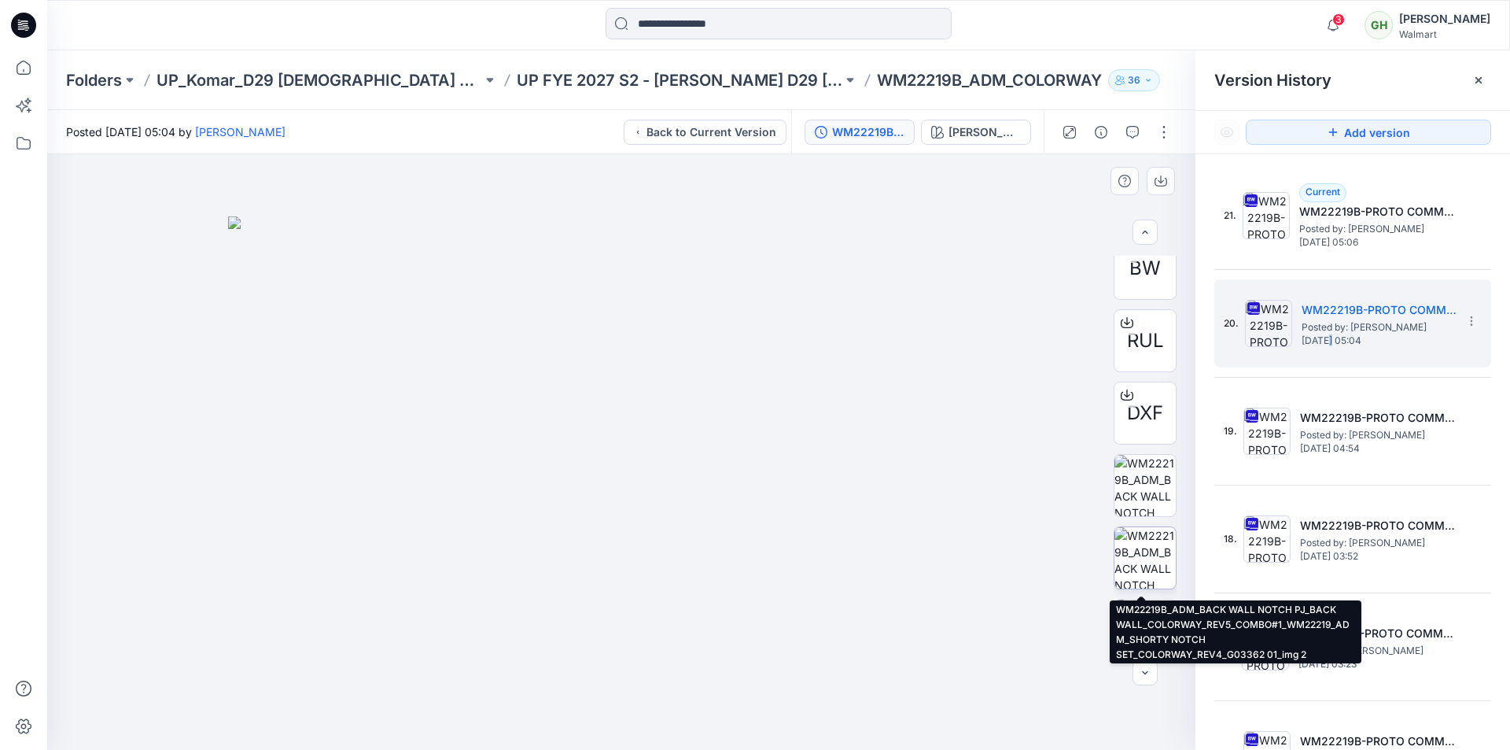
scroll to position [302, 0]
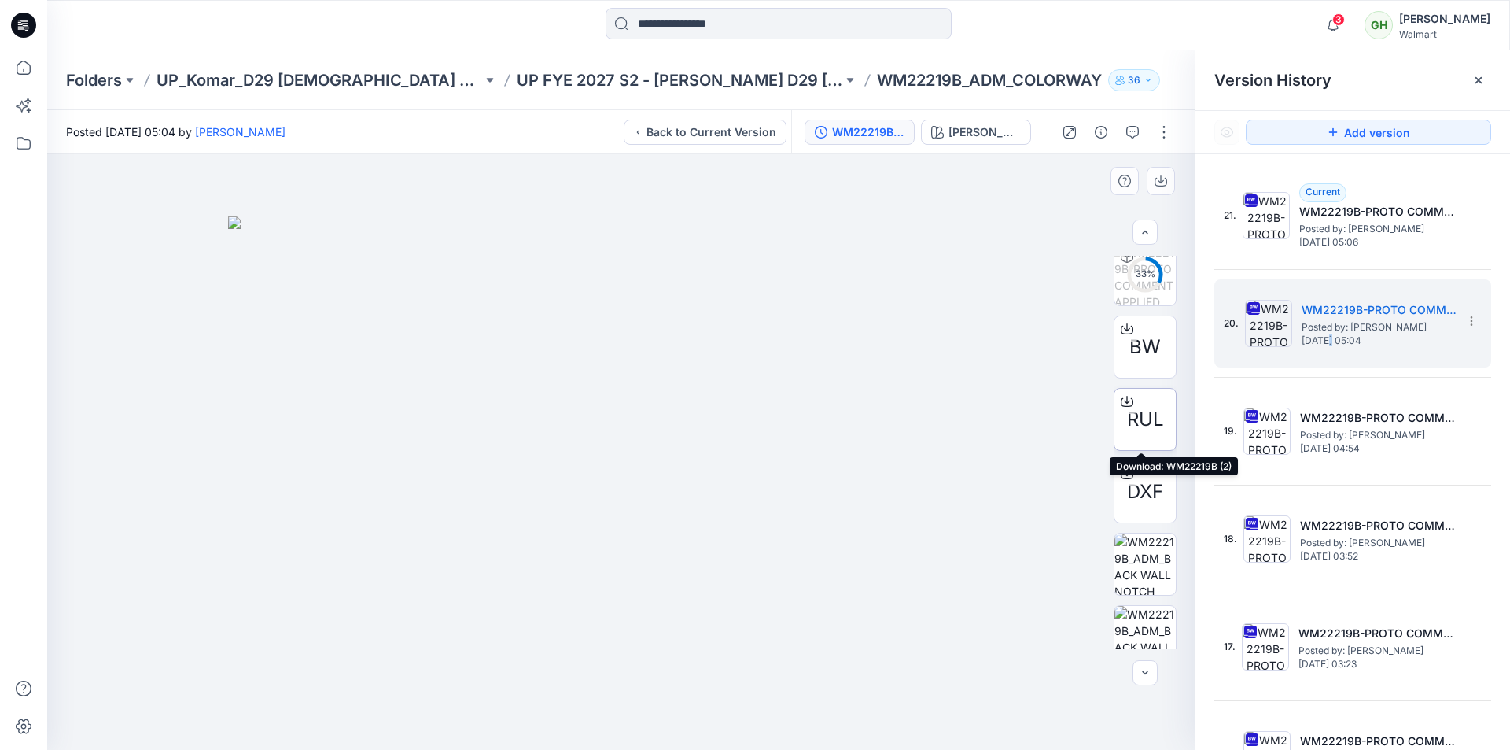
click at [1134, 417] on span "RUL" at bounding box center [1145, 419] width 37 height 28
click at [1137, 482] on span "DXF" at bounding box center [1145, 491] width 36 height 28
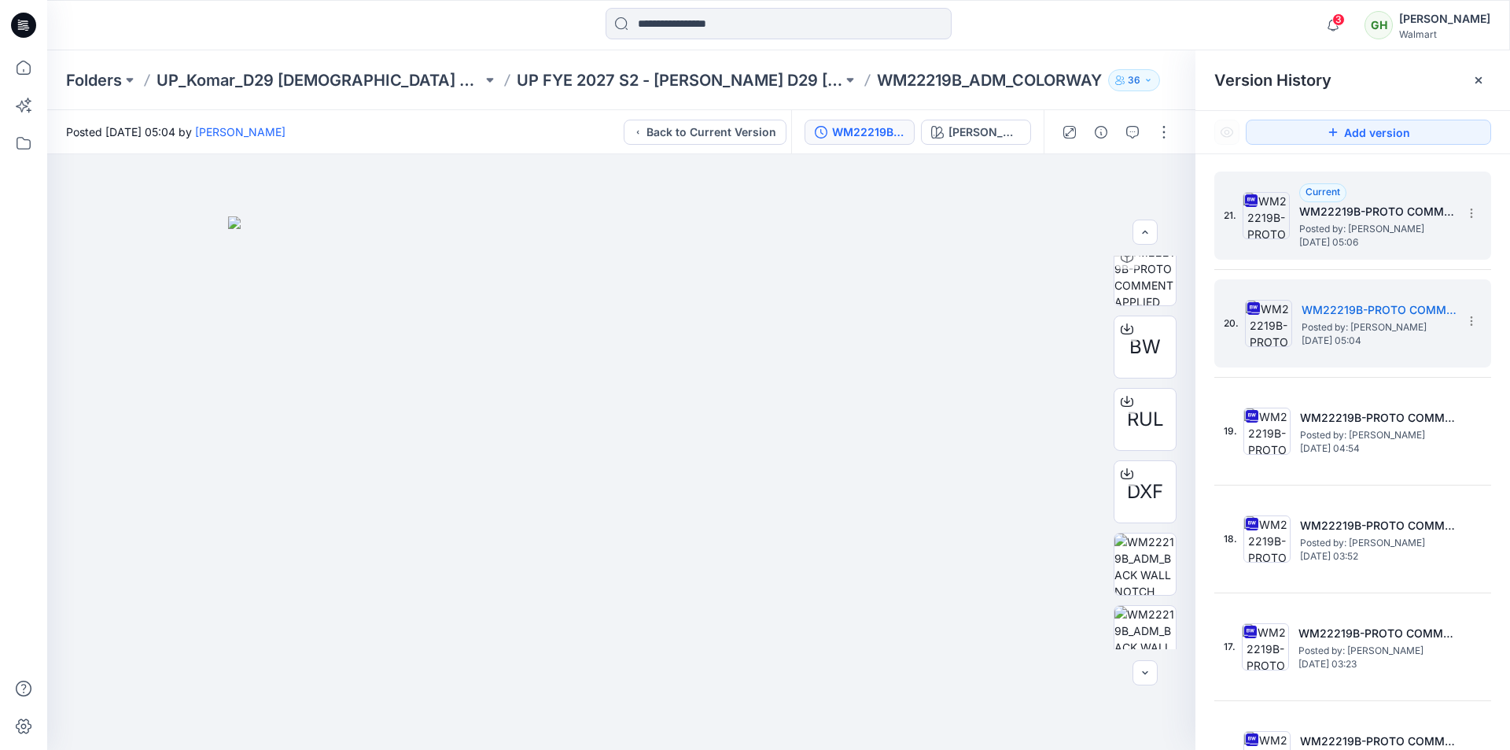
click at [1334, 227] on span "Posted by: Gayan Hettiarachchi" at bounding box center [1377, 229] width 157 height 16
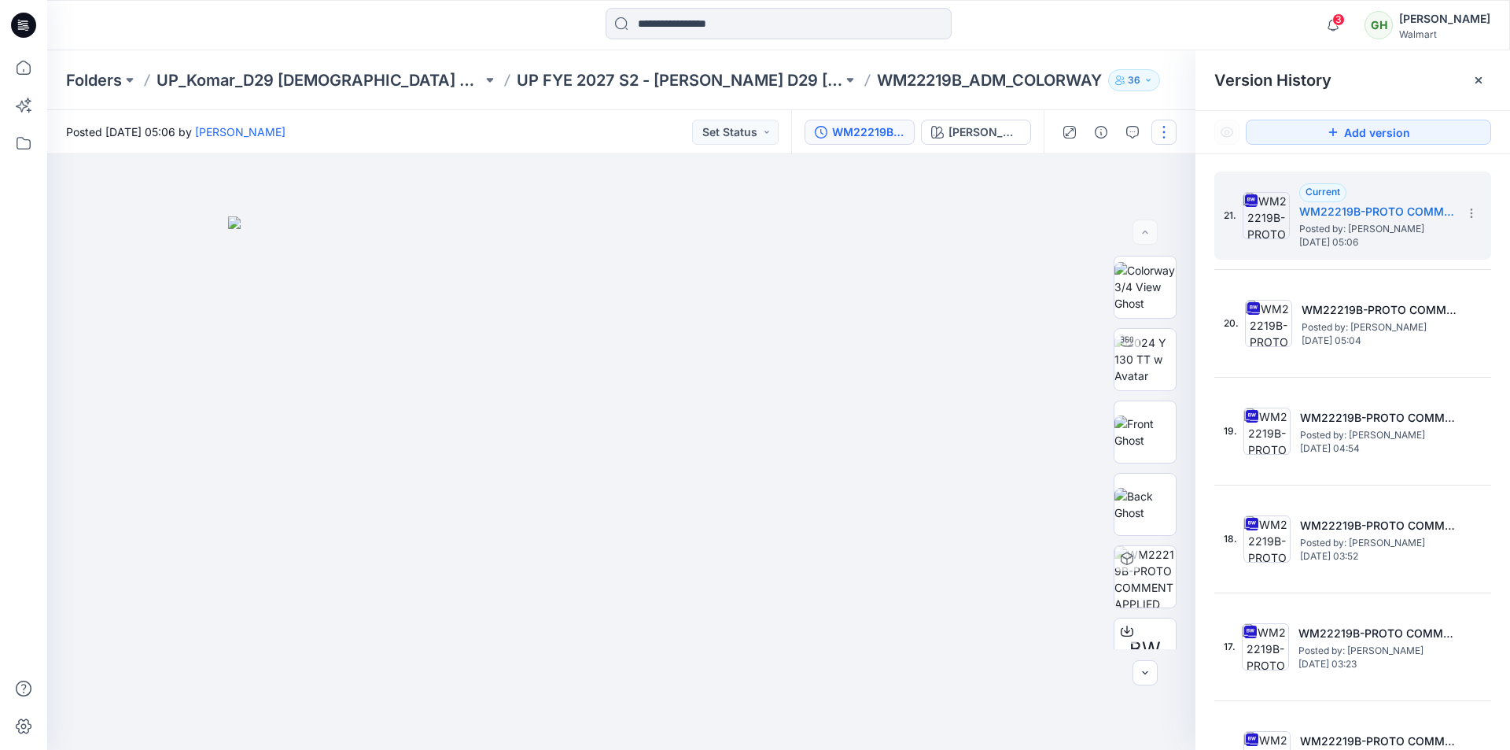
click at [1170, 134] on button "button" at bounding box center [1164, 132] width 25 height 25
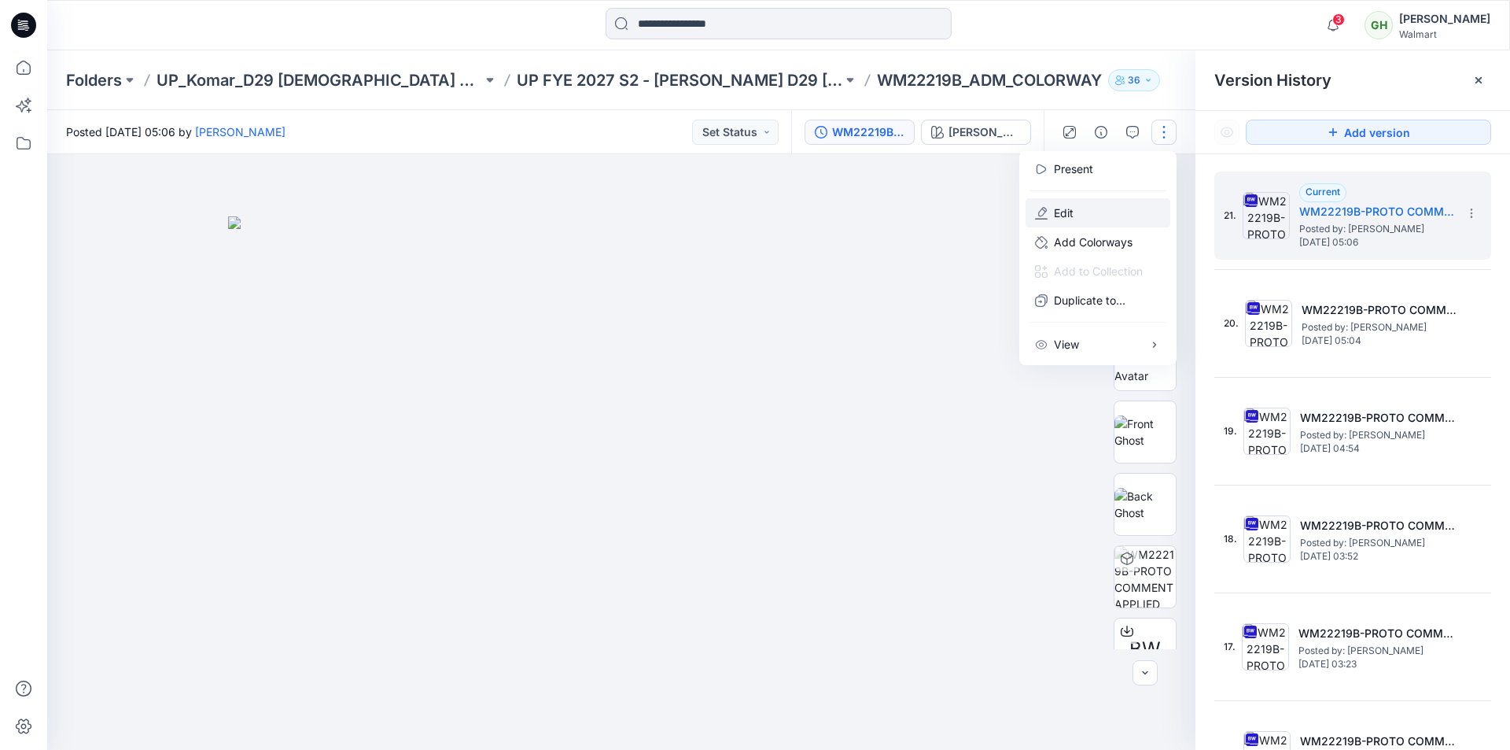
click at [1073, 208] on button "Edit" at bounding box center [1098, 212] width 145 height 29
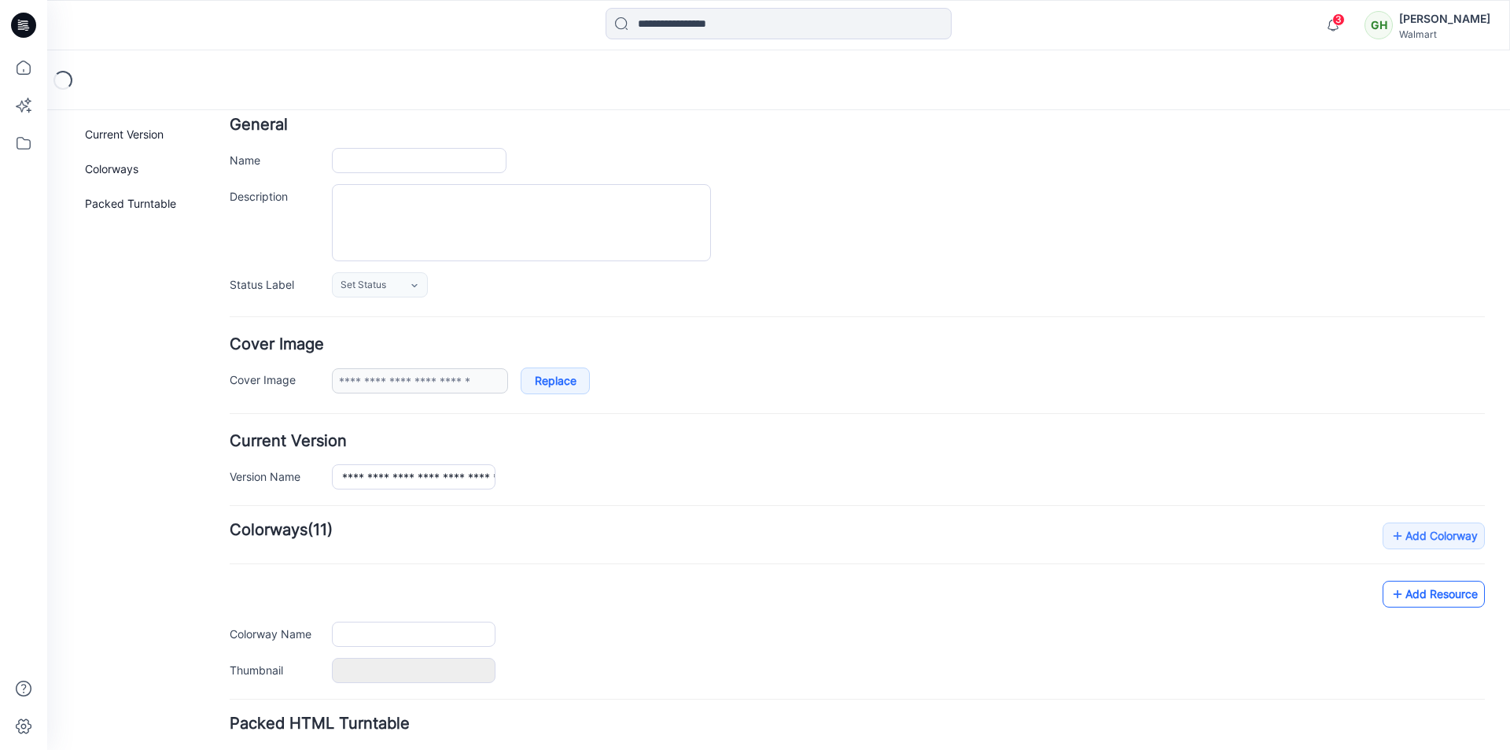
scroll to position [193, 0]
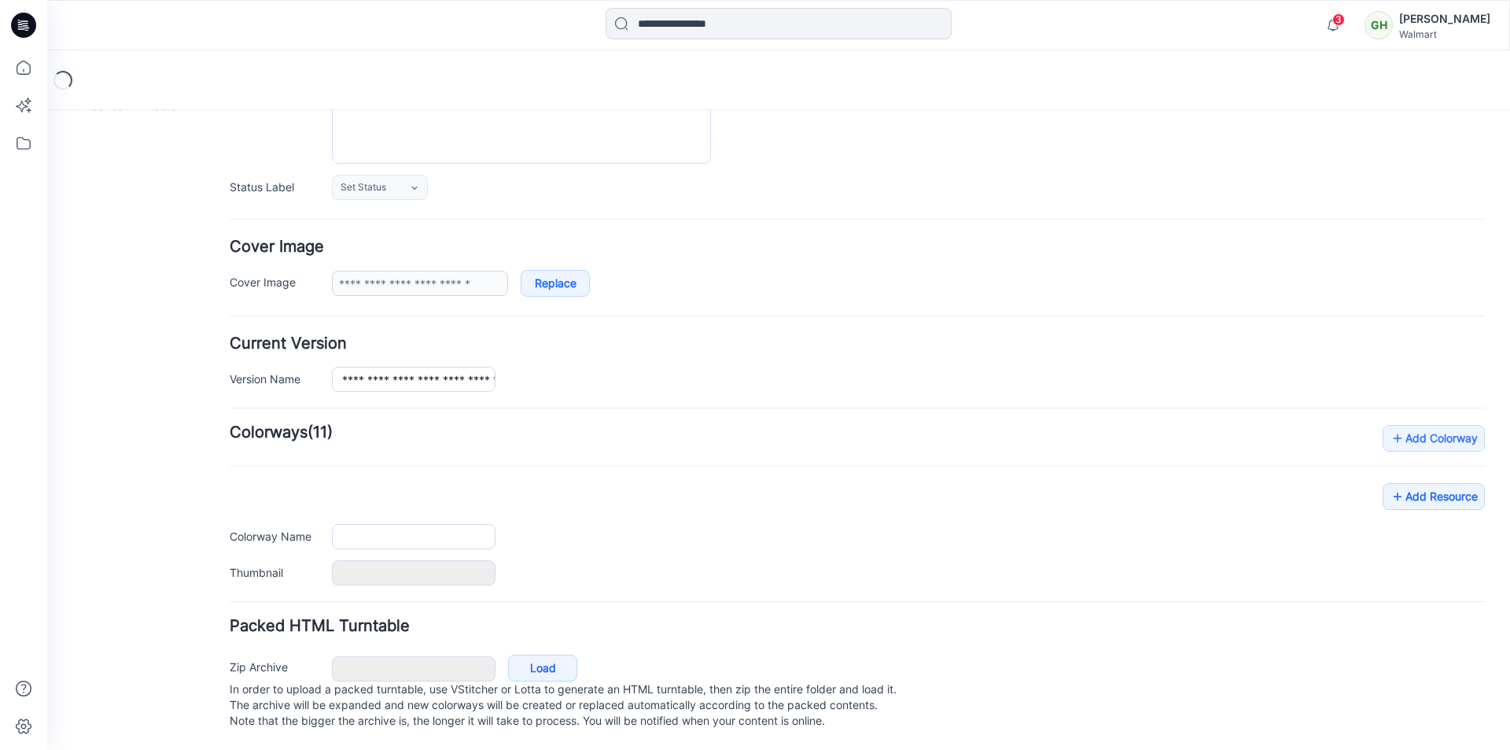
type input "**********"
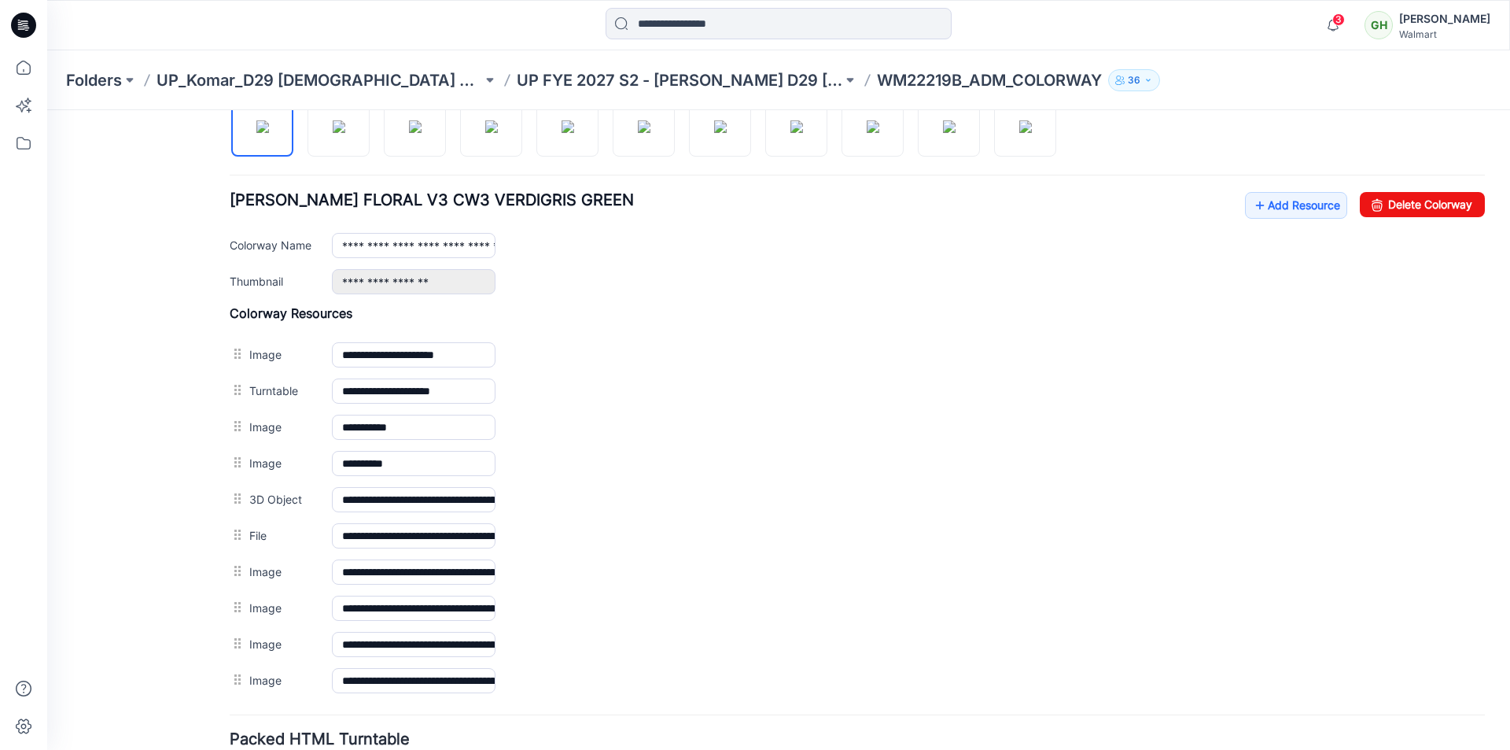
scroll to position [520, 0]
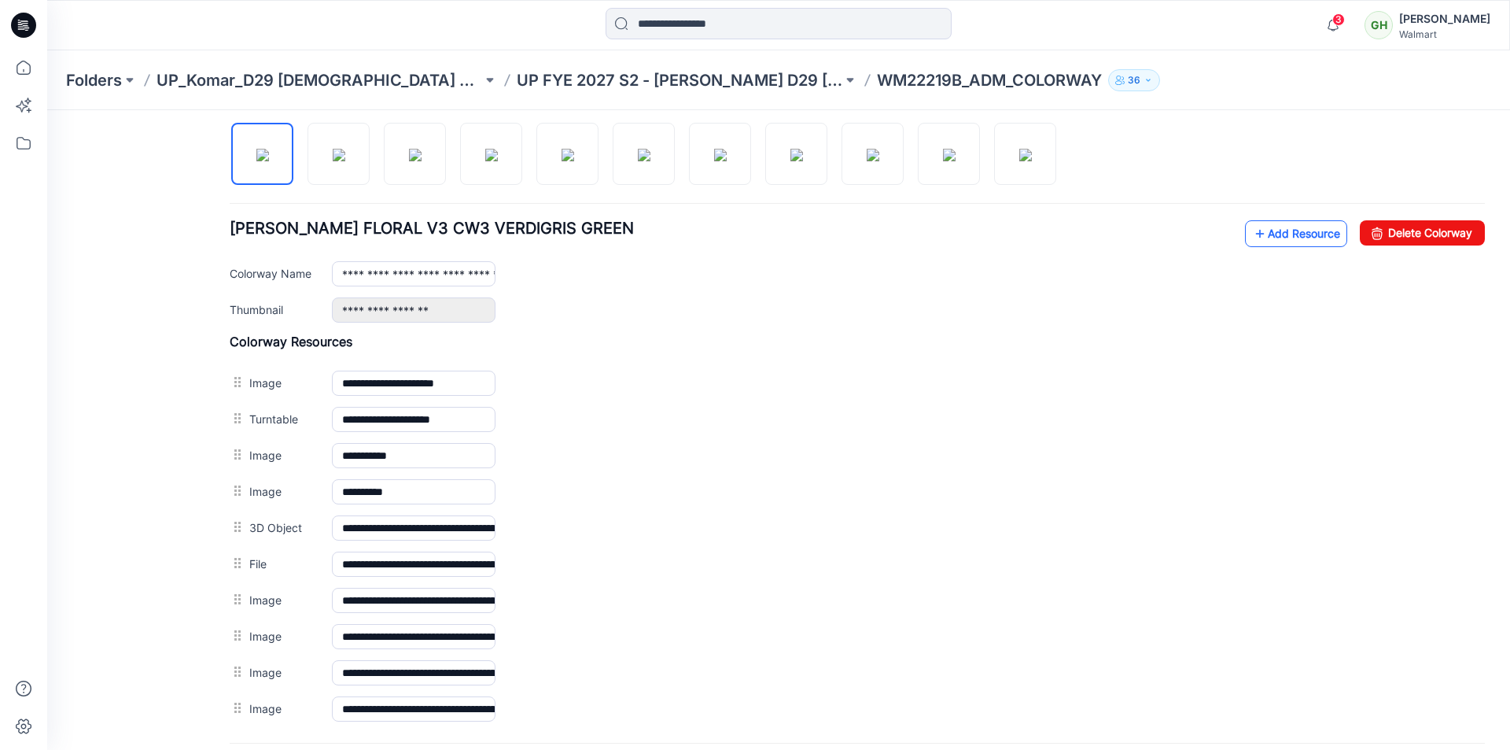
click at [1255, 239] on link "Add Resource" at bounding box center [1296, 233] width 102 height 27
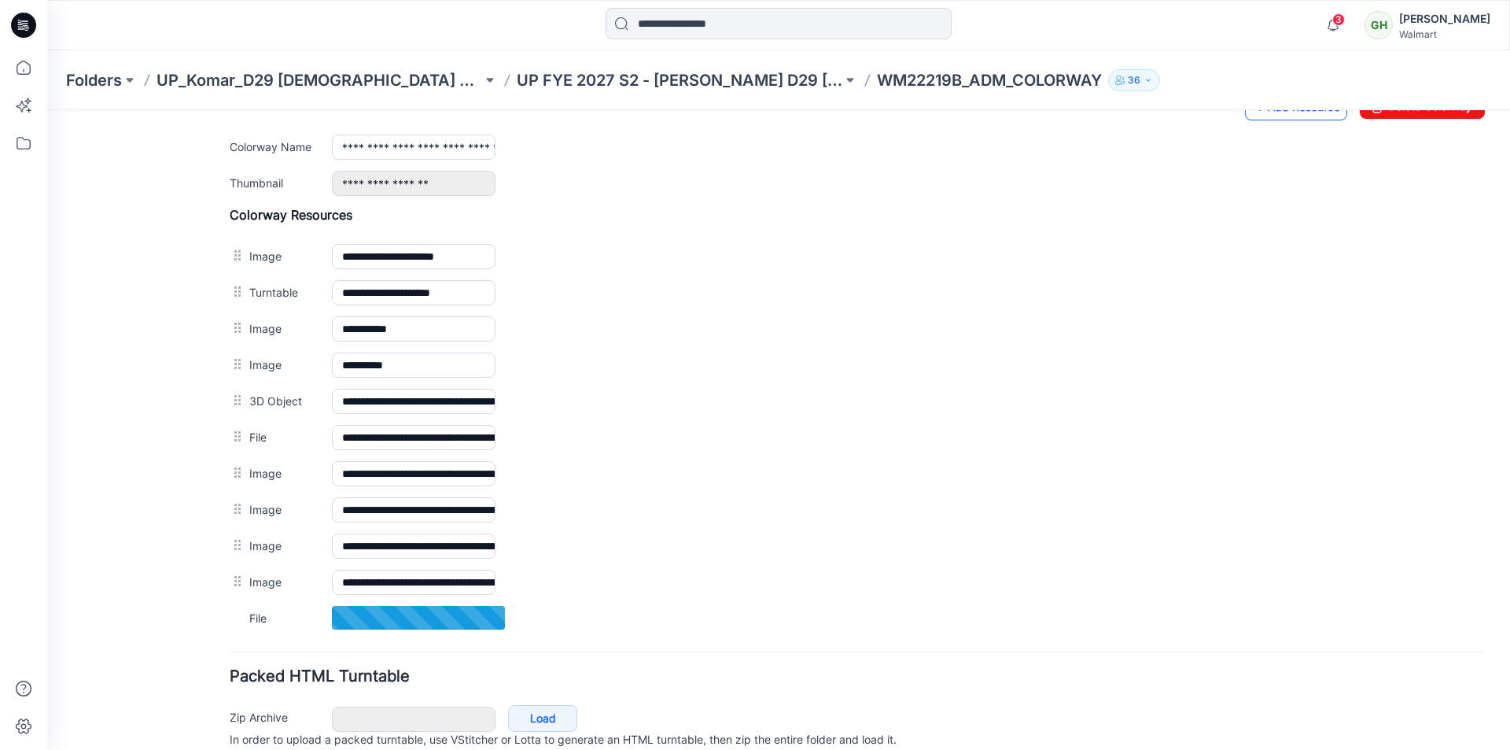
scroll to position [555, 0]
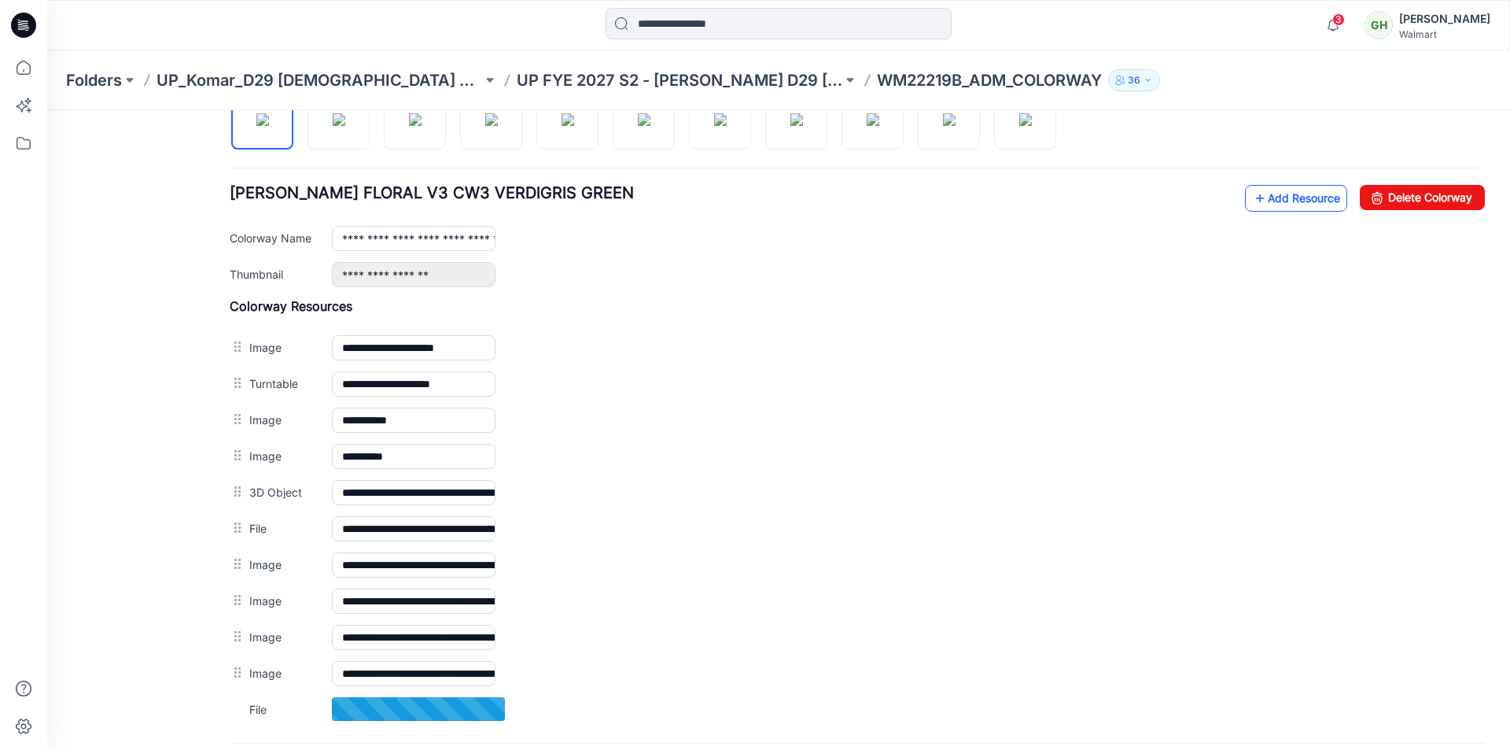
click at [1307, 201] on link "Add Resource" at bounding box center [1296, 198] width 102 height 27
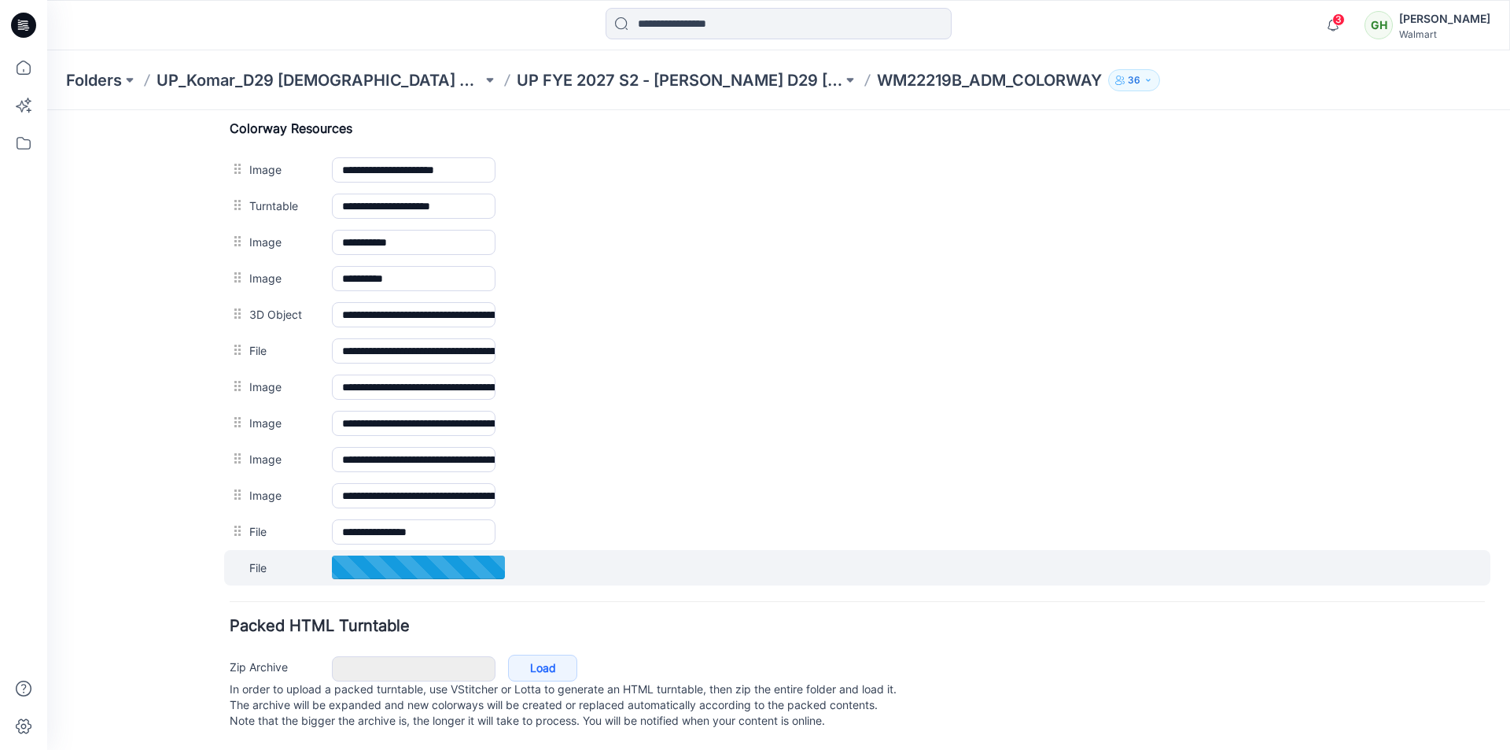
scroll to position [749, 0]
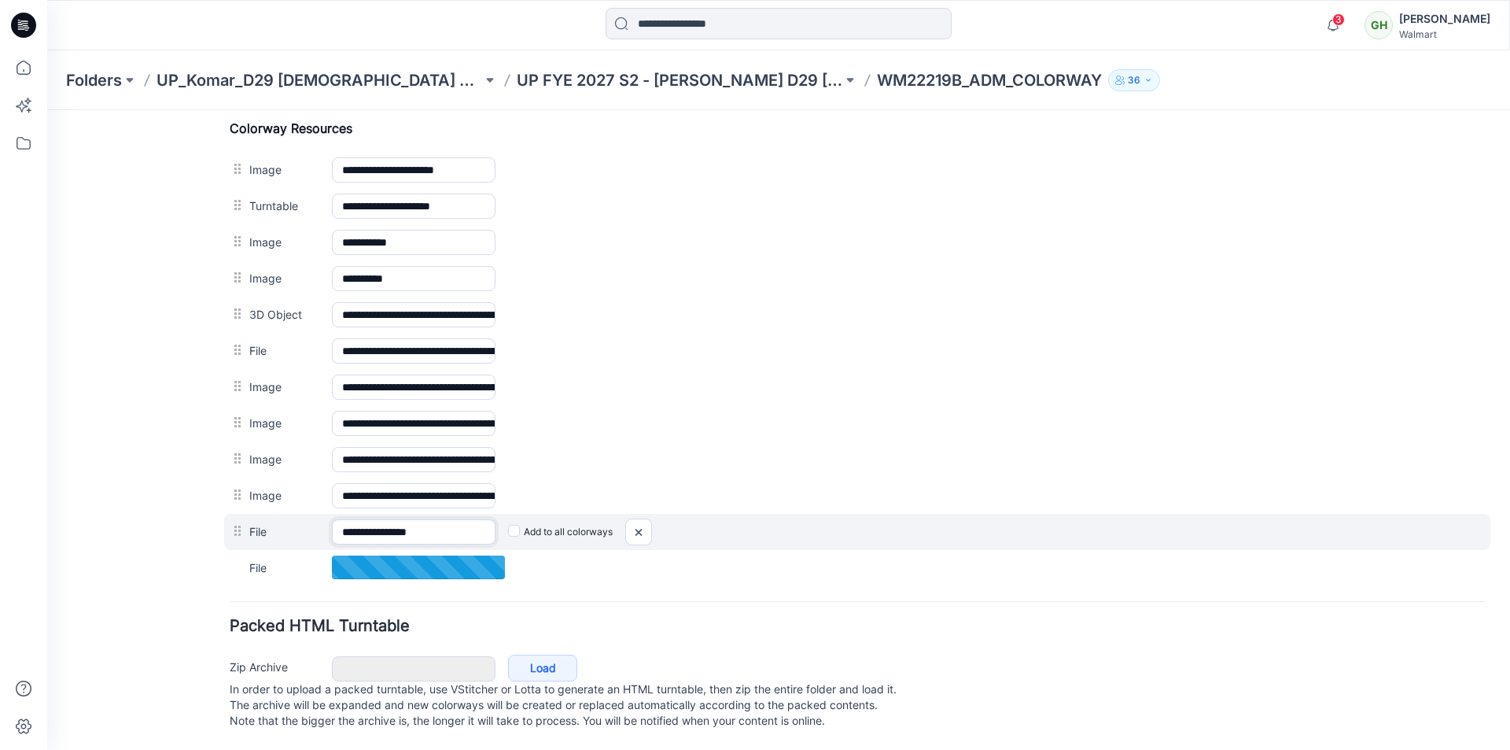
click at [441, 519] on input "**********" at bounding box center [414, 531] width 164 height 25
type input "**********"
click at [455, 518] on input "**********" at bounding box center [414, 530] width 164 height 25
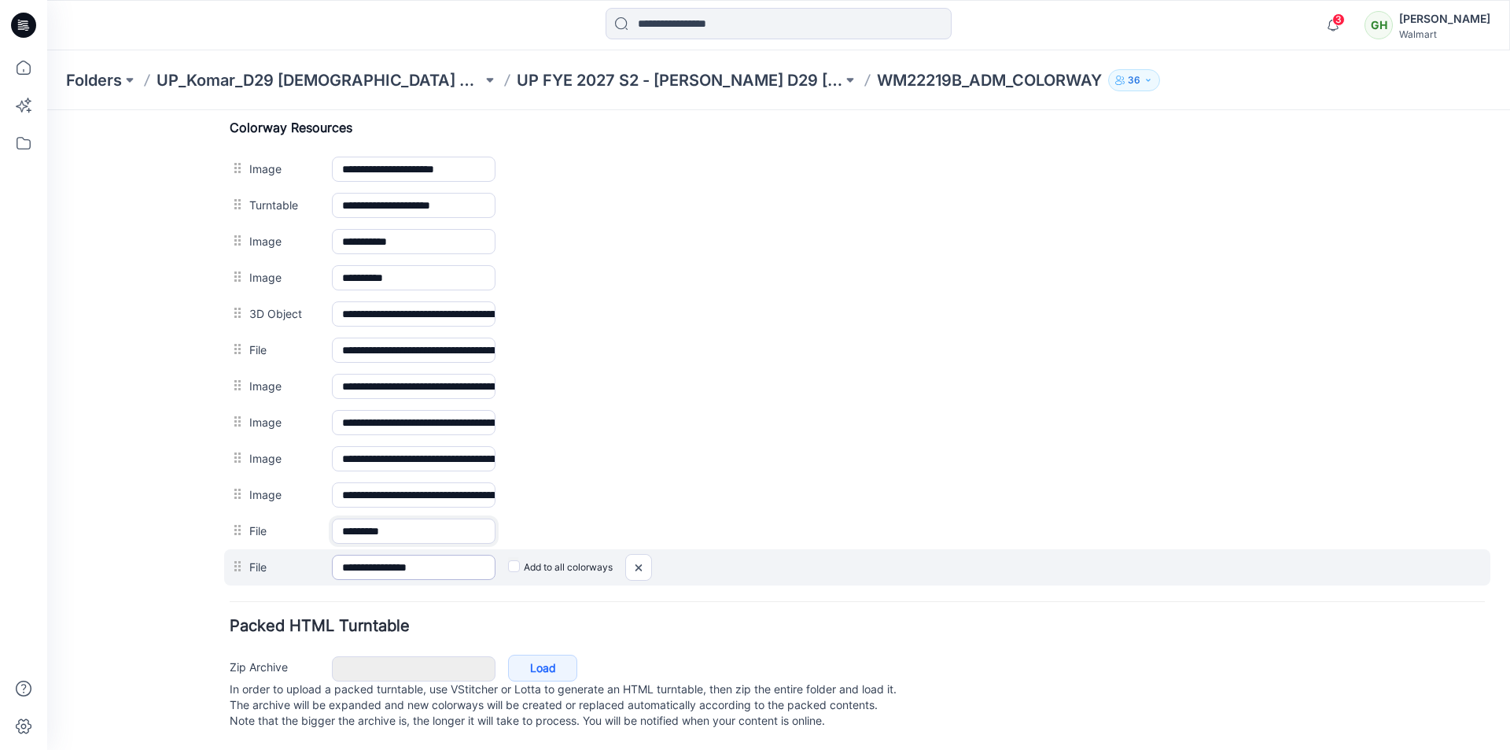
type input "********"
click at [440, 555] on input "**********" at bounding box center [414, 567] width 164 height 25
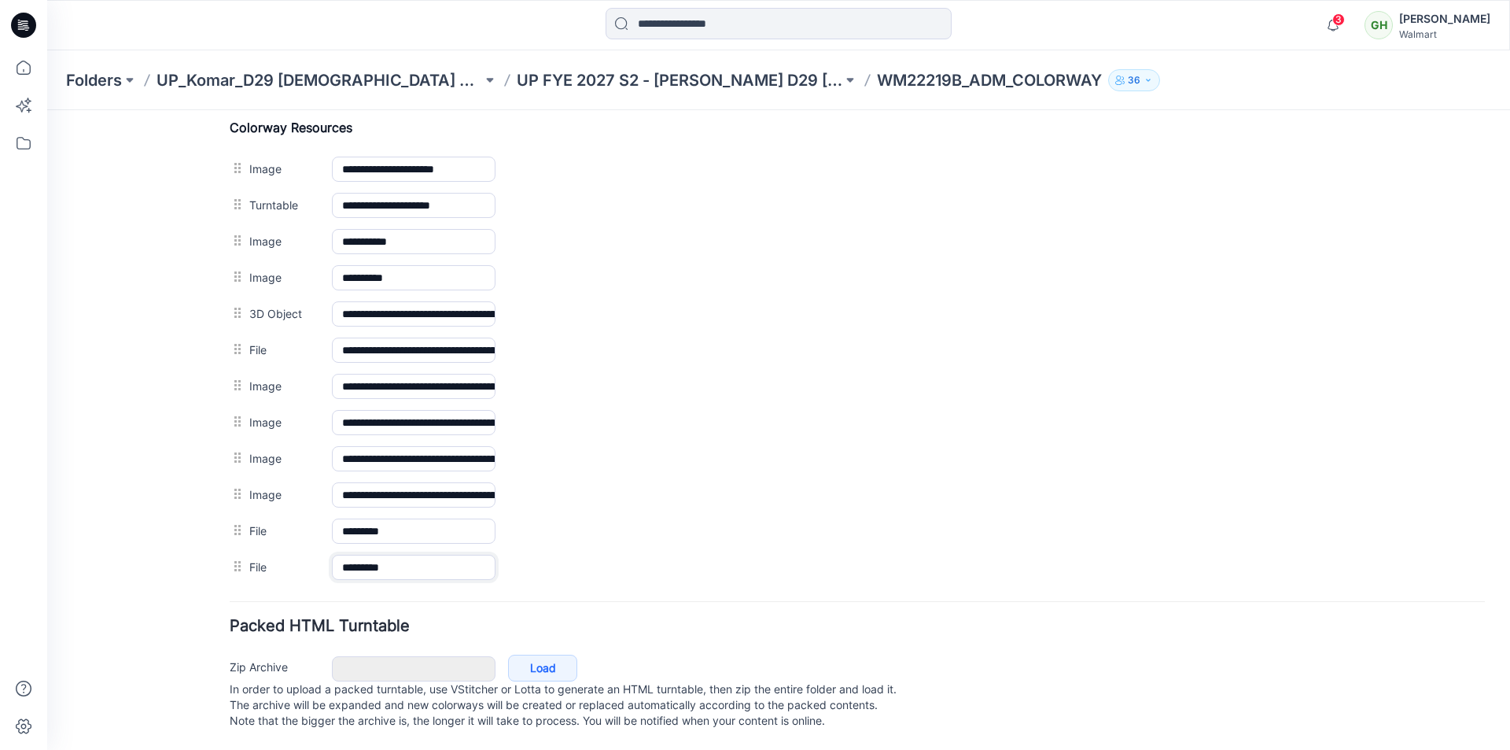
type input "********"
click at [496, 598] on form "**********" at bounding box center [857, 98] width 1255 height 1271
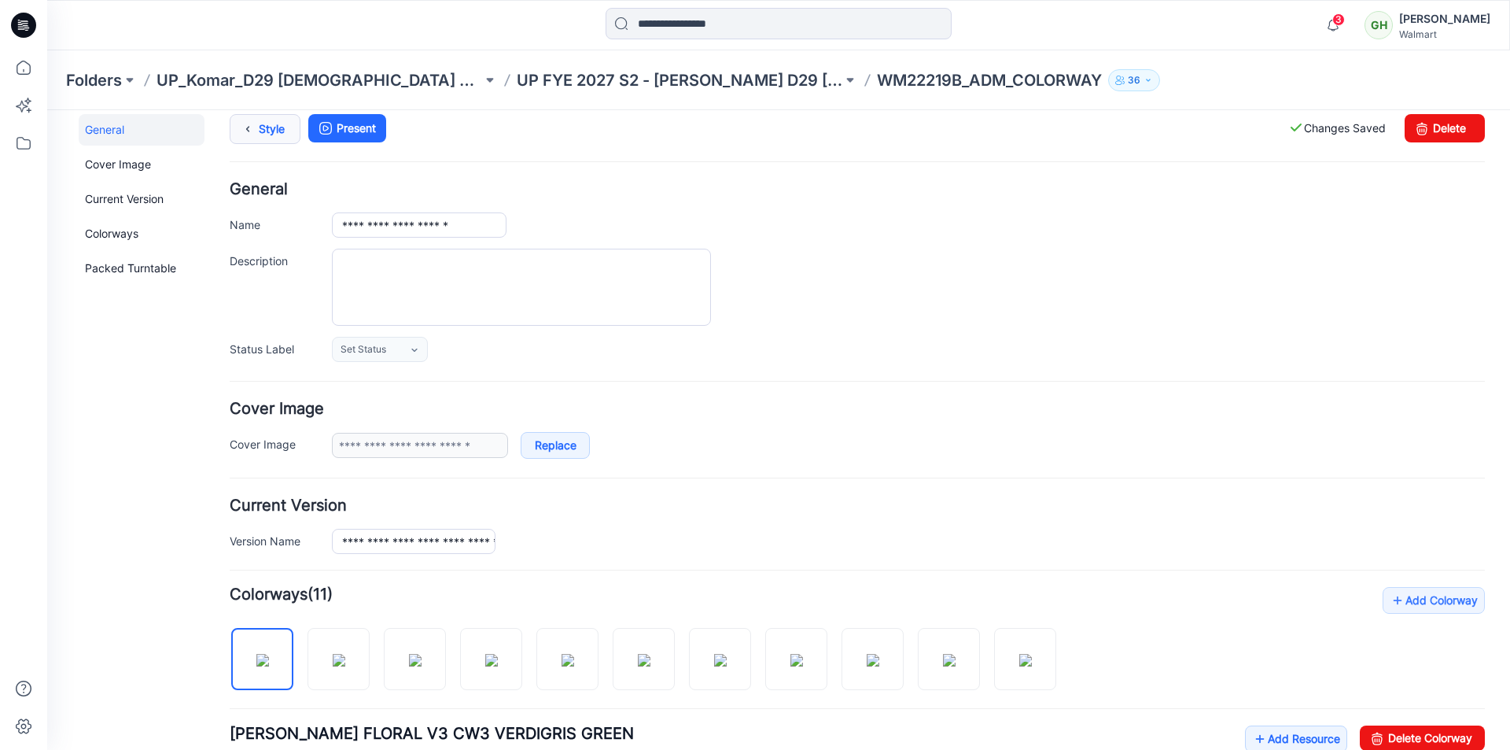
scroll to position [0, 0]
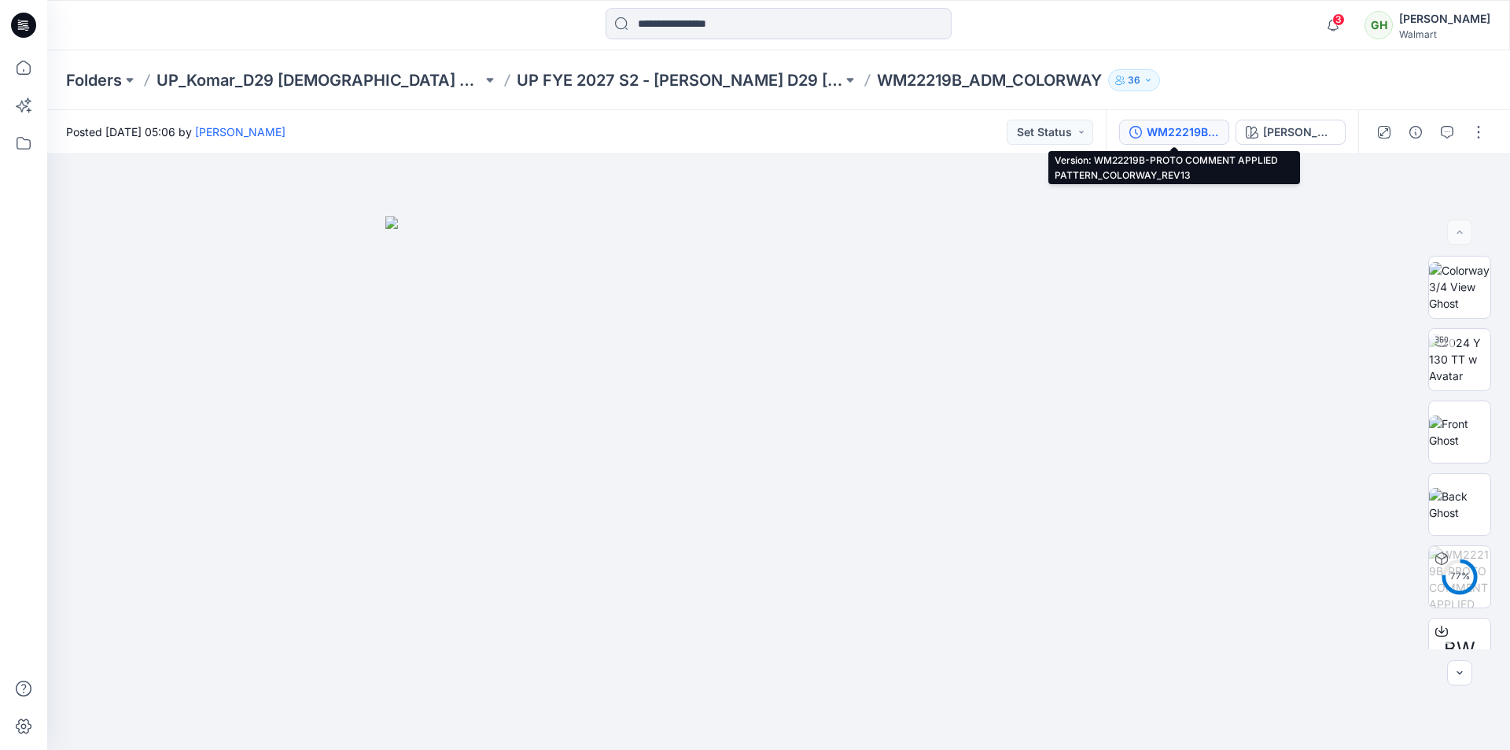
click at [1151, 134] on div "WM22219B-PROTO COMMENT APPLIED PATTERN_COLORWAY_REV13" at bounding box center [1183, 131] width 72 height 17
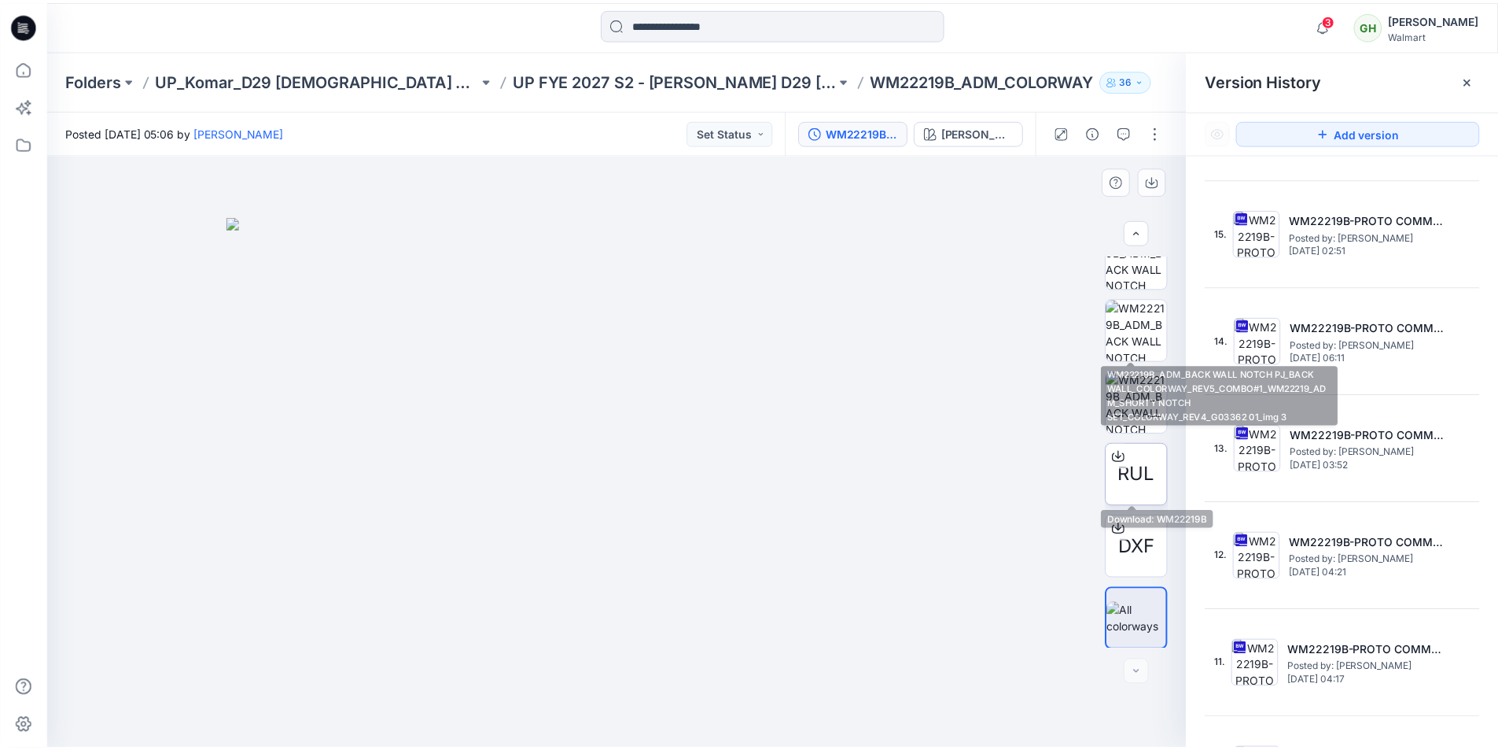
scroll to position [538, 0]
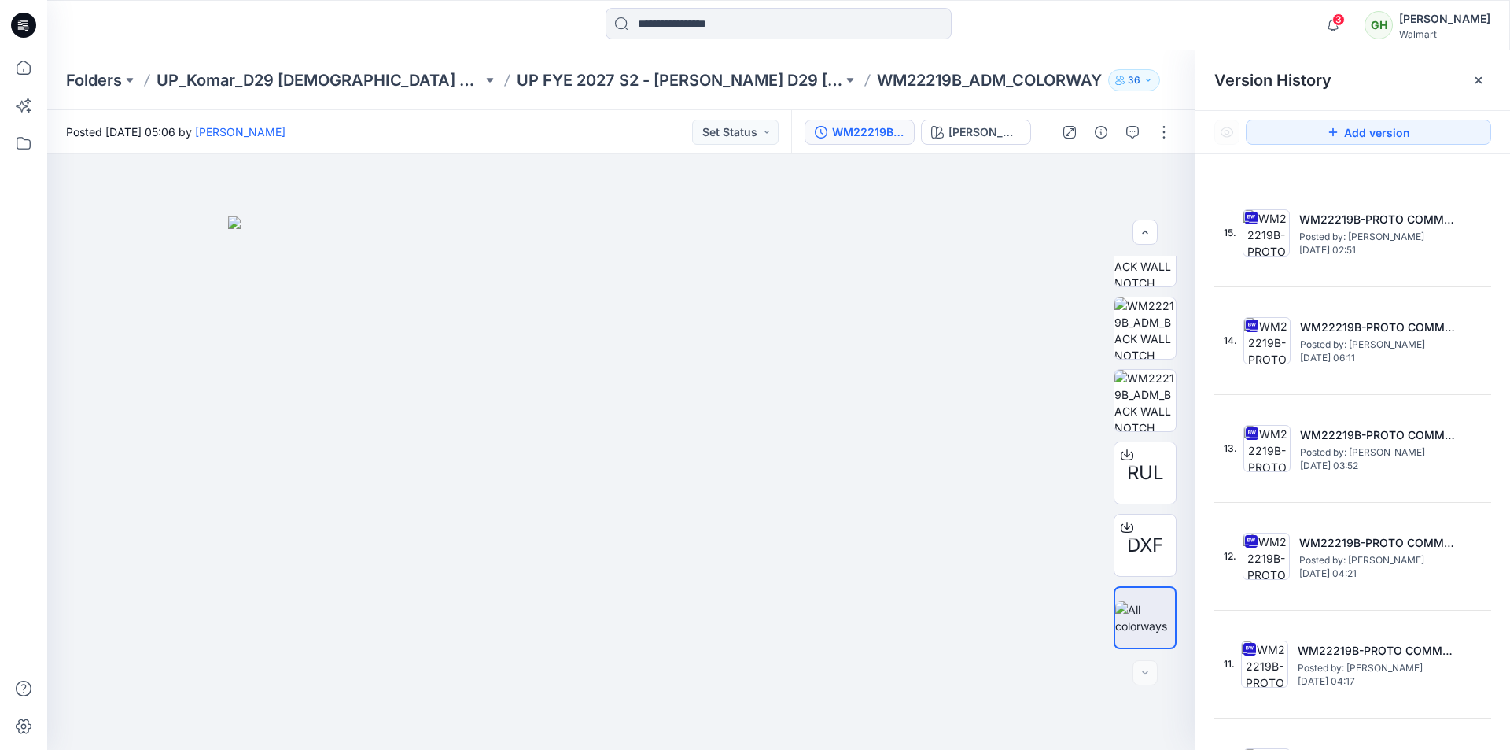
click at [22, 24] on icon at bounding box center [24, 23] width 7 height 1
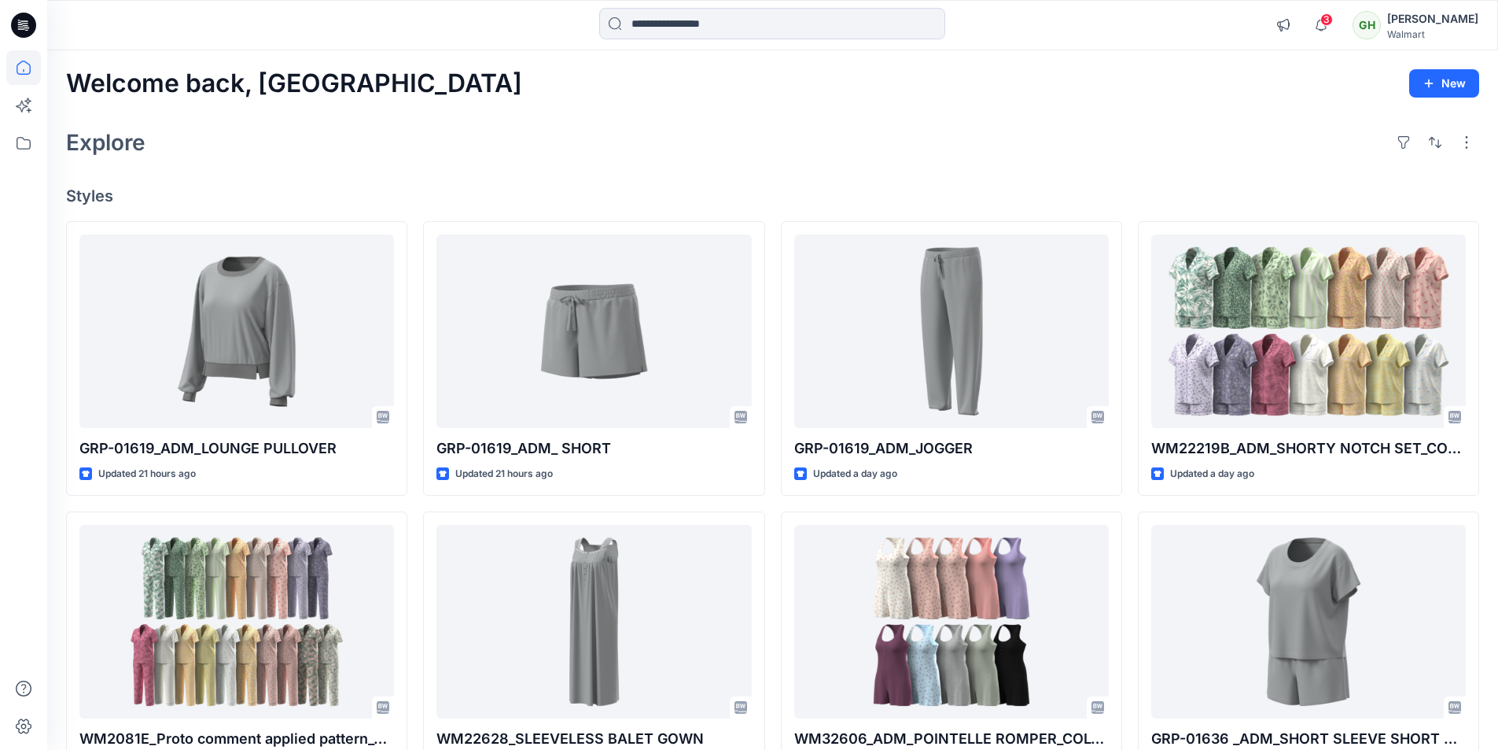
scroll to position [8001, 0]
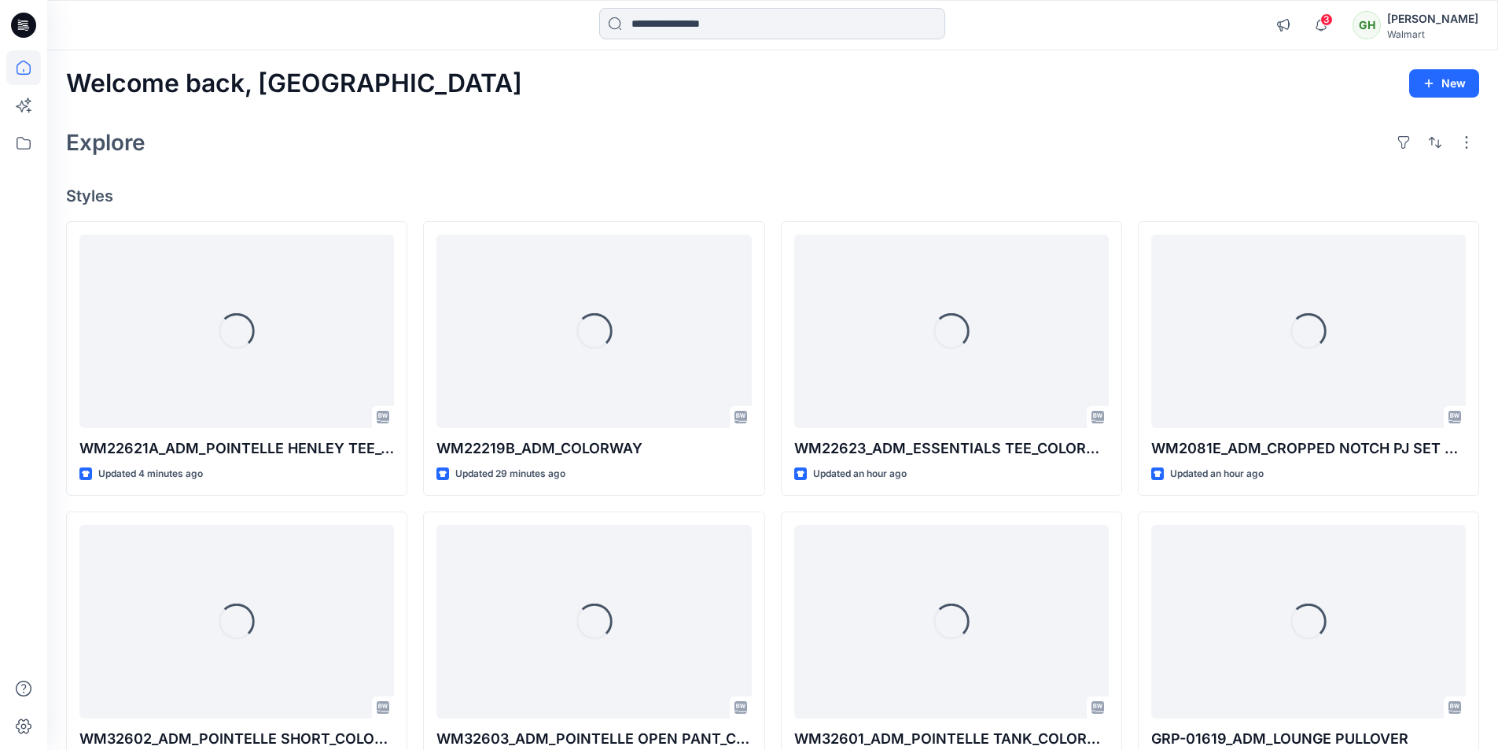
click at [732, 24] on input at bounding box center [772, 23] width 346 height 31
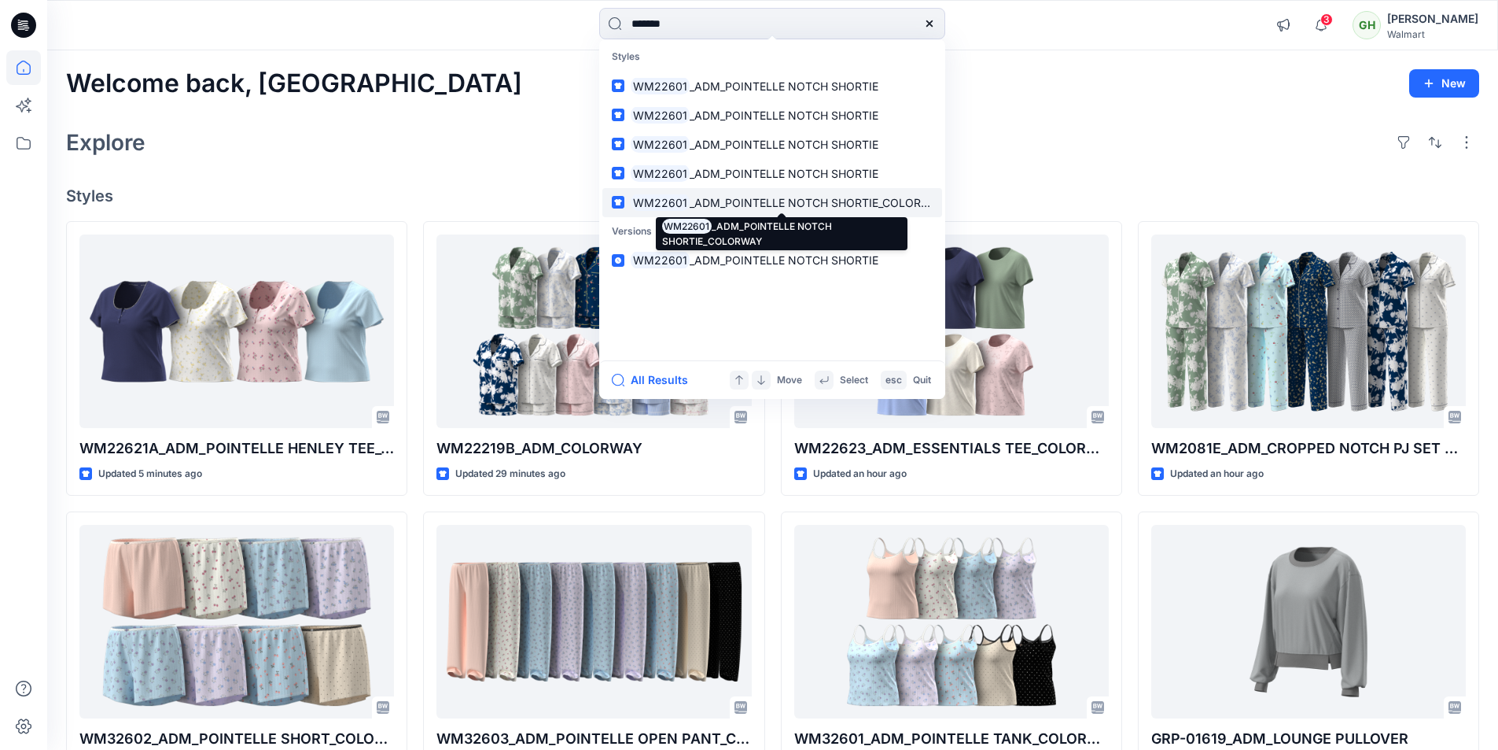
type input "*******"
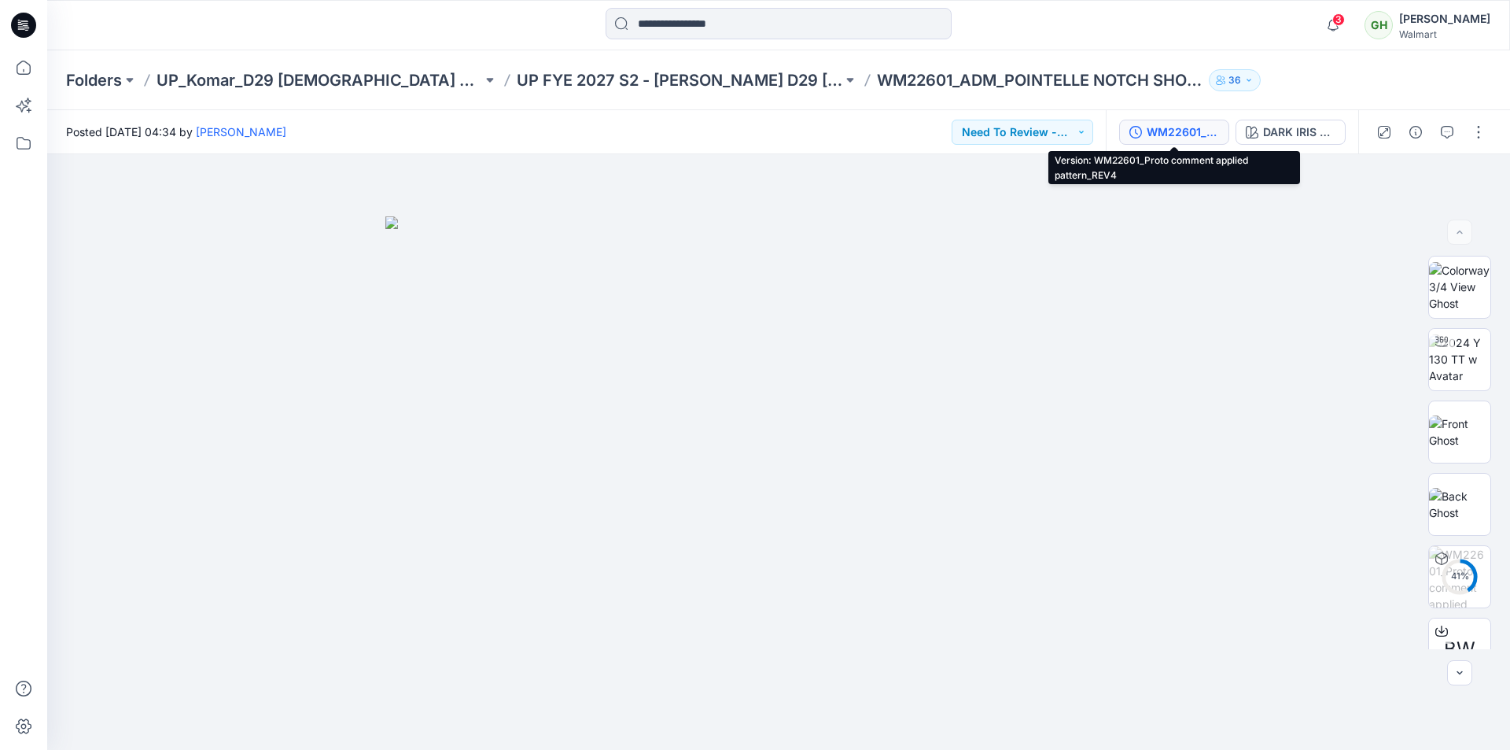
click at [1189, 129] on div "WM22601_Proto comment applied pattern_REV4" at bounding box center [1183, 131] width 72 height 17
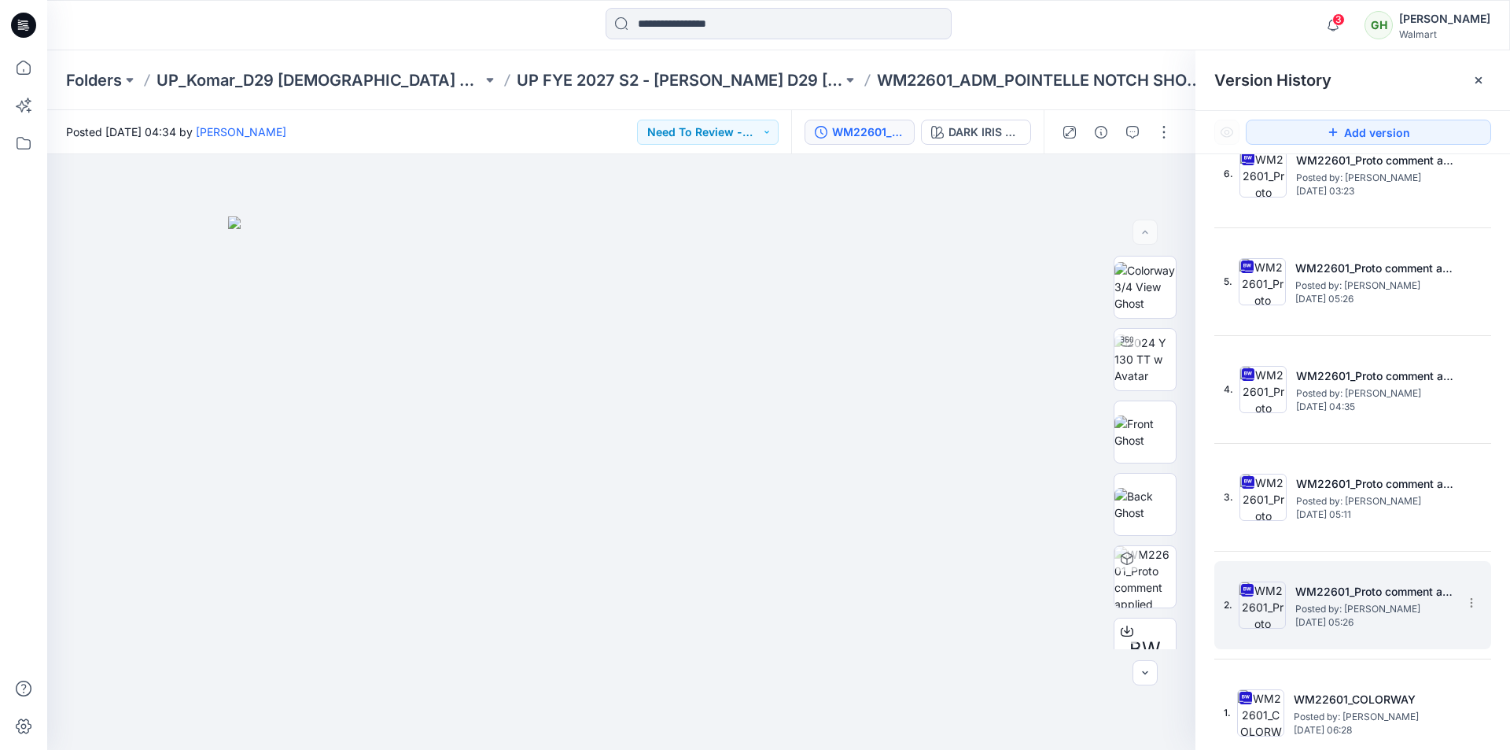
scroll to position [151, 0]
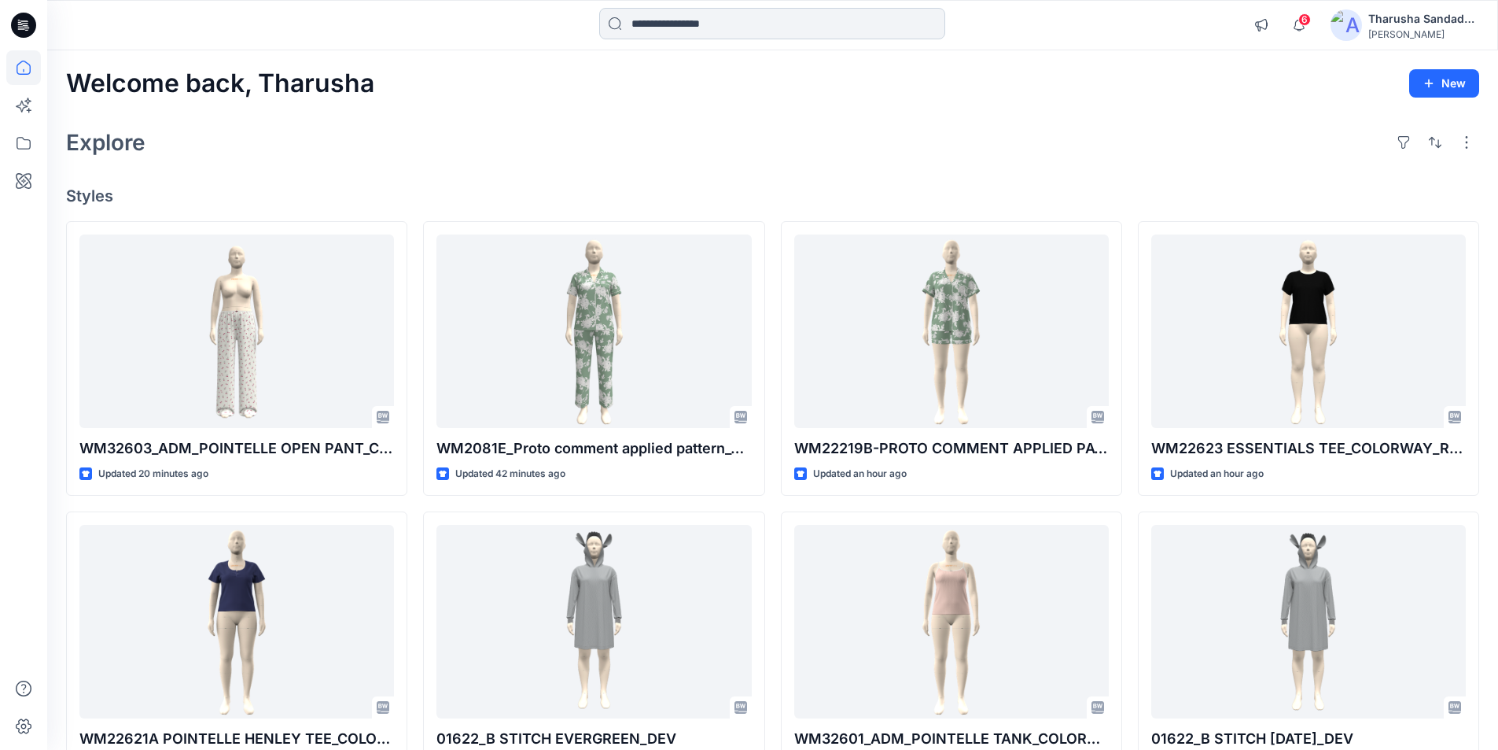
click at [711, 16] on input at bounding box center [772, 23] width 346 height 31
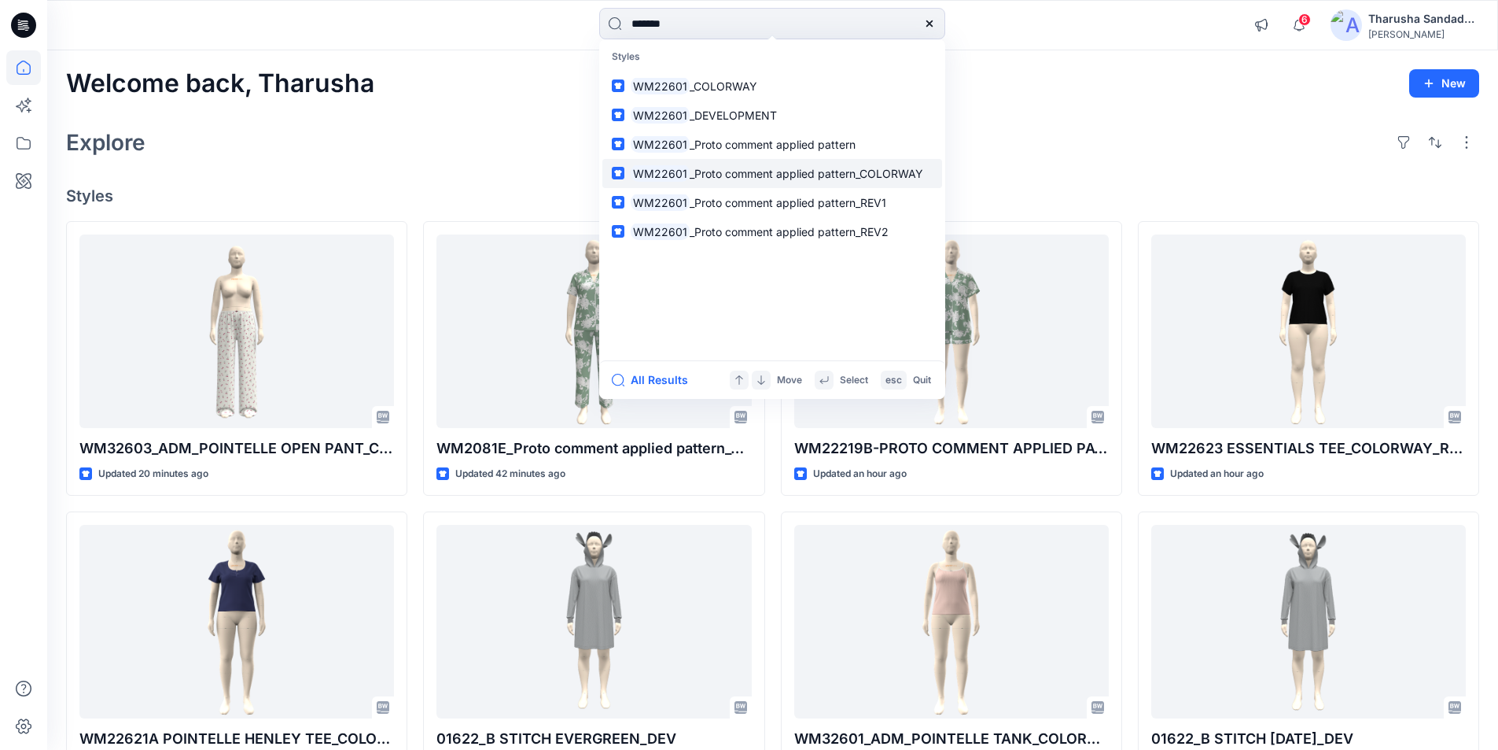
type input "*******"
click at [823, 179] on span "_Proto comment applied pattern_COLORWAY" at bounding box center [807, 173] width 234 height 13
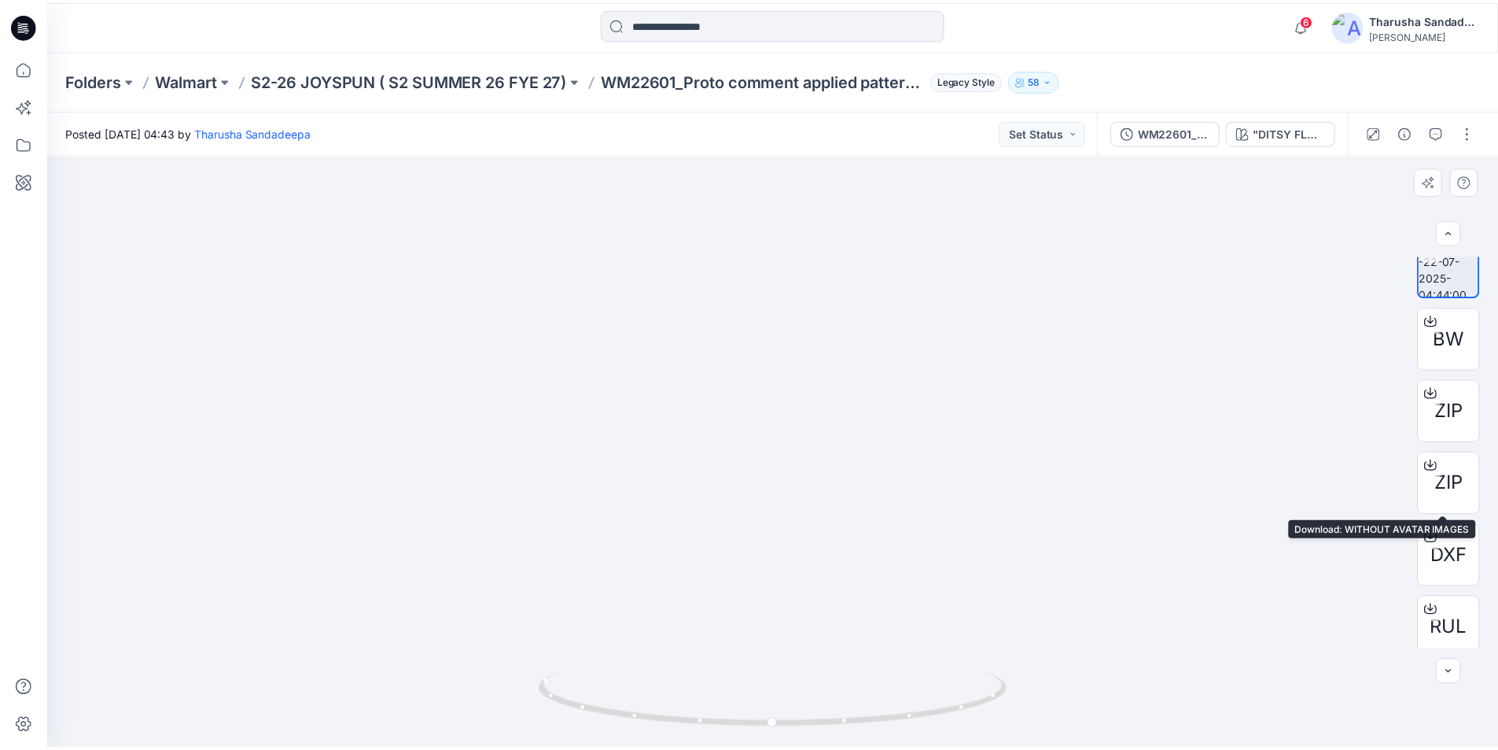
scroll to position [31, 0]
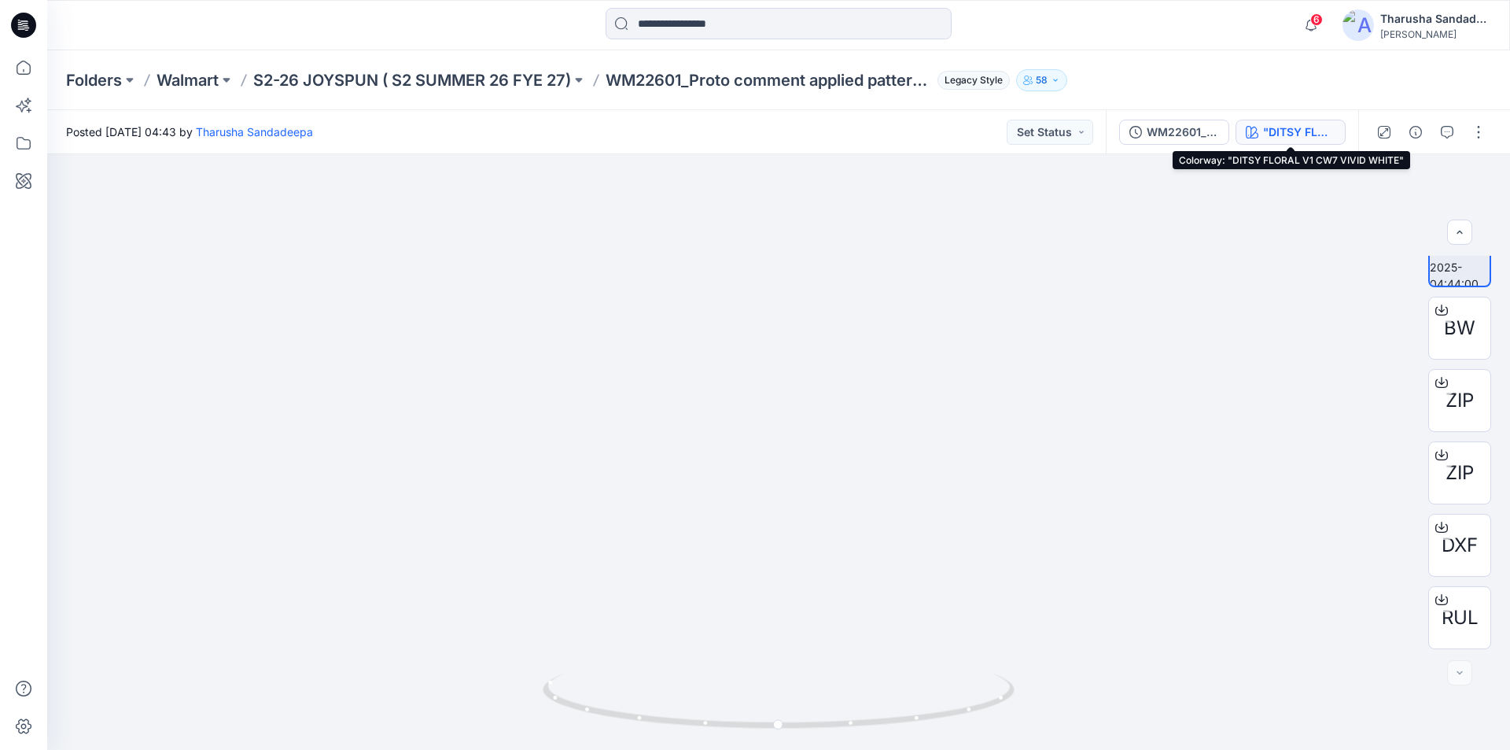
click at [1279, 140] on div ""DITSY FLORAL V1 CW7 VIVID WHITE"" at bounding box center [1299, 131] width 72 height 17
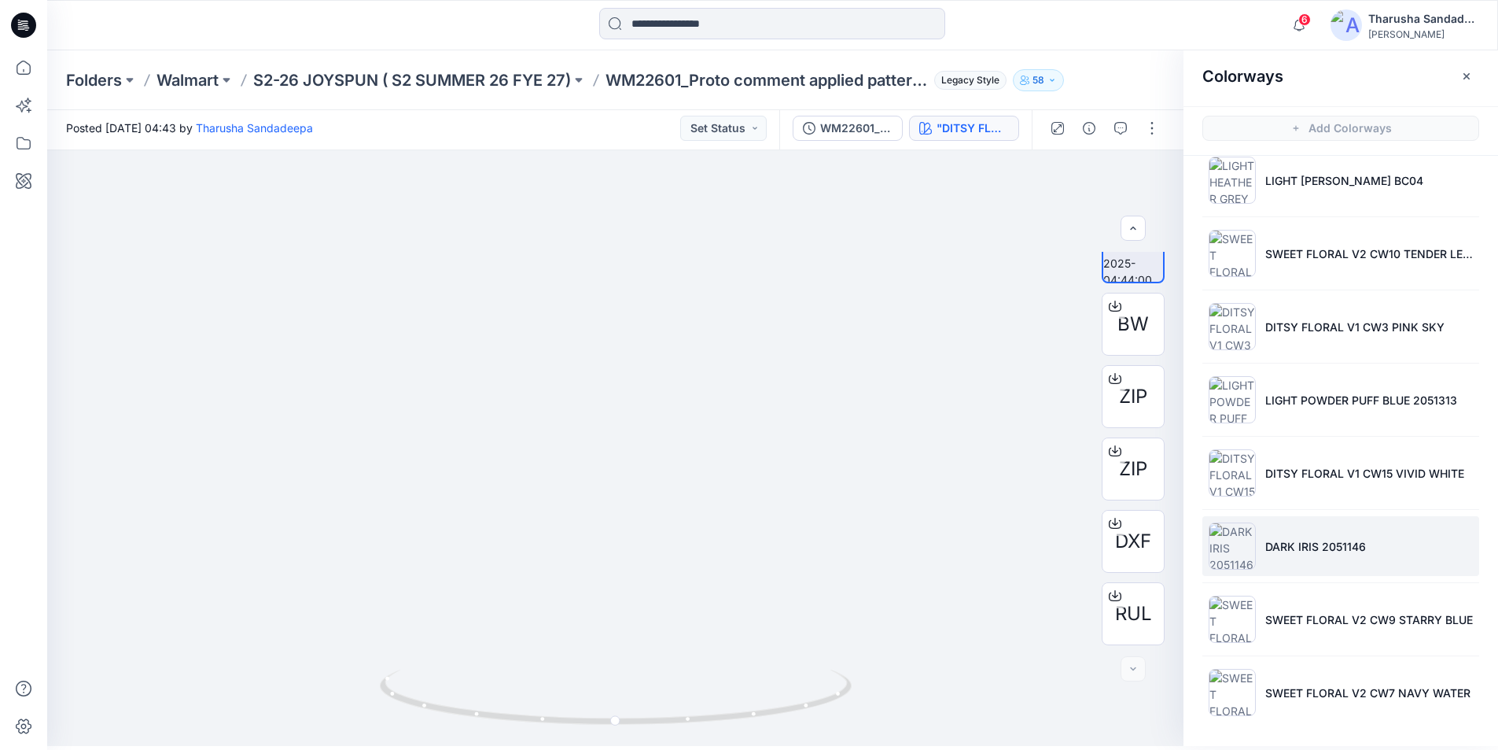
scroll to position [5, 0]
click at [695, 25] on input at bounding box center [772, 23] width 346 height 31
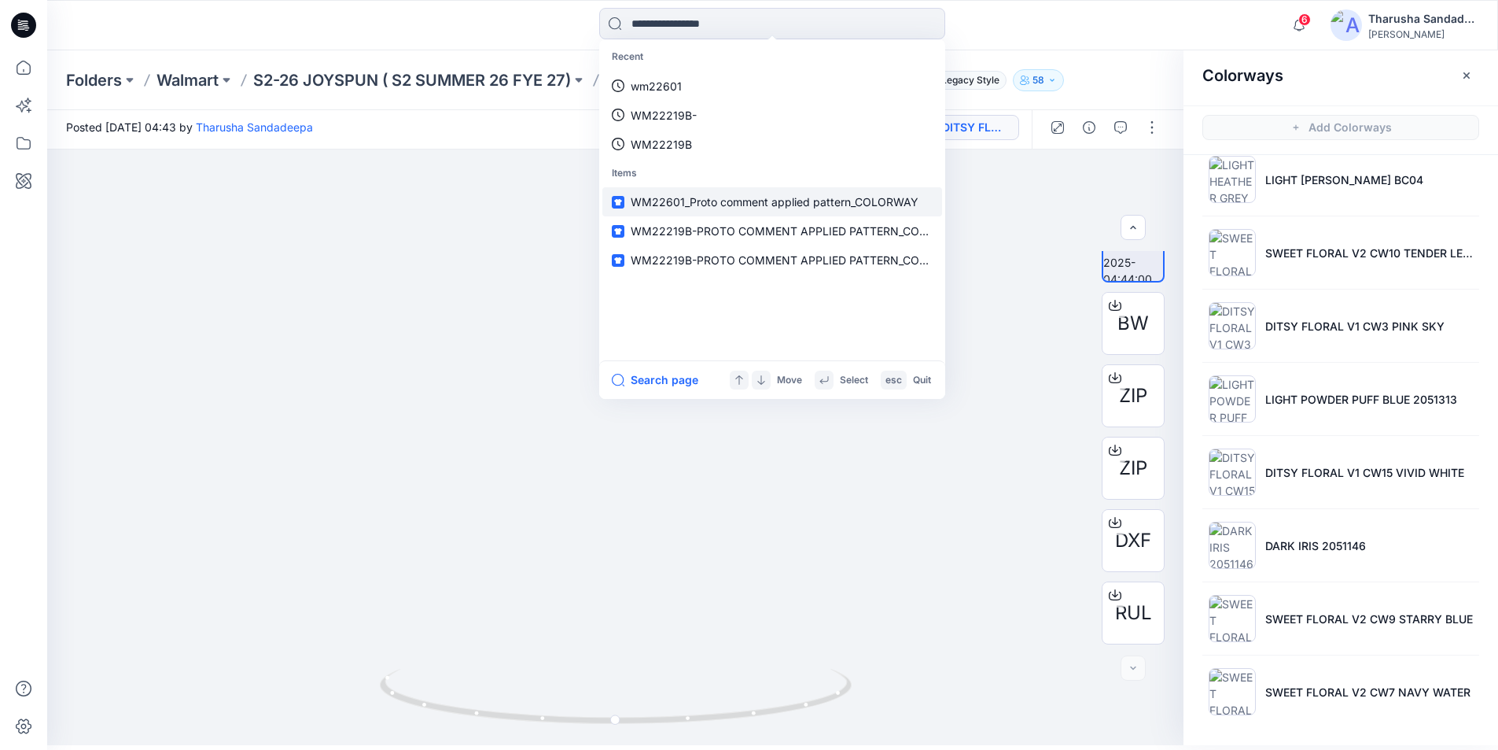
click at [791, 200] on span "WM22601_Proto comment applied pattern_COLORWAY" at bounding box center [775, 201] width 288 height 13
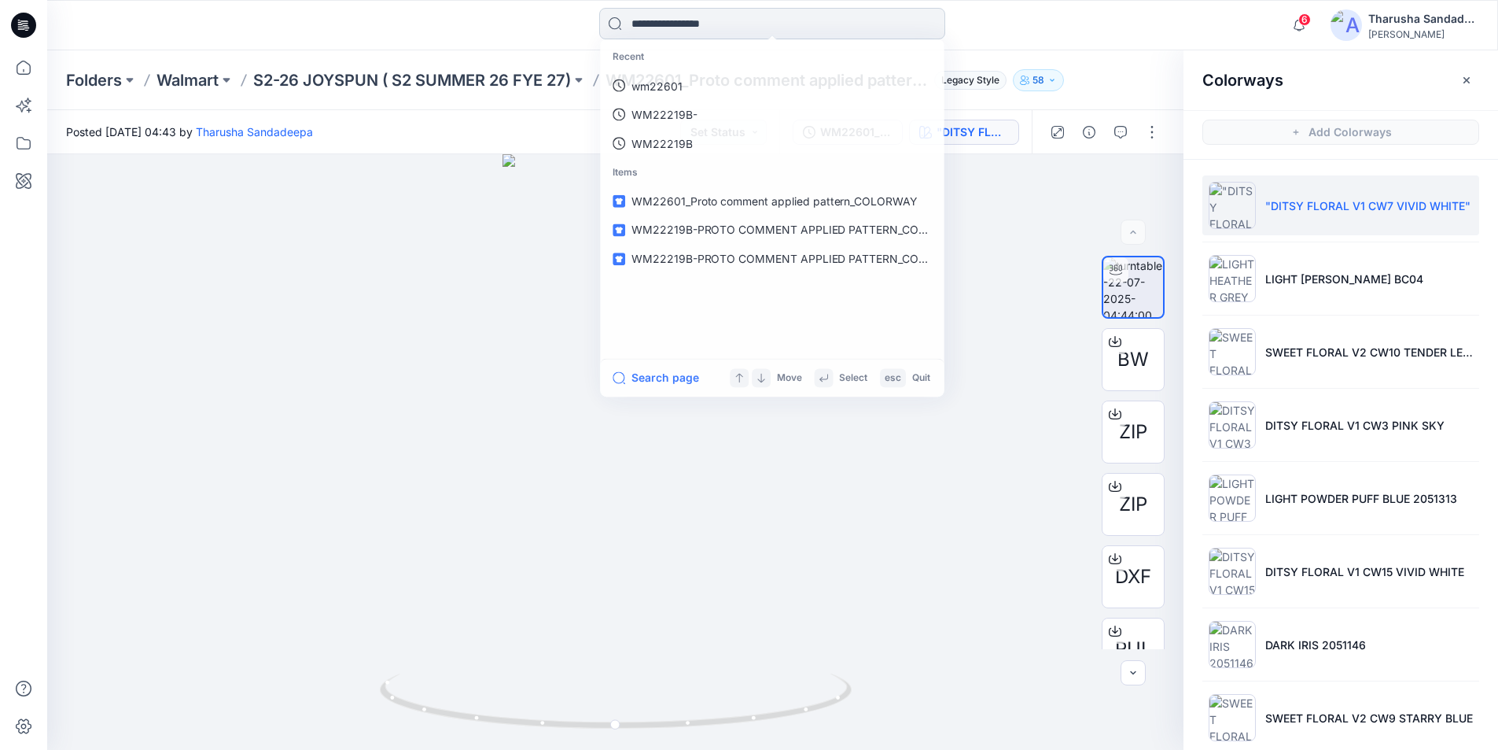
click at [664, 31] on input at bounding box center [772, 23] width 346 height 31
click at [692, 86] on link "wm22601" at bounding box center [773, 86] width 340 height 29
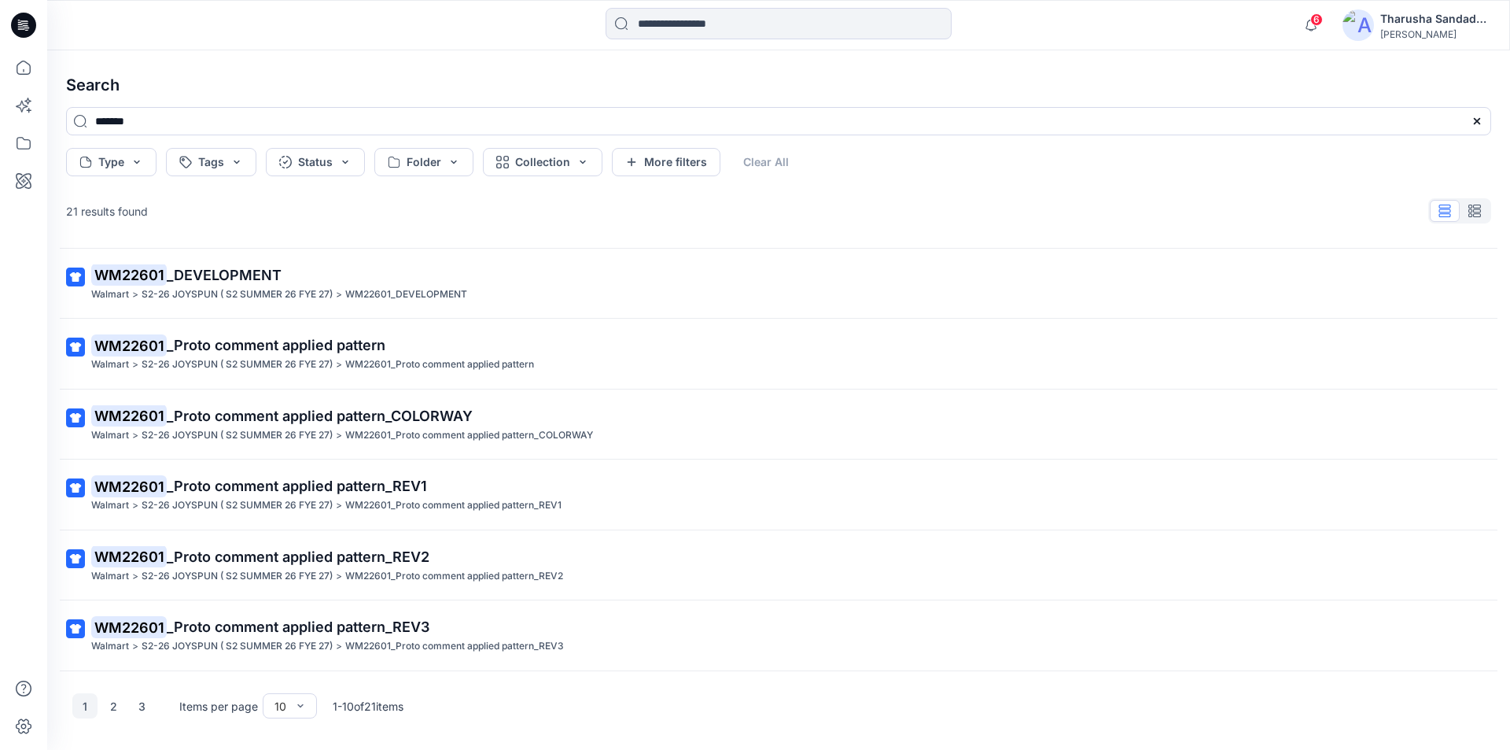
scroll to position [275, 0]
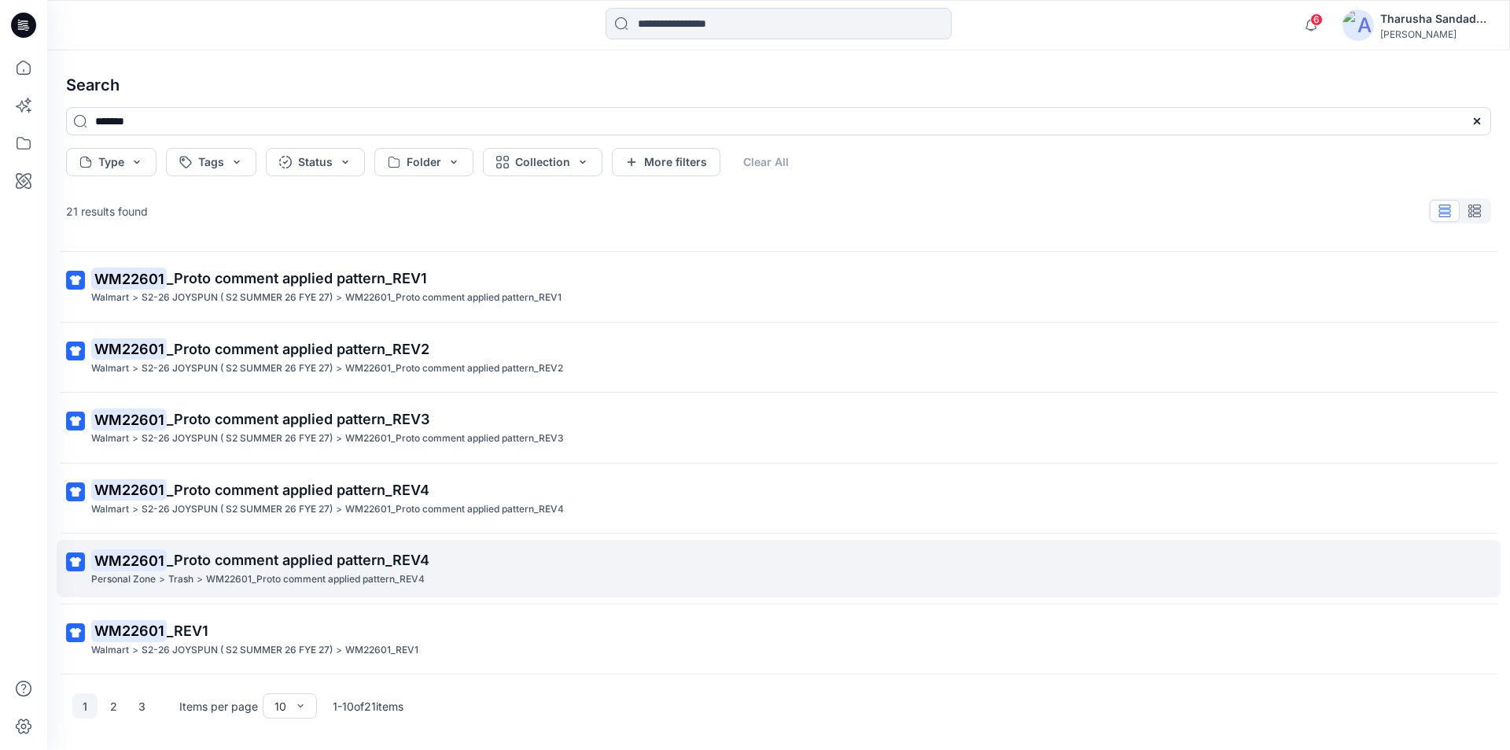
click at [342, 566] on span "_Proto comment applied pattern_REV4" at bounding box center [298, 559] width 263 height 17
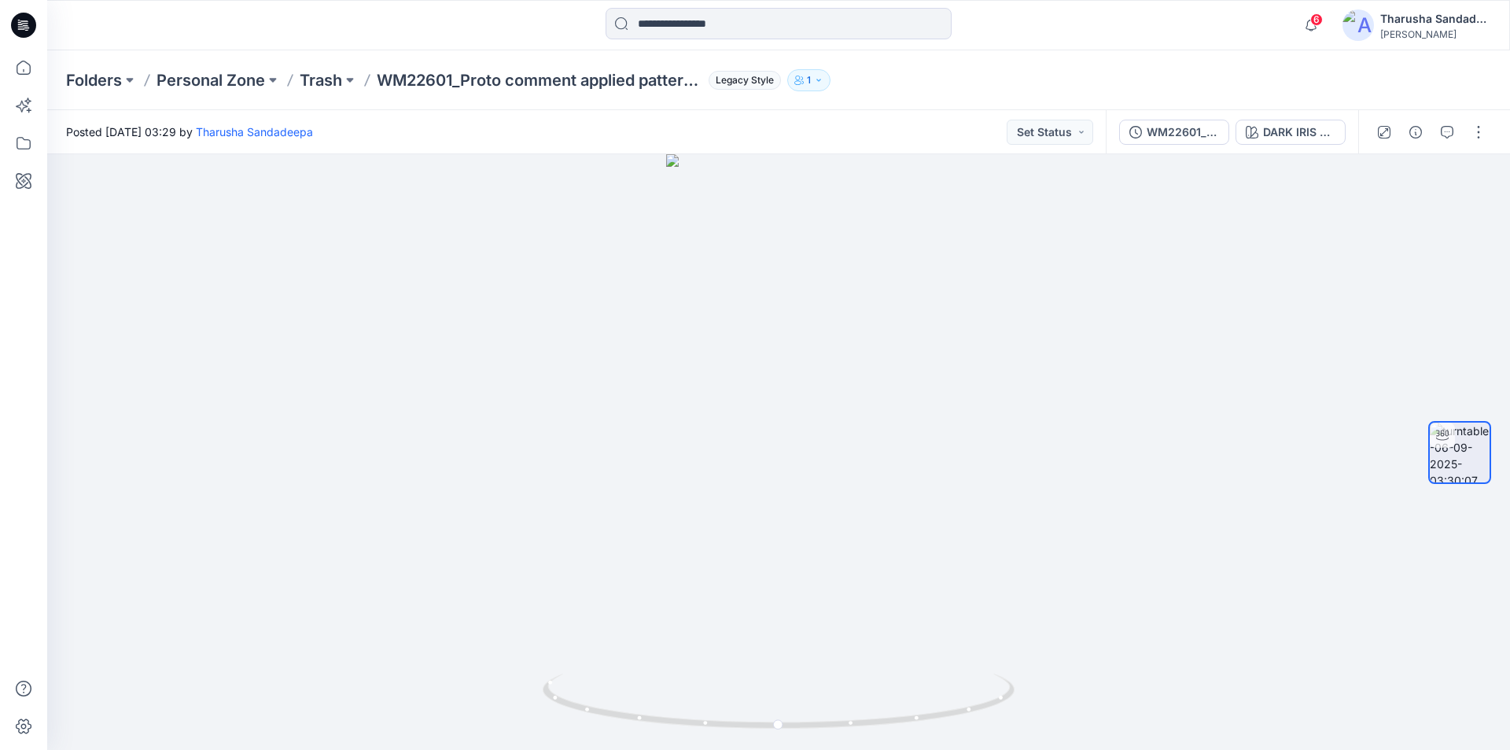
click at [31, 24] on icon at bounding box center [23, 25] width 25 height 25
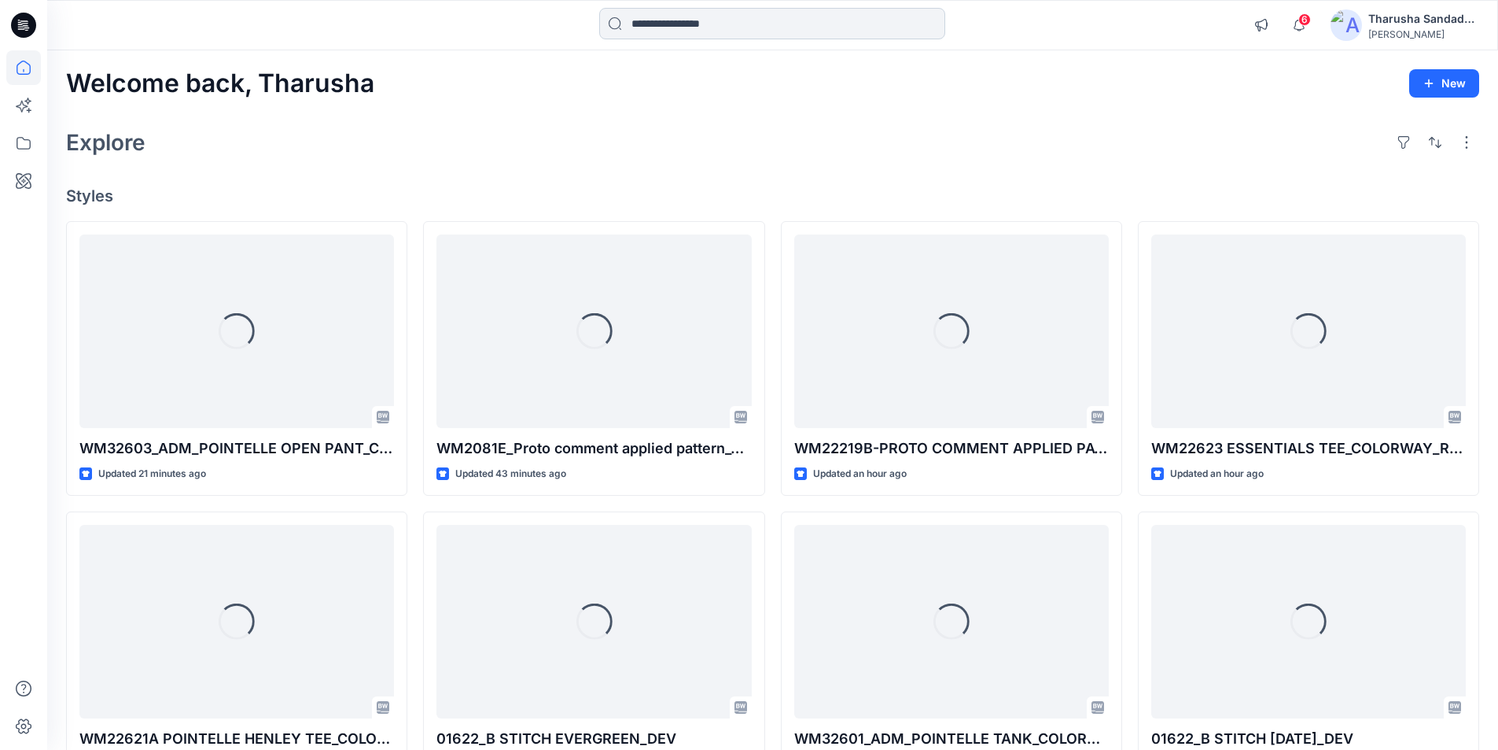
click at [729, 24] on input at bounding box center [772, 23] width 346 height 31
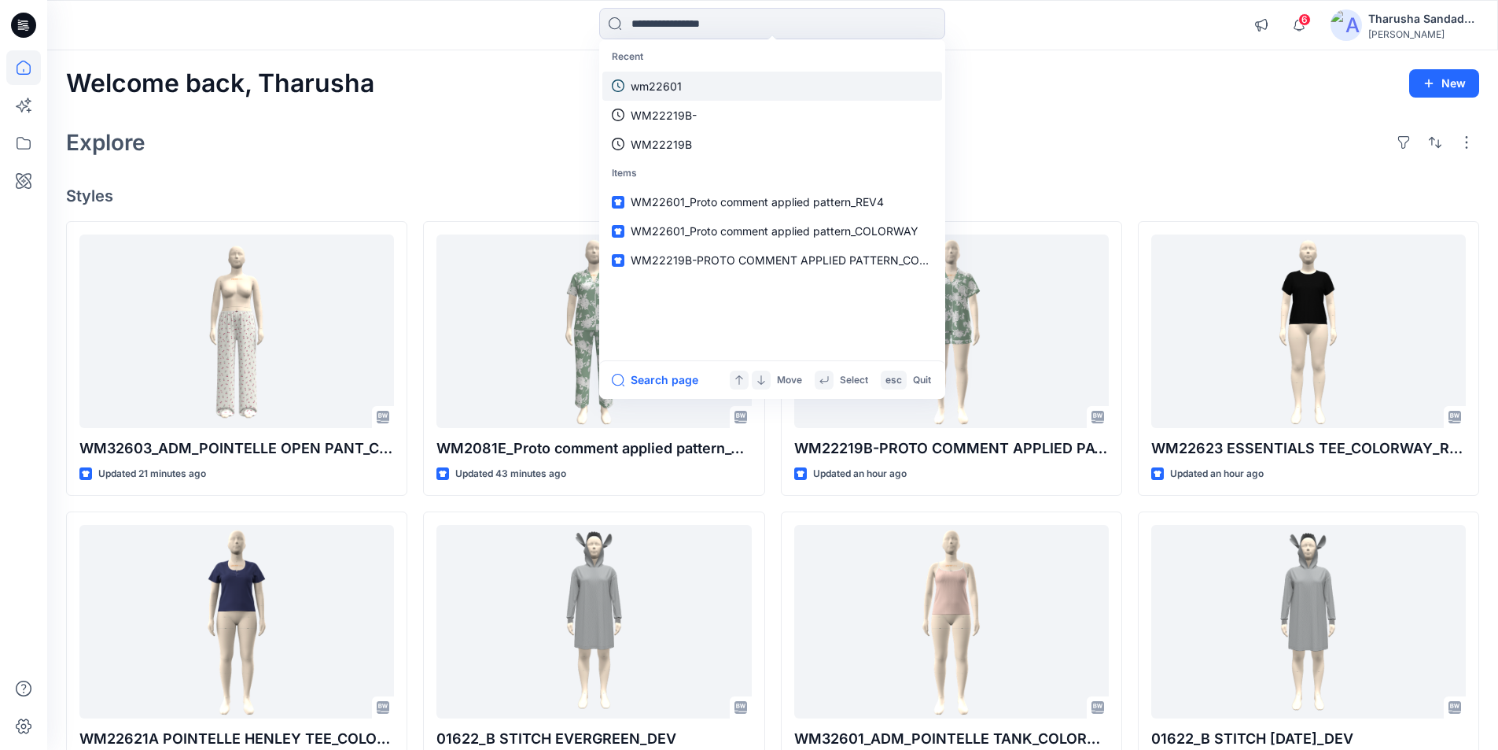
click at [669, 89] on p "wm22601" at bounding box center [656, 86] width 51 height 17
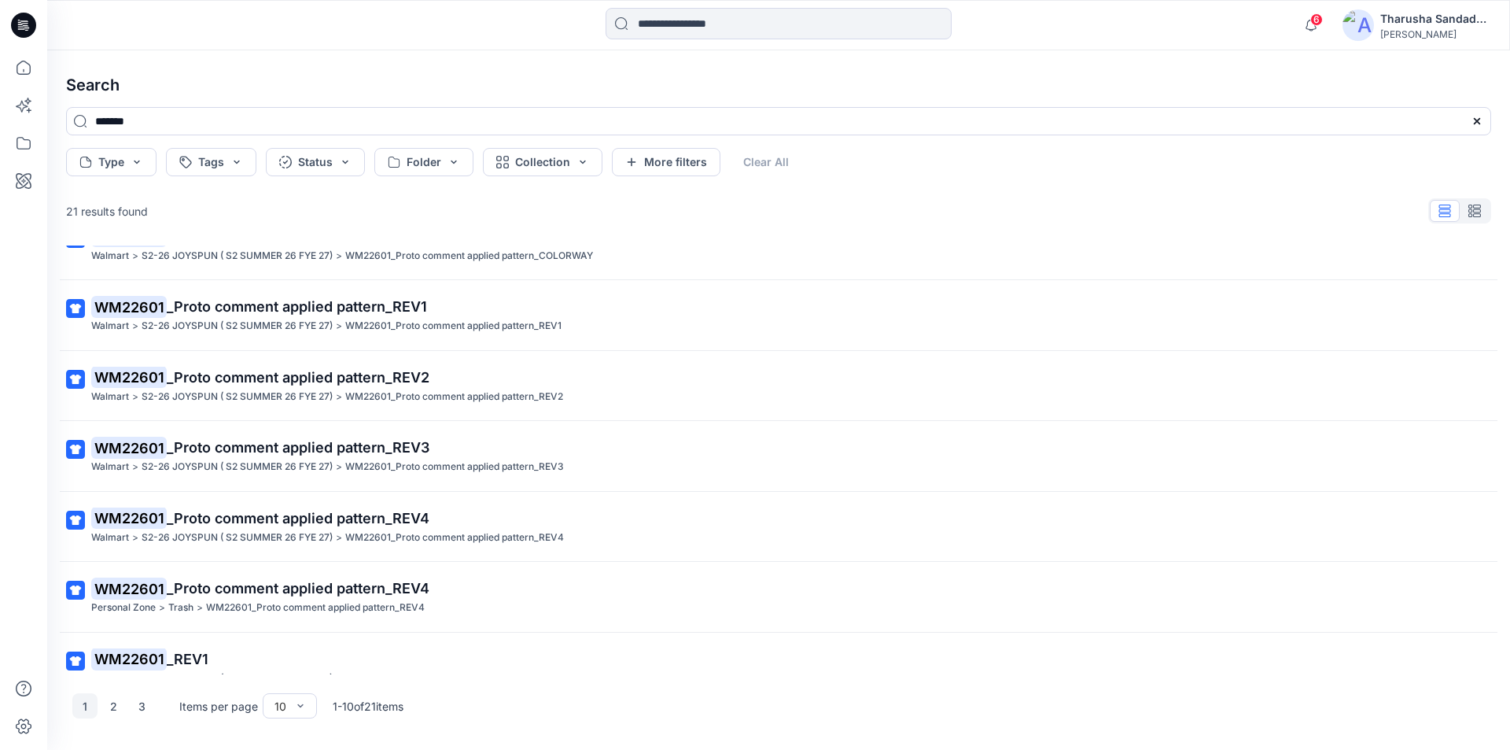
scroll to position [275, 0]
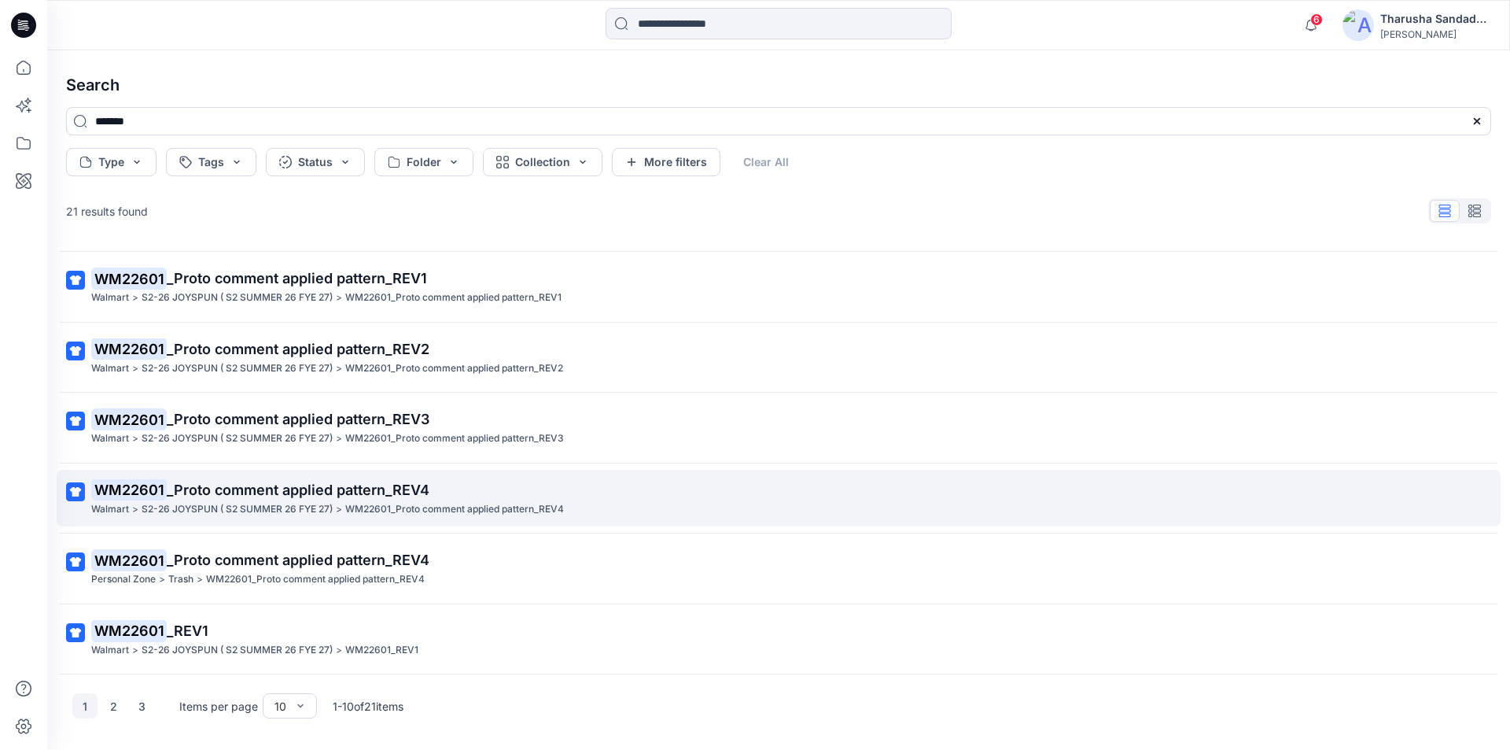
click at [266, 499] on p "WM22601 _Proto comment applied pattern_REV4" at bounding box center [777, 490] width 1372 height 22
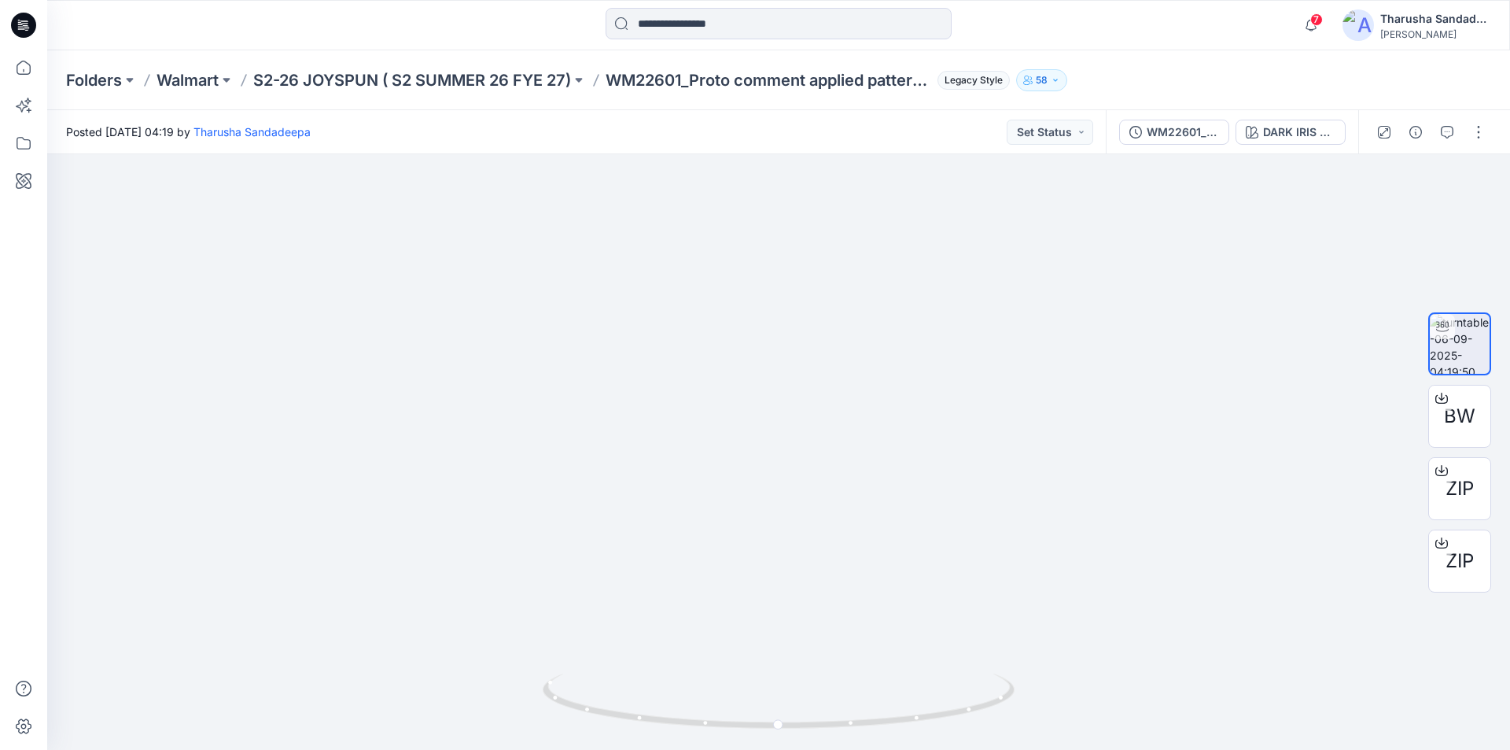
click at [28, 29] on icon at bounding box center [23, 25] width 25 height 25
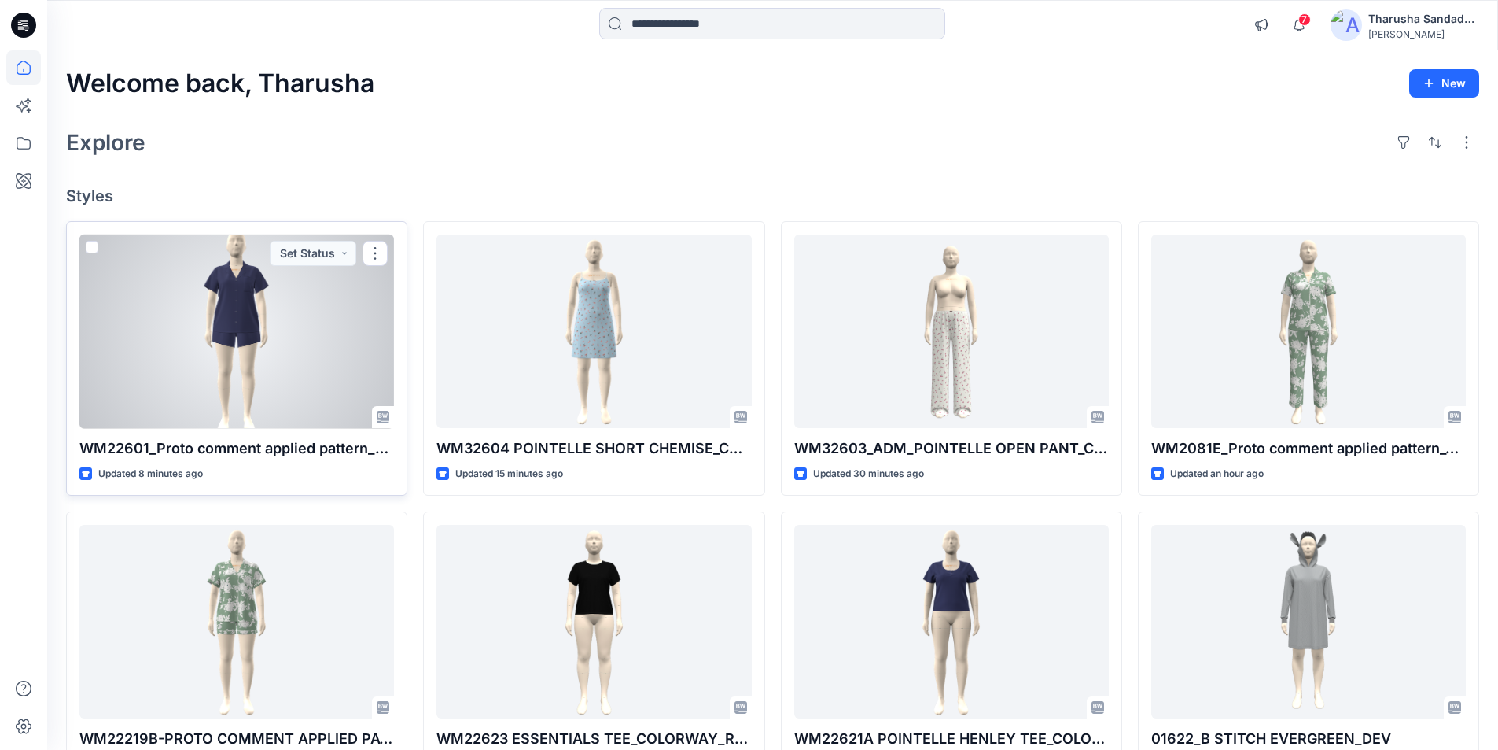
click at [234, 364] on div at bounding box center [236, 331] width 315 height 194
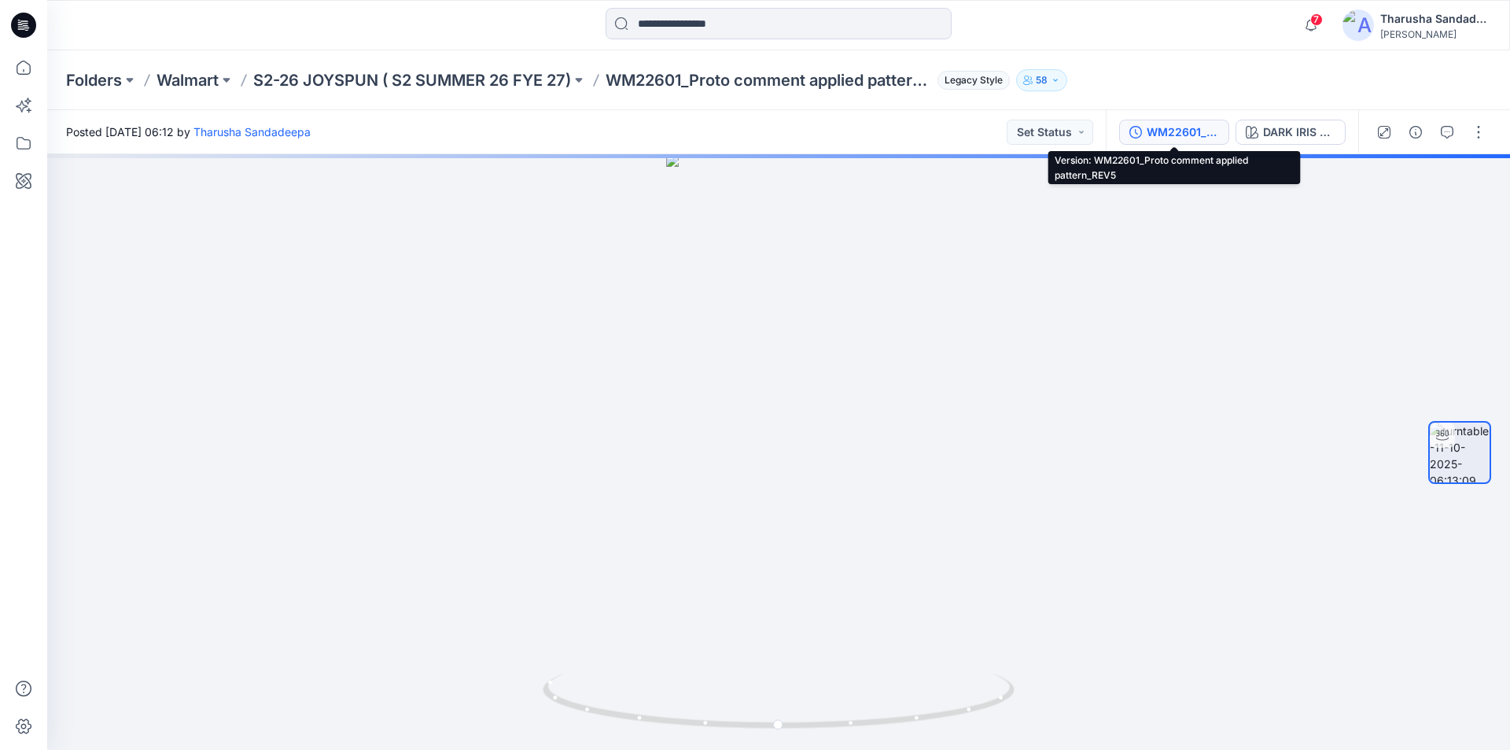
click at [1177, 135] on div "WM22601_Proto comment applied pattern_REV5" at bounding box center [1183, 131] width 72 height 17
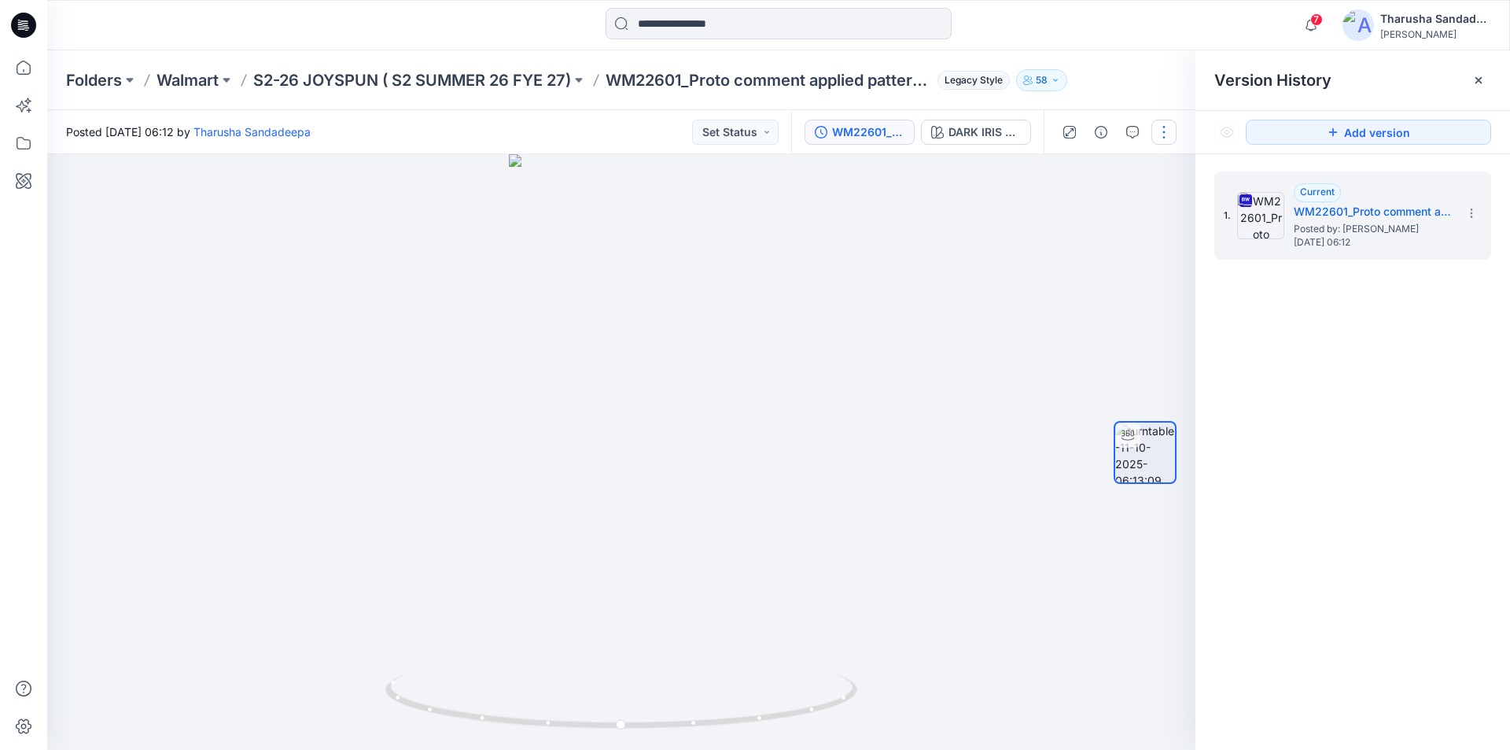
click at [1160, 134] on button "button" at bounding box center [1164, 132] width 25 height 25
click at [1077, 174] on button "Edit" at bounding box center [1098, 168] width 145 height 29
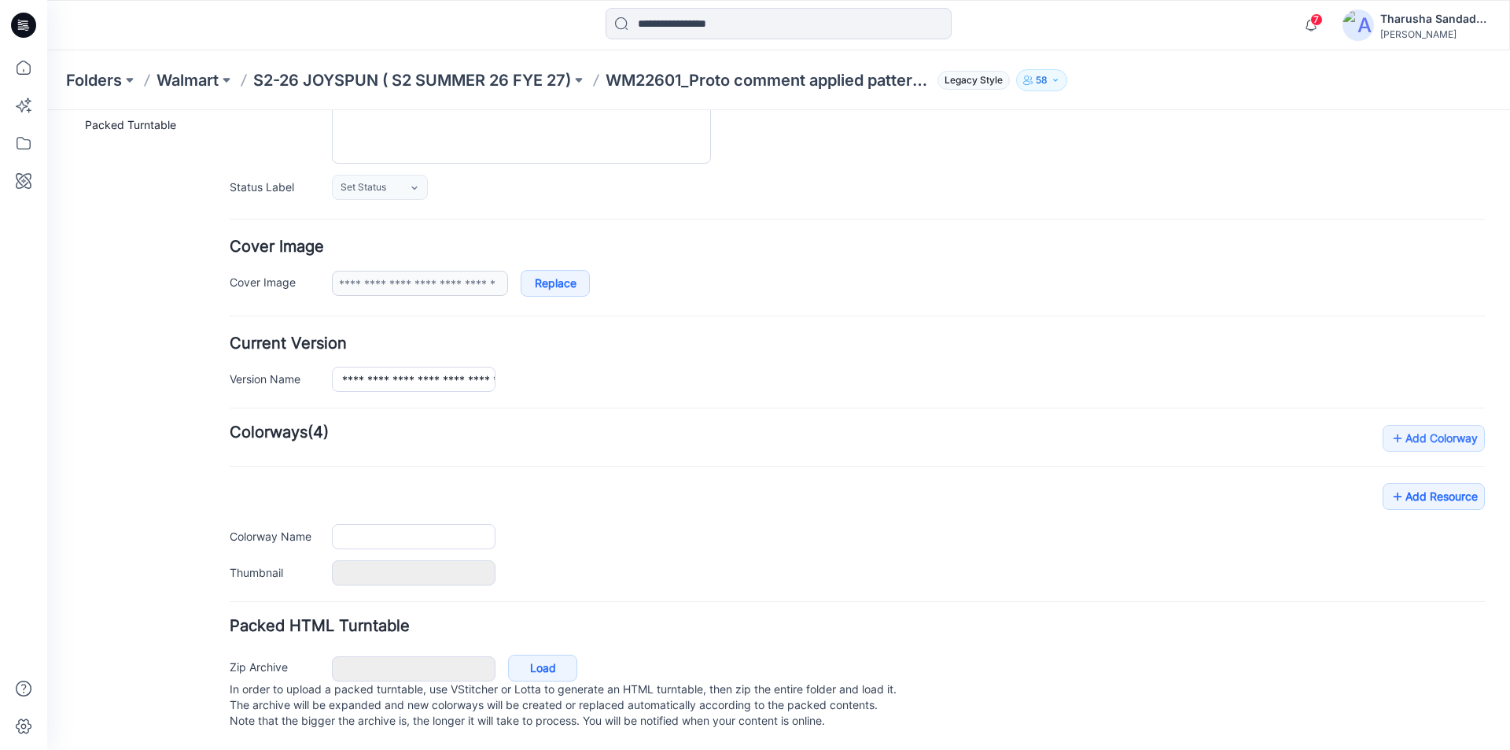
type input "**********"
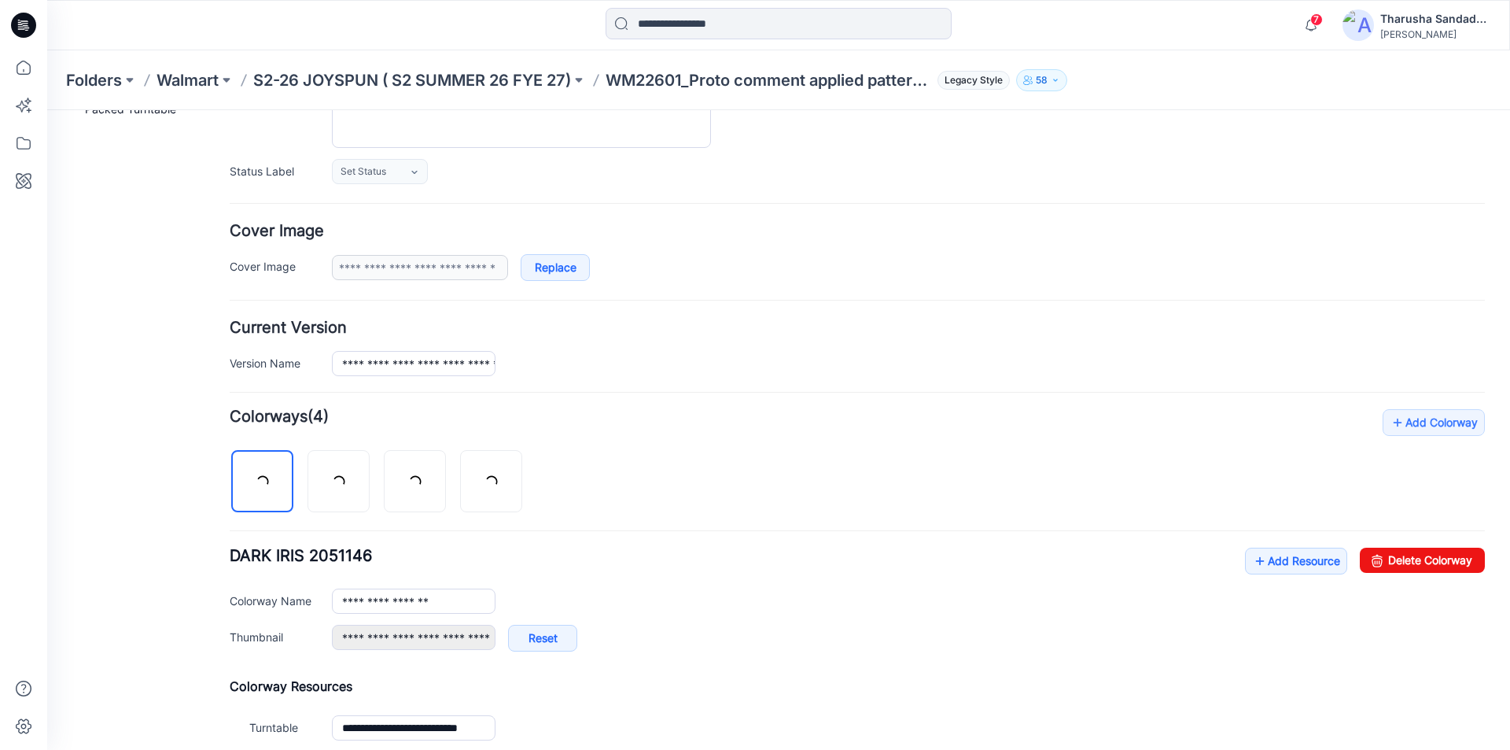
scroll to position [208, 0]
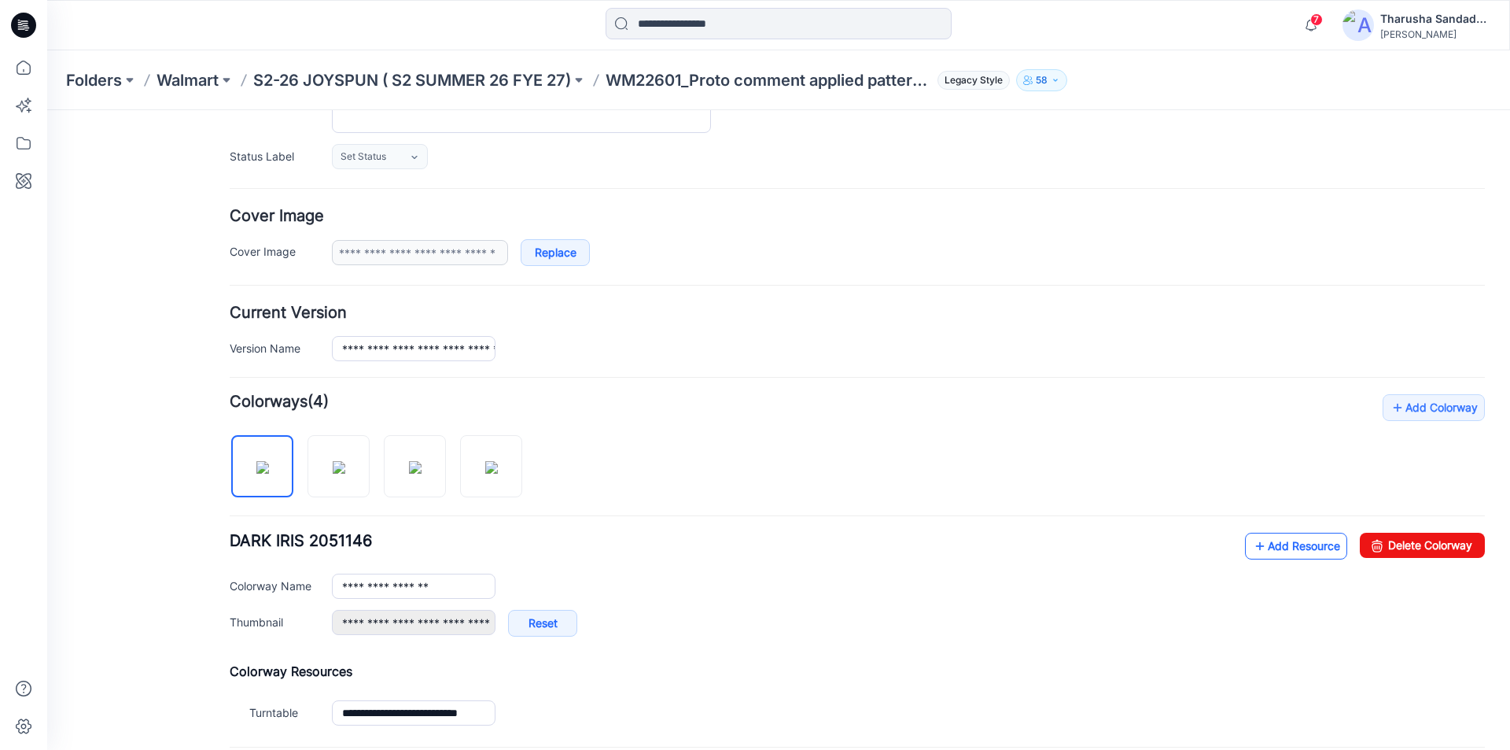
click at [1288, 537] on link "Add Resource" at bounding box center [1296, 546] width 102 height 27
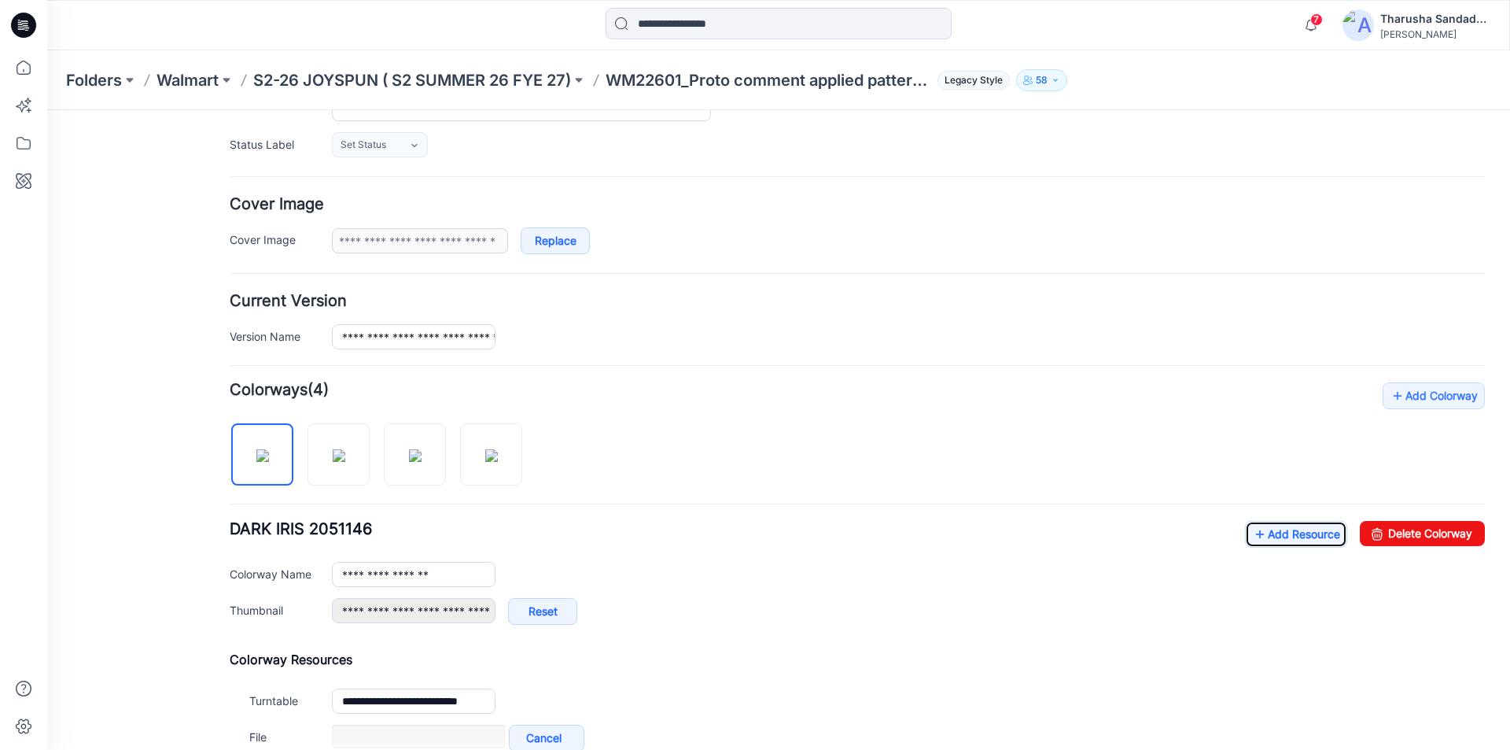
scroll to position [405, 0]
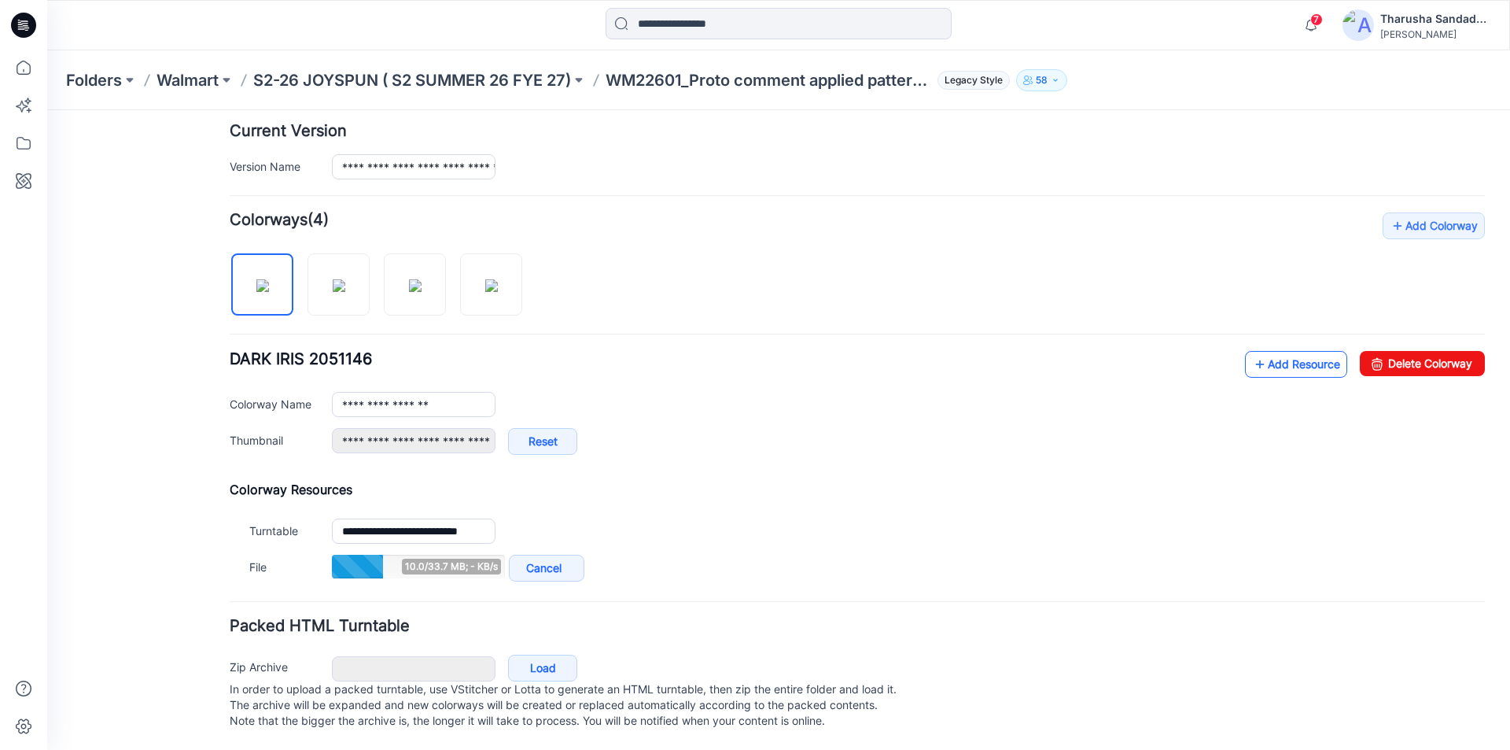
click at [1288, 351] on link "Add Resource" at bounding box center [1296, 364] width 102 height 27
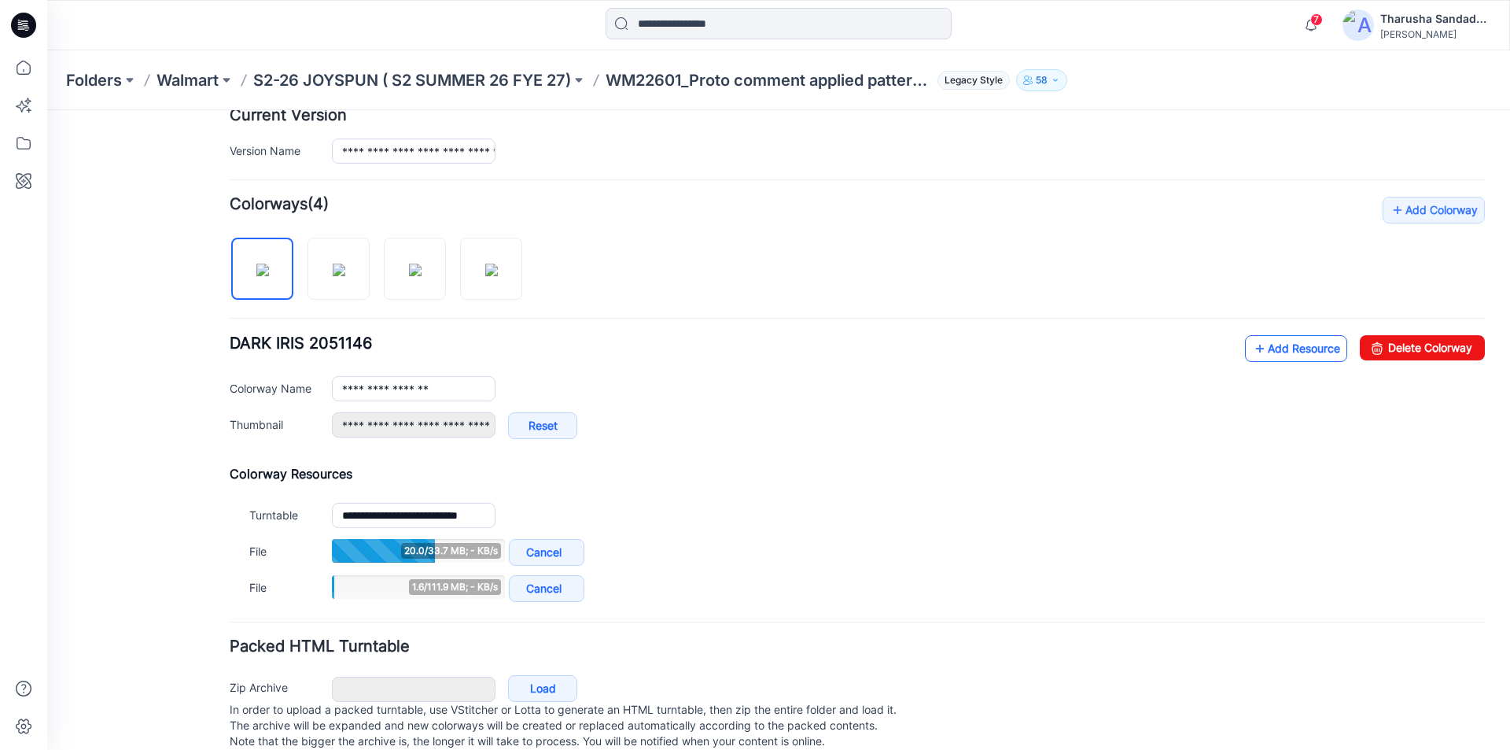
click at [1268, 343] on link "Add Resource" at bounding box center [1296, 348] width 102 height 27
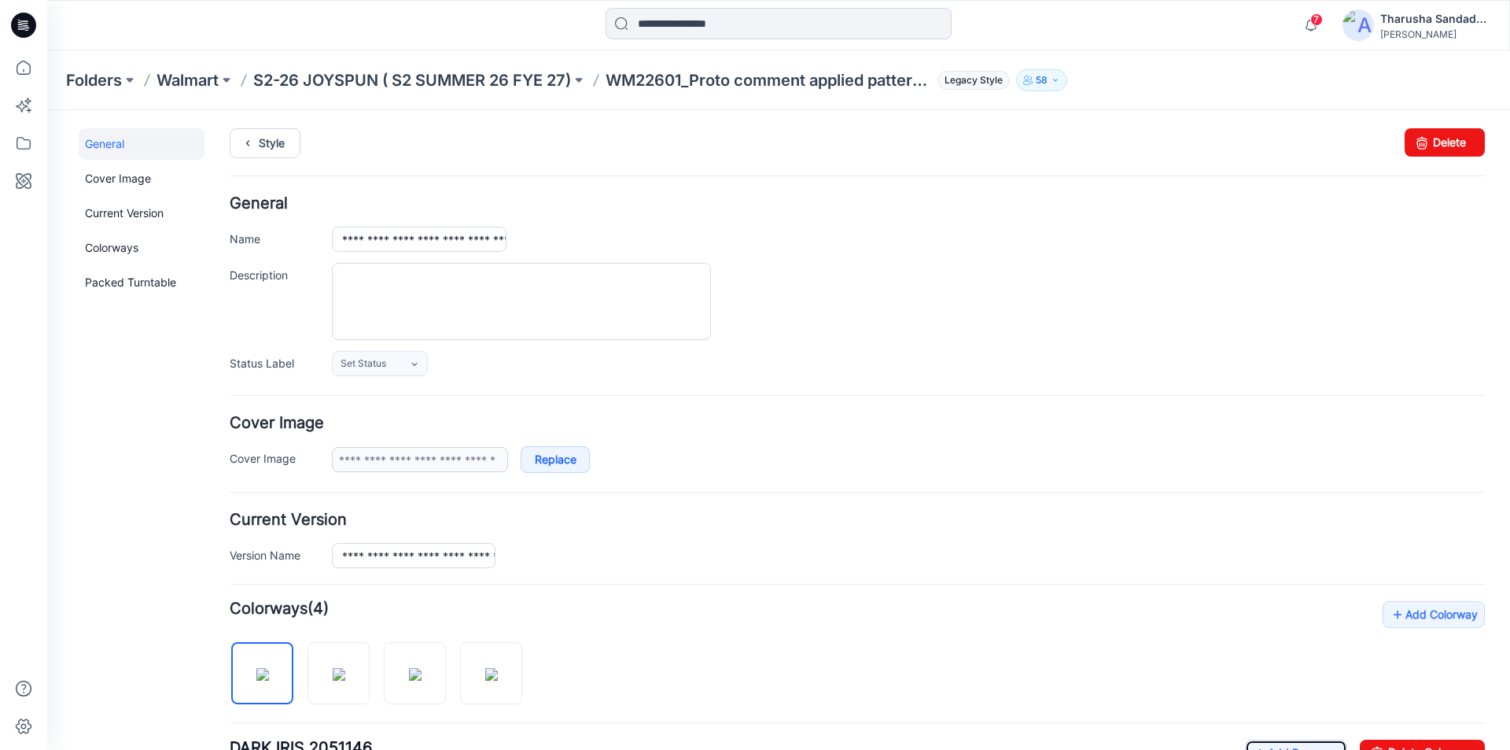
scroll to position [0, 0]
click at [274, 153] on link "Style" at bounding box center [265, 144] width 71 height 30
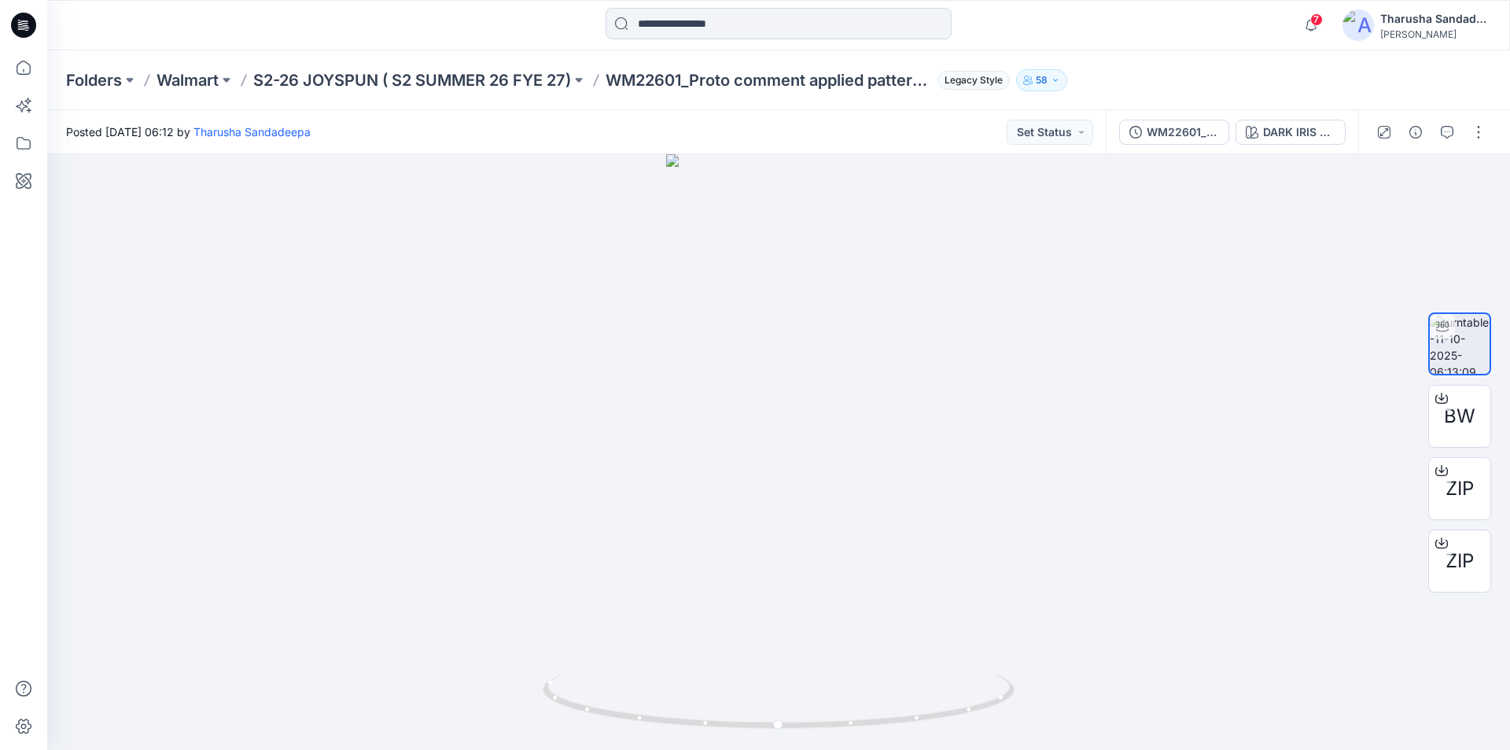
click at [29, 28] on icon at bounding box center [27, 28] width 6 height 1
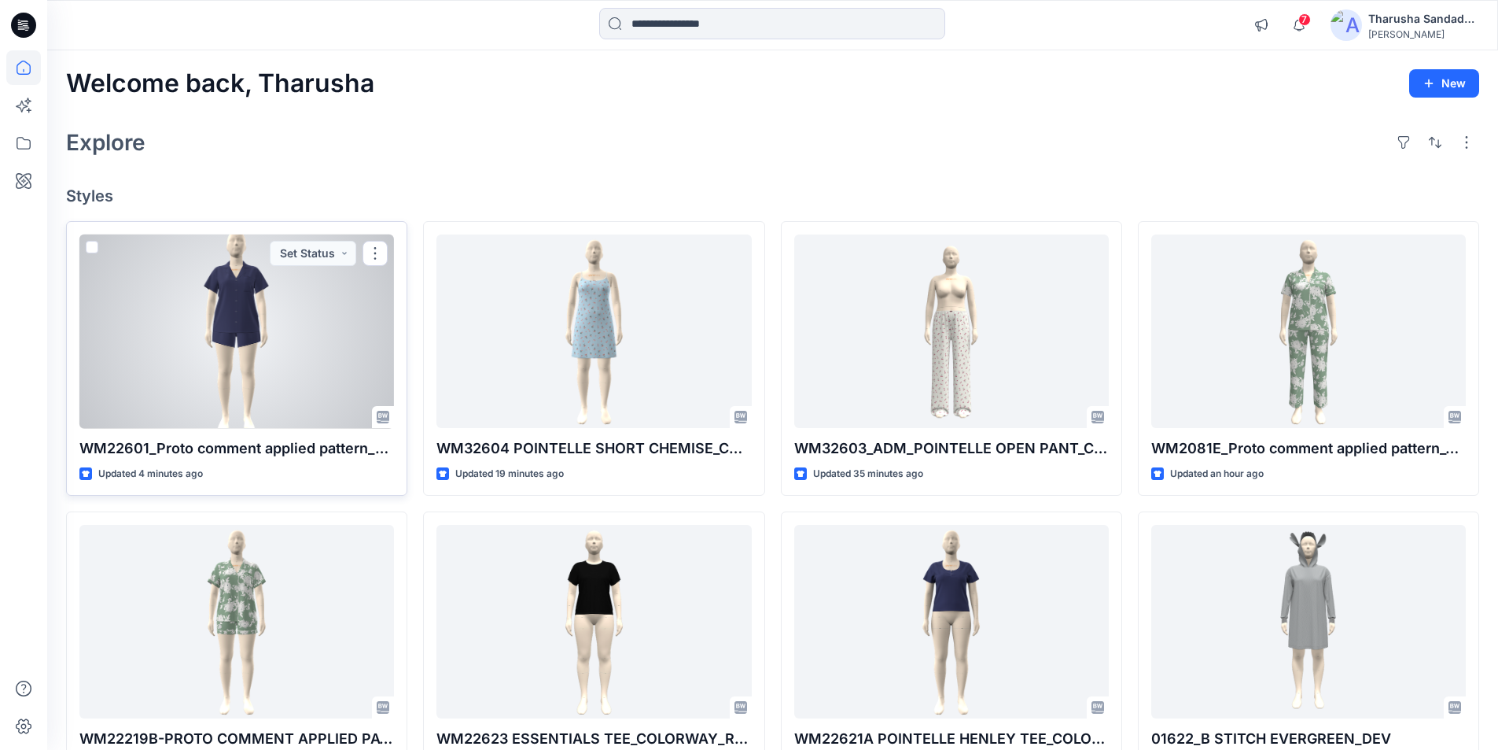
click at [319, 377] on div at bounding box center [236, 331] width 315 height 194
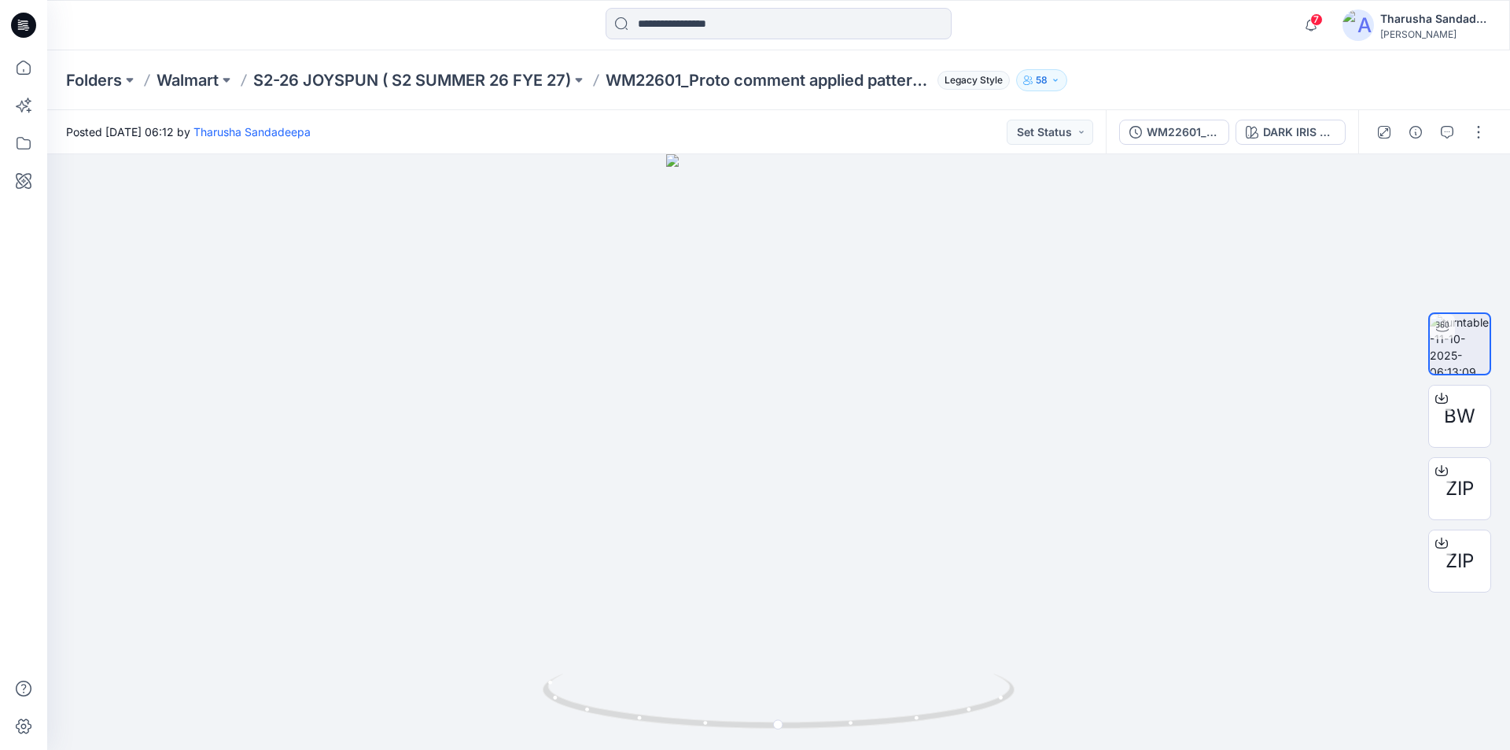
click at [35, 29] on icon at bounding box center [23, 25] width 25 height 25
